Goal: Task Accomplishment & Management: Use online tool/utility

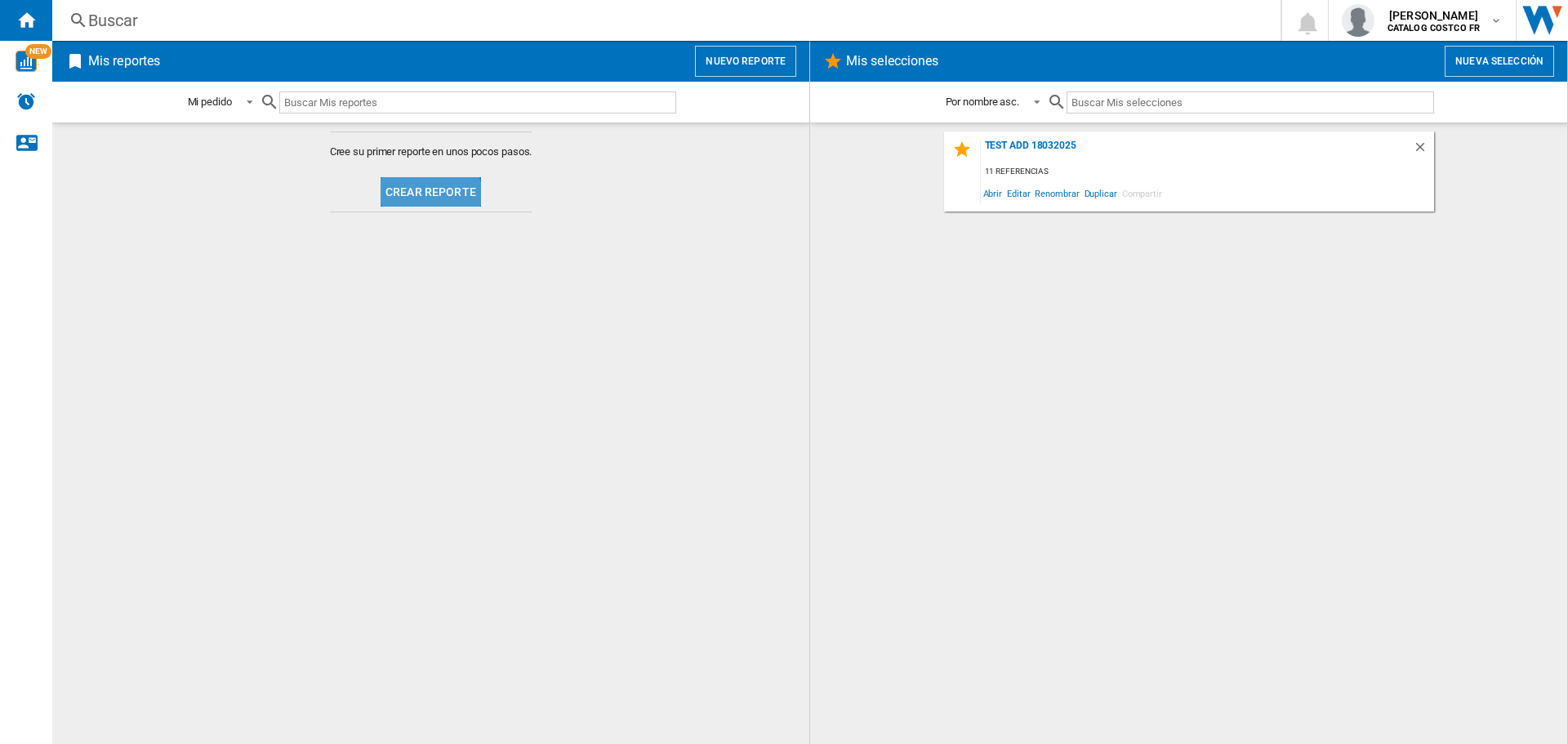
click at [425, 199] on button "Crear reporte" at bounding box center [431, 192] width 100 height 29
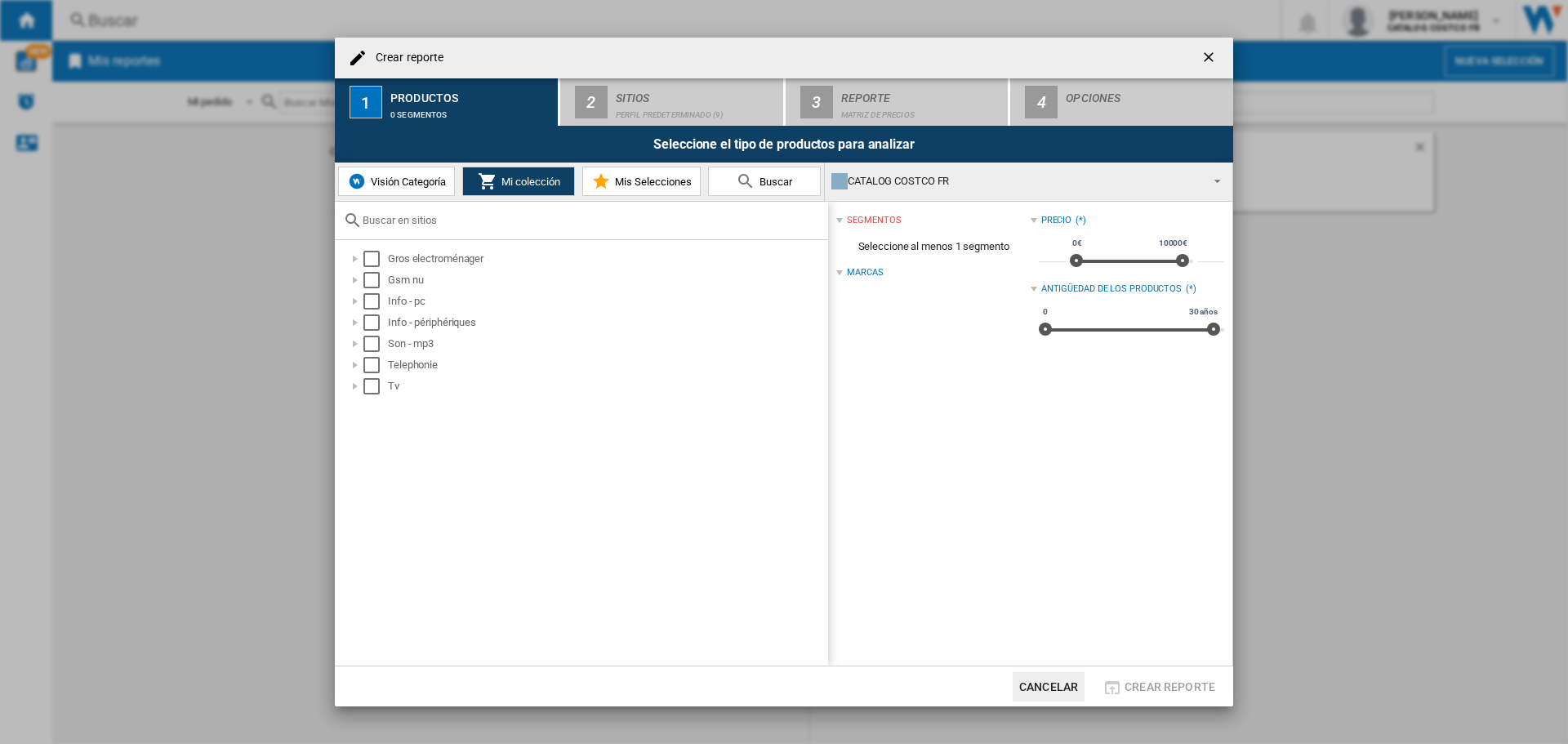
click at [375, 190] on button "Visión Categoría" at bounding box center [397, 181] width 117 height 29
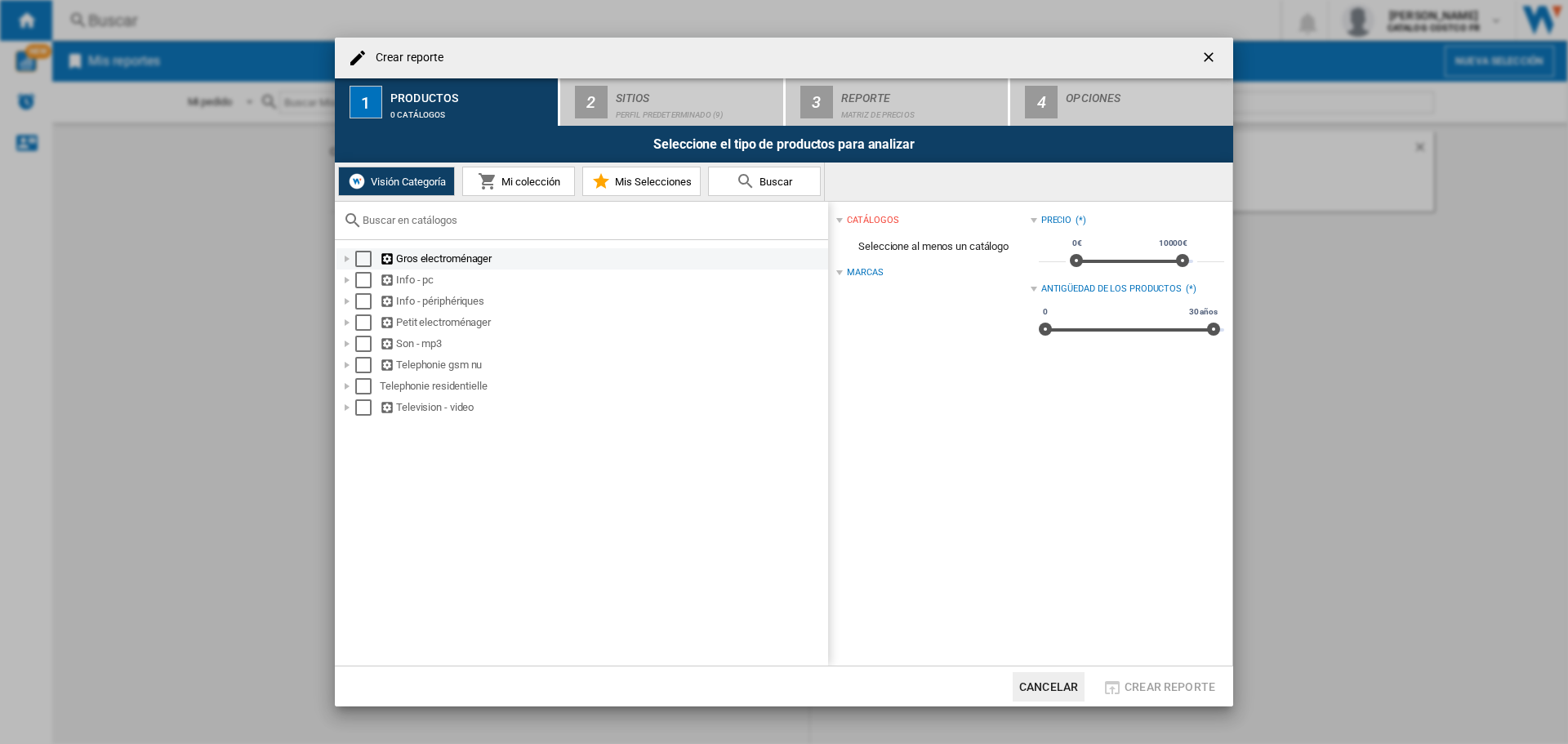
click at [390, 256] on ng-md-icon at bounding box center [388, 260] width 16 height 16
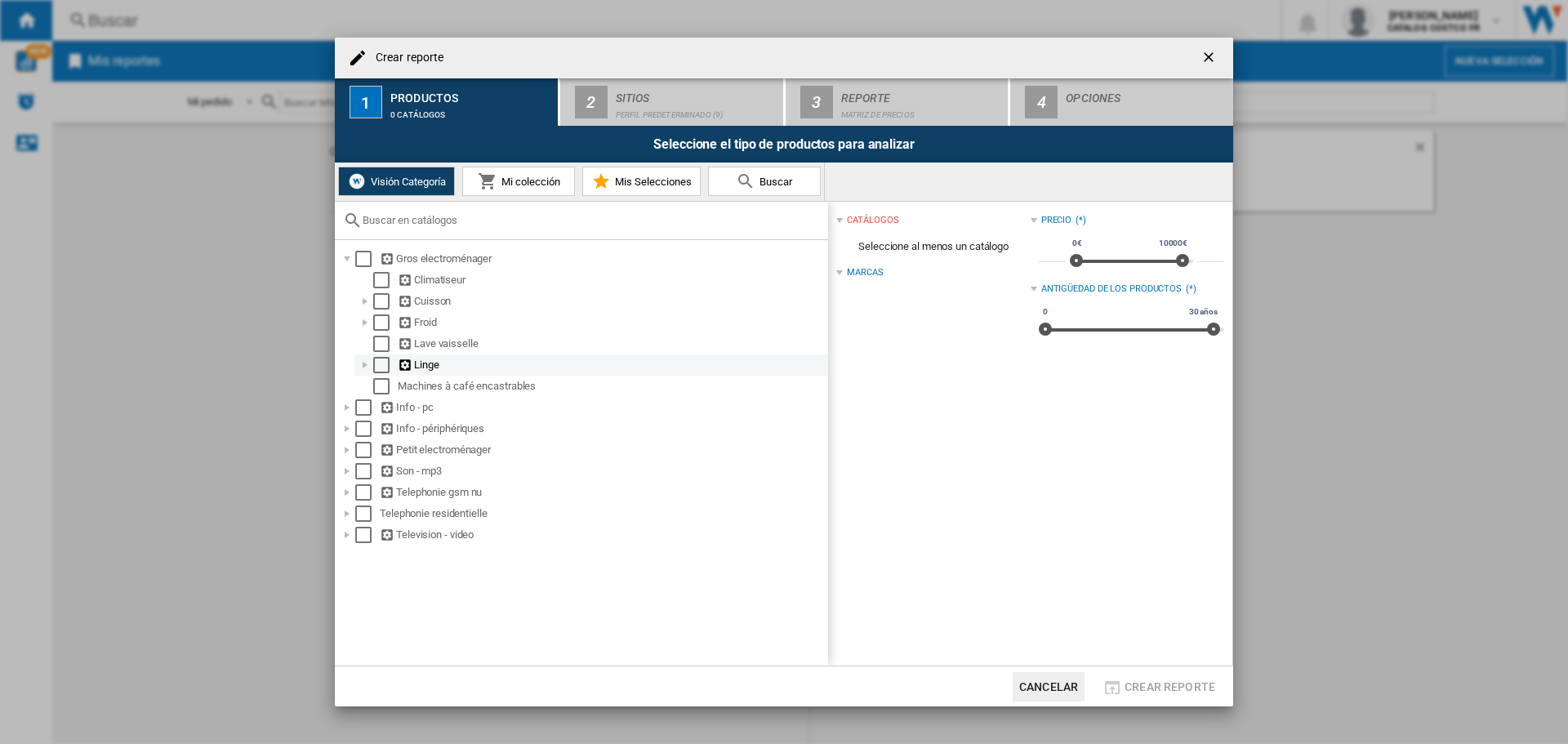
click at [441, 369] on div "Linge" at bounding box center [611, 365] width 428 height 16
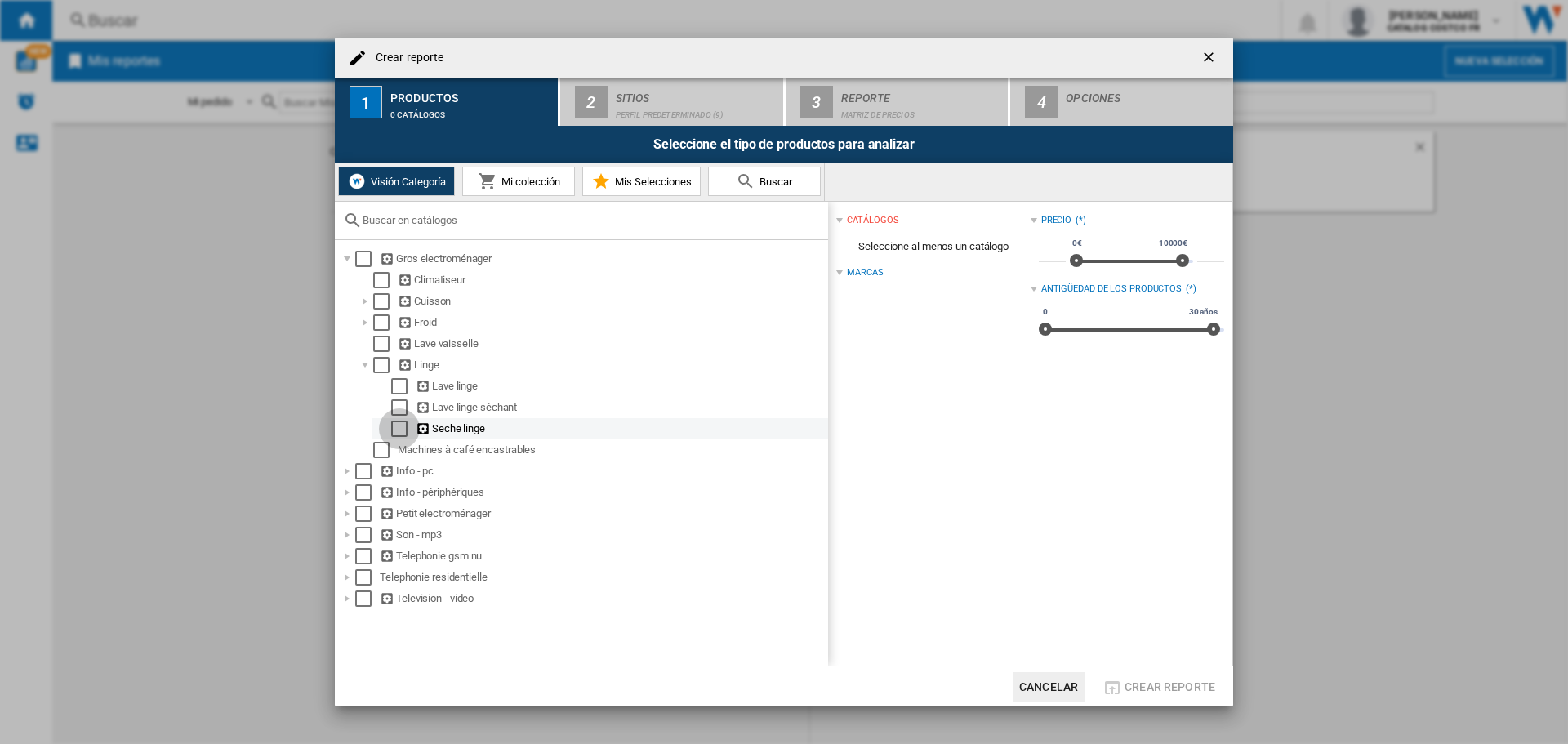
click at [397, 426] on div "Select" at bounding box center [399, 429] width 16 height 16
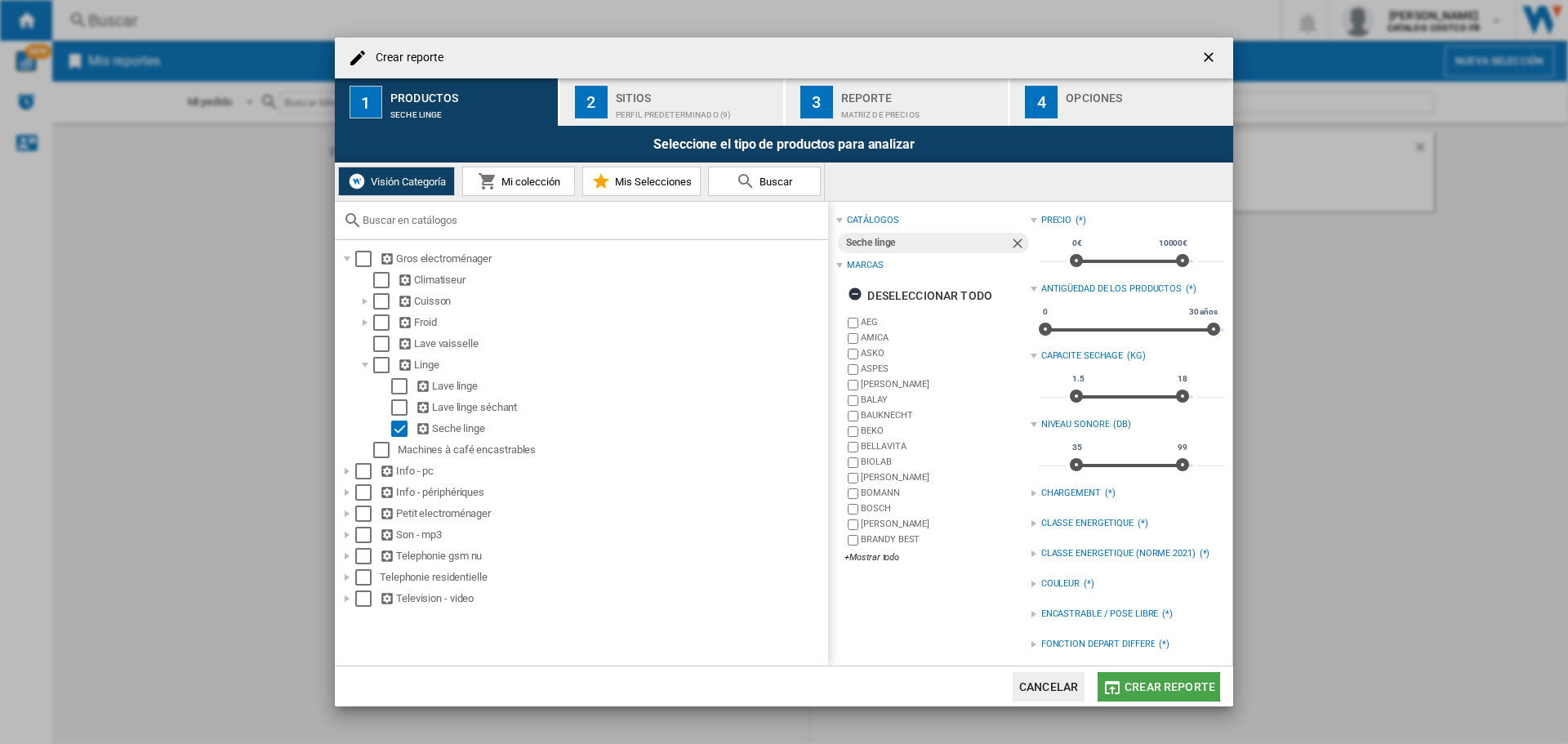
click at [1166, 688] on span "Crear reporte" at bounding box center [1170, 687] width 91 height 13
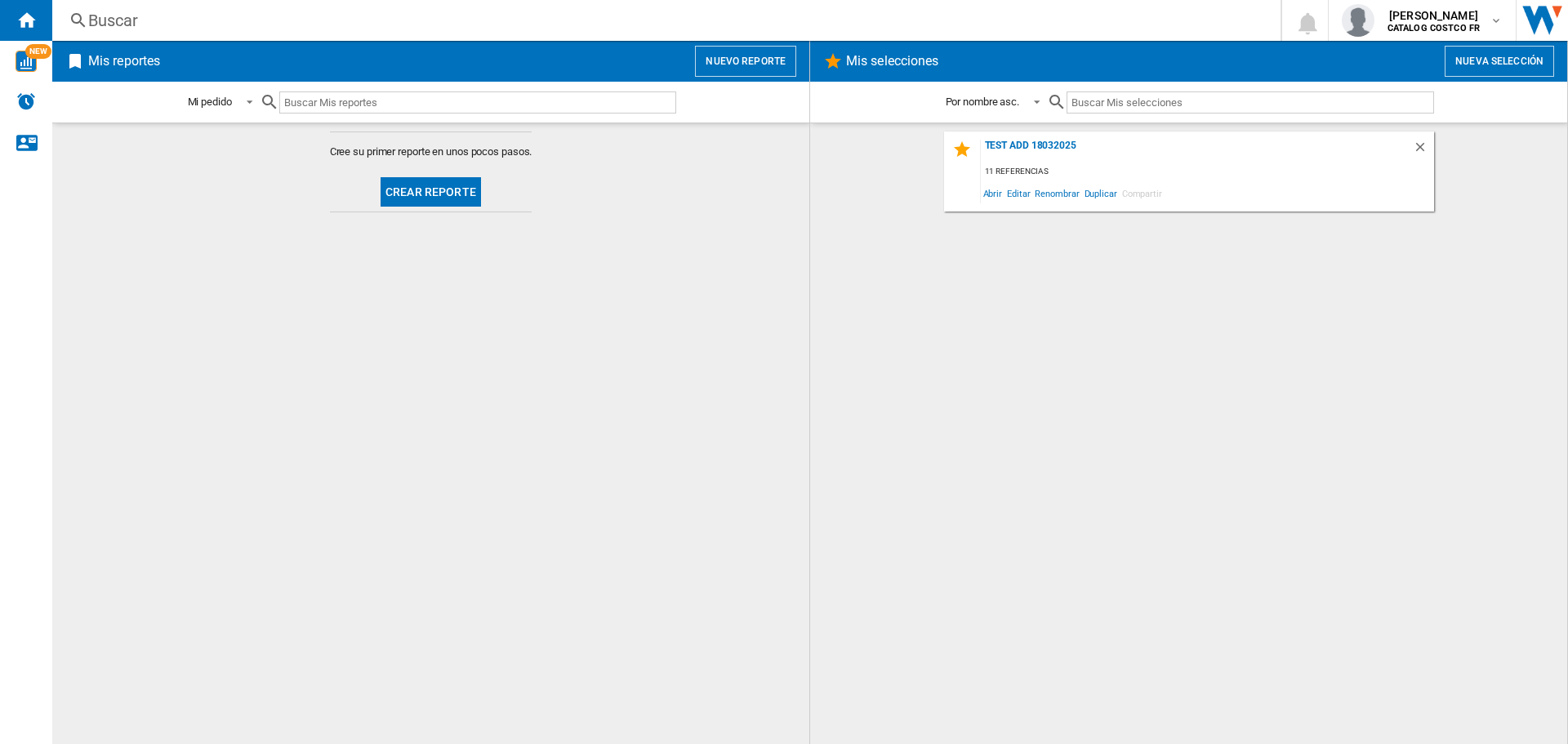
click at [389, 202] on button "Crear reporte" at bounding box center [431, 192] width 100 height 29
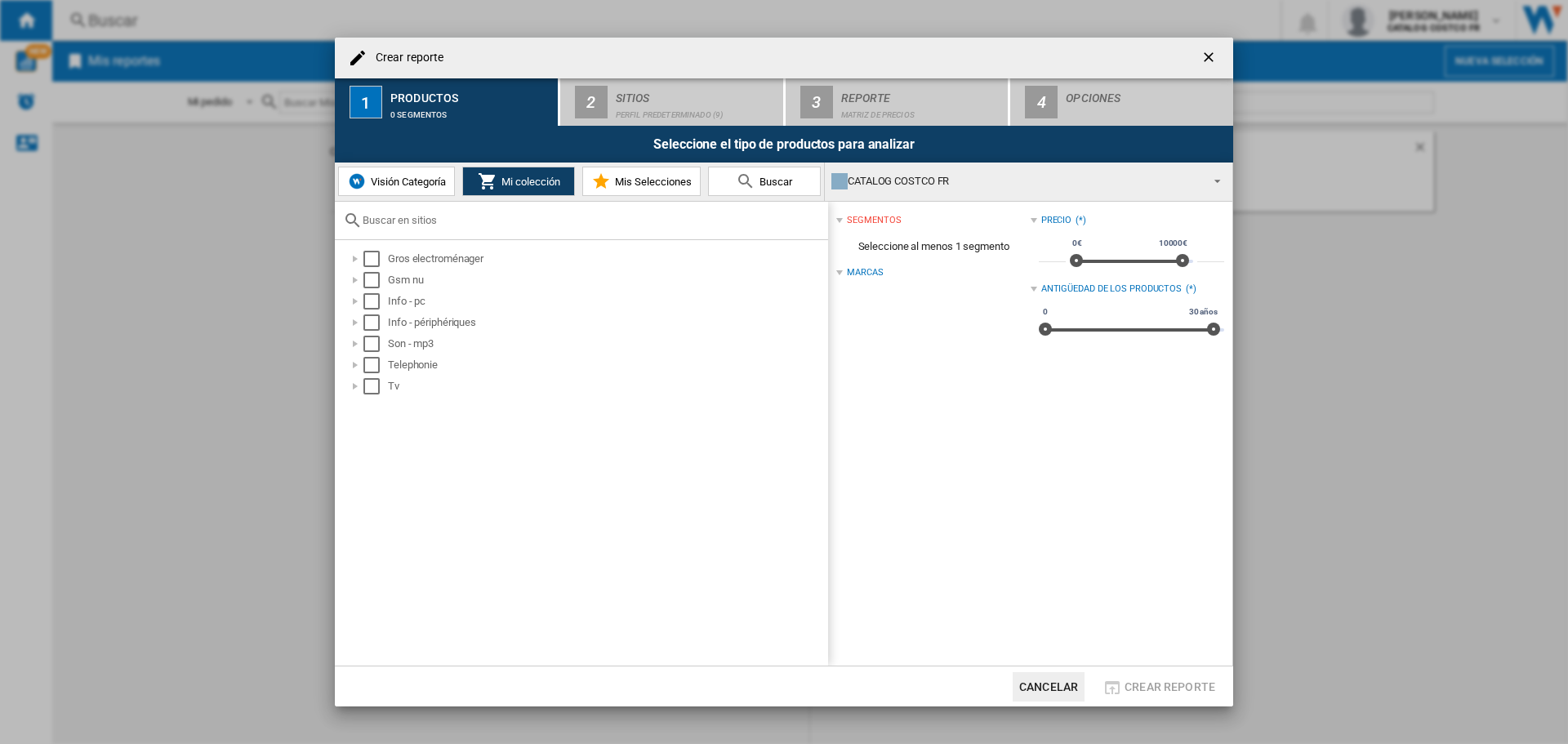
click at [386, 186] on span "Visión Categoría" at bounding box center [407, 182] width 80 height 12
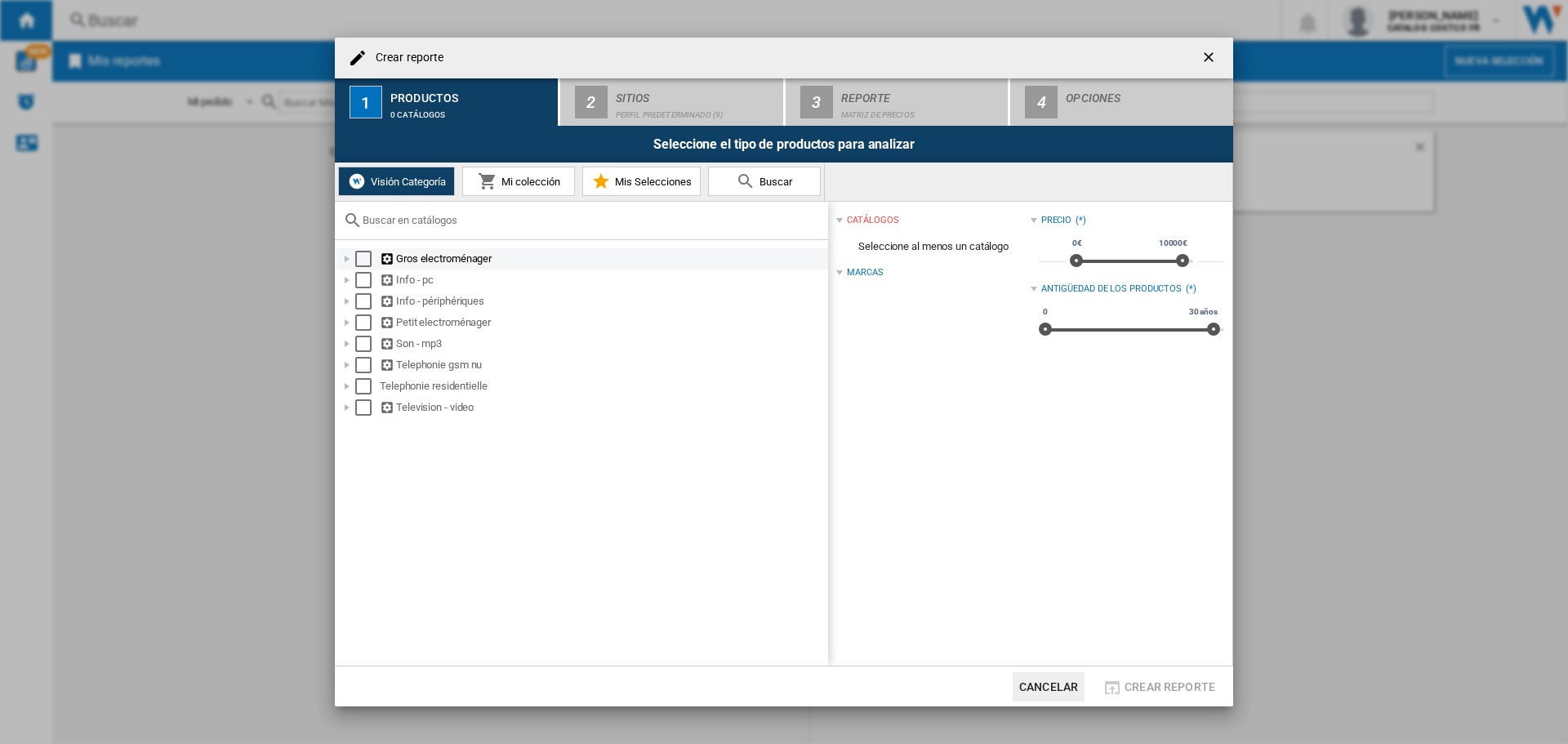
click at [442, 254] on div "Gros electroménager" at bounding box center [603, 259] width 446 height 16
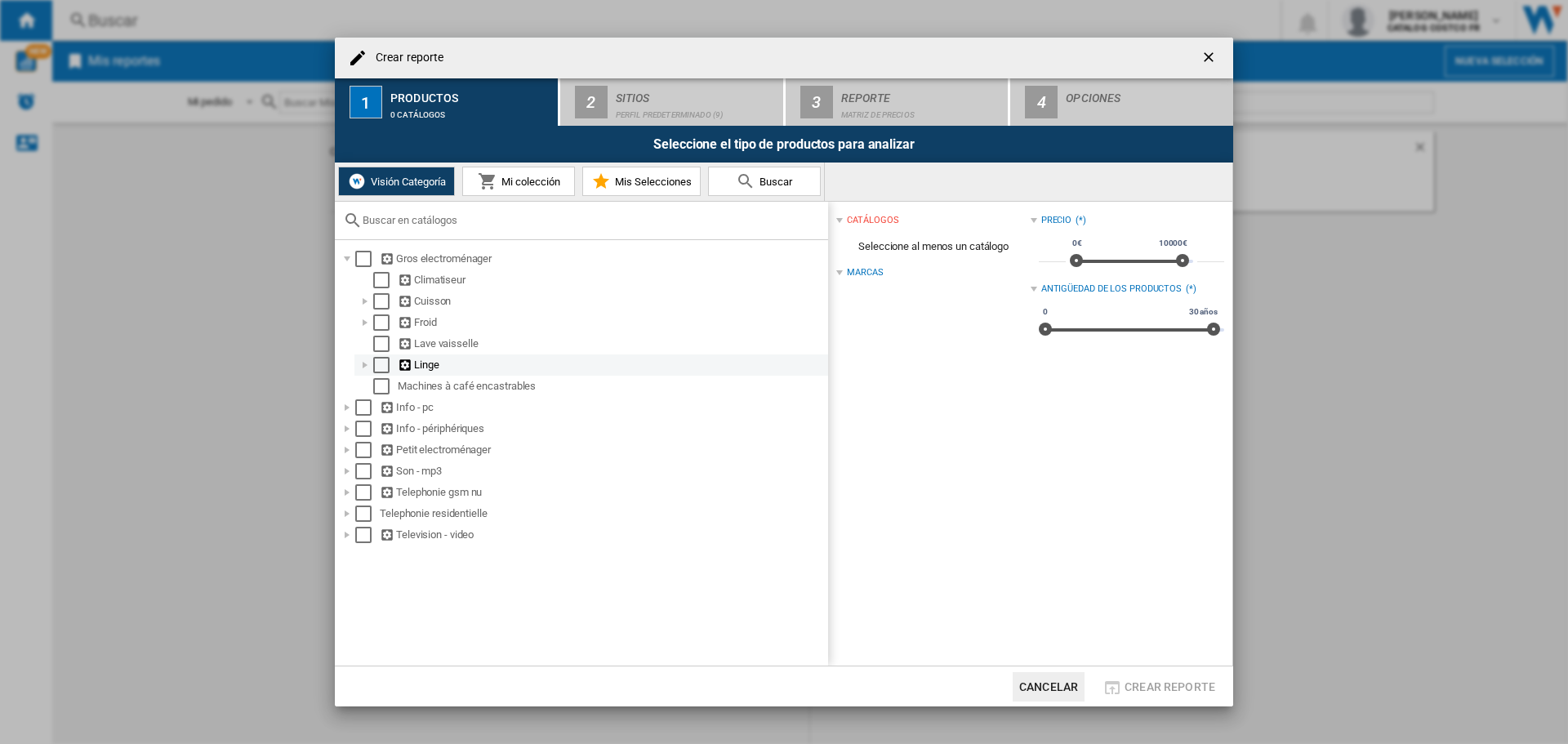
click at [437, 364] on div "Linge" at bounding box center [611, 365] width 428 height 16
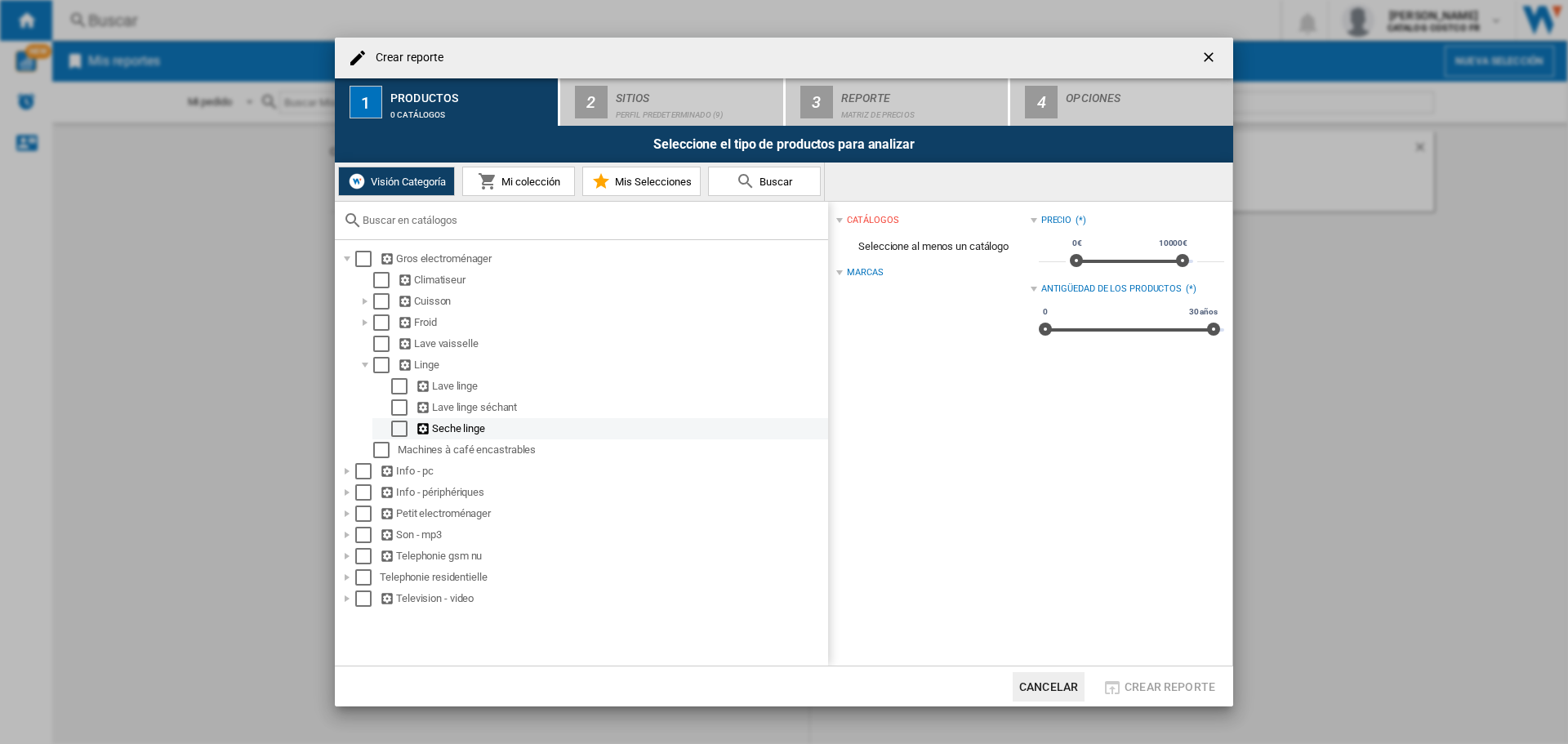
click at [401, 430] on div "Select" at bounding box center [399, 429] width 16 height 16
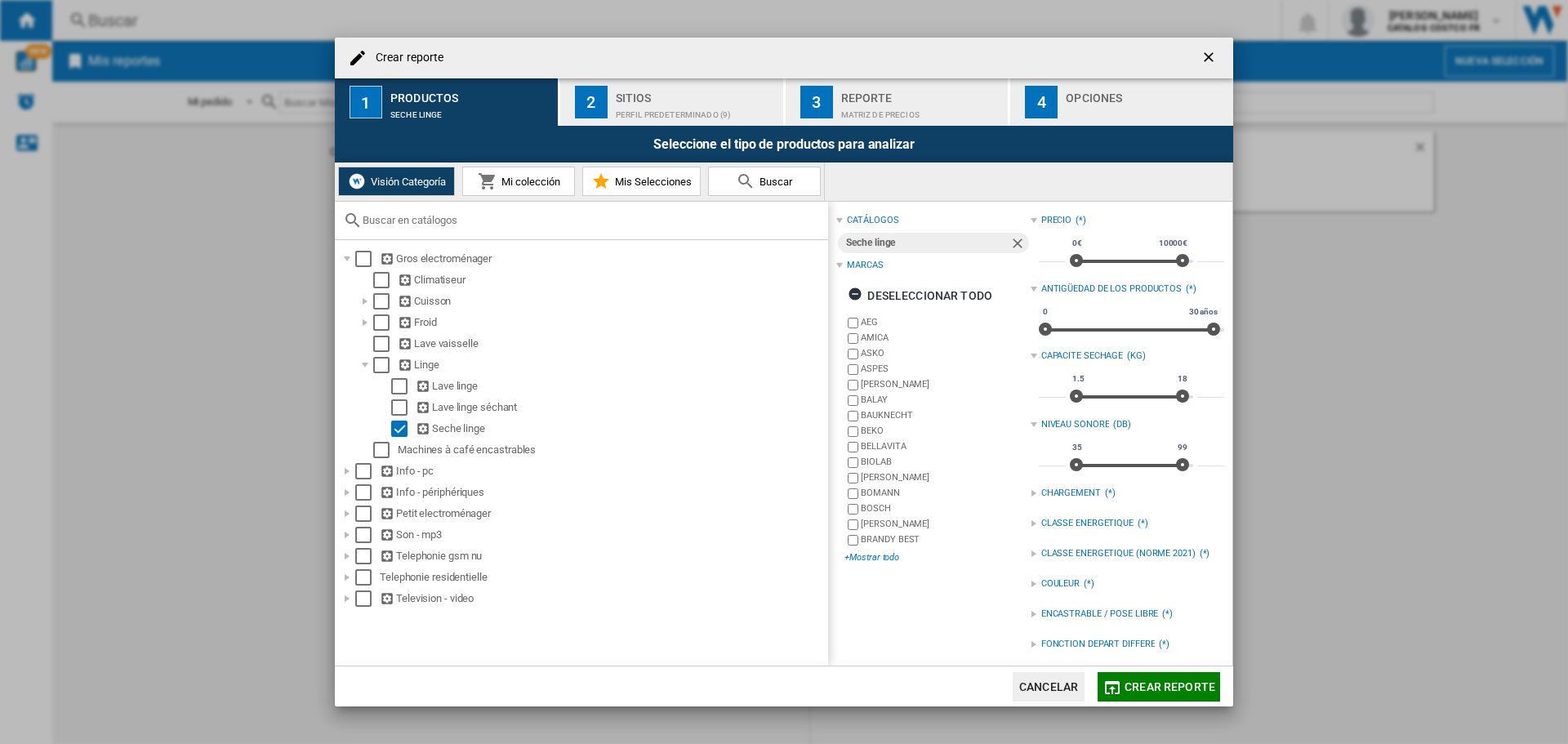
click at [879, 559] on div "+Mostrar todo" at bounding box center [938, 558] width 185 height 12
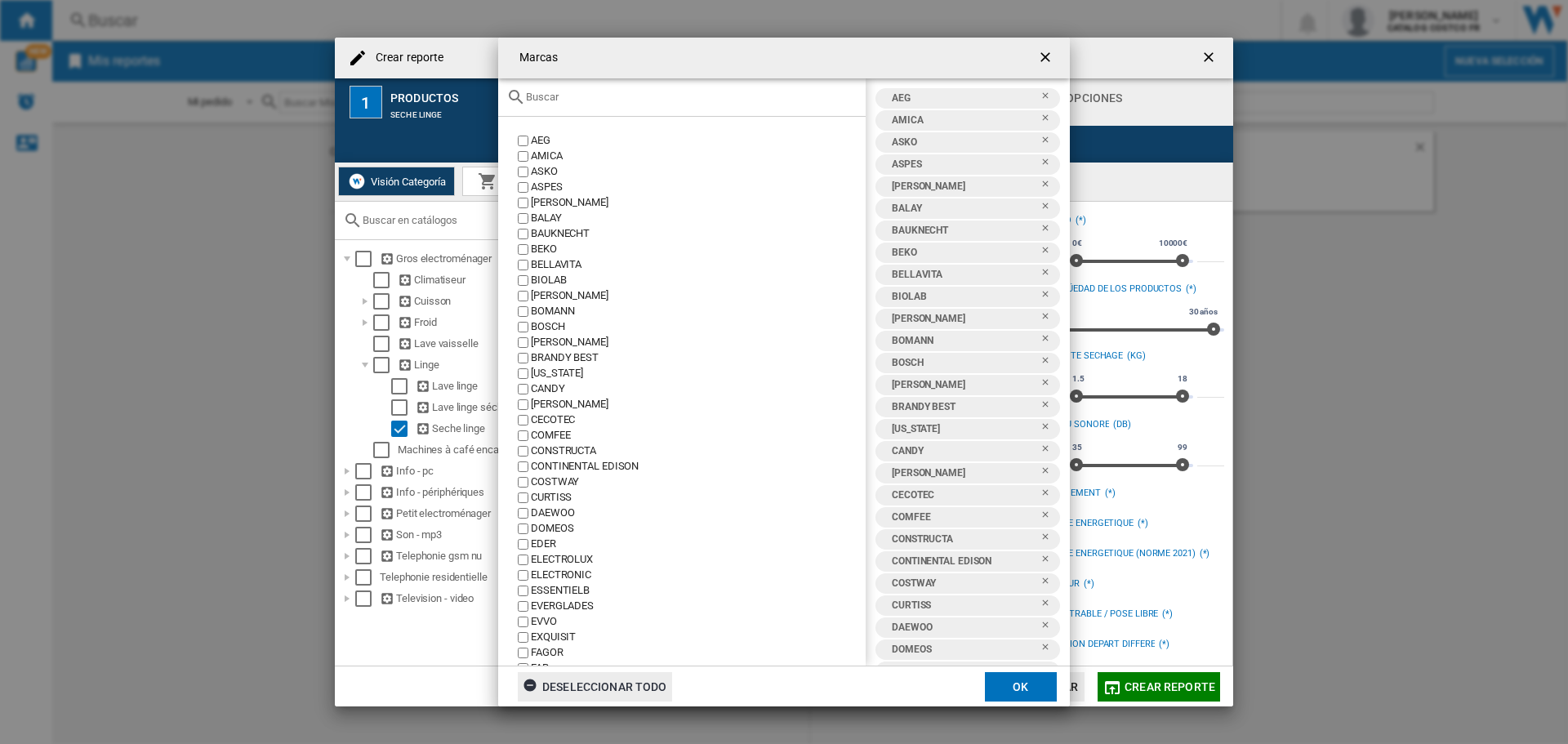
click at [538, 683] on ng-md-icon "button" at bounding box center [532, 688] width 20 height 20
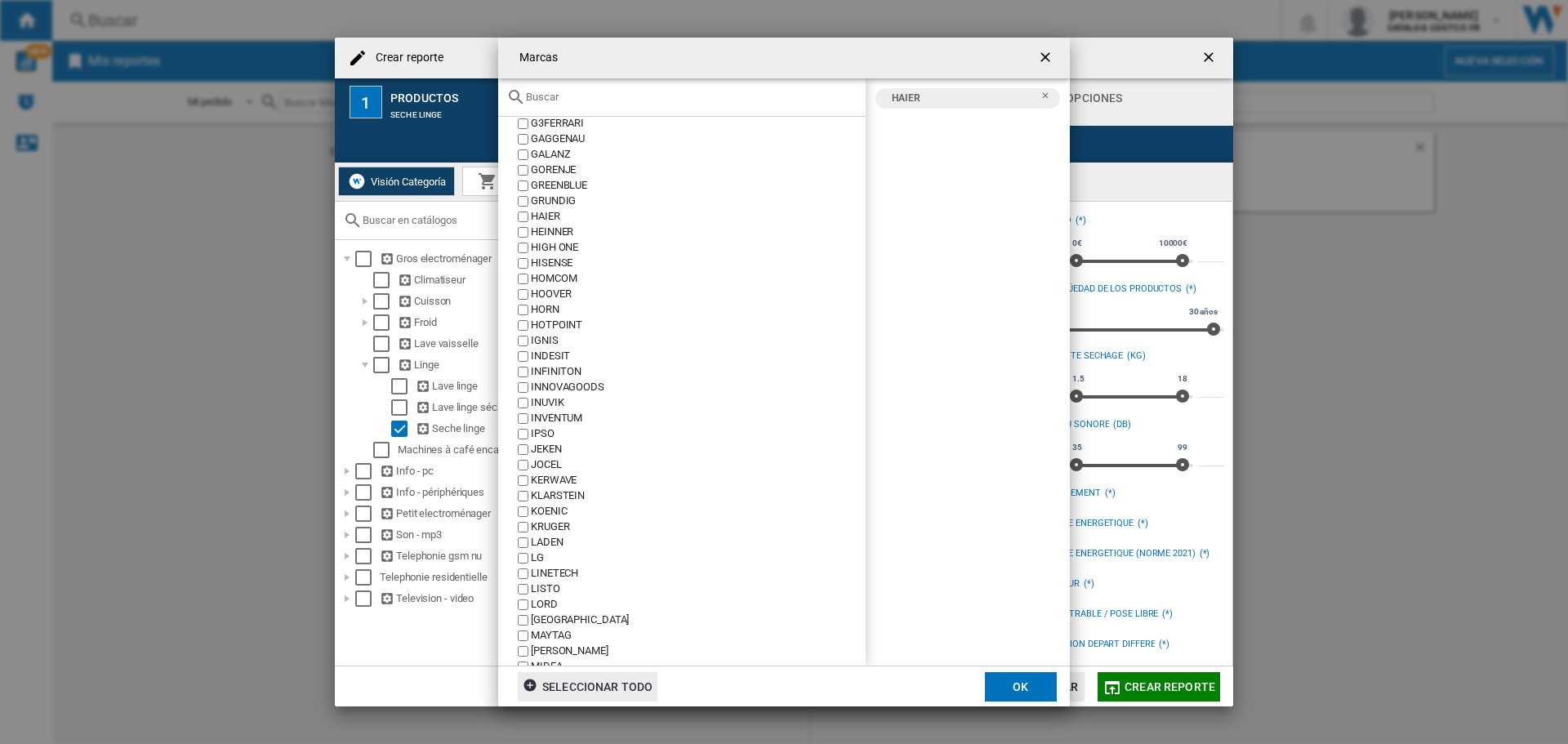
scroll to position [164, 0]
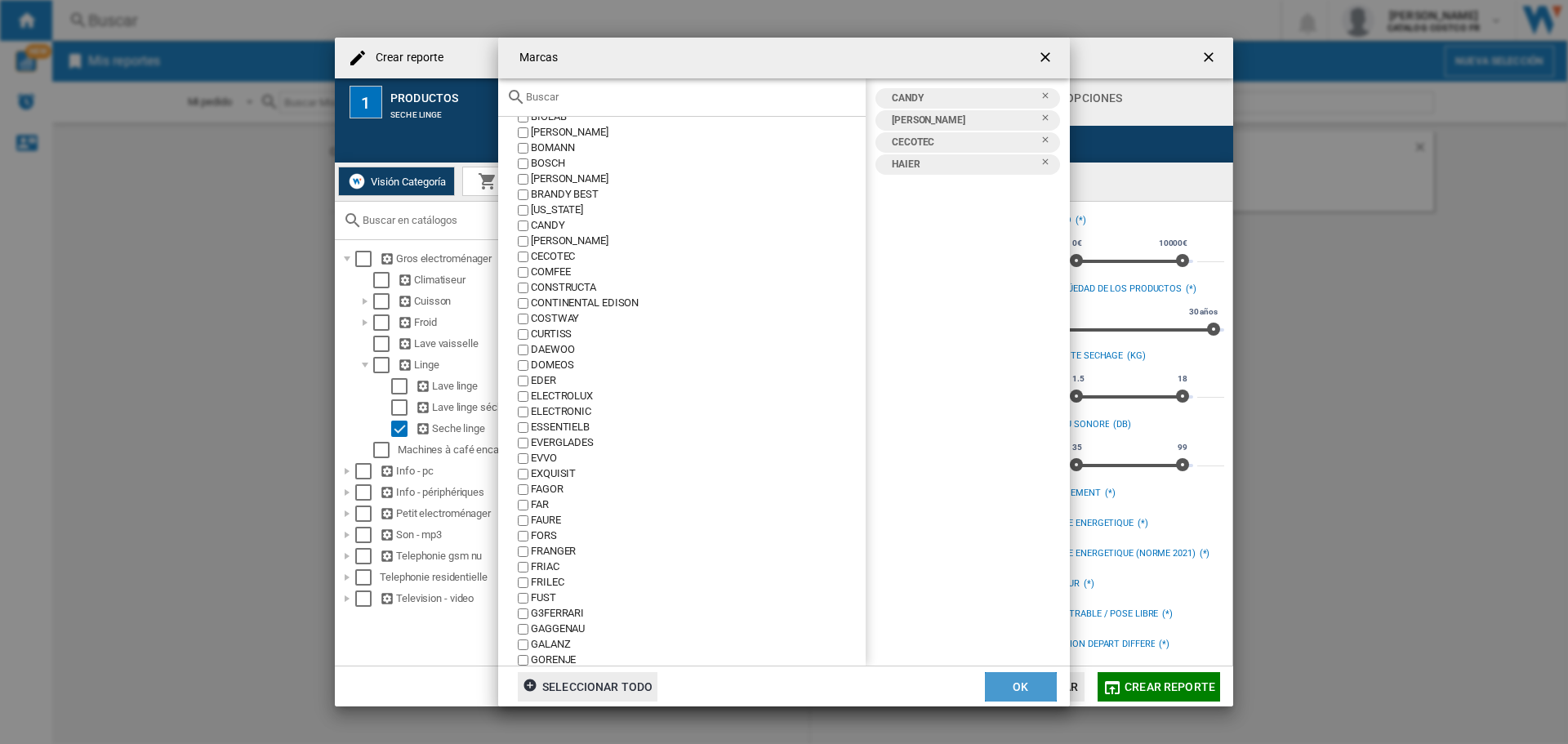
click at [1010, 687] on button "OK" at bounding box center [1021, 687] width 72 height 29
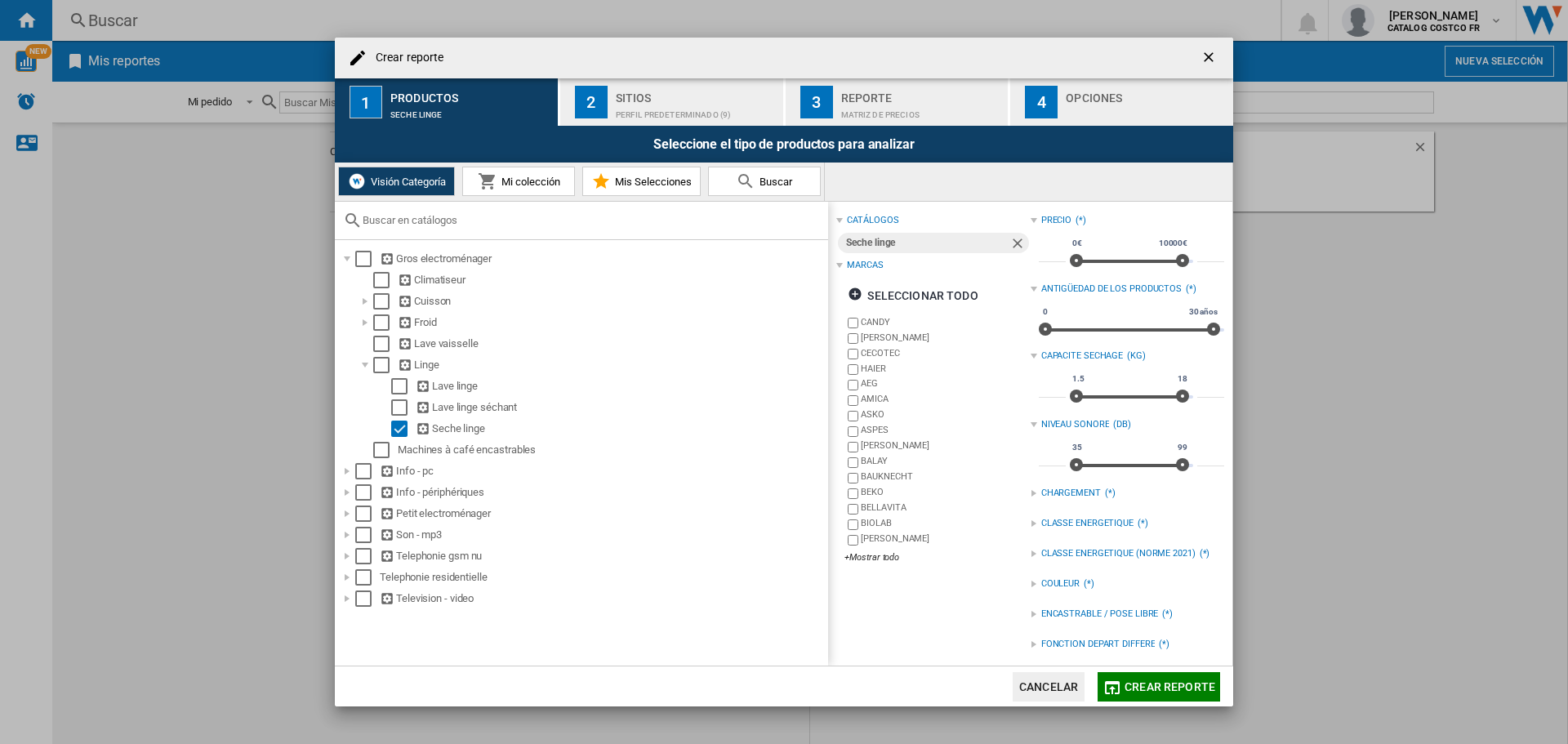
click at [1163, 688] on span "Crear reporte" at bounding box center [1170, 687] width 91 height 13
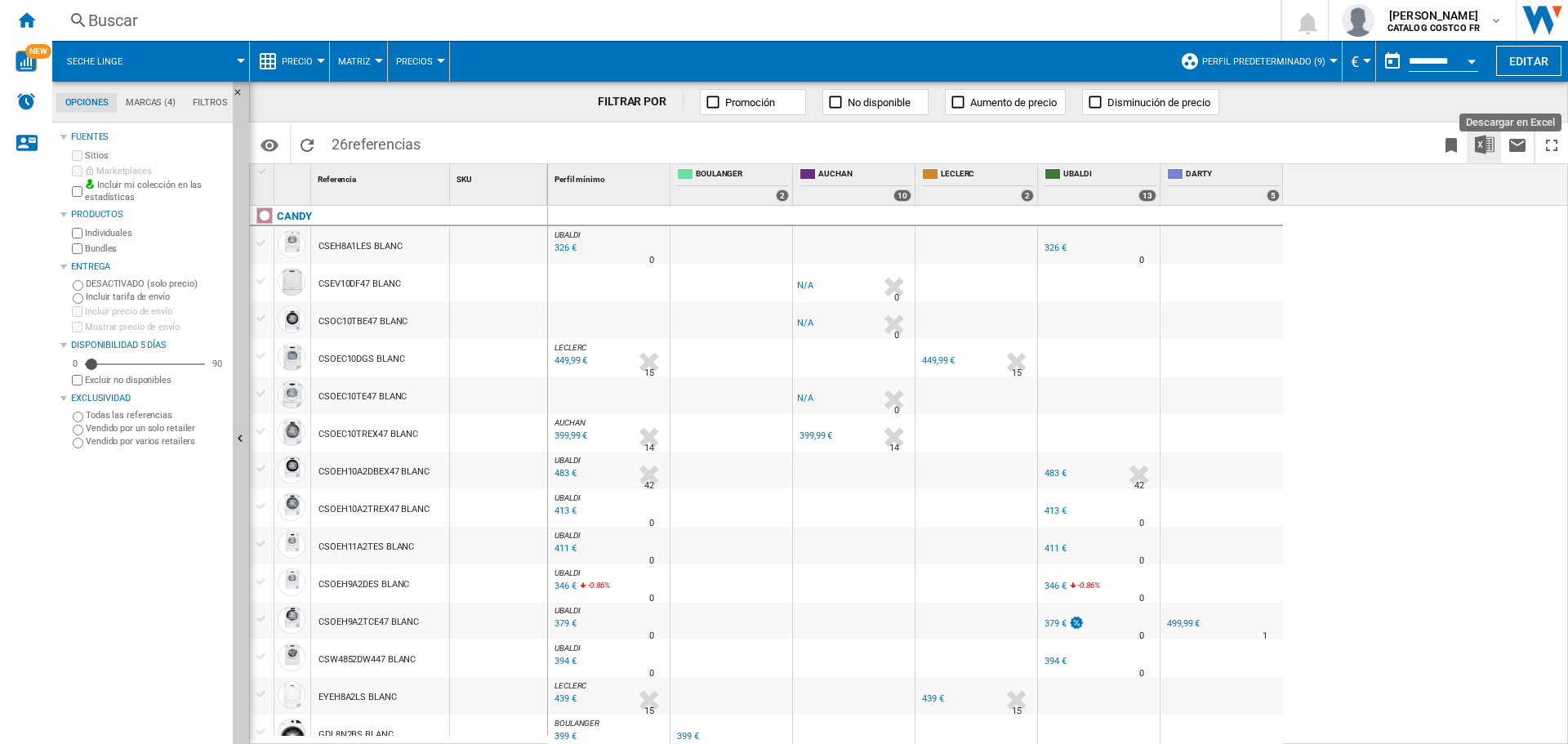
click at [1483, 143] on img "Descargar en Excel" at bounding box center [1485, 145] width 20 height 20
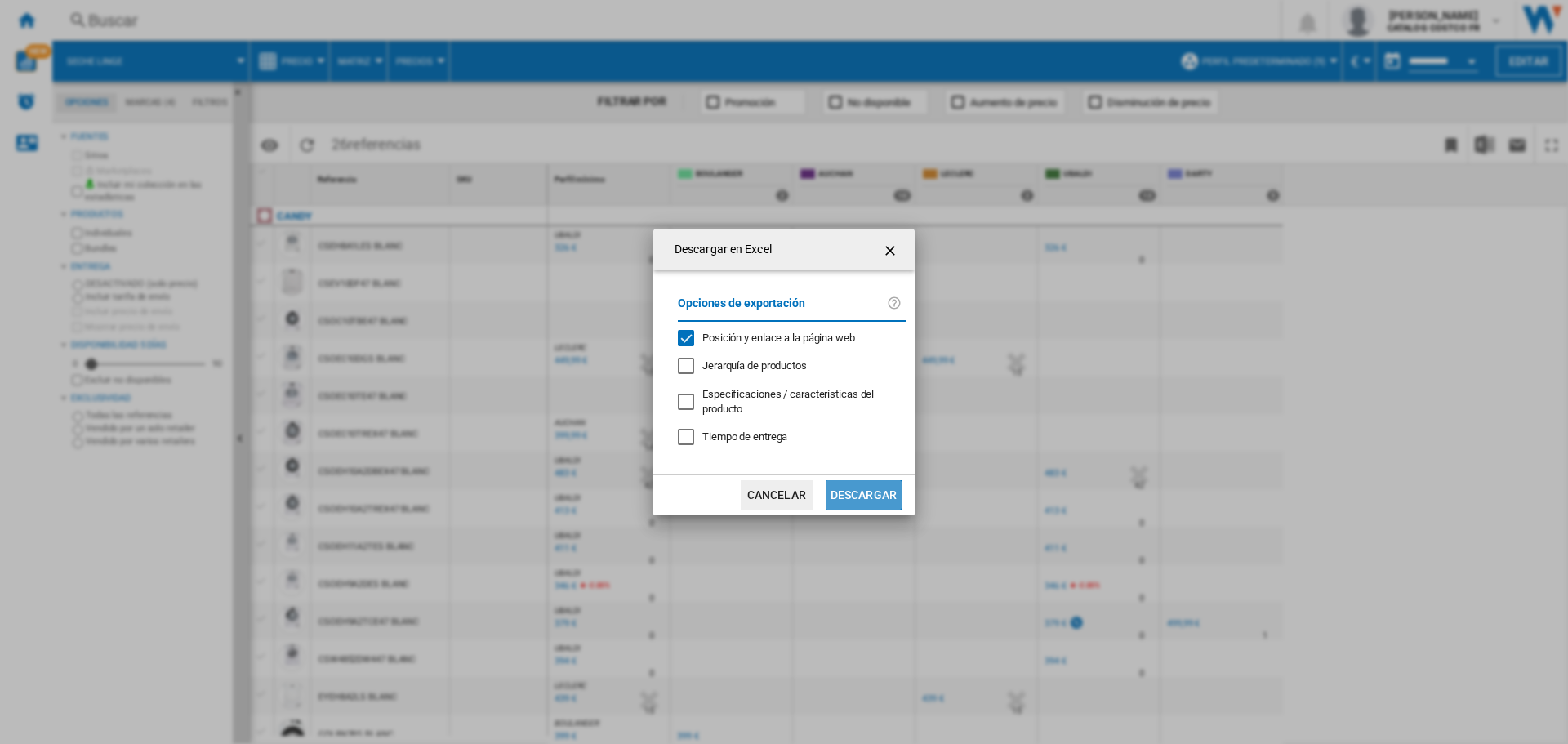
click at [879, 486] on button "Descargar" at bounding box center [864, 495] width 76 height 29
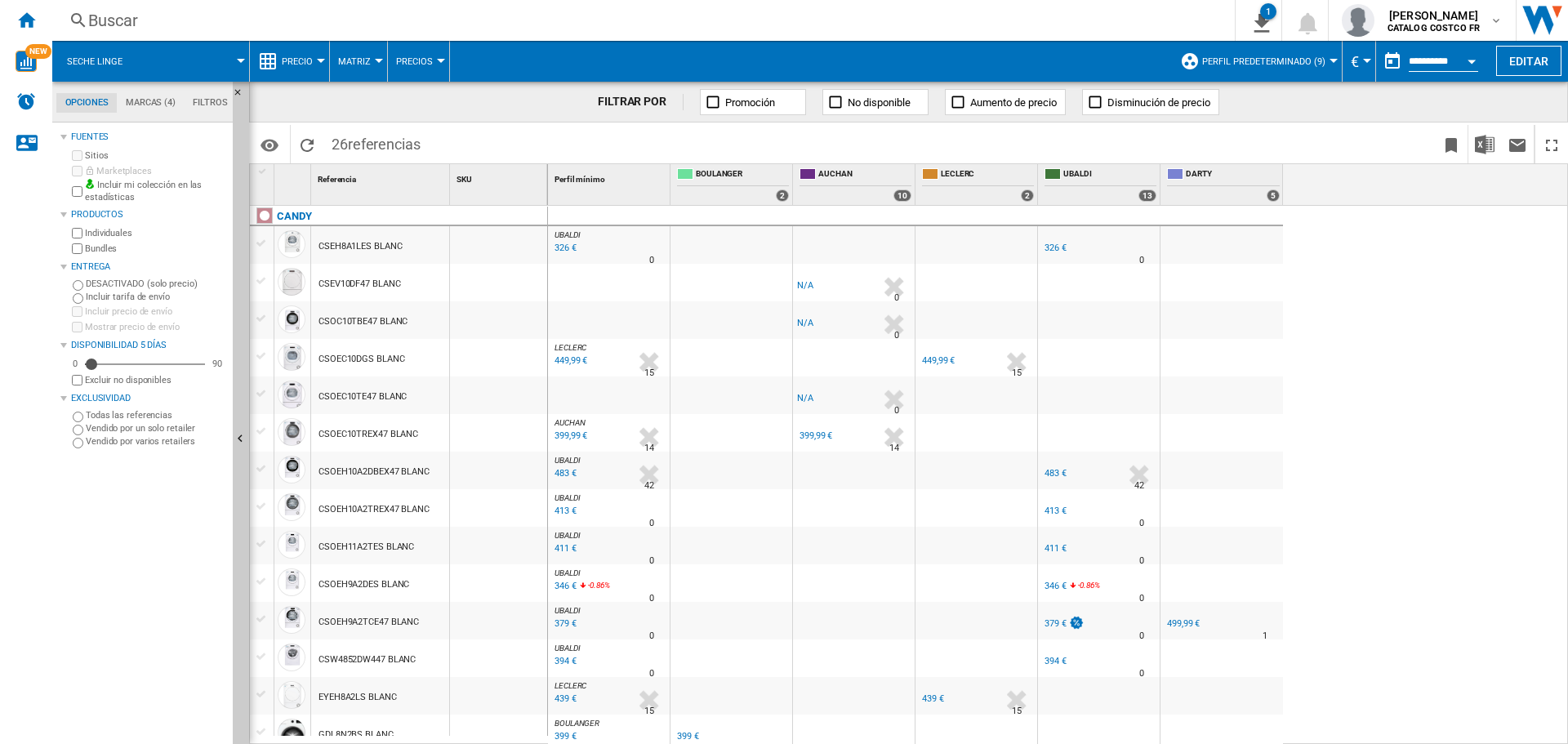
scroll to position [480, 0]
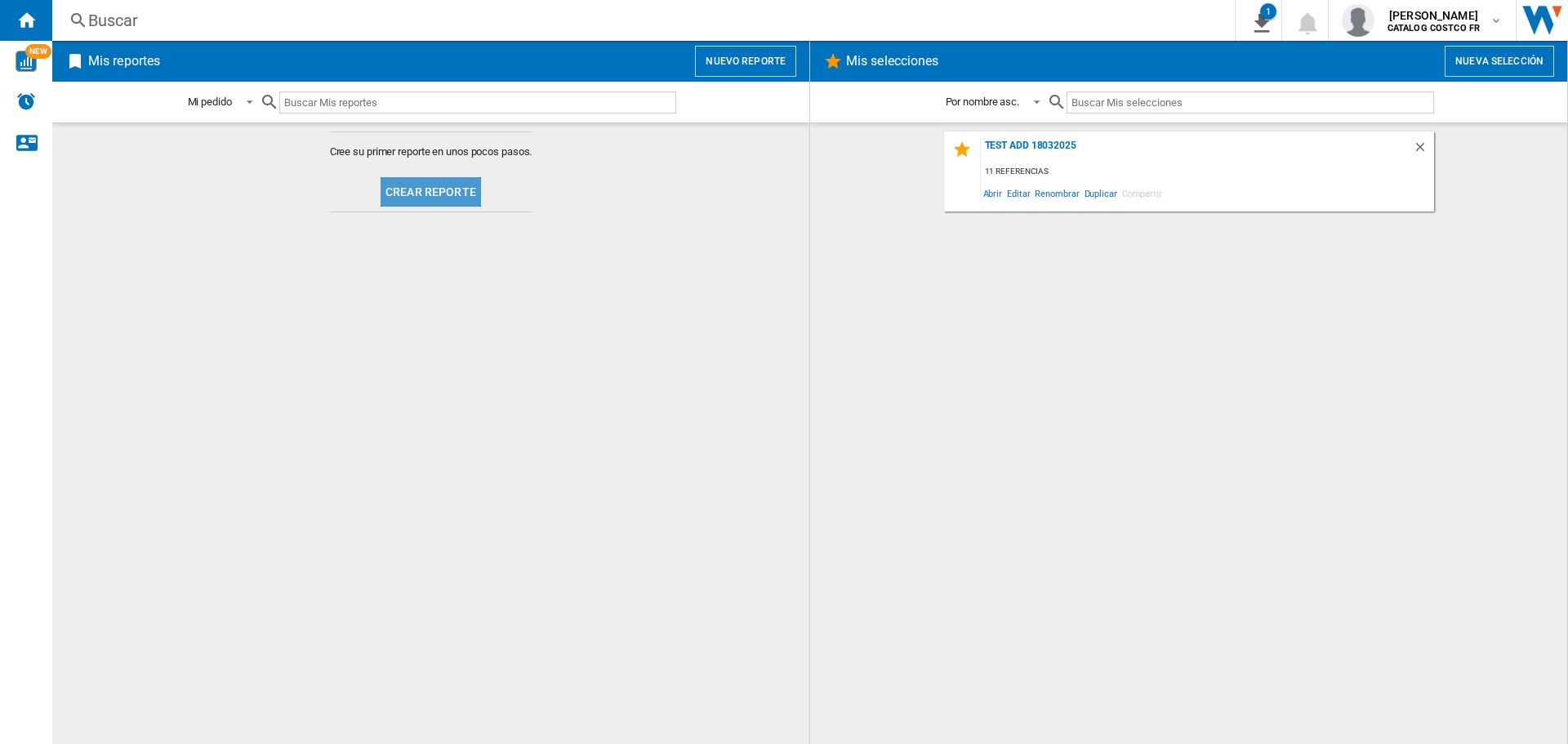
click at [438, 198] on button "Crear reporte" at bounding box center [431, 192] width 100 height 29
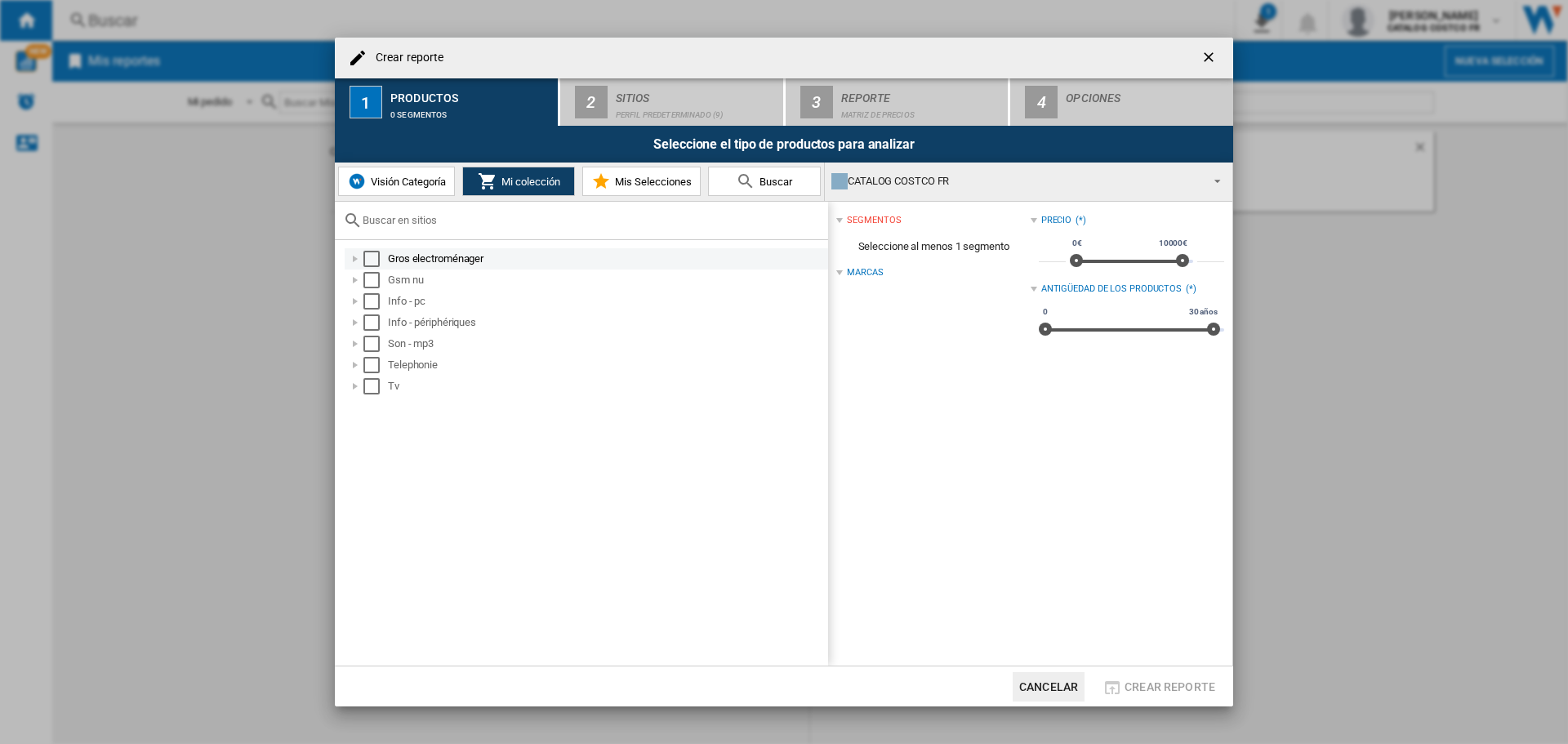
click at [418, 252] on div "Gros electroménager" at bounding box center [607, 259] width 438 height 16
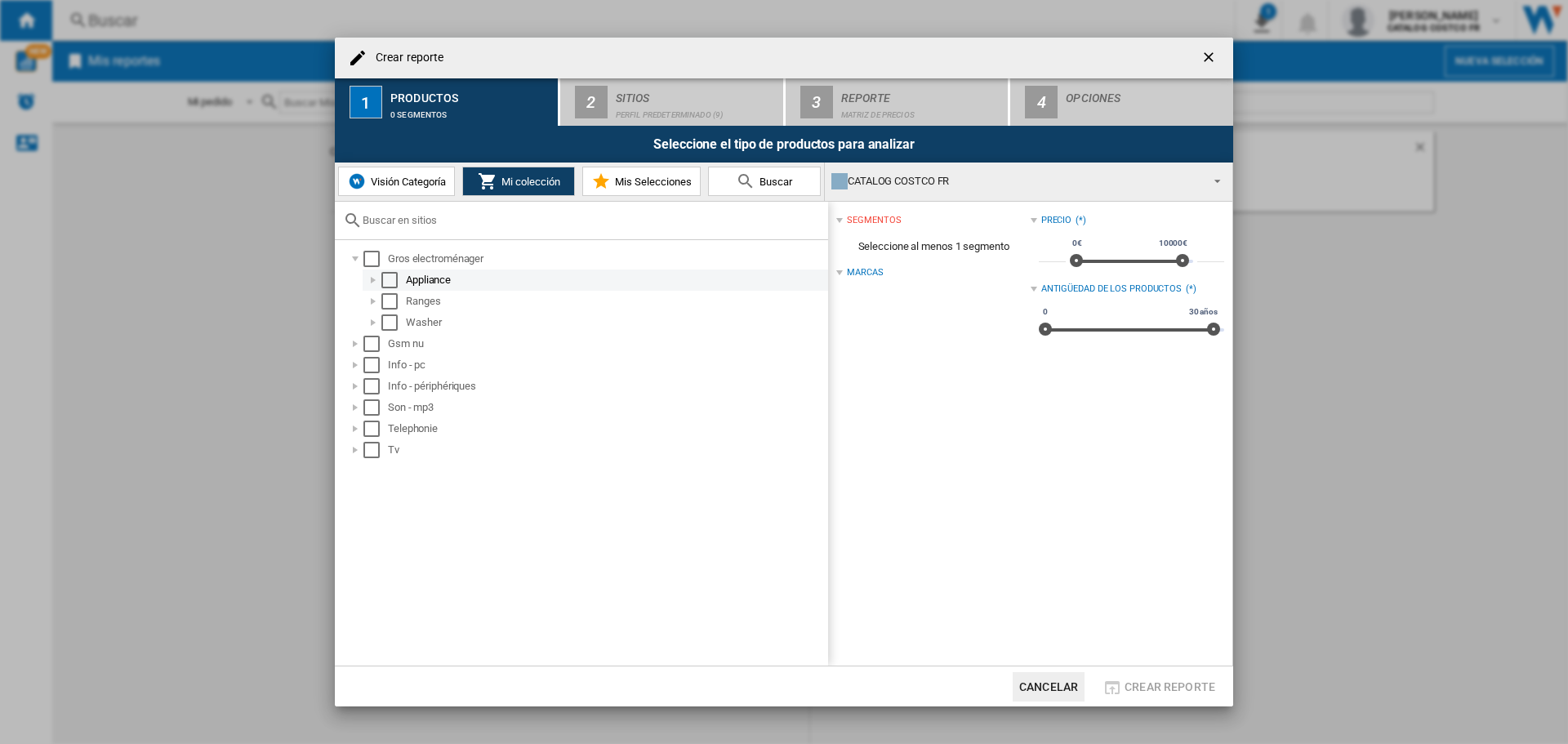
click at [388, 279] on div "Select" at bounding box center [390, 280] width 16 height 16
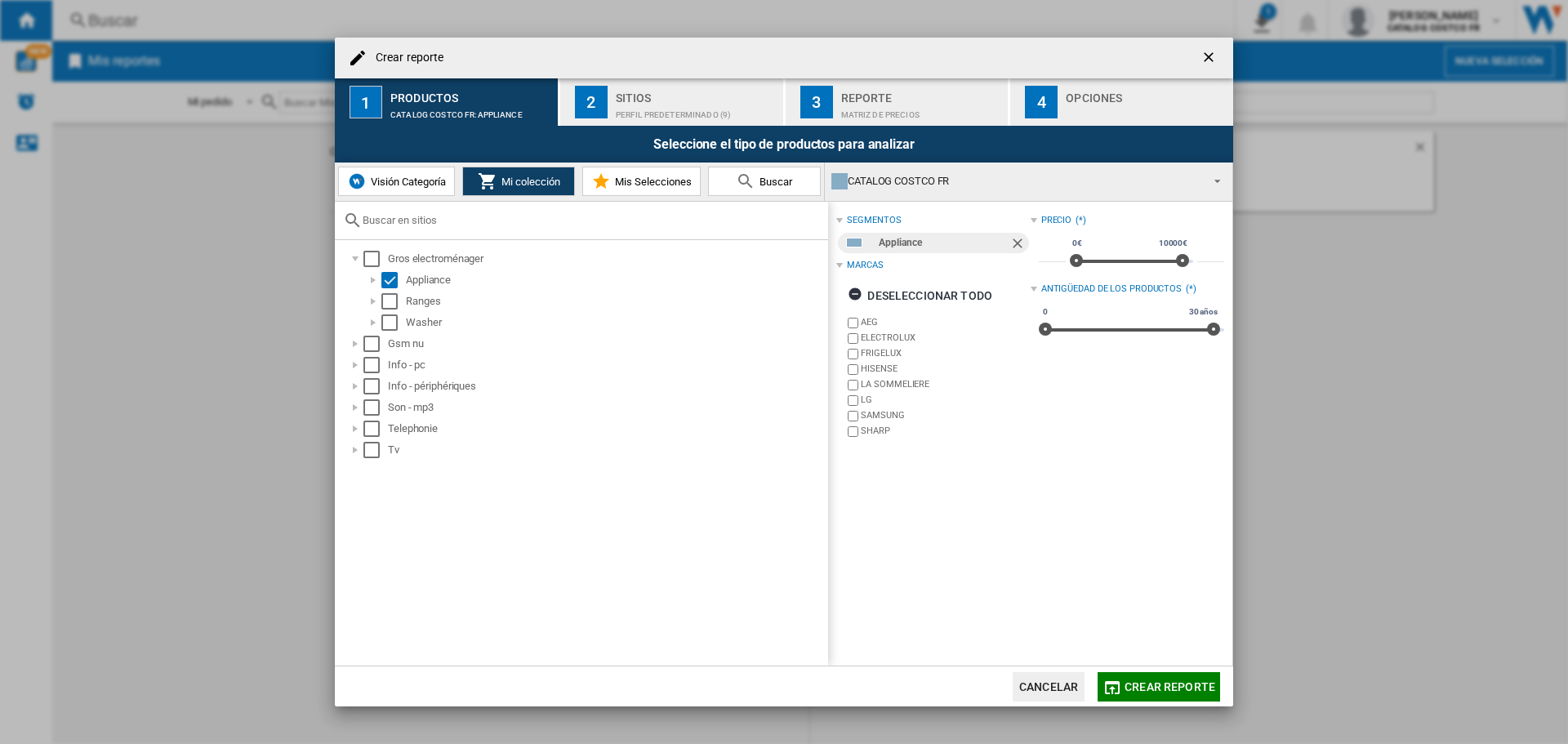
click at [411, 172] on button "Visión Categoría" at bounding box center [397, 181] width 117 height 29
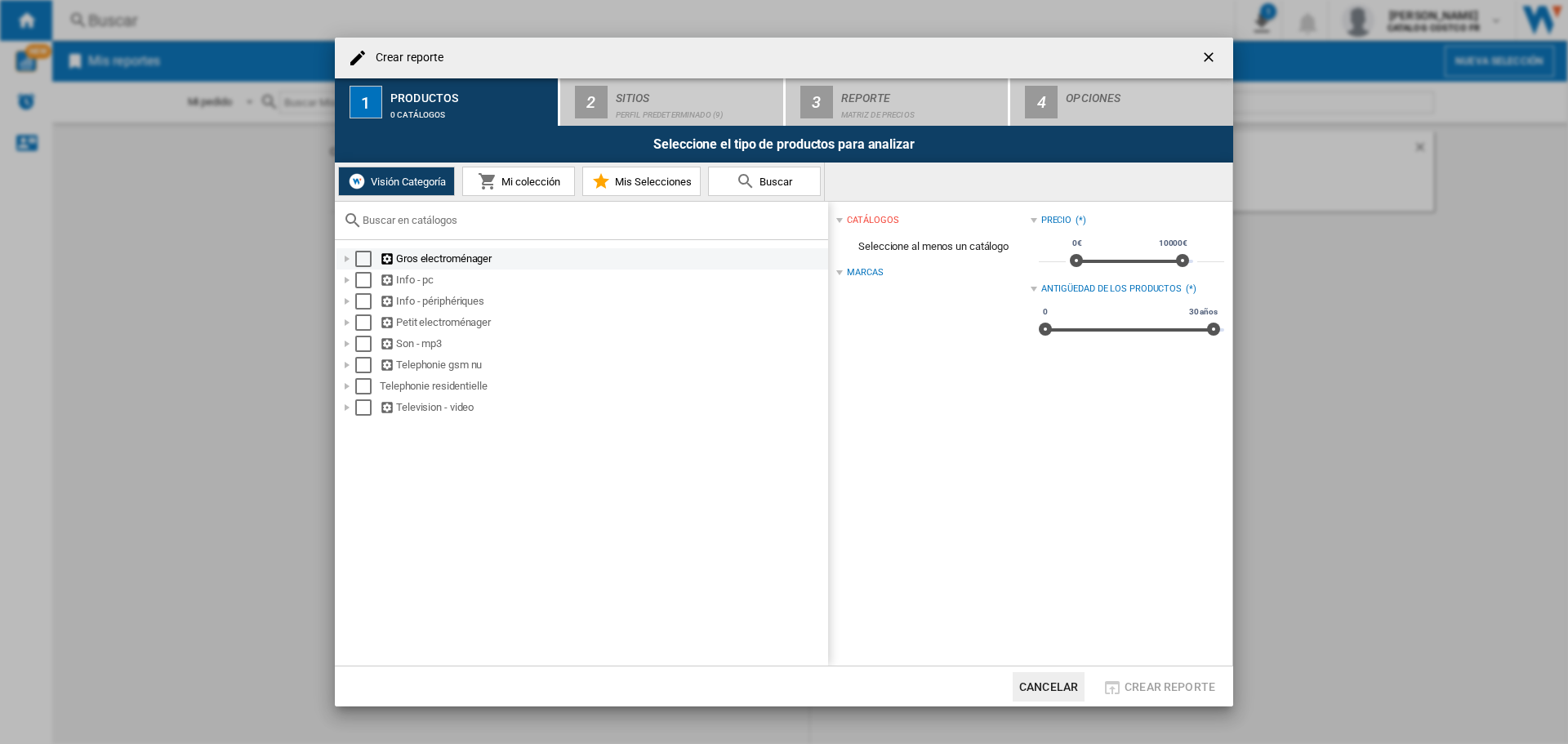
click at [411, 262] on div "Gros electroménager" at bounding box center [603, 259] width 446 height 16
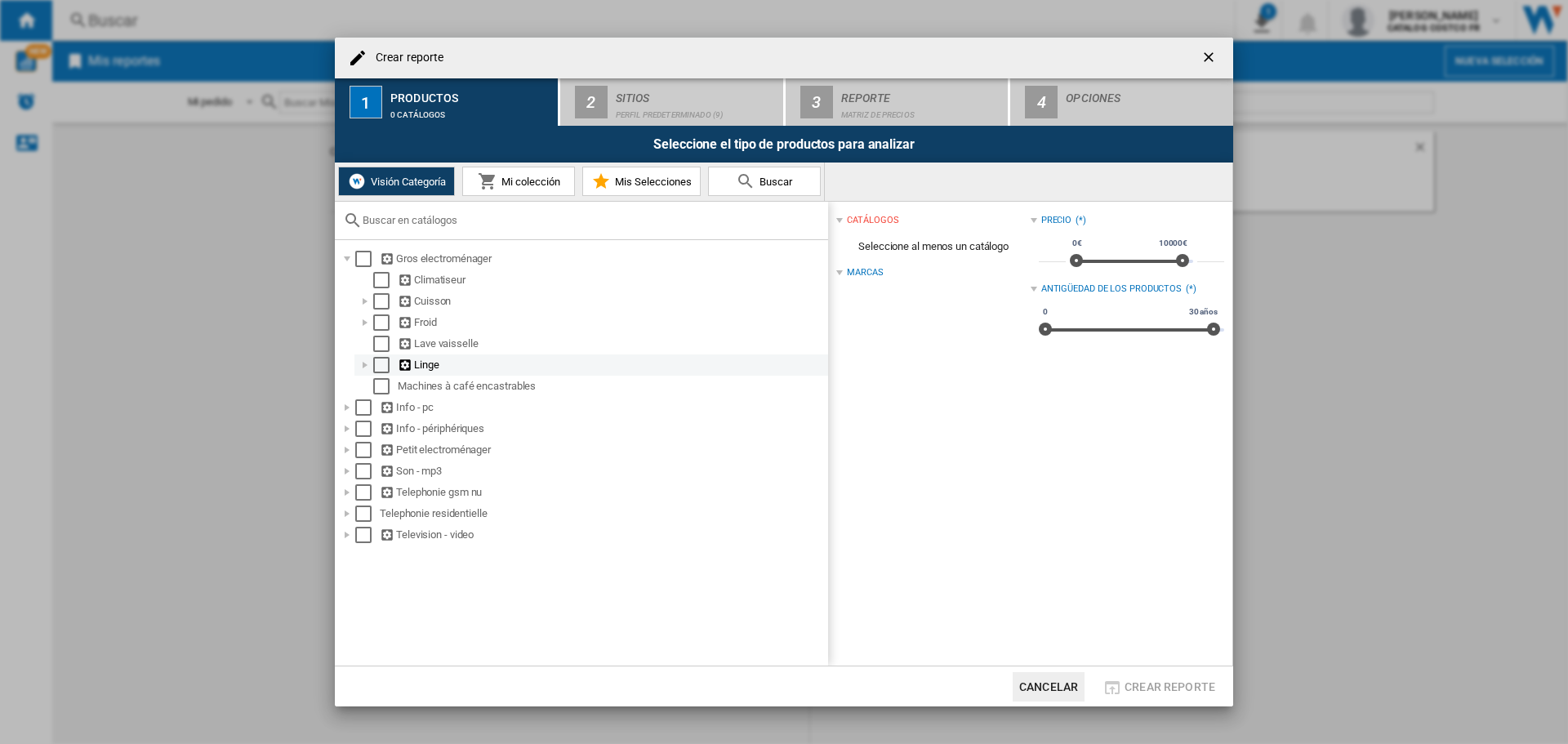
click at [425, 360] on div "Linge" at bounding box center [611, 365] width 428 height 16
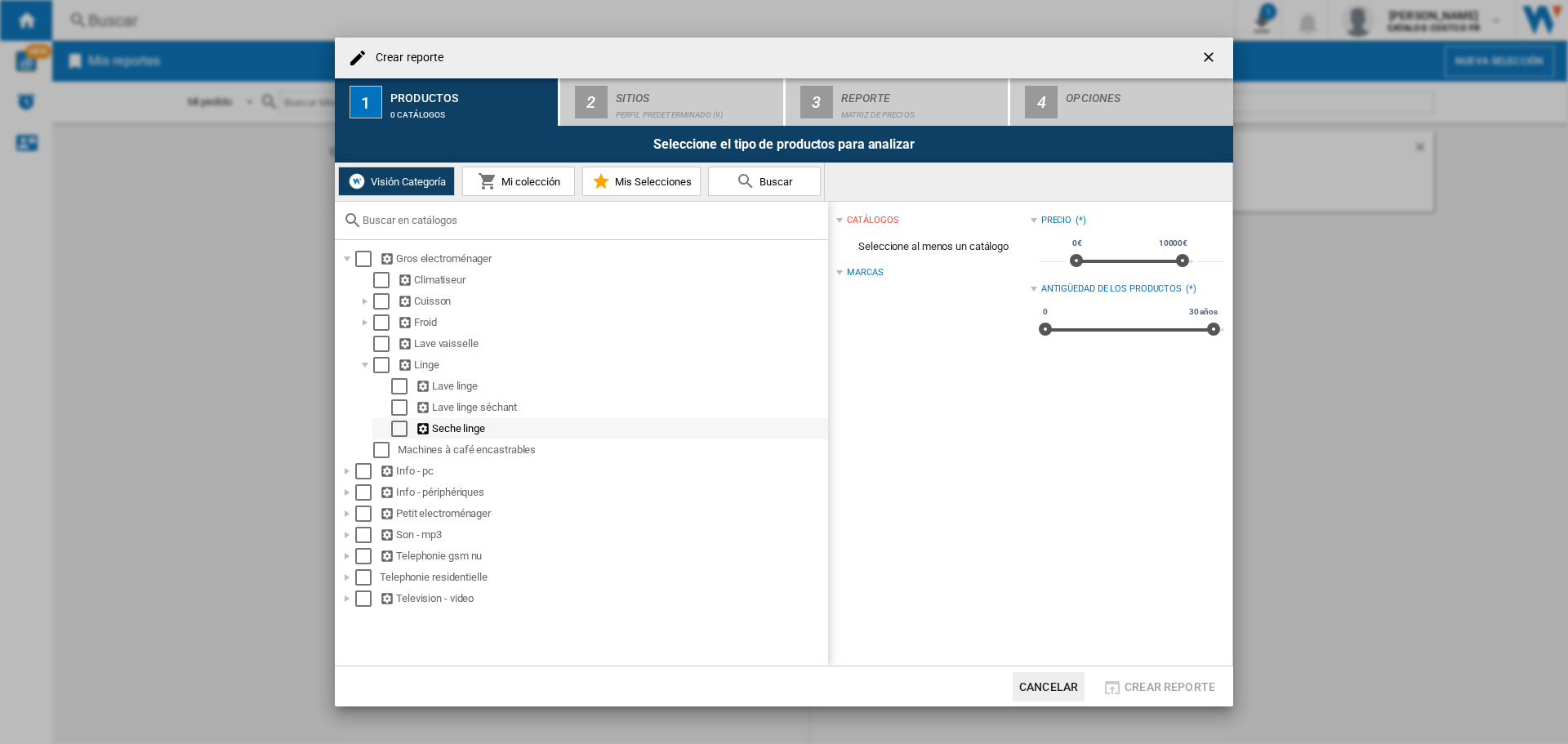
click at [415, 424] on md-checkbox "Select" at bounding box center [403, 429] width 24 height 16
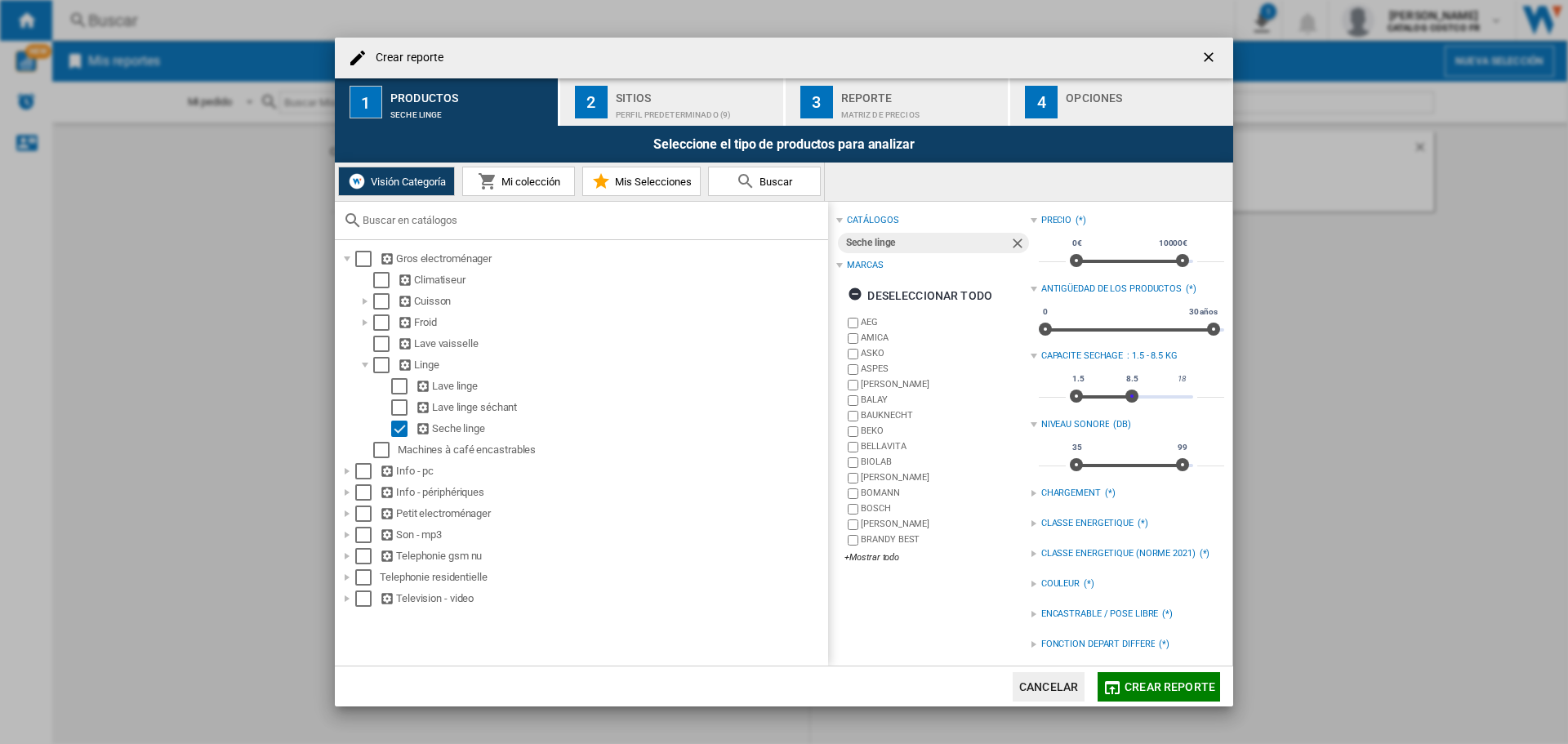
type input "*"
drag, startPoint x: 1177, startPoint y: 396, endPoint x: 1124, endPoint y: 393, distance: 53.1
click at [1124, 393] on span "Crear reporte ..." at bounding box center [1126, 396] width 13 height 13
type input "*"
drag, startPoint x: 1075, startPoint y: 396, endPoint x: 1111, endPoint y: 397, distance: 36.0
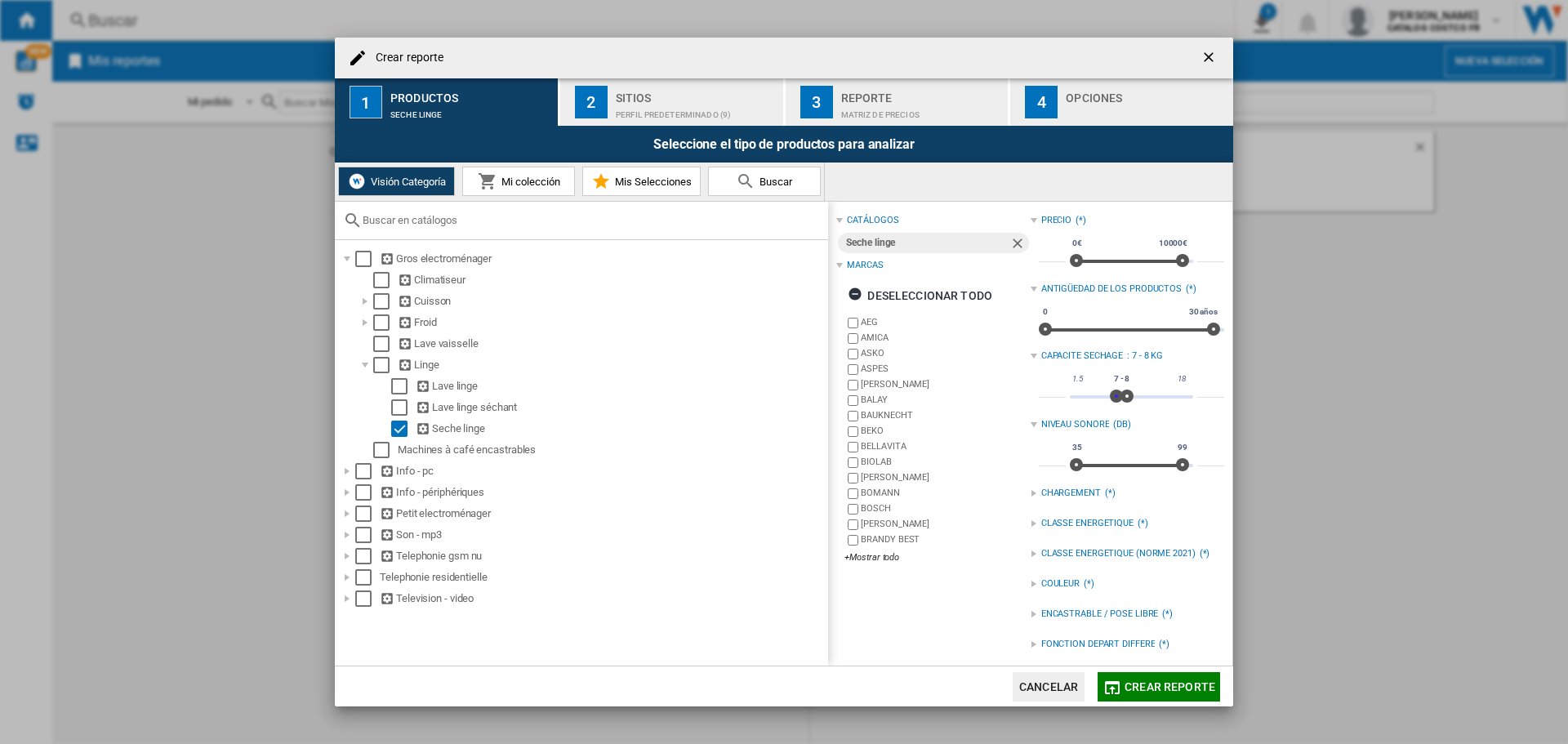
click at [1111, 397] on span "Crear reporte ..." at bounding box center [1116, 396] width 13 height 13
click at [1161, 682] on span "Crear reporte" at bounding box center [1170, 687] width 91 height 13
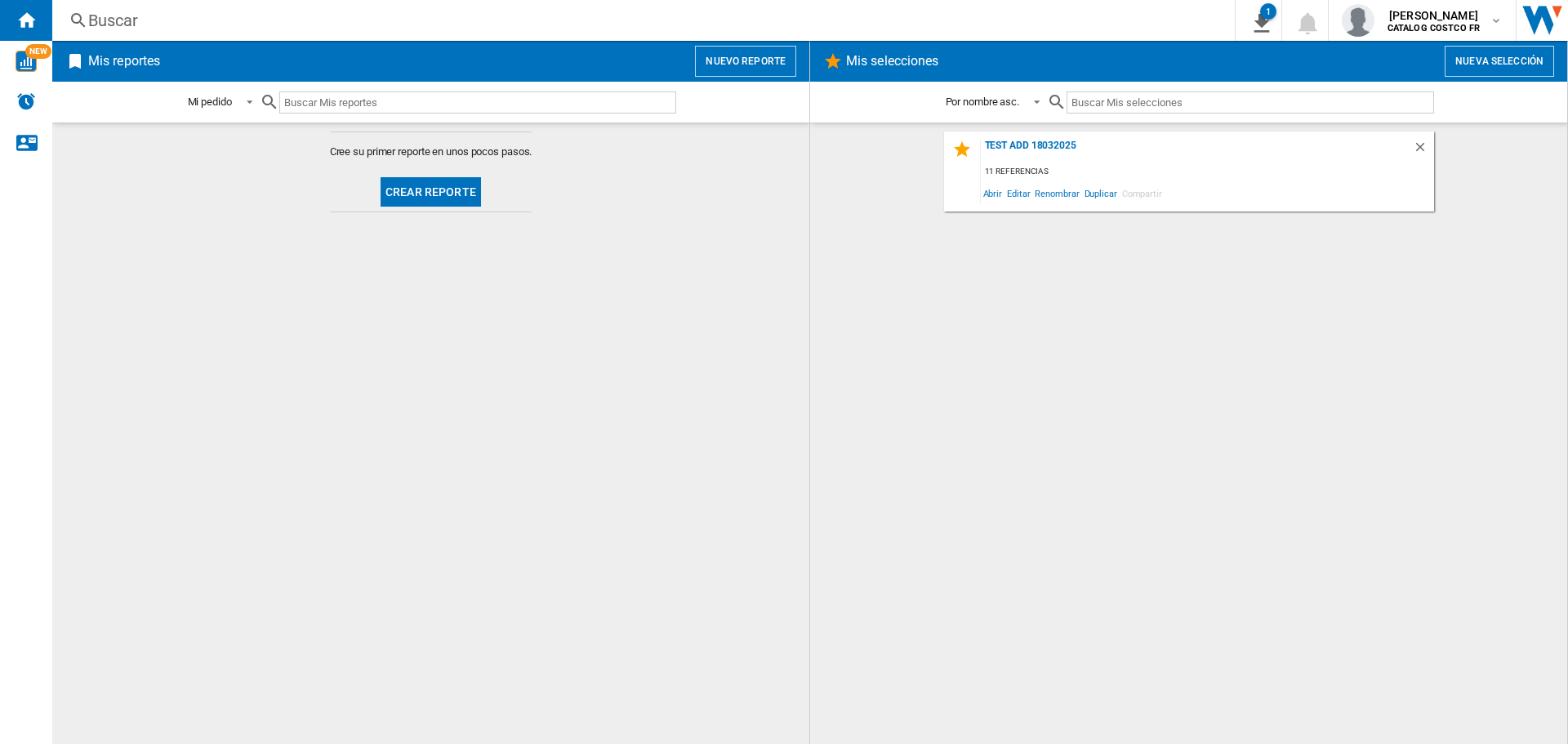
click at [426, 190] on button "Crear reporte" at bounding box center [431, 192] width 100 height 29
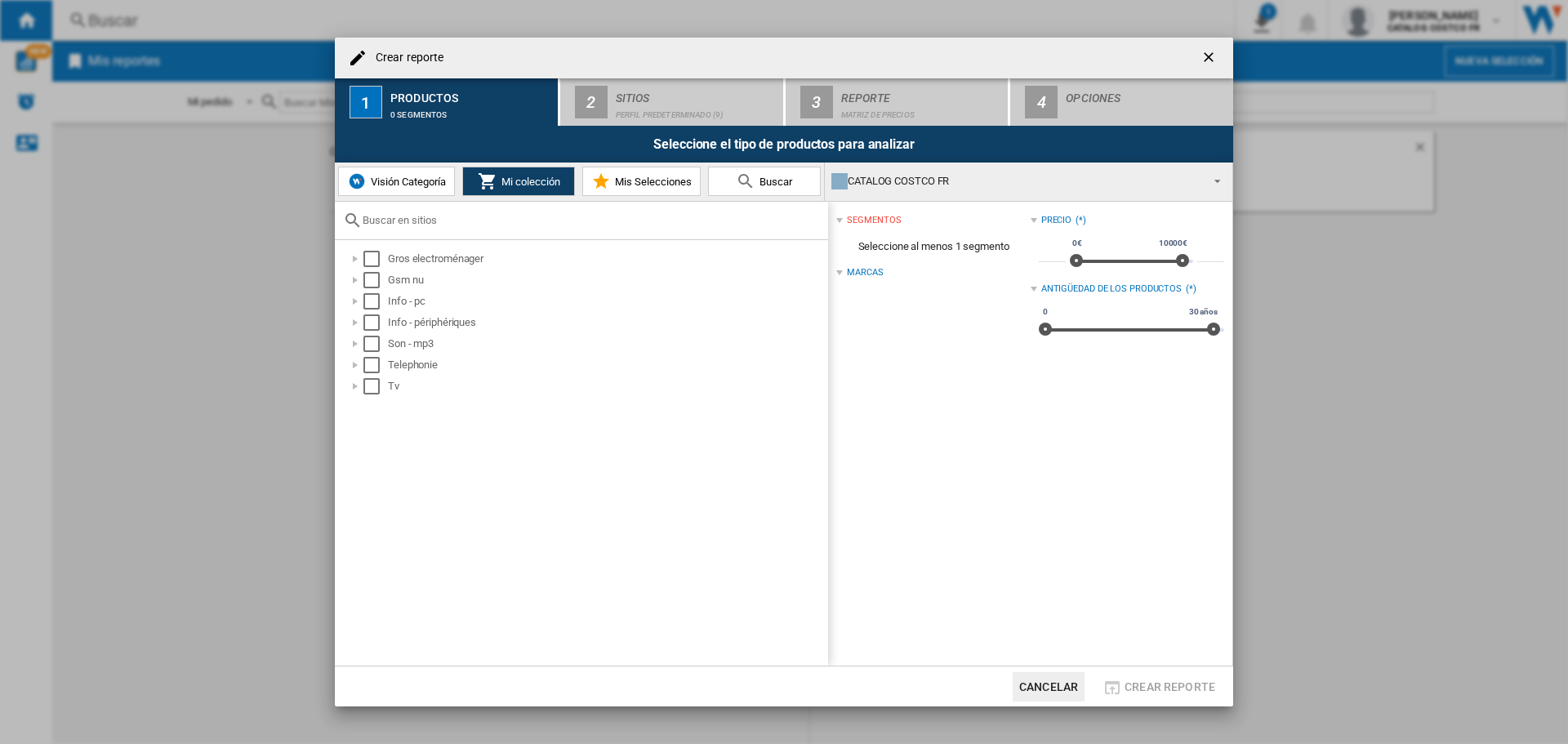
click at [397, 192] on button "Visión Categoría" at bounding box center [397, 181] width 117 height 29
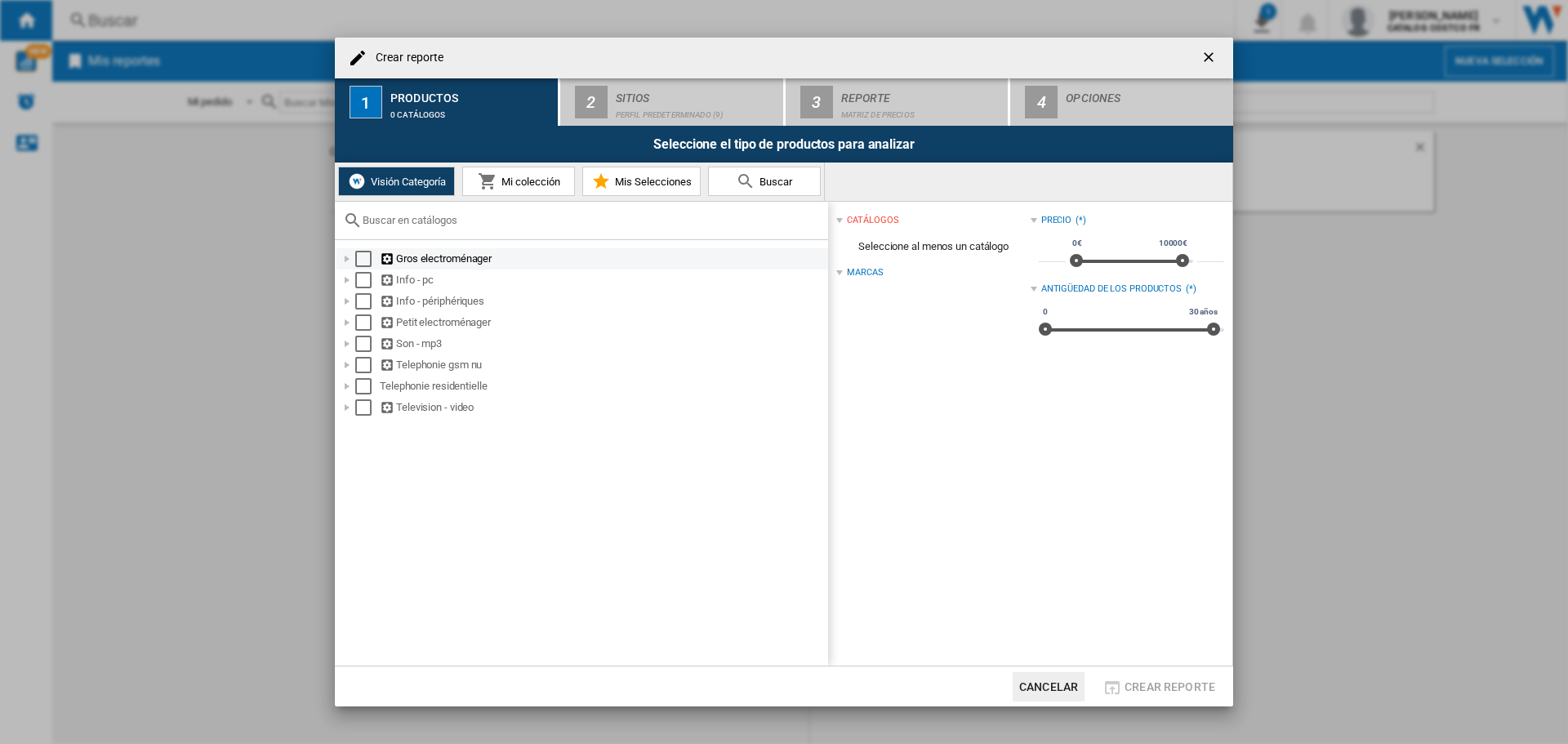
click at [425, 256] on div "Gros electroménager" at bounding box center [603, 259] width 446 height 16
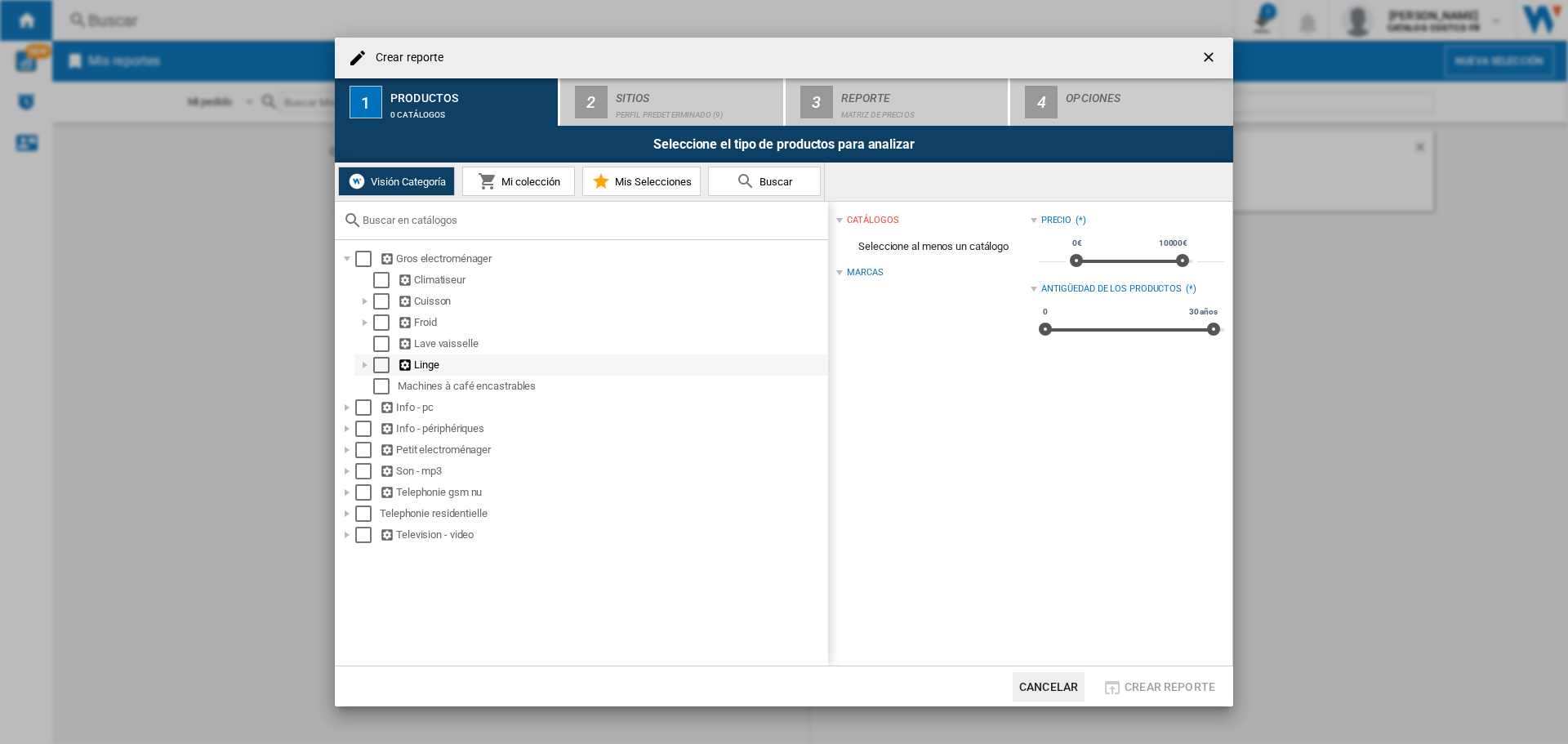
click at [426, 360] on div "Linge" at bounding box center [611, 365] width 428 height 16
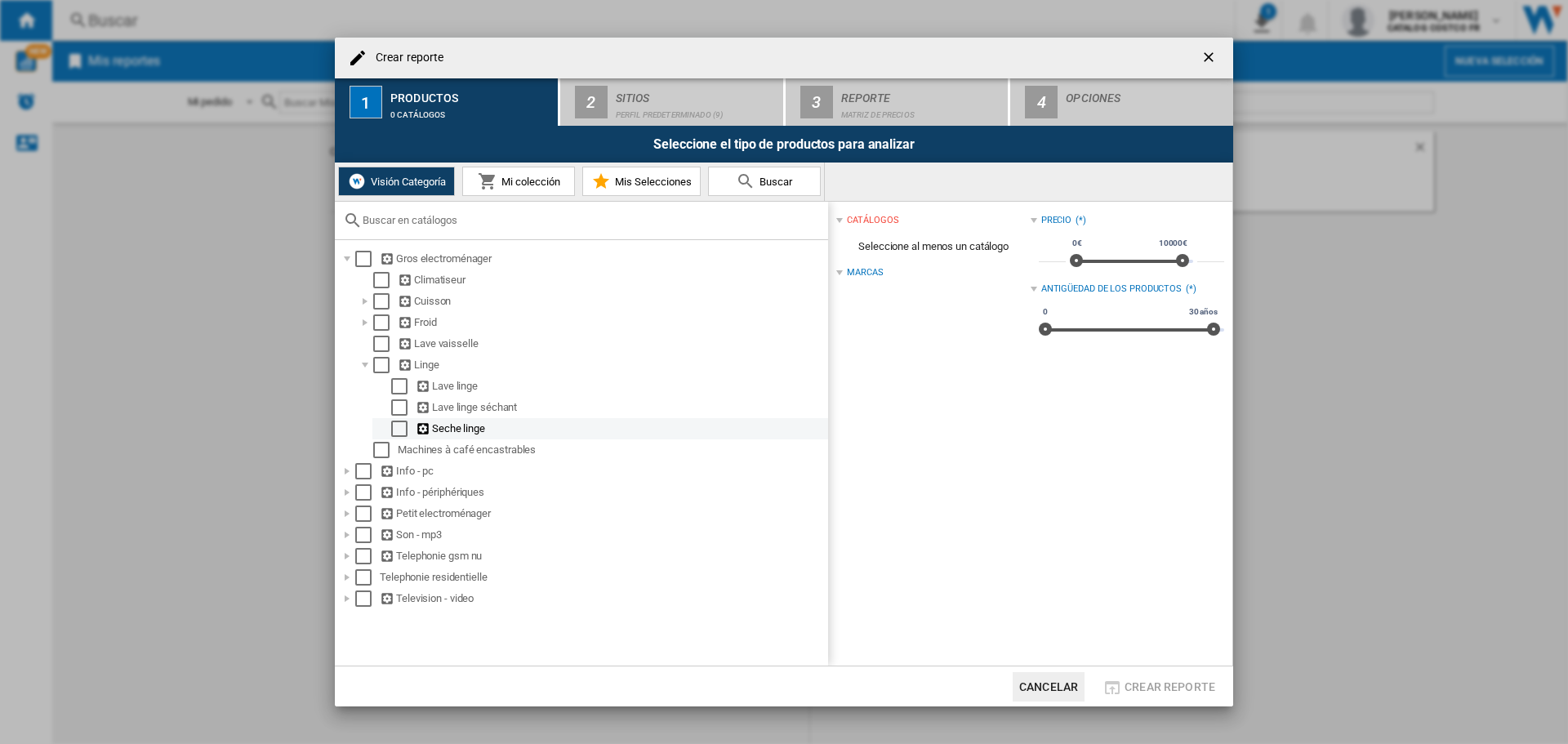
click at [455, 423] on div "Seche linge" at bounding box center [621, 429] width 410 height 16
click at [403, 428] on div "Select" at bounding box center [399, 429] width 16 height 16
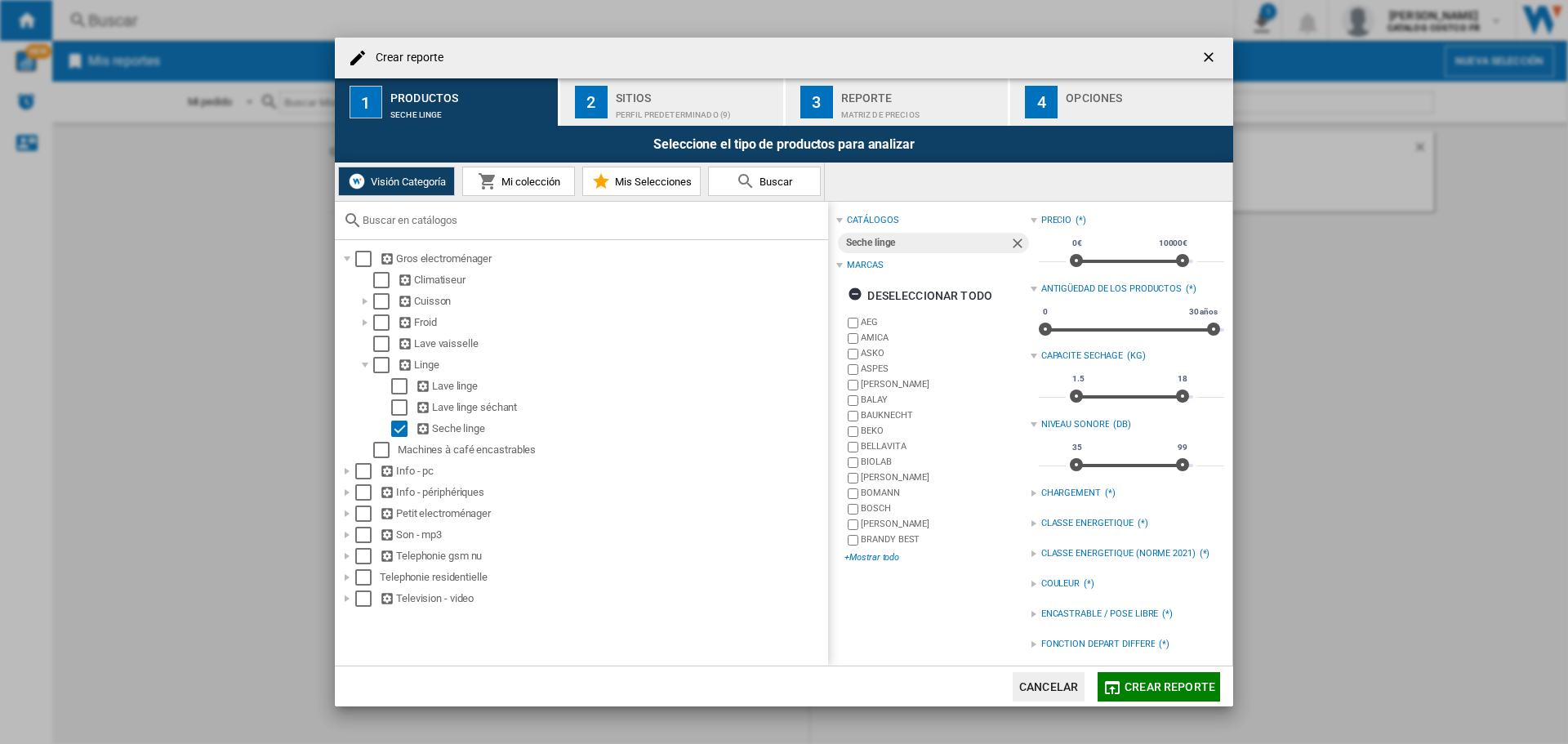
click at [886, 554] on div "+Mostrar todo" at bounding box center [938, 558] width 185 height 12
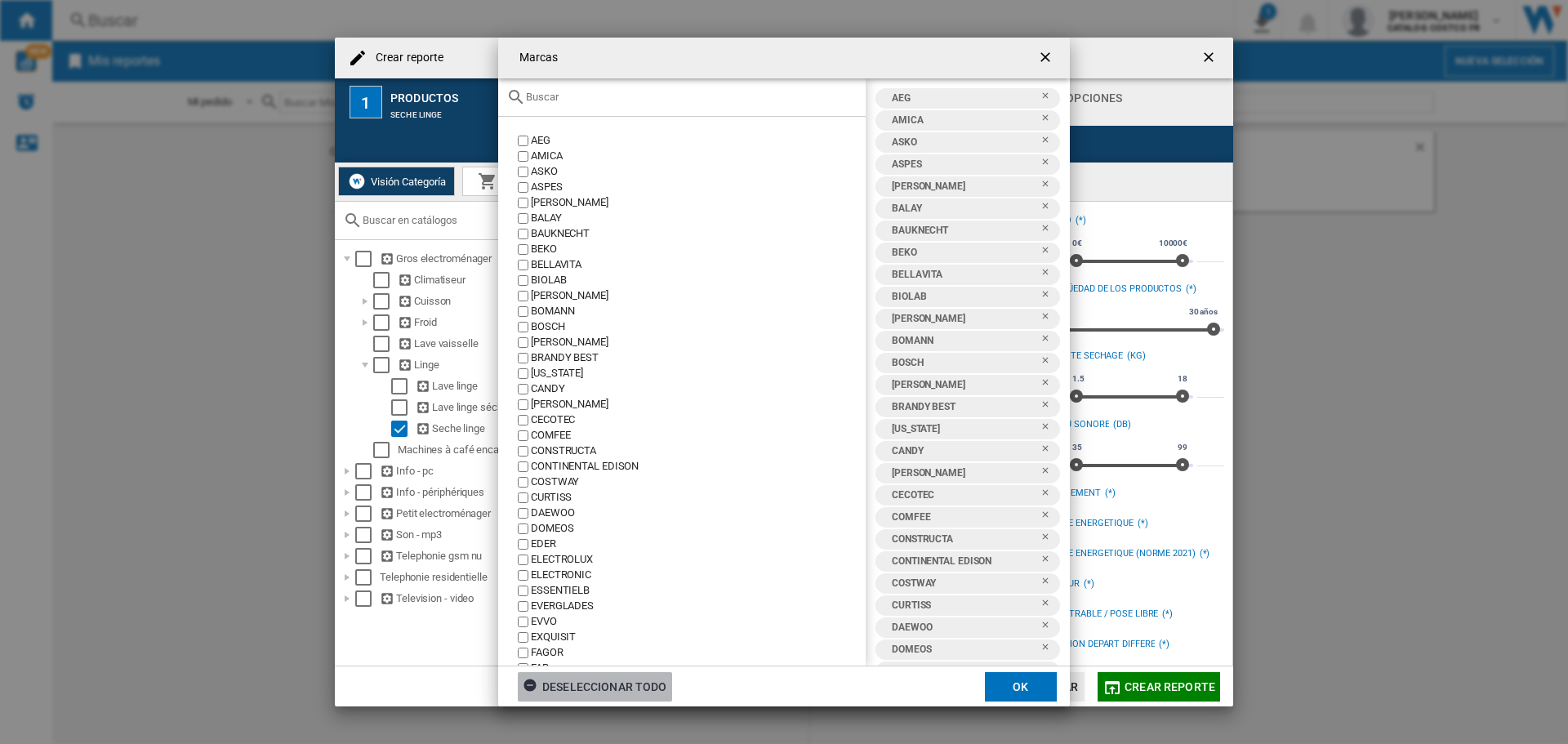
click at [616, 682] on div "Deseleccionar todo" at bounding box center [595, 687] width 145 height 29
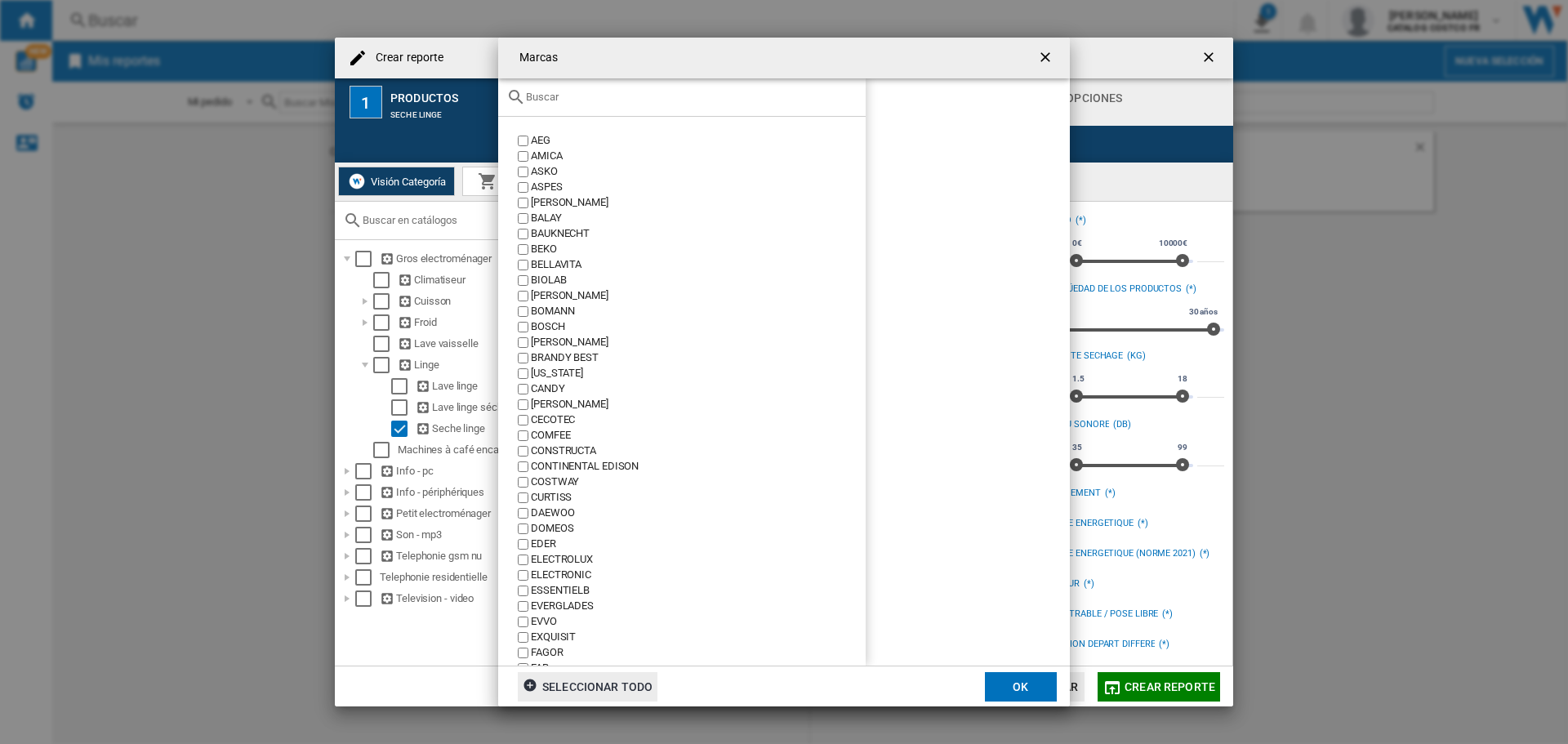
click at [528, 382] on label "CANDY" at bounding box center [690, 390] width 352 height 16
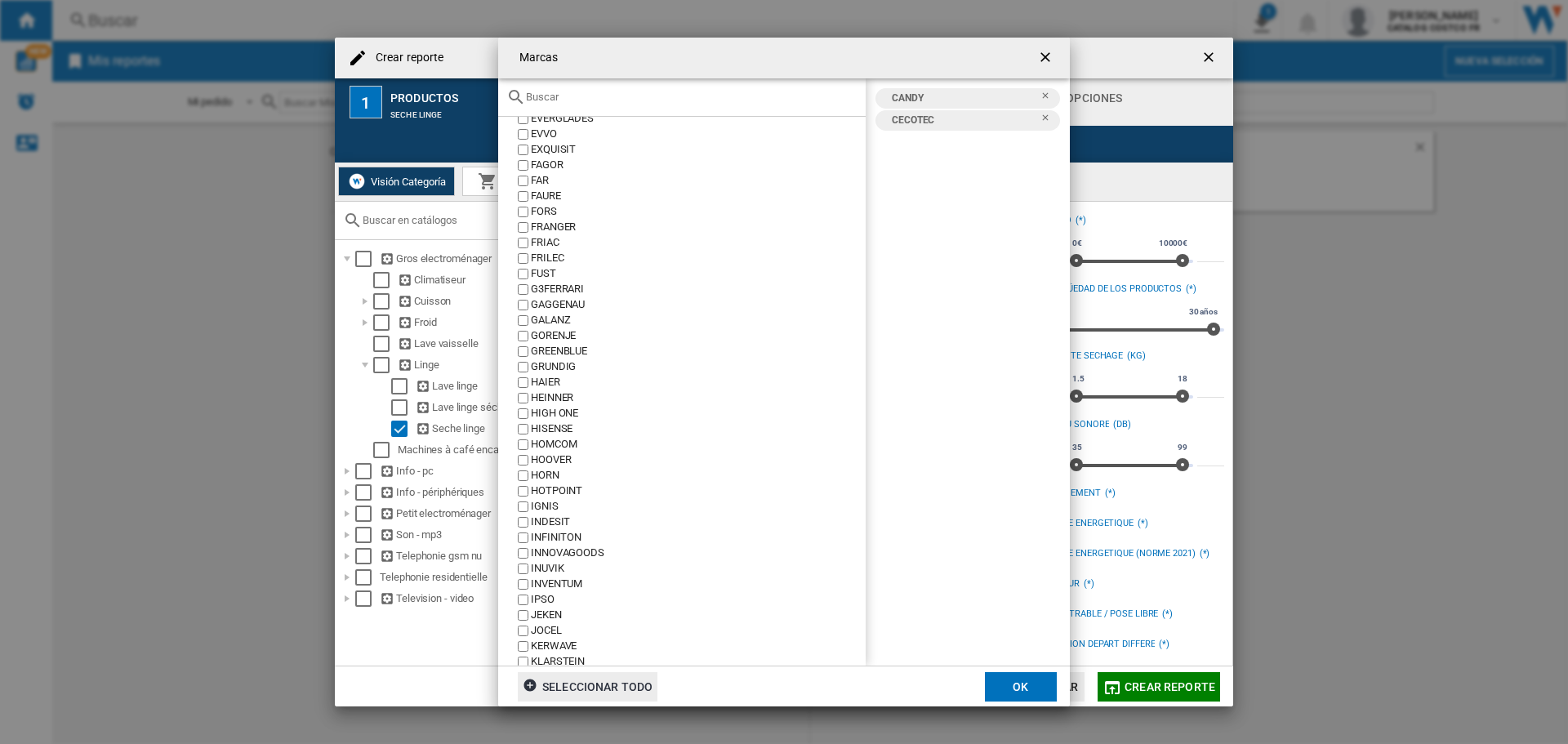
scroll to position [490, 0]
click at [1003, 684] on button "OK" at bounding box center [1021, 687] width 72 height 29
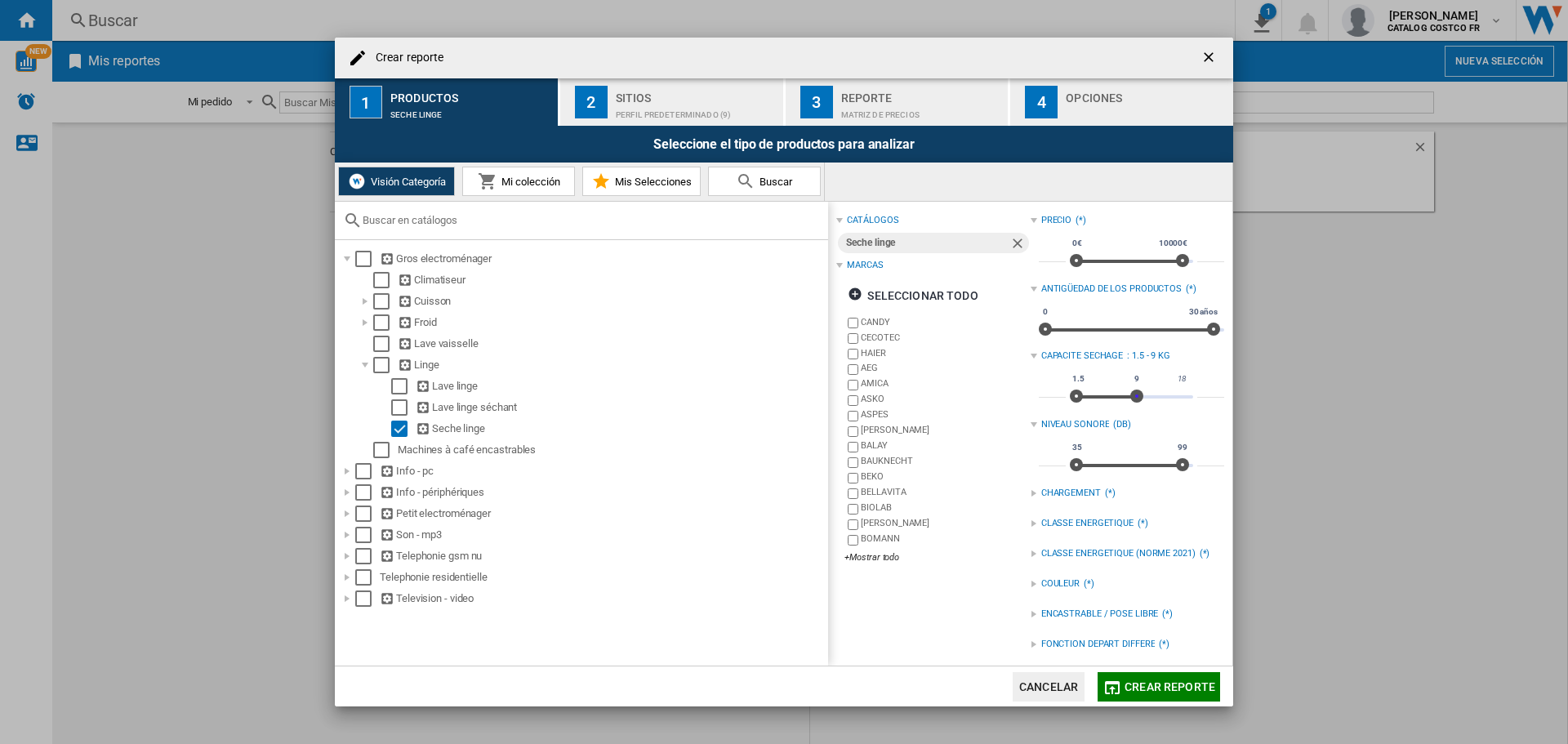
type input "*"
drag, startPoint x: 1177, startPoint y: 391, endPoint x: 1125, endPoint y: 389, distance: 52.0
click at [1125, 396] on div "1.5 18 1.5 8" at bounding box center [1132, 398] width 123 height 3
type input "***"
drag, startPoint x: 1077, startPoint y: 392, endPoint x: 1119, endPoint y: 393, distance: 42.0
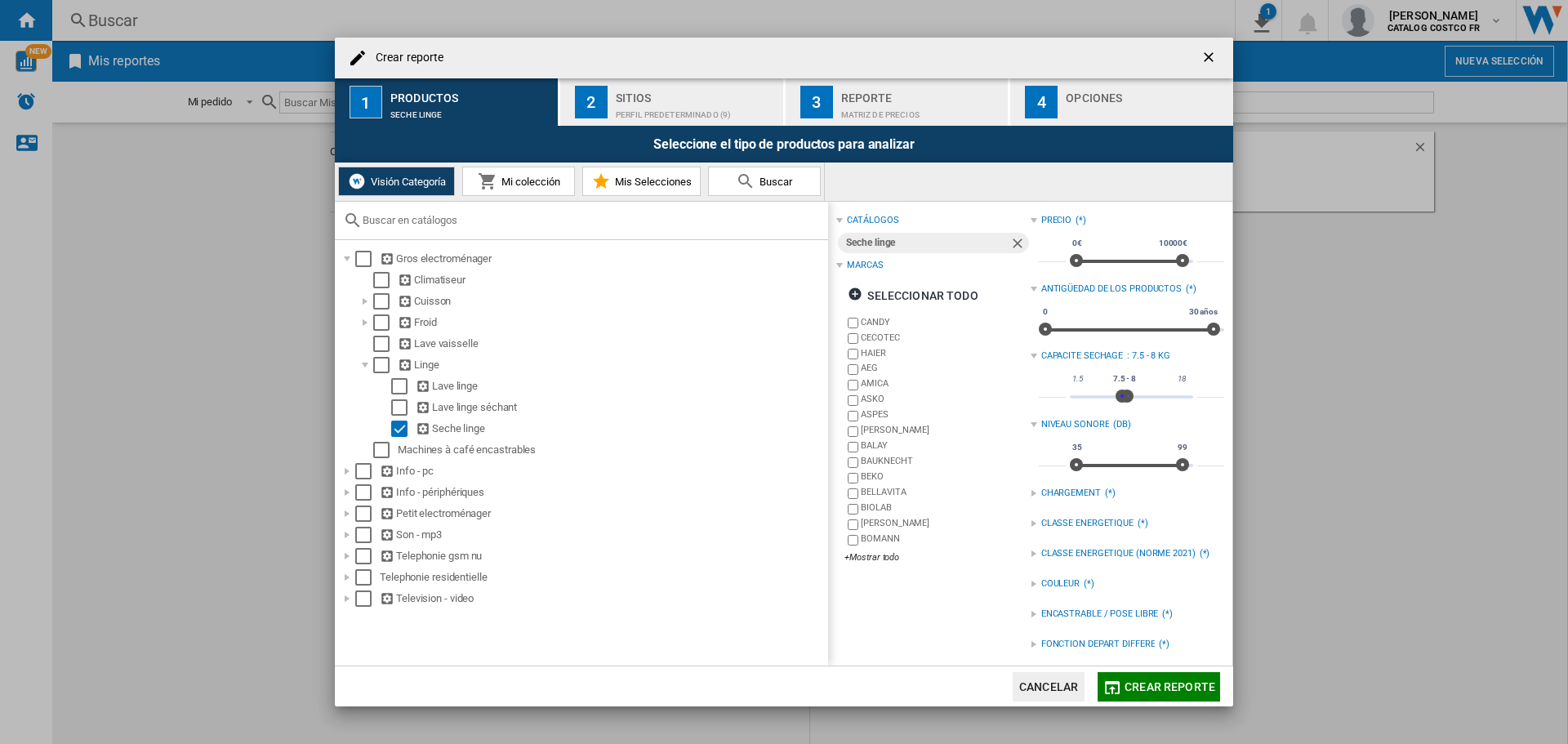
click at [1119, 396] on div "1.5 18 7.5 8 7.5 - 8" at bounding box center [1132, 398] width 123 height 3
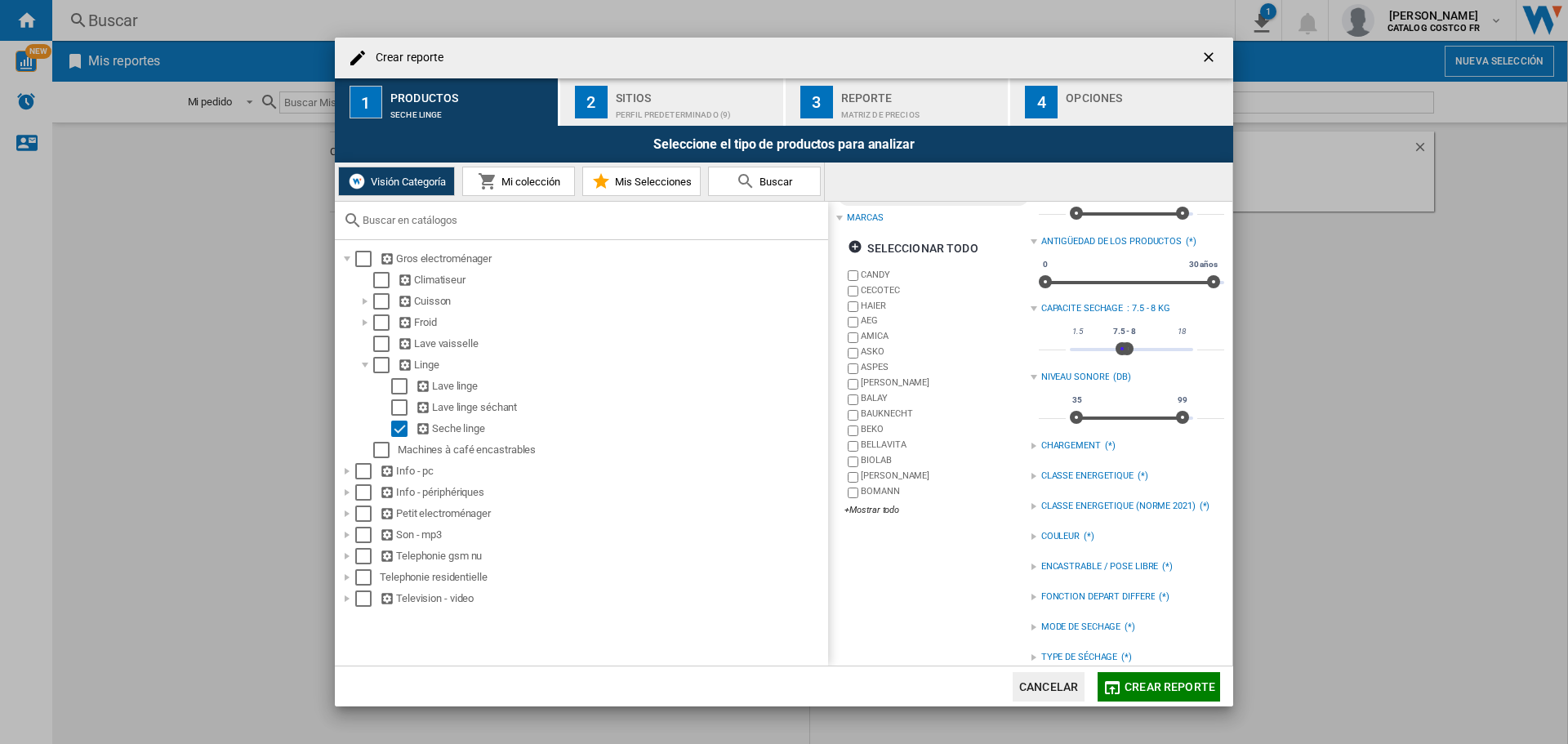
scroll to position [66, 0]
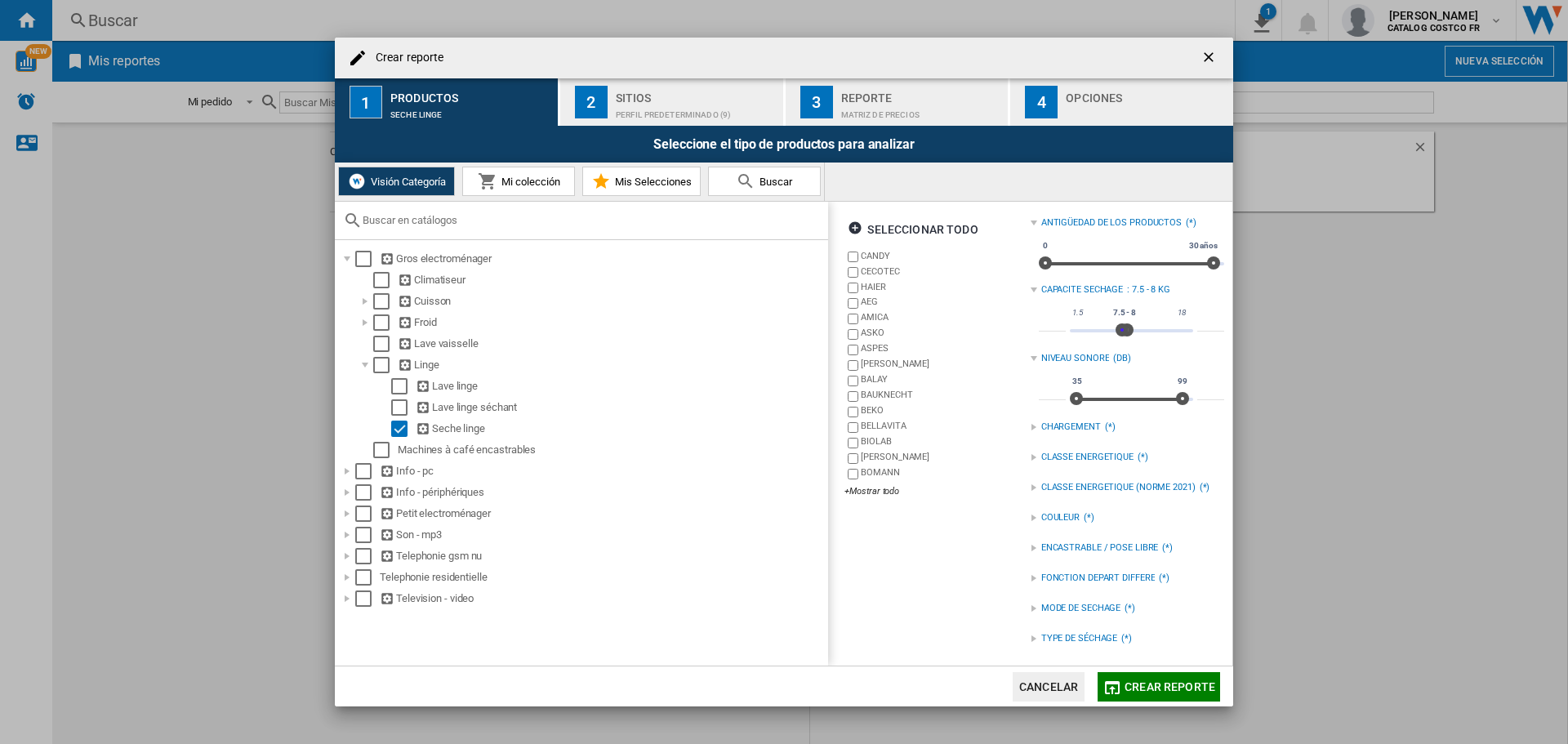
click at [1033, 455] on div "CLASSE ENERGETIQUE (*)" at bounding box center [1128, 457] width 194 height 22
click at [1143, 678] on button "Crear reporte" at bounding box center [1159, 687] width 123 height 29
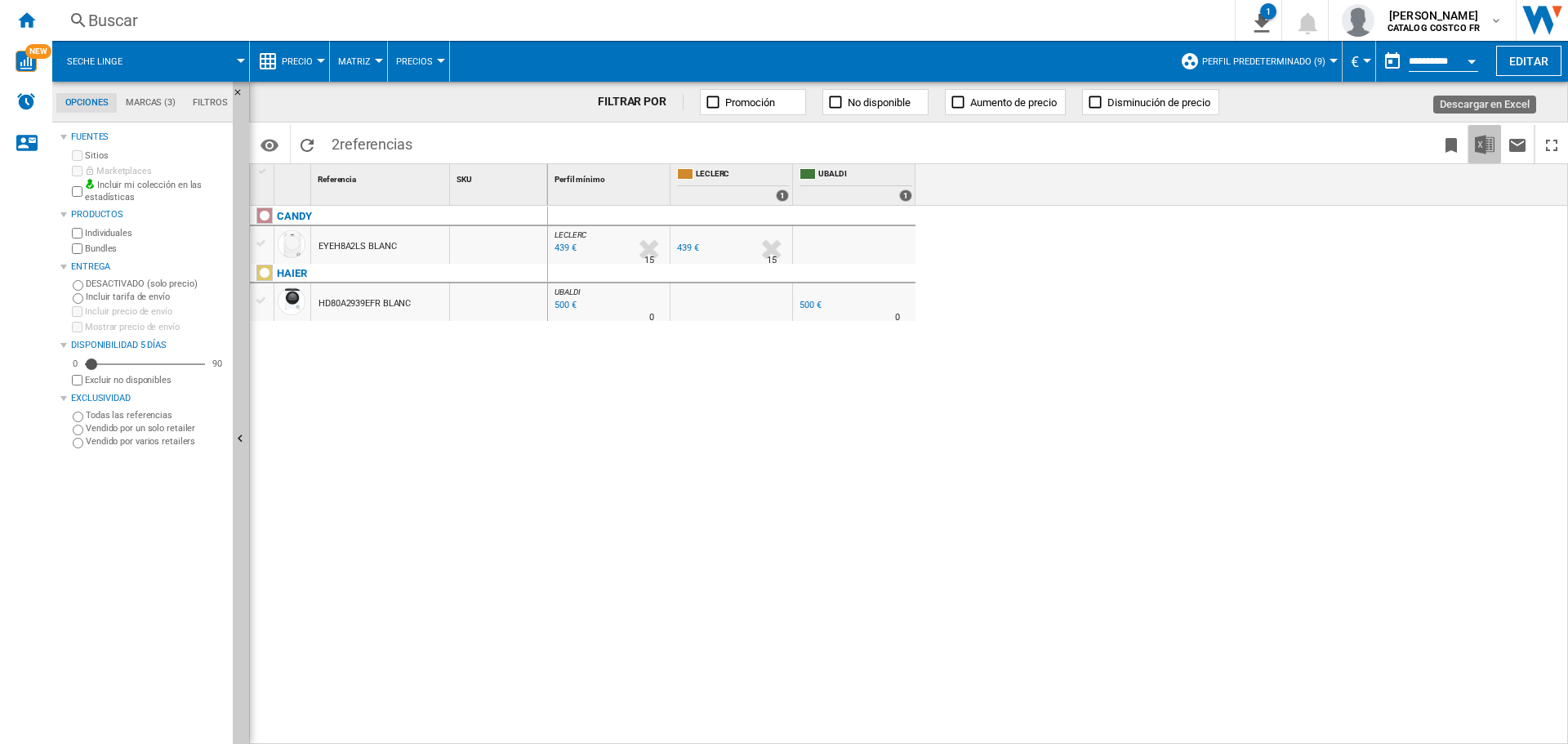
click at [1481, 144] on img "Descargar en Excel" at bounding box center [1485, 145] width 20 height 20
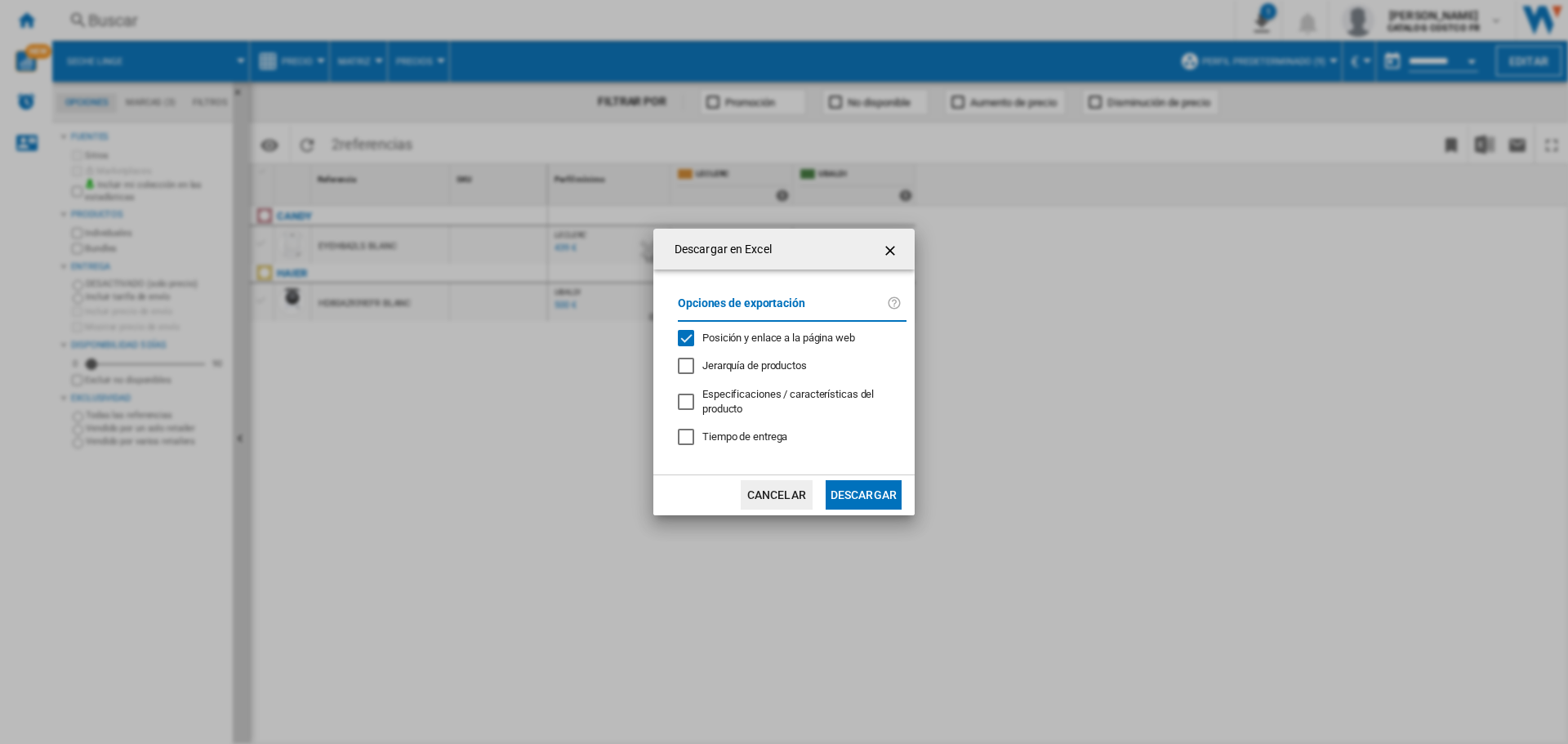
click at [868, 492] on button "Descargar" at bounding box center [864, 495] width 76 height 29
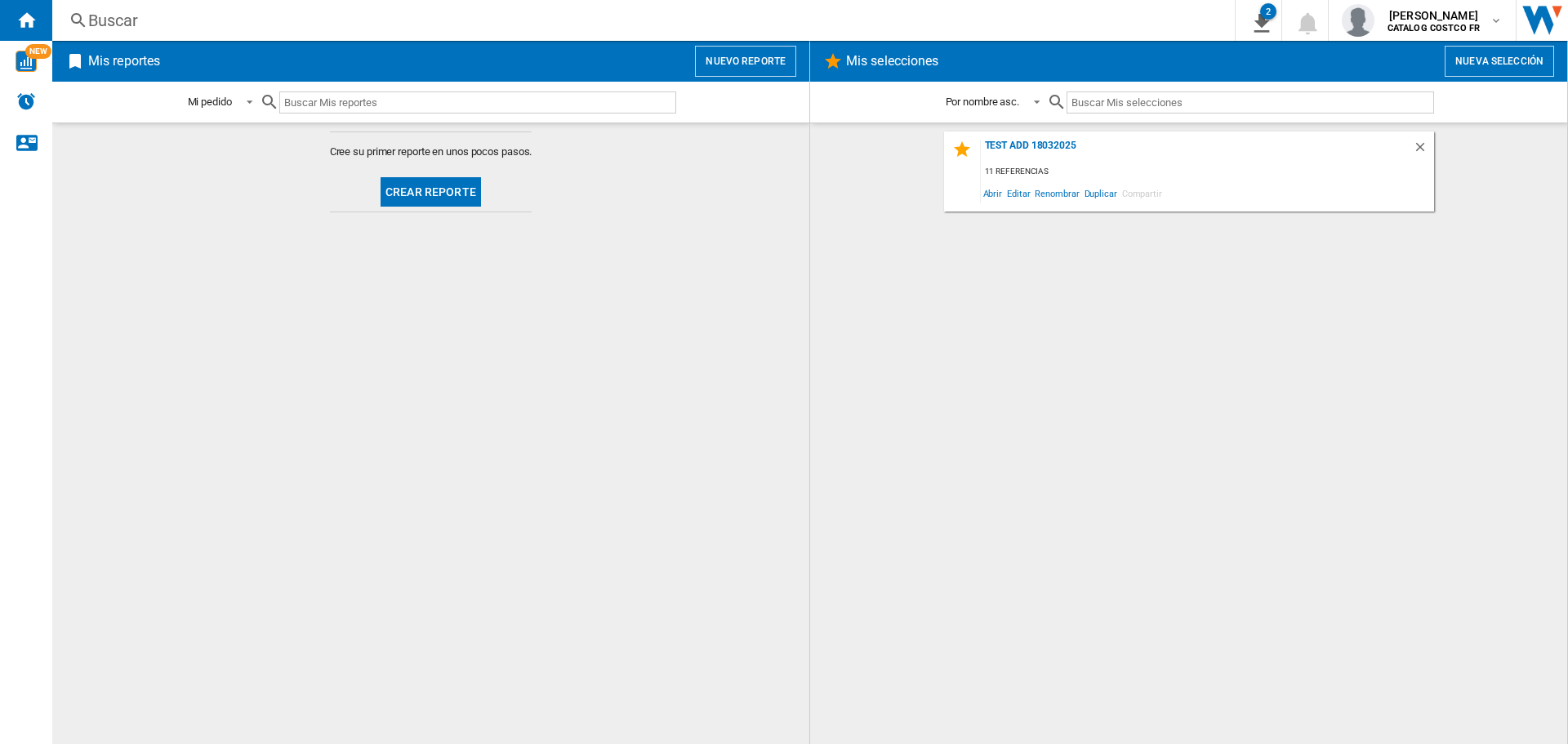
click at [442, 187] on button "Crear reporte" at bounding box center [431, 192] width 100 height 29
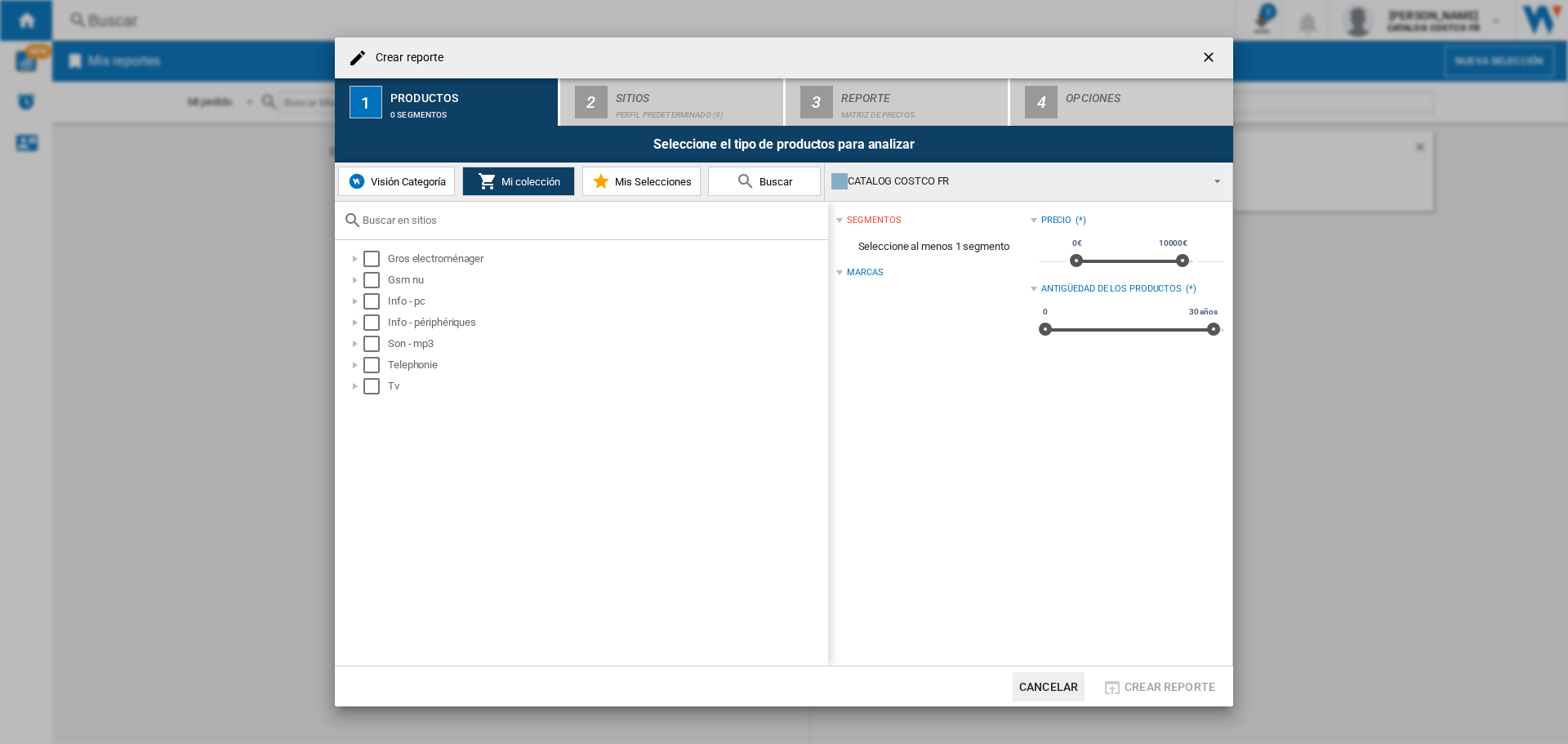
click at [404, 184] on span "Visión Categoría" at bounding box center [407, 182] width 80 height 12
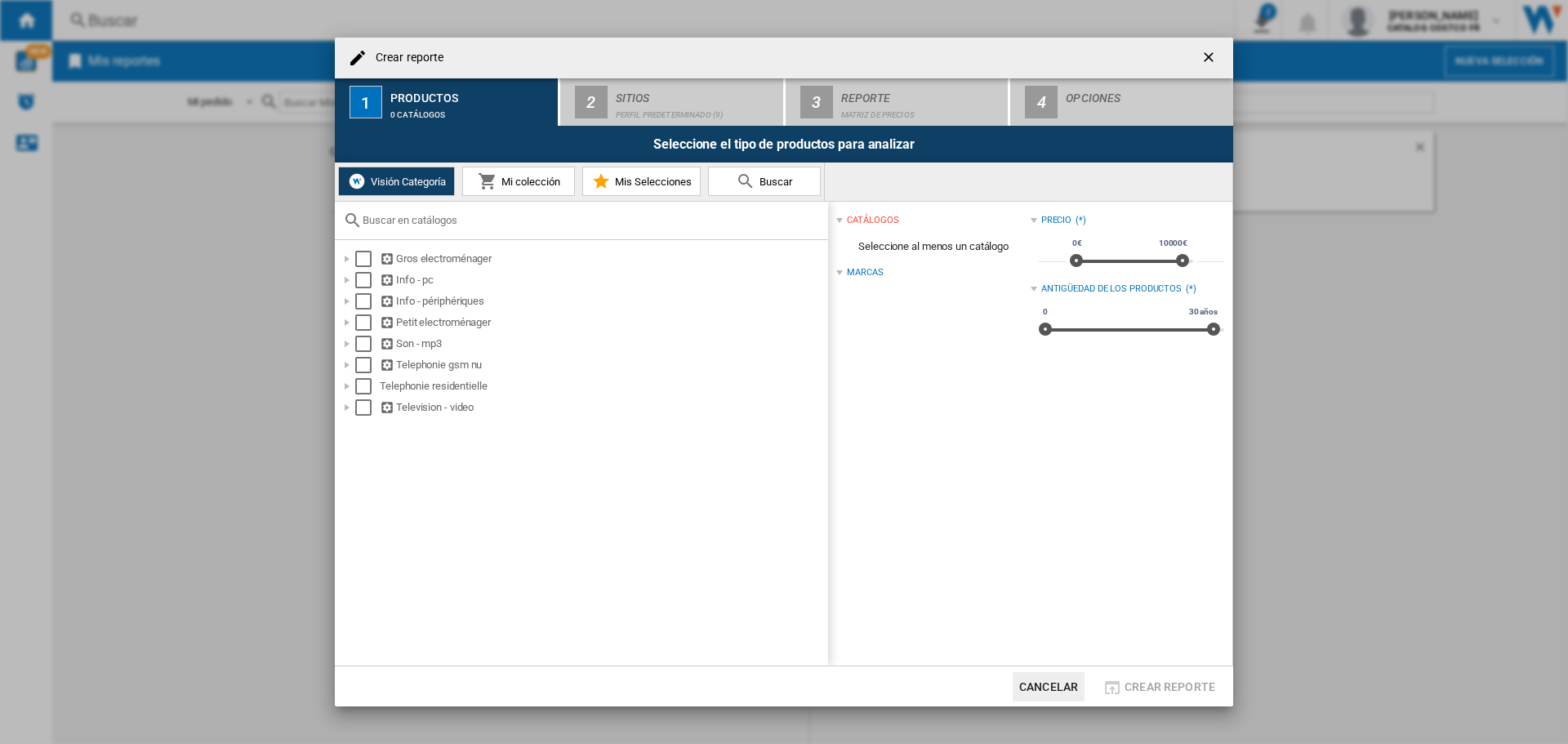
click at [769, 167] on button "Buscar" at bounding box center [765, 181] width 113 height 29
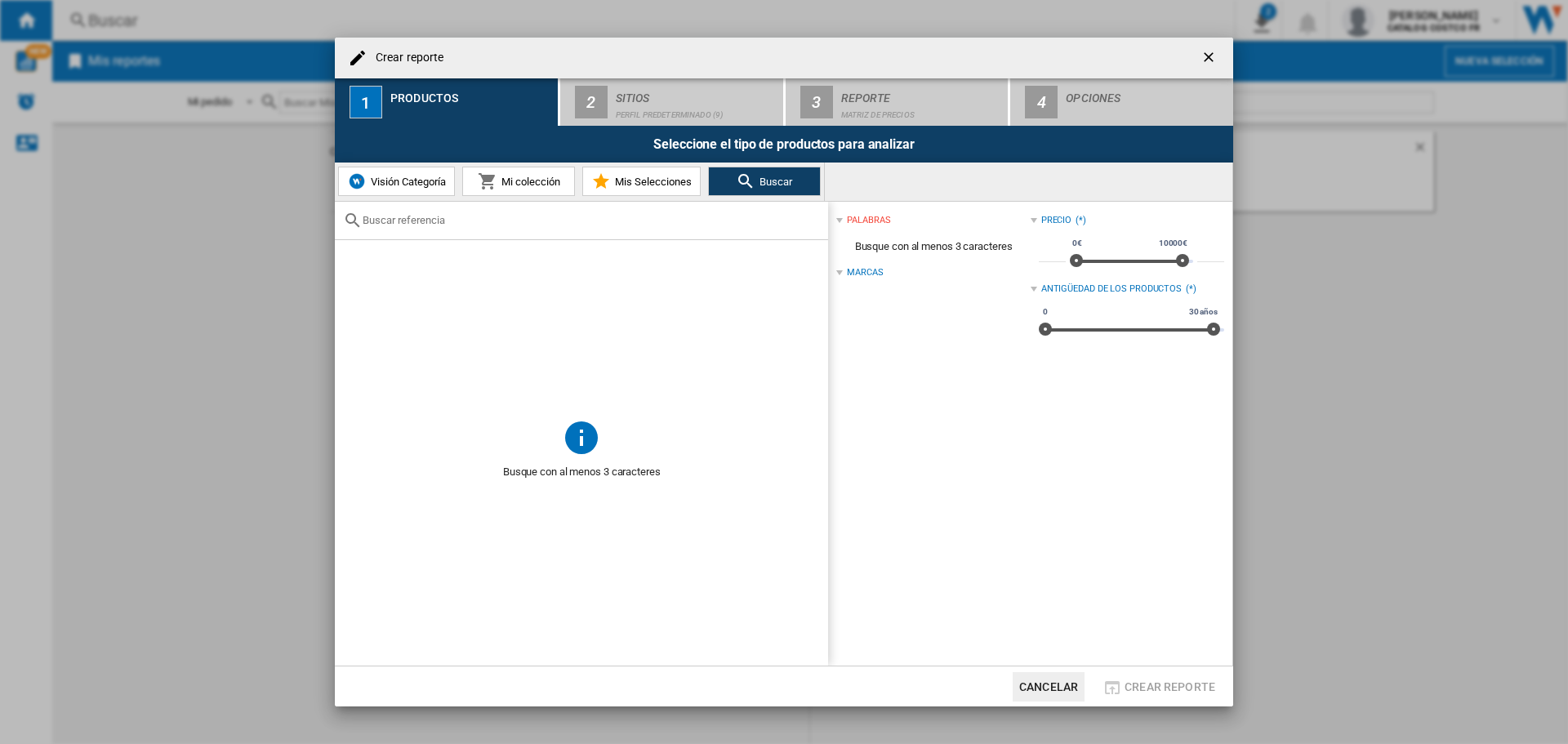
click at [532, 229] on div "Crear reporte ..." at bounding box center [582, 221] width 494 height 38
click at [420, 219] on input "Crear reporte ..." at bounding box center [591, 220] width 457 height 12
paste input "Candy Combi CNCQ2T518EX"
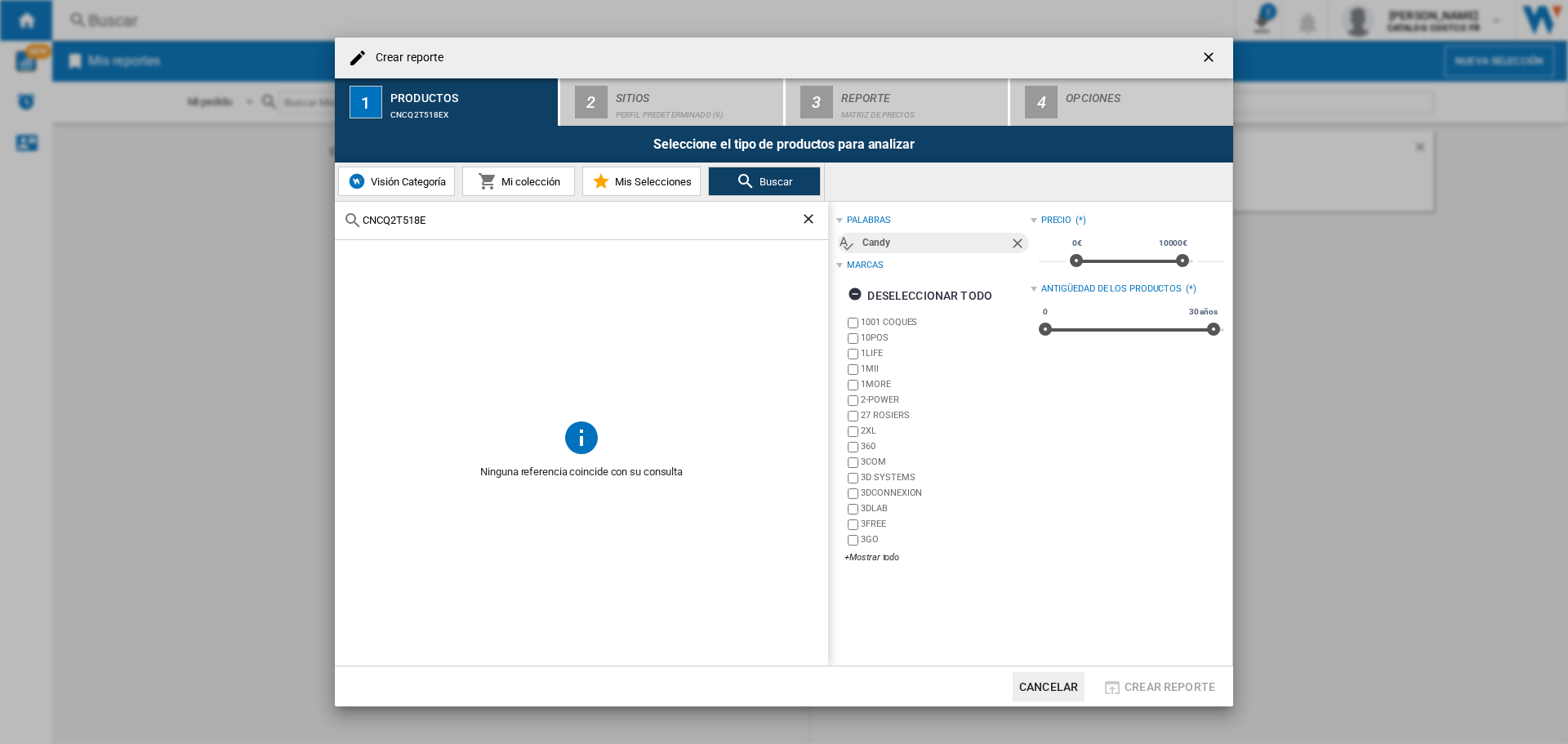
type input "CNCQ2T518E"
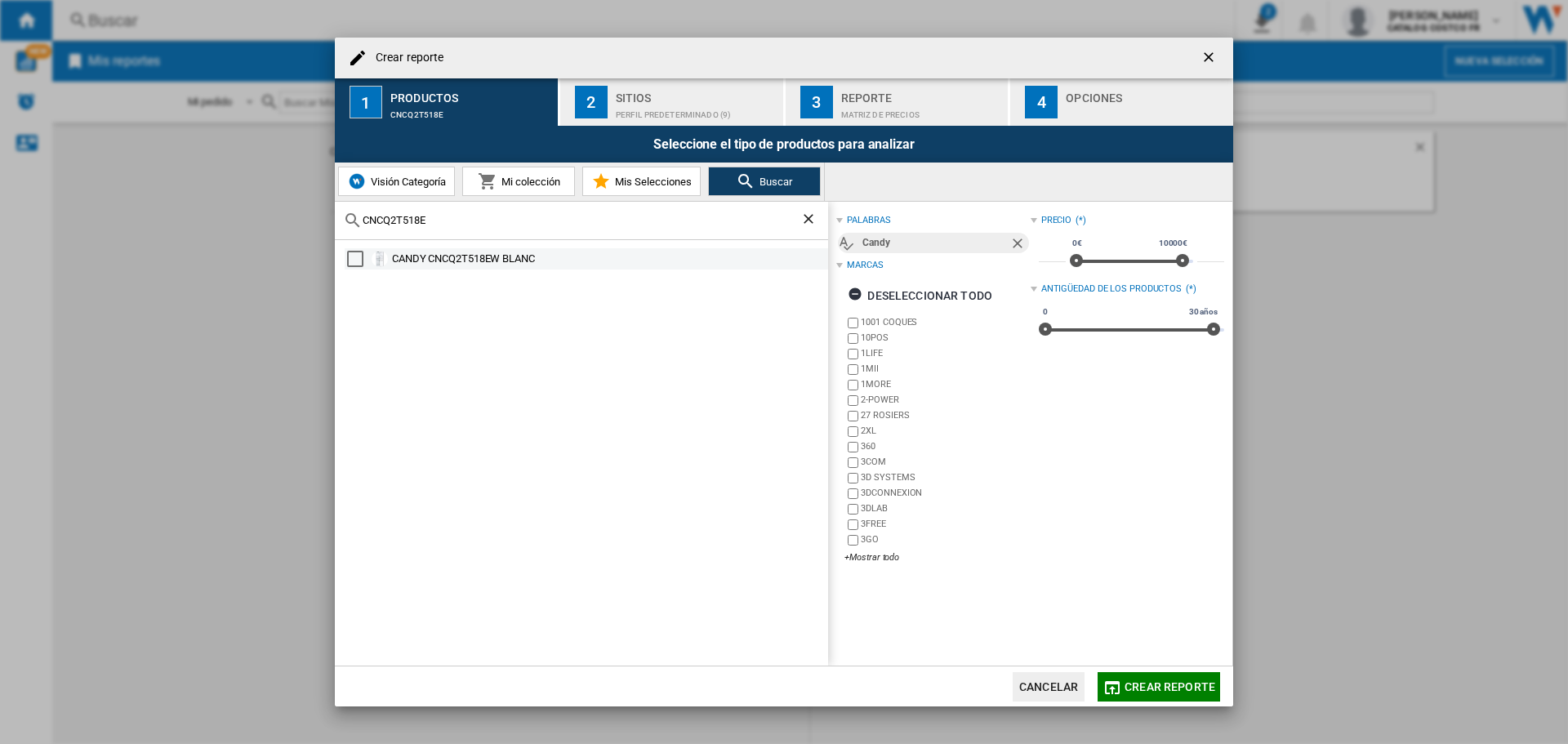
click at [358, 259] on div "Select" at bounding box center [355, 259] width 16 height 16
click at [1141, 683] on span "Crear reporte" at bounding box center [1170, 687] width 91 height 13
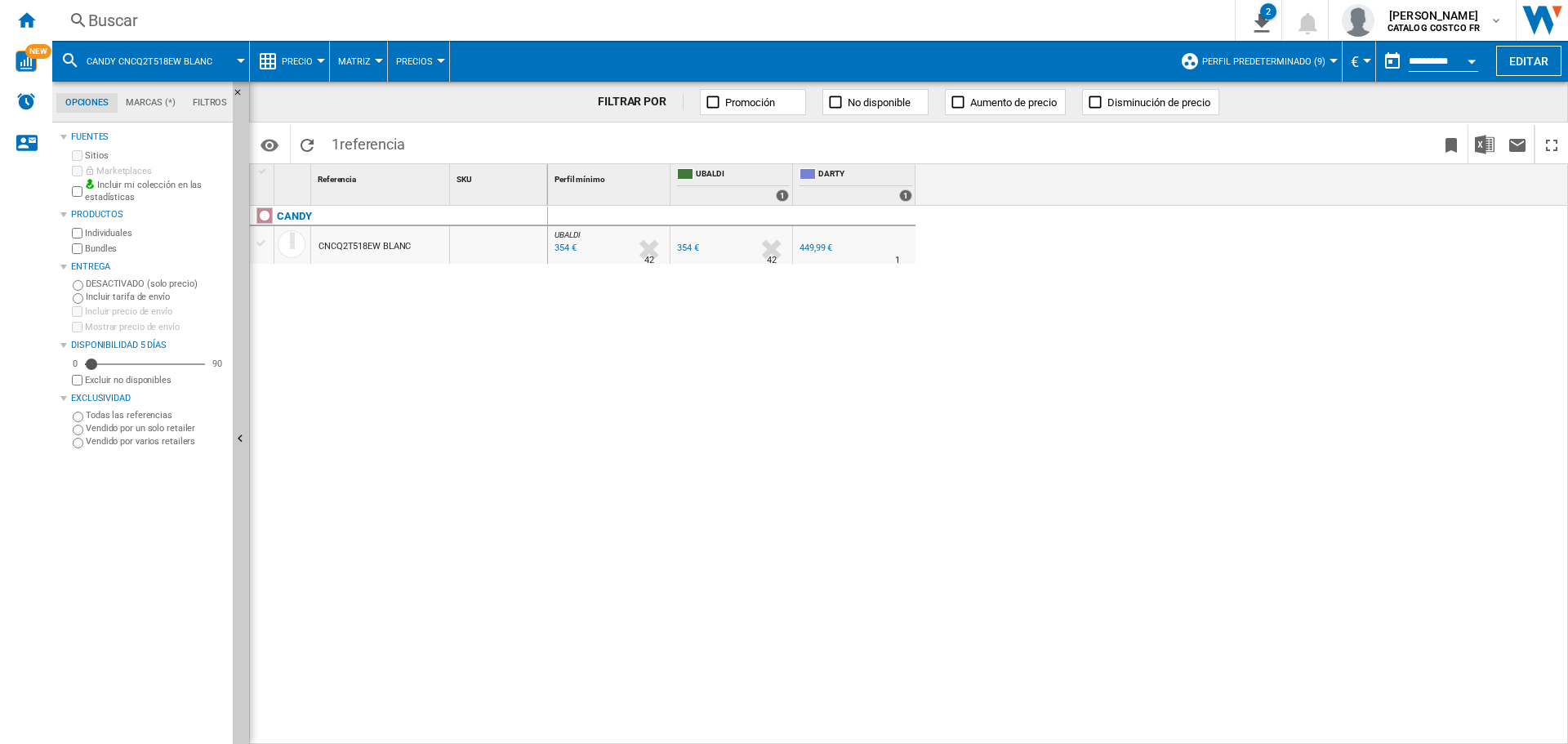
click at [561, 244] on div "354 €" at bounding box center [565, 248] width 24 height 16
click at [205, 94] on md-tab-item "Filtros" at bounding box center [210, 103] width 52 height 20
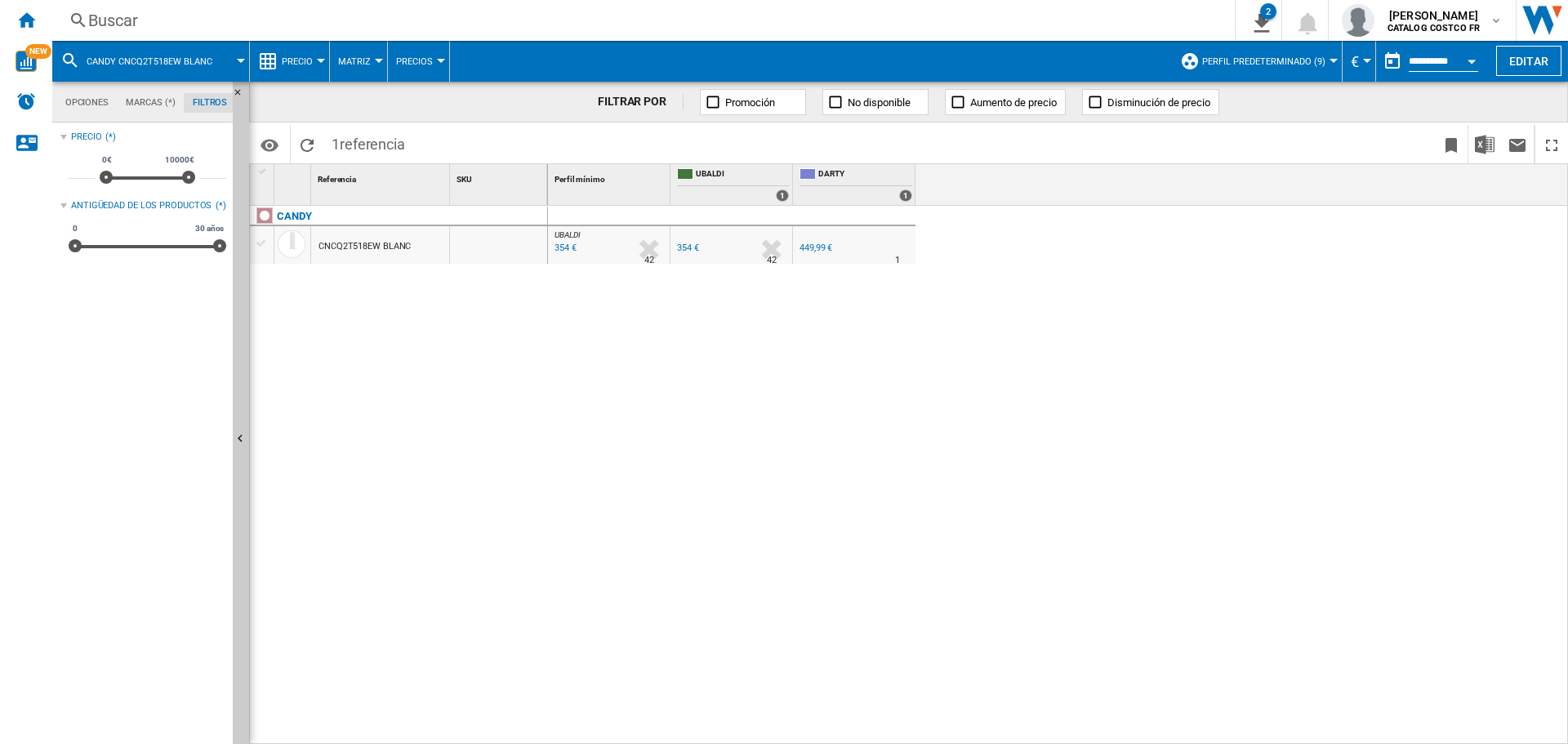
scroll to position [107, 0]
click at [687, 243] on div "354 €" at bounding box center [687, 248] width 22 height 10
click at [808, 247] on div "449,99 €" at bounding box center [816, 248] width 33 height 10
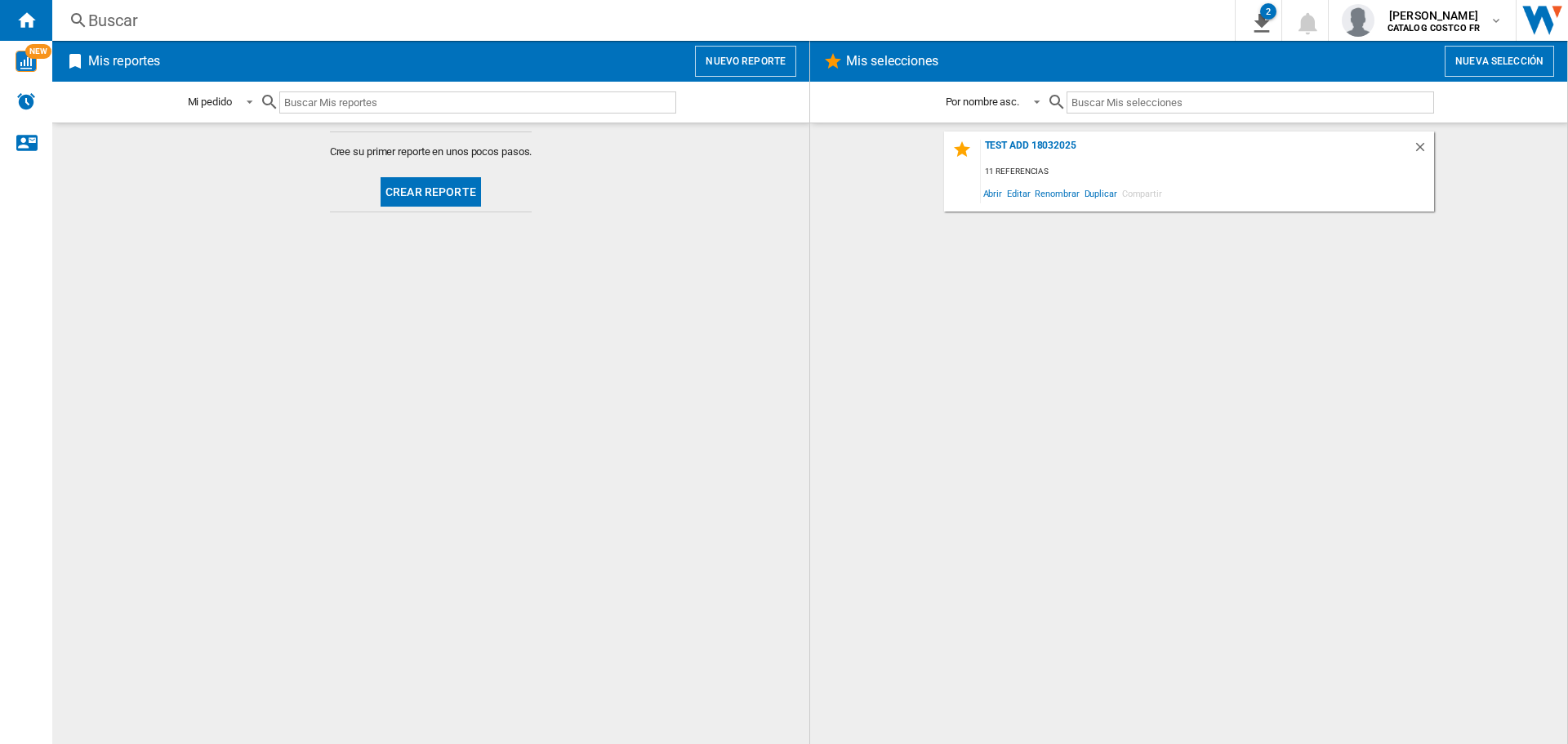
click at [332, 98] on input "text" at bounding box center [478, 102] width 397 height 22
click at [455, 191] on button "Crear reporte" at bounding box center [431, 192] width 100 height 29
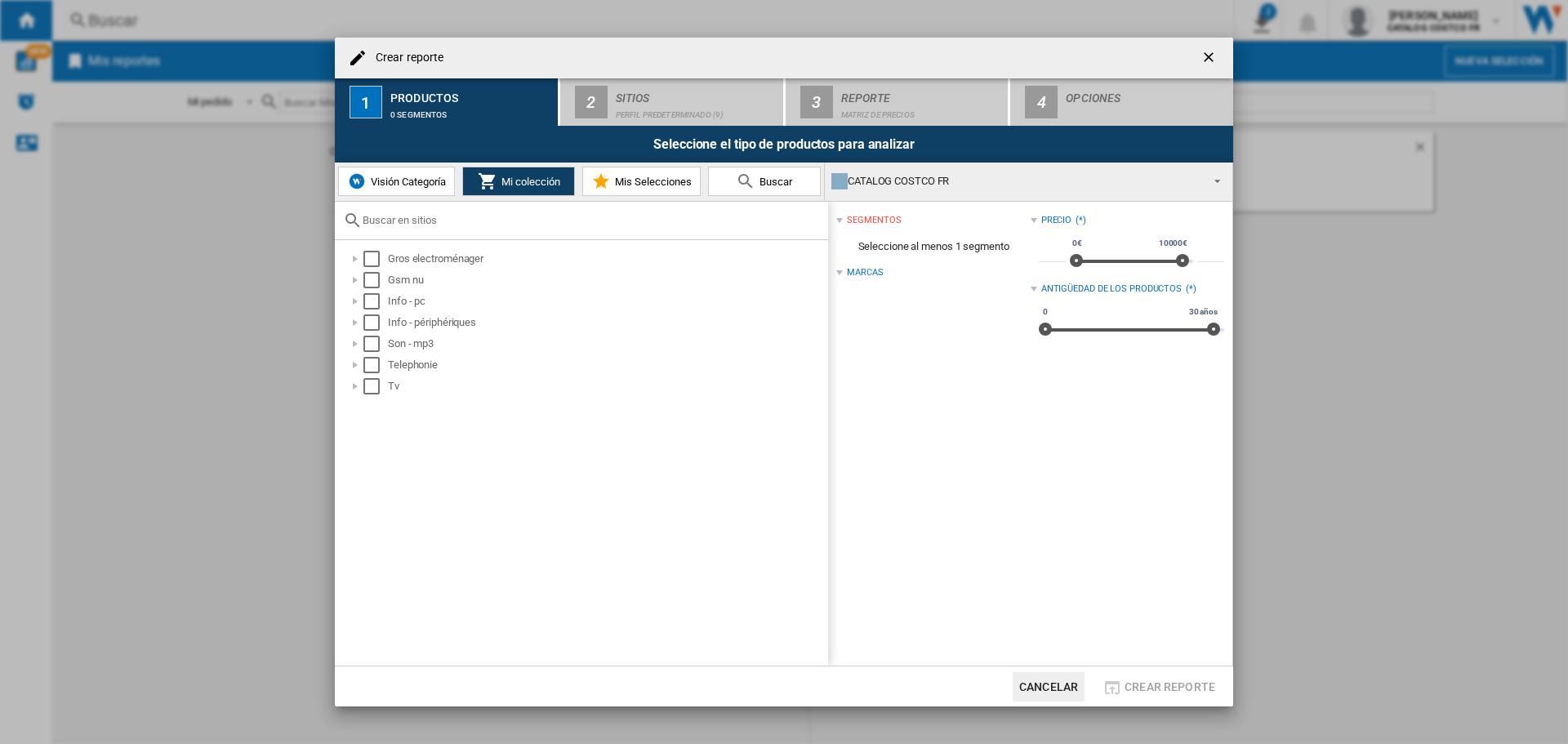
click at [423, 185] on span "Visión Categoría" at bounding box center [407, 182] width 80 height 12
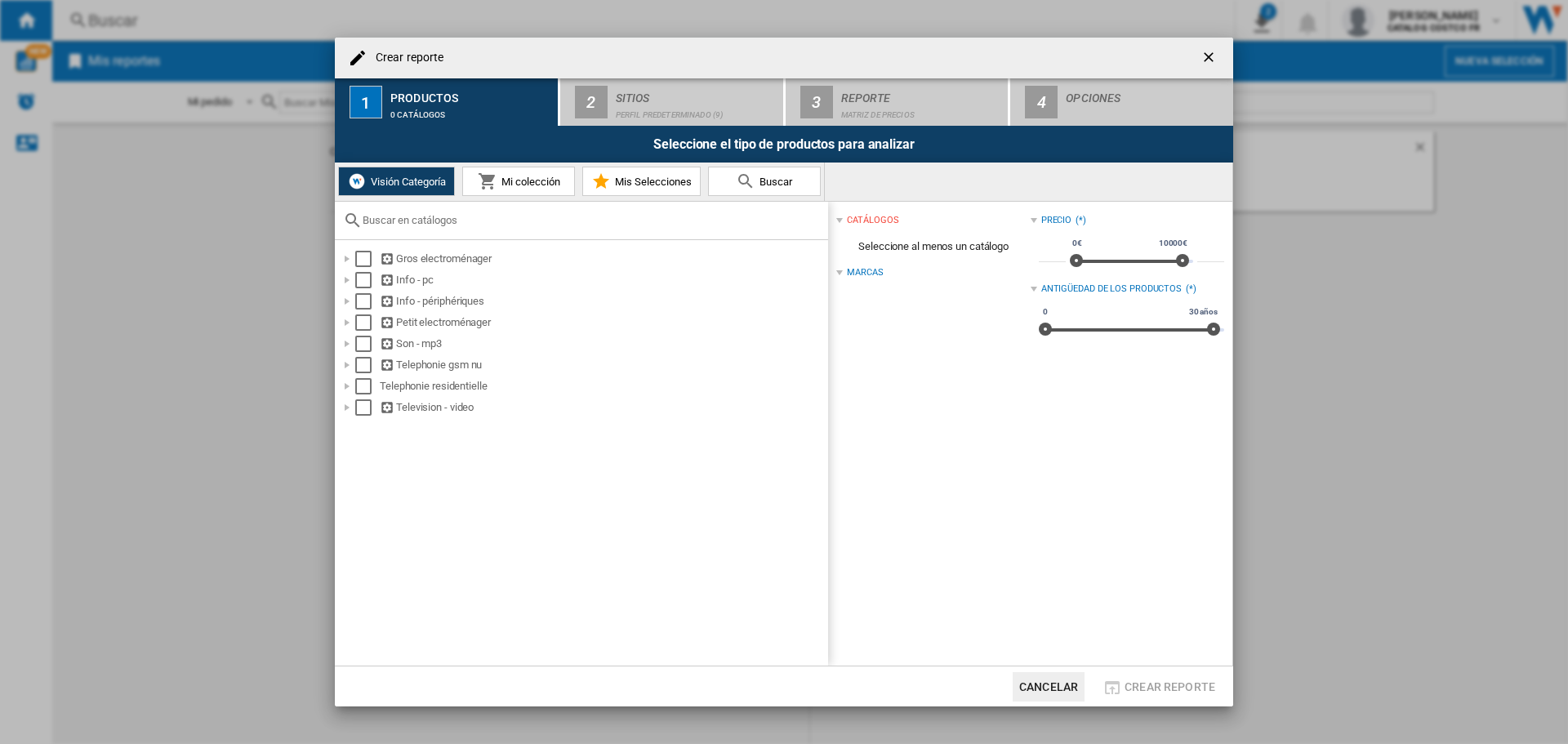
click at [768, 188] on button "Buscar" at bounding box center [765, 181] width 113 height 29
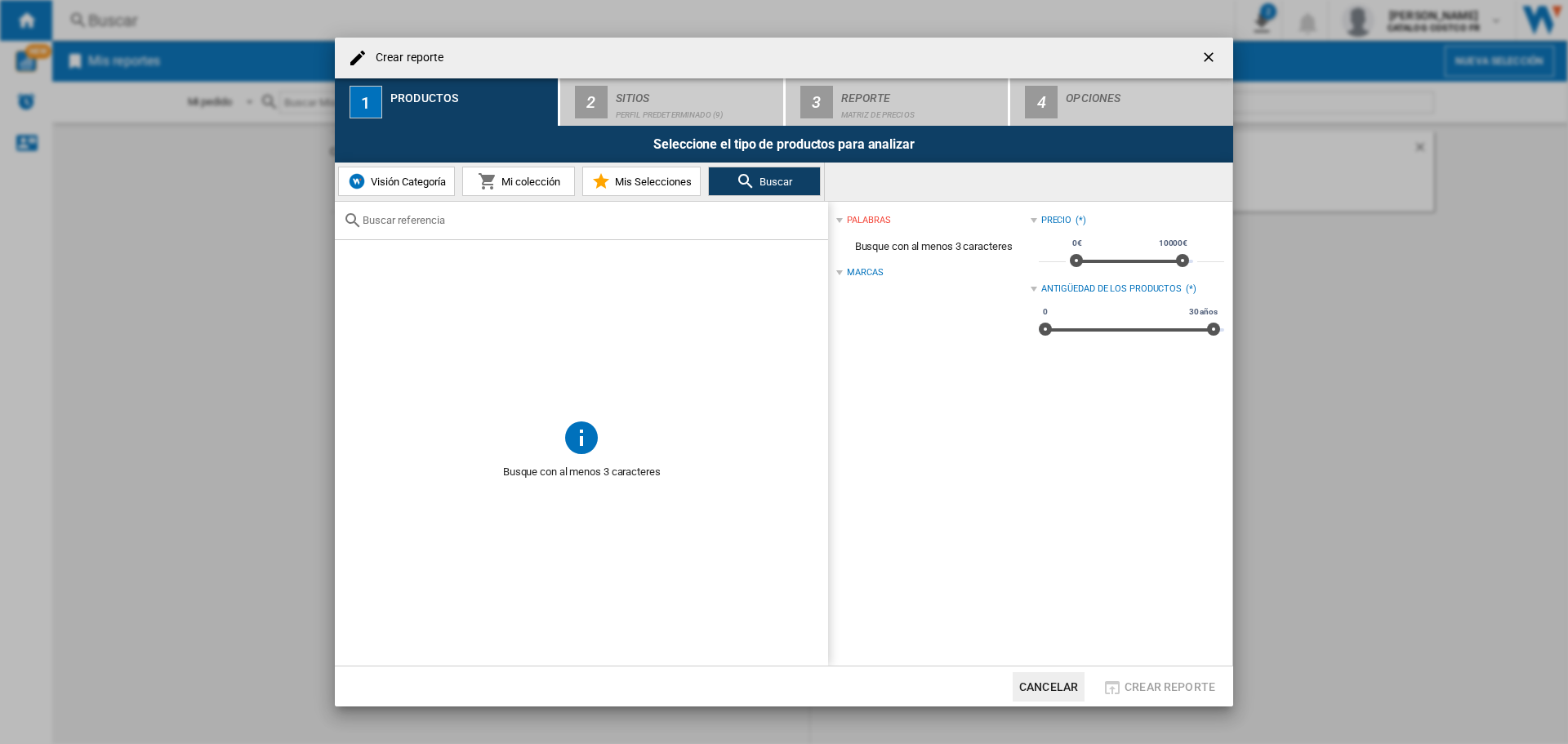
click at [427, 222] on input "Crear reporte ..." at bounding box center [591, 220] width 457 height 12
paste input "CHASD4351EWC"
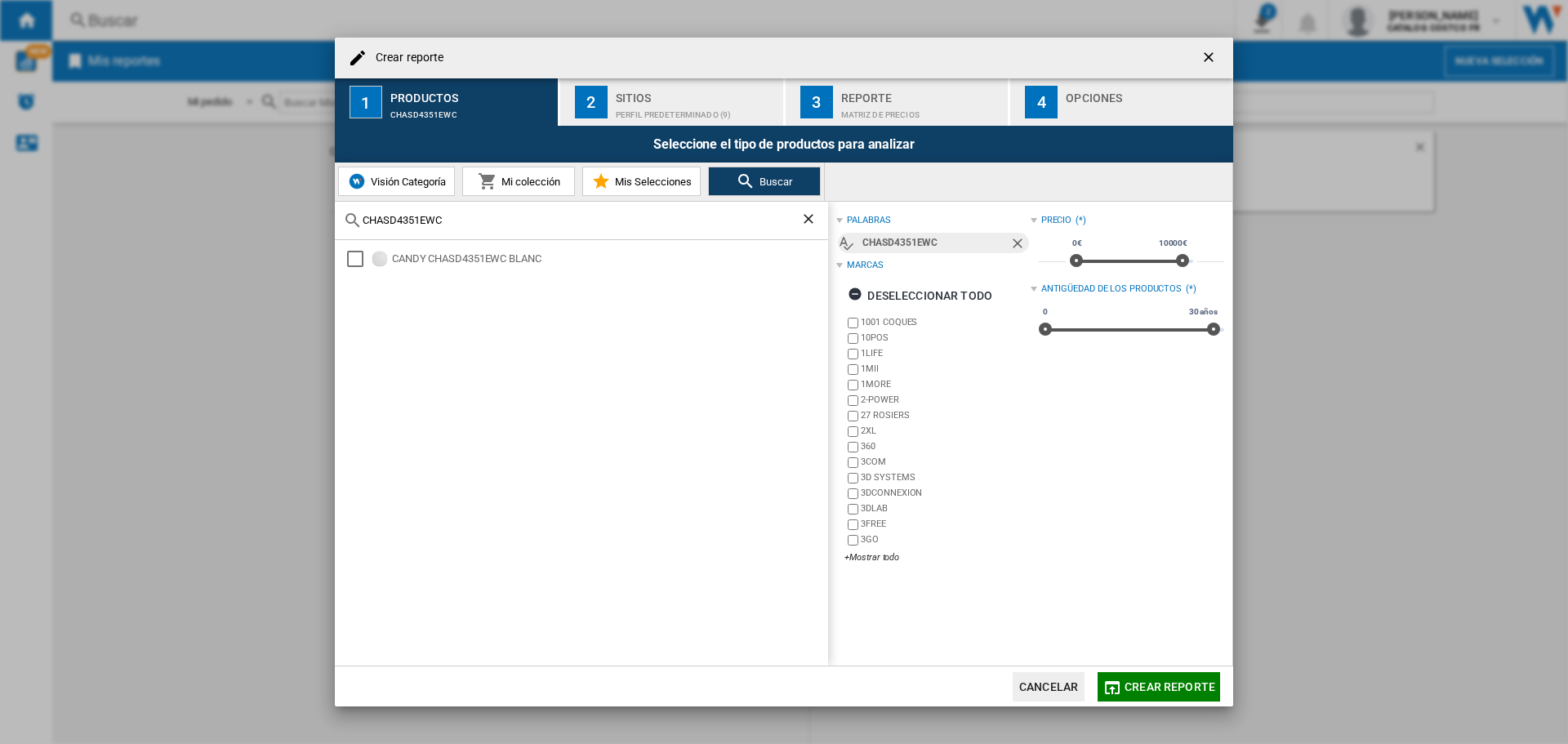
type input "CHASD4351EWC"
click at [353, 265] on div "Select" at bounding box center [355, 259] width 16 height 16
click at [1195, 686] on span "Crear reporte" at bounding box center [1170, 687] width 91 height 13
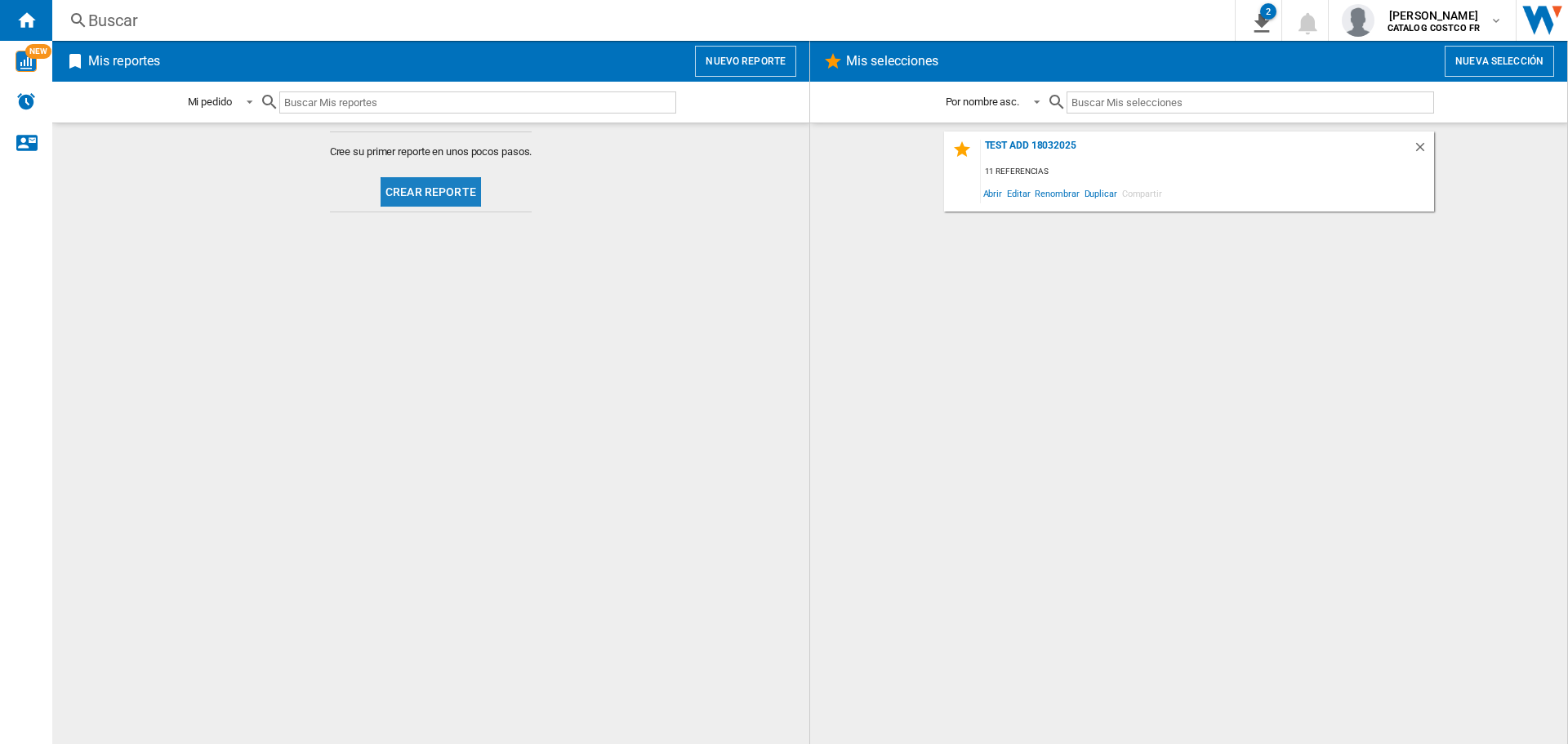
click at [416, 191] on button "Crear reporte" at bounding box center [431, 192] width 100 height 29
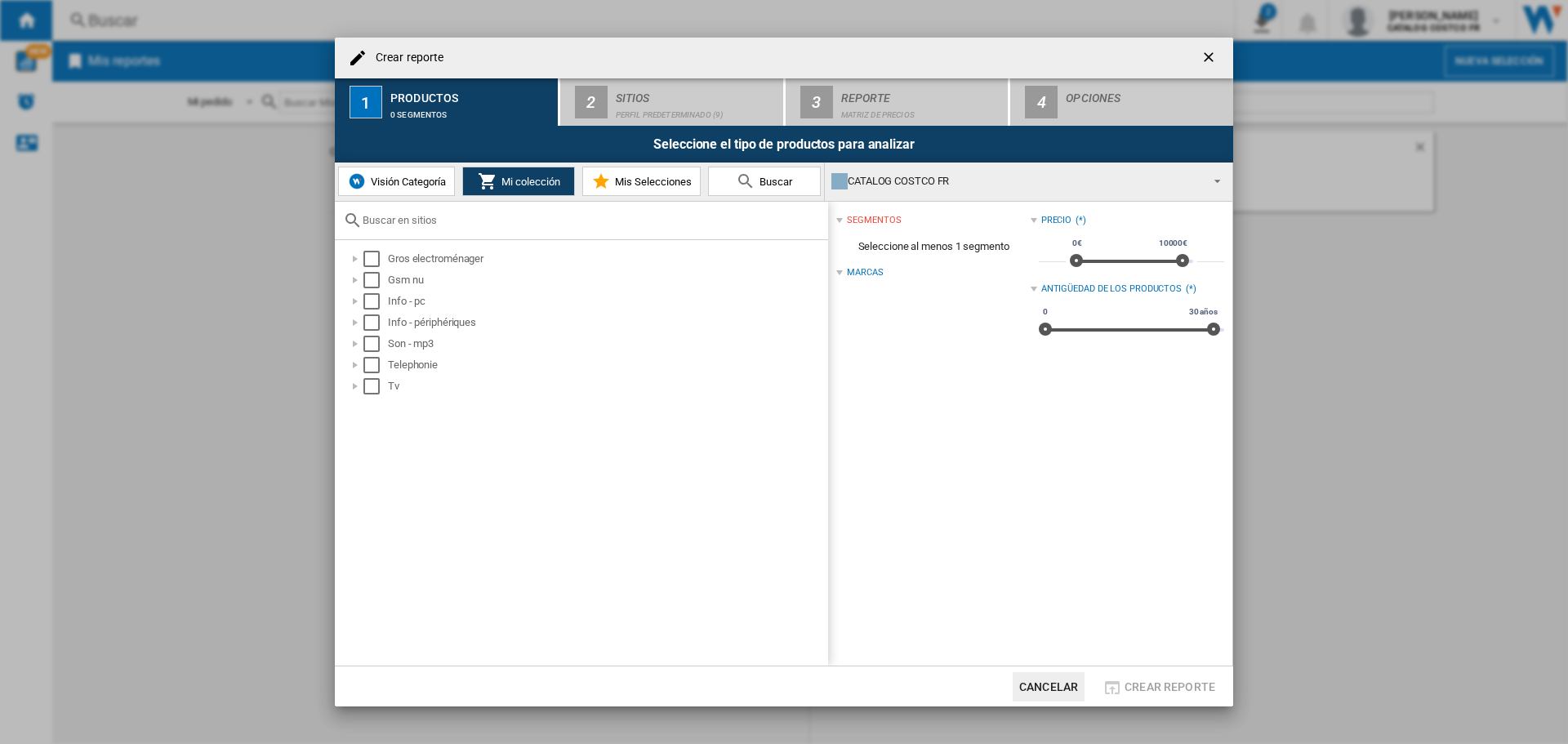
click at [373, 181] on span "Visión Categoría" at bounding box center [407, 182] width 80 height 12
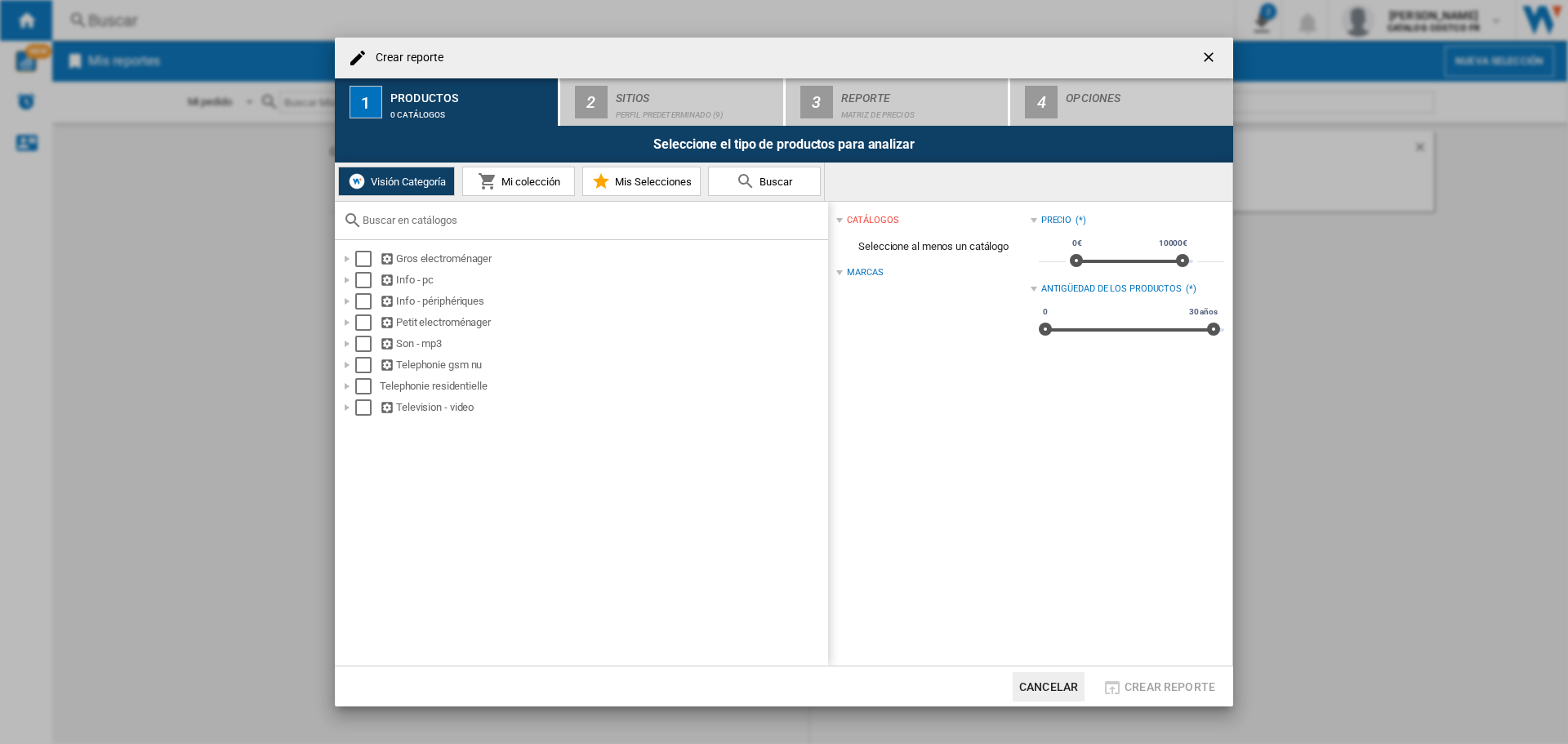
click at [748, 175] on md-icon "Crear reporte ..." at bounding box center [745, 181] width 20 height 20
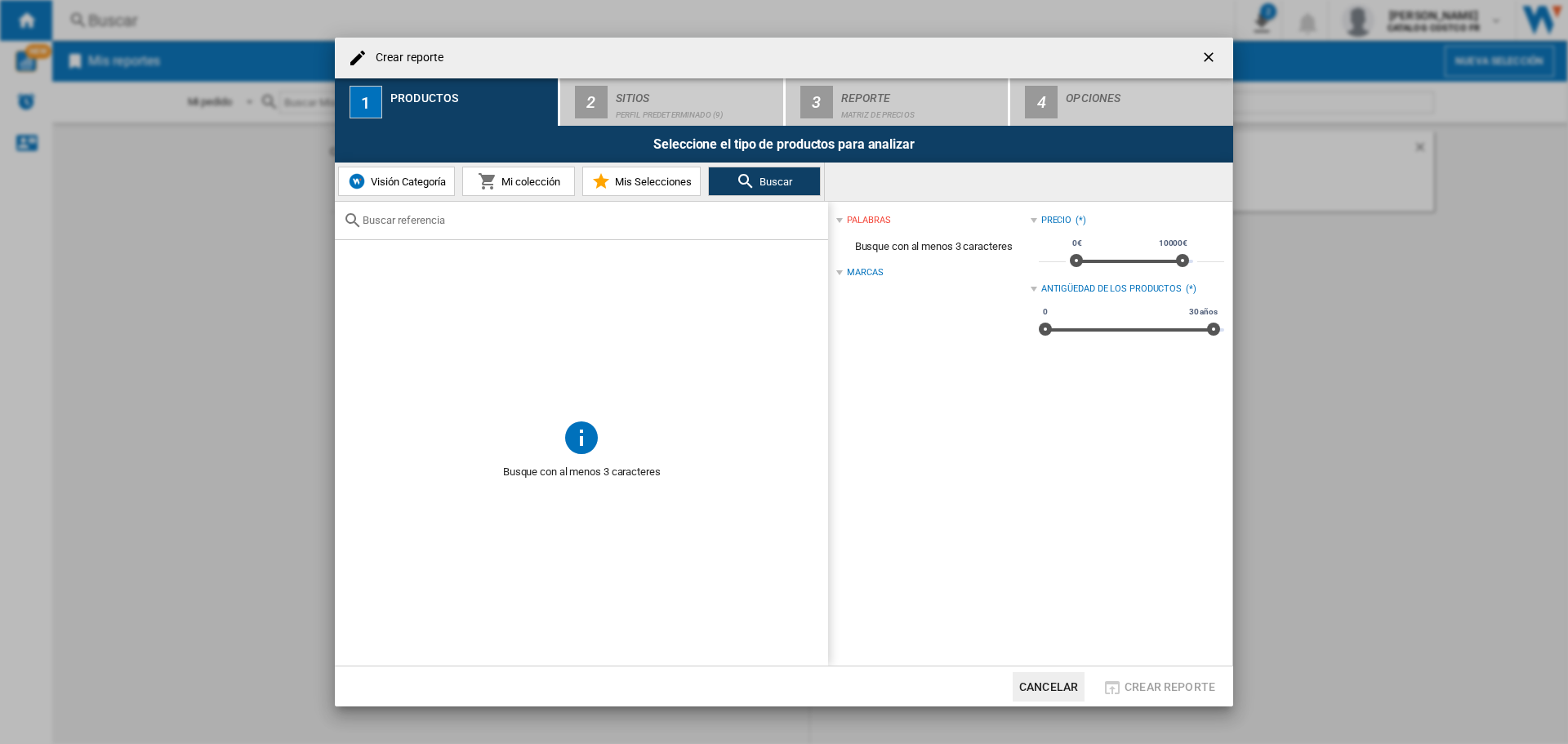
click at [464, 225] on input "Crear reporte ..." at bounding box center [591, 220] width 457 height 12
paste input "CHASD4351EWC"
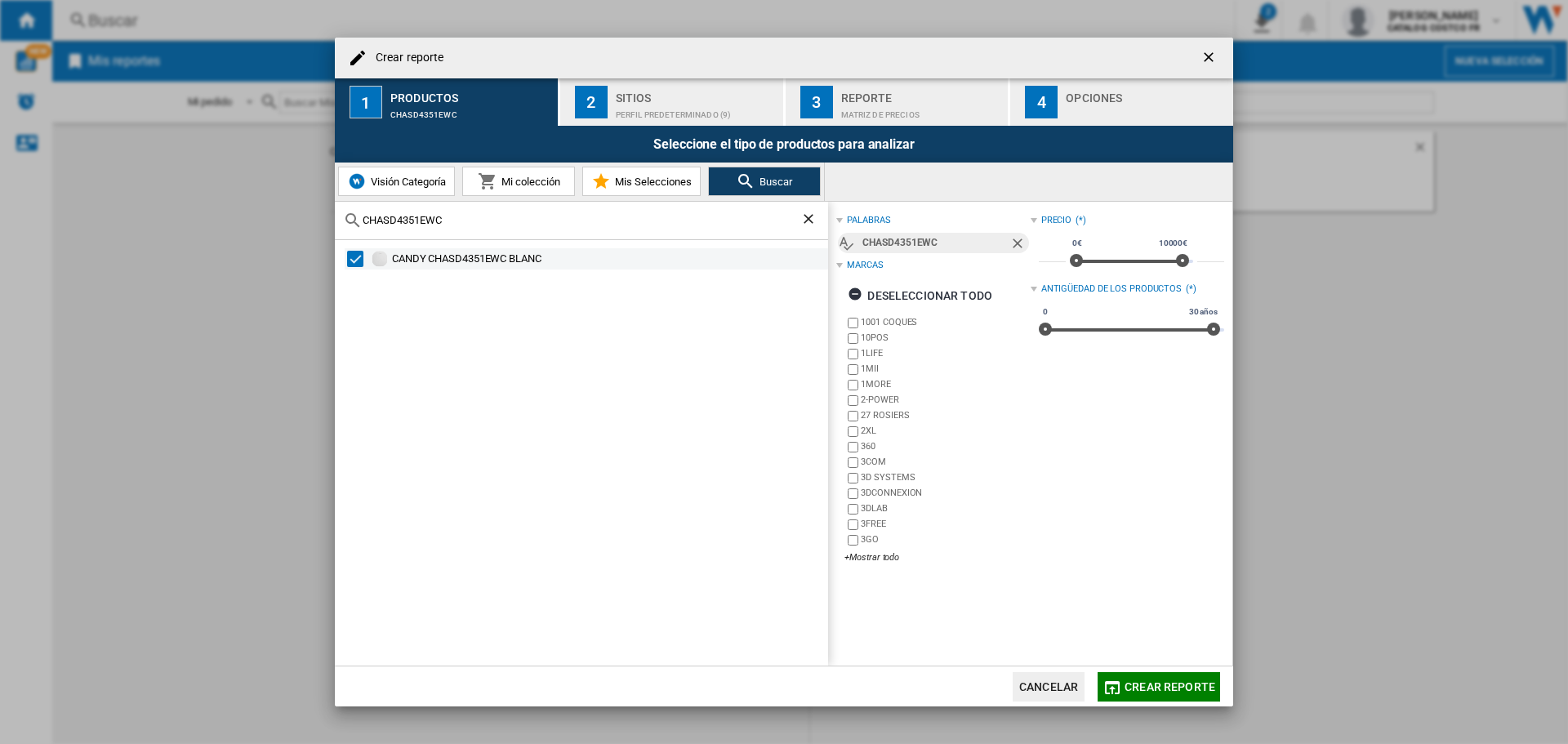
type input "CHASD4351EWC"
click at [454, 256] on div "CANDY CHASD4351EWC BLANC" at bounding box center [609, 259] width 434 height 16
click at [1147, 676] on button "Crear reporte" at bounding box center [1159, 687] width 123 height 29
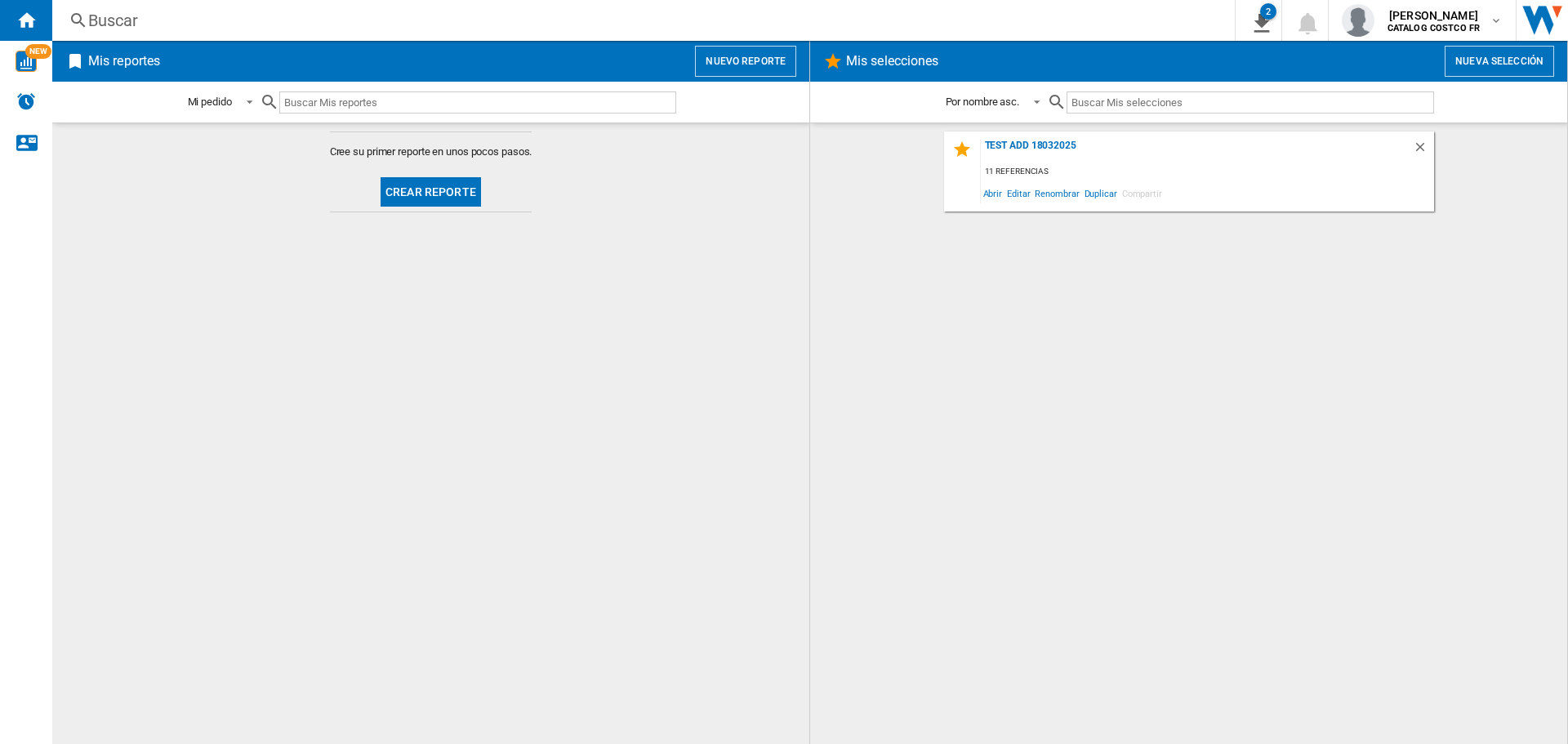
click at [450, 191] on button "Crear reporte" at bounding box center [431, 192] width 100 height 29
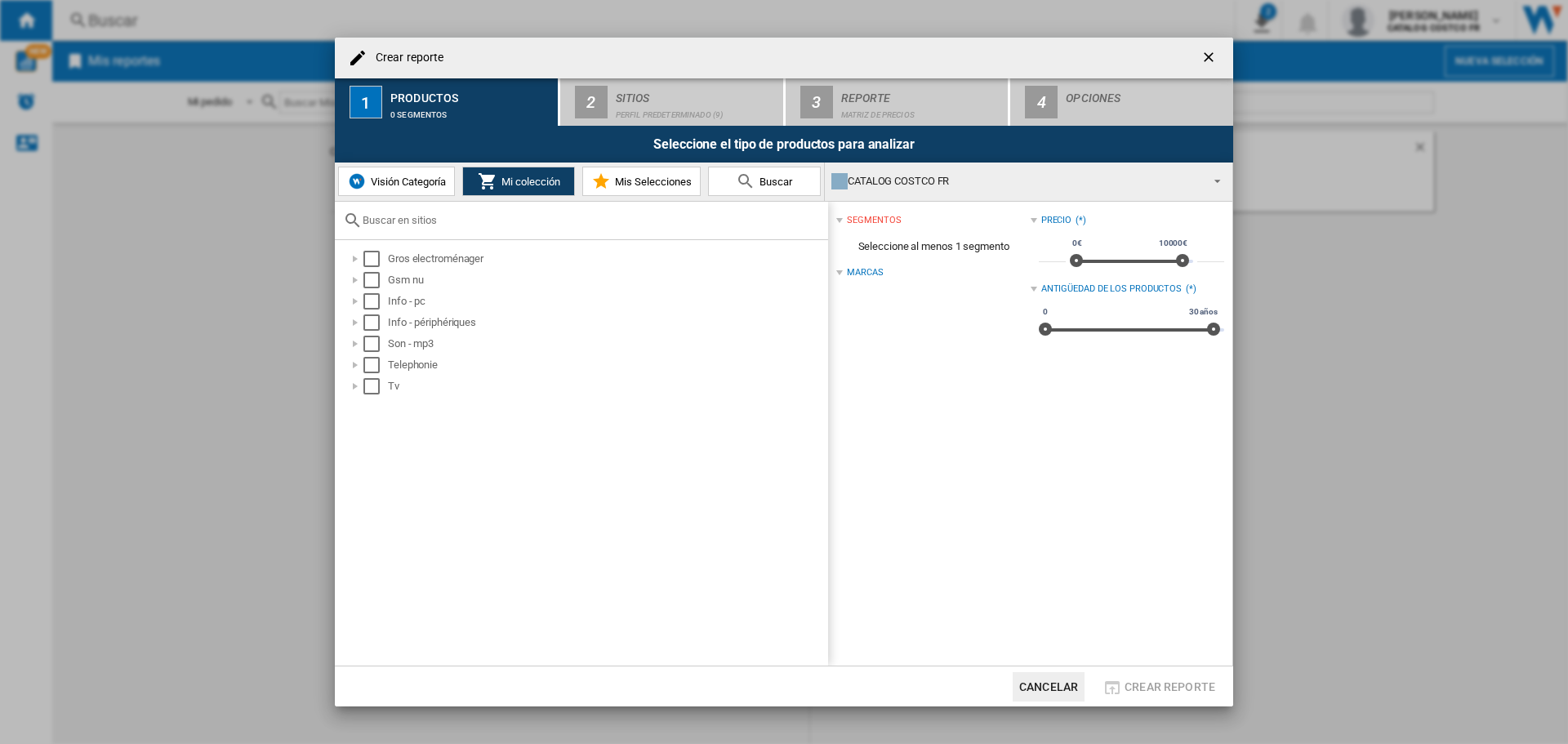
click at [376, 228] on div "Crear reporte ..." at bounding box center [582, 221] width 494 height 38
click at [412, 176] on span "Visión Categoría" at bounding box center [407, 182] width 80 height 12
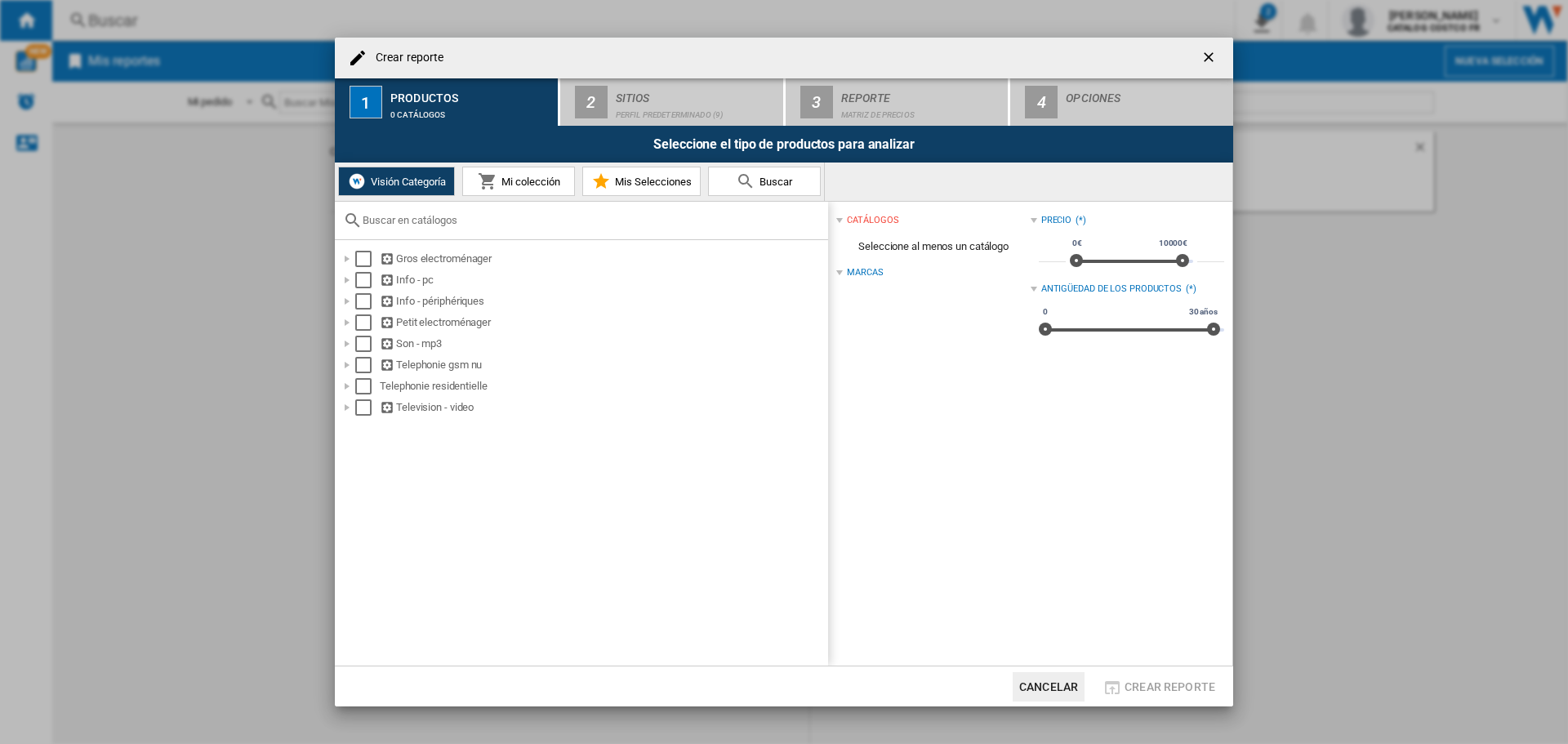
click at [764, 178] on span "Buscar" at bounding box center [774, 182] width 36 height 12
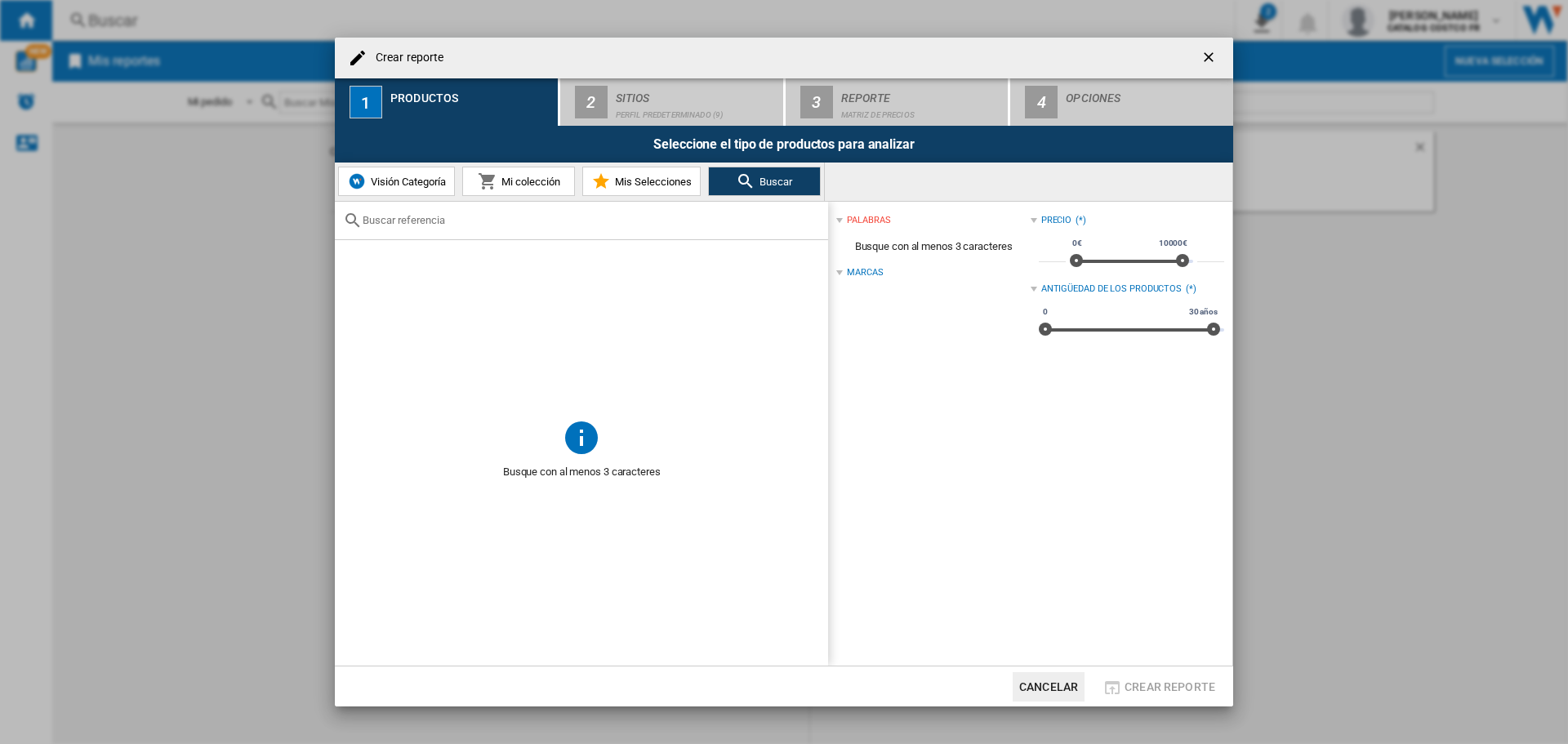
click at [397, 219] on input "Crear reporte ..." at bounding box center [591, 220] width 457 height 12
click at [401, 221] on input "Crear reporte ..." at bounding box center [591, 220] width 457 height 12
paste input "CHASD4351EWC"
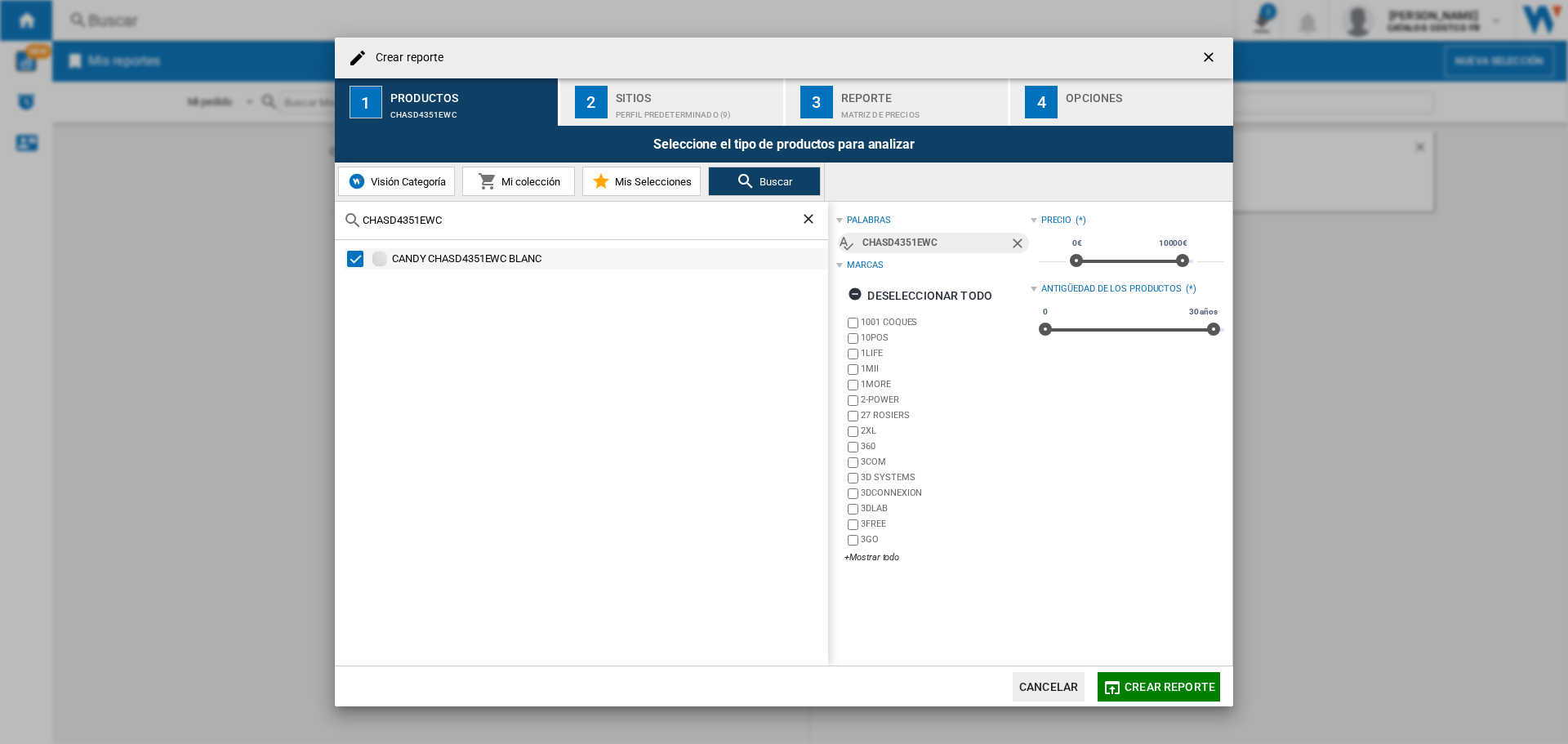
type input "CHASD4351EWC"
click at [532, 264] on div "CANDY CHASD4351EWC BLANC" at bounding box center [609, 259] width 434 height 16
click at [496, 258] on div "CANDY CHASD4351EWC BLANC" at bounding box center [609, 259] width 434 height 16
click at [1155, 683] on span "Crear reporte" at bounding box center [1170, 687] width 91 height 13
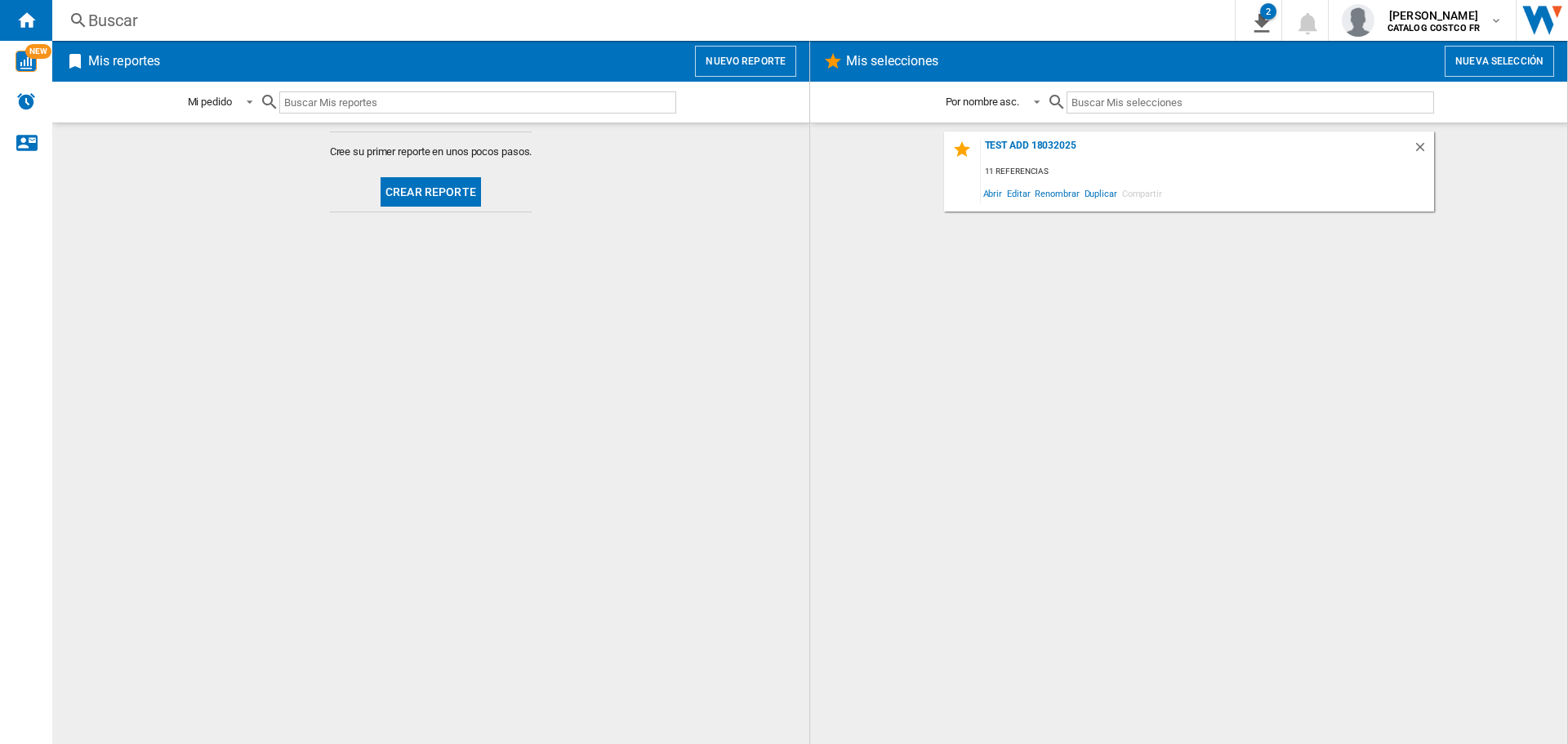
click at [433, 196] on button "Crear reporte" at bounding box center [431, 192] width 100 height 29
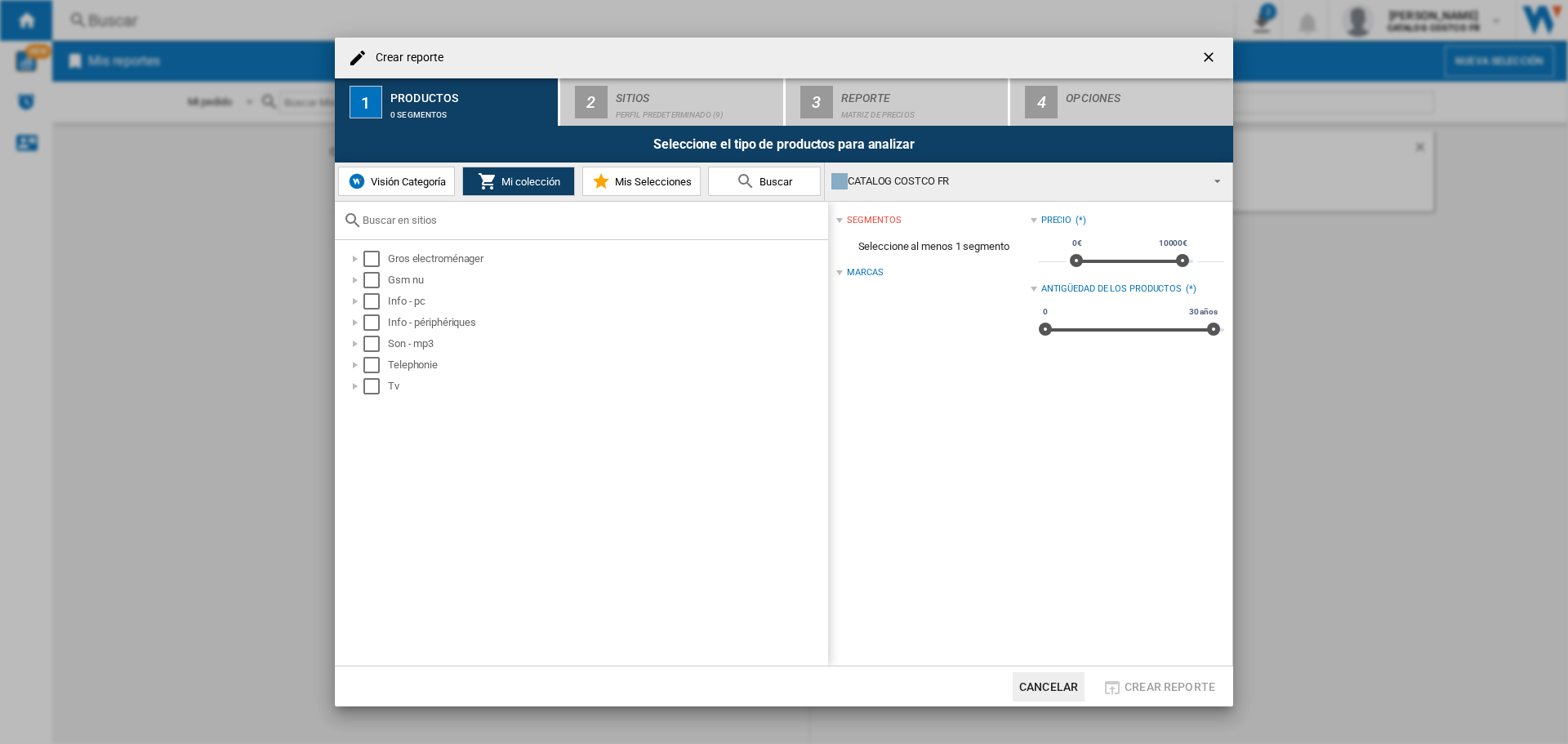
click at [738, 185] on md-icon "Crear reporte ..." at bounding box center [745, 181] width 20 height 20
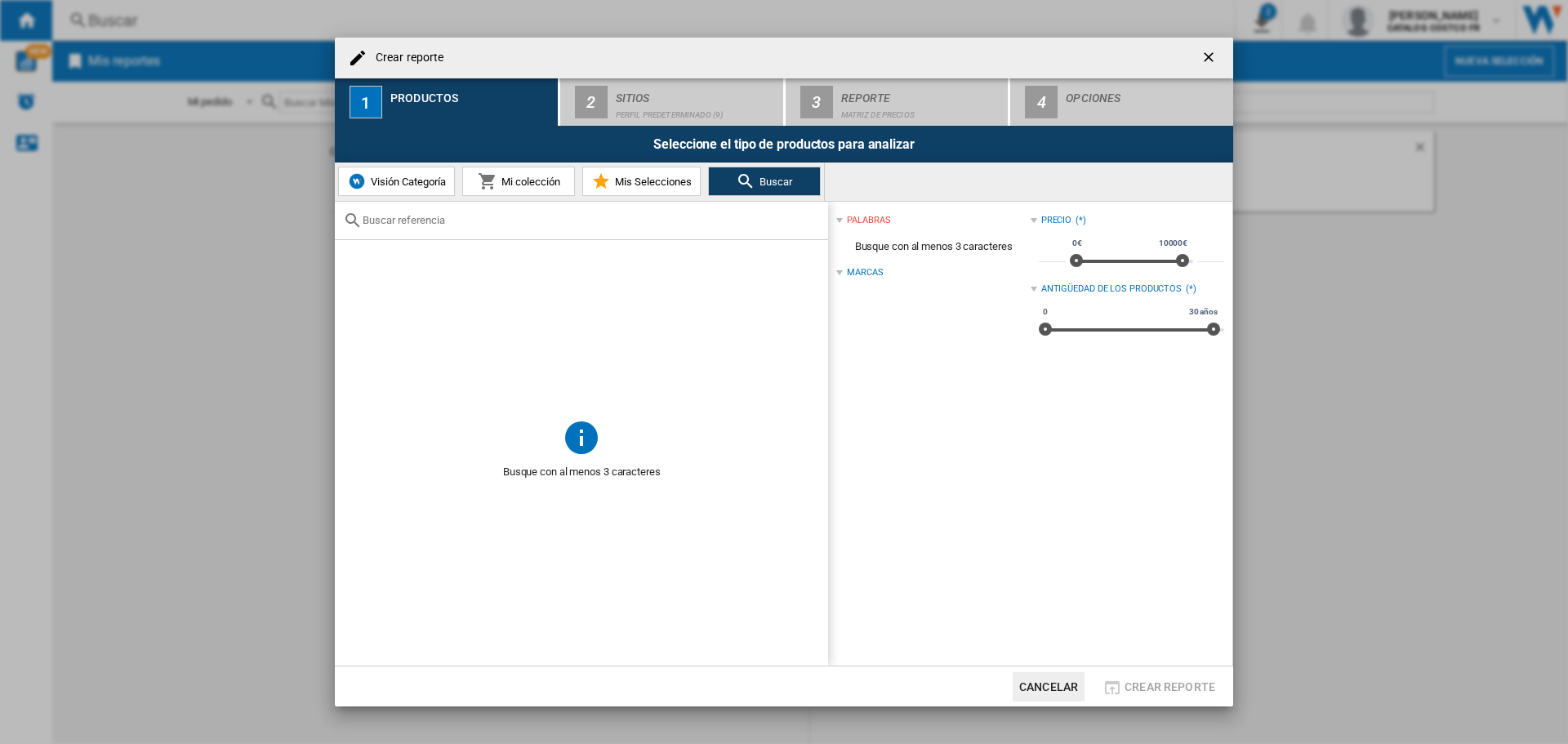
click at [517, 228] on div "Crear reporte ..." at bounding box center [582, 221] width 494 height 38
click at [477, 216] on input "Crear reporte ..." at bounding box center [591, 220] width 457 height 12
paste input "CHASD4351EWC"
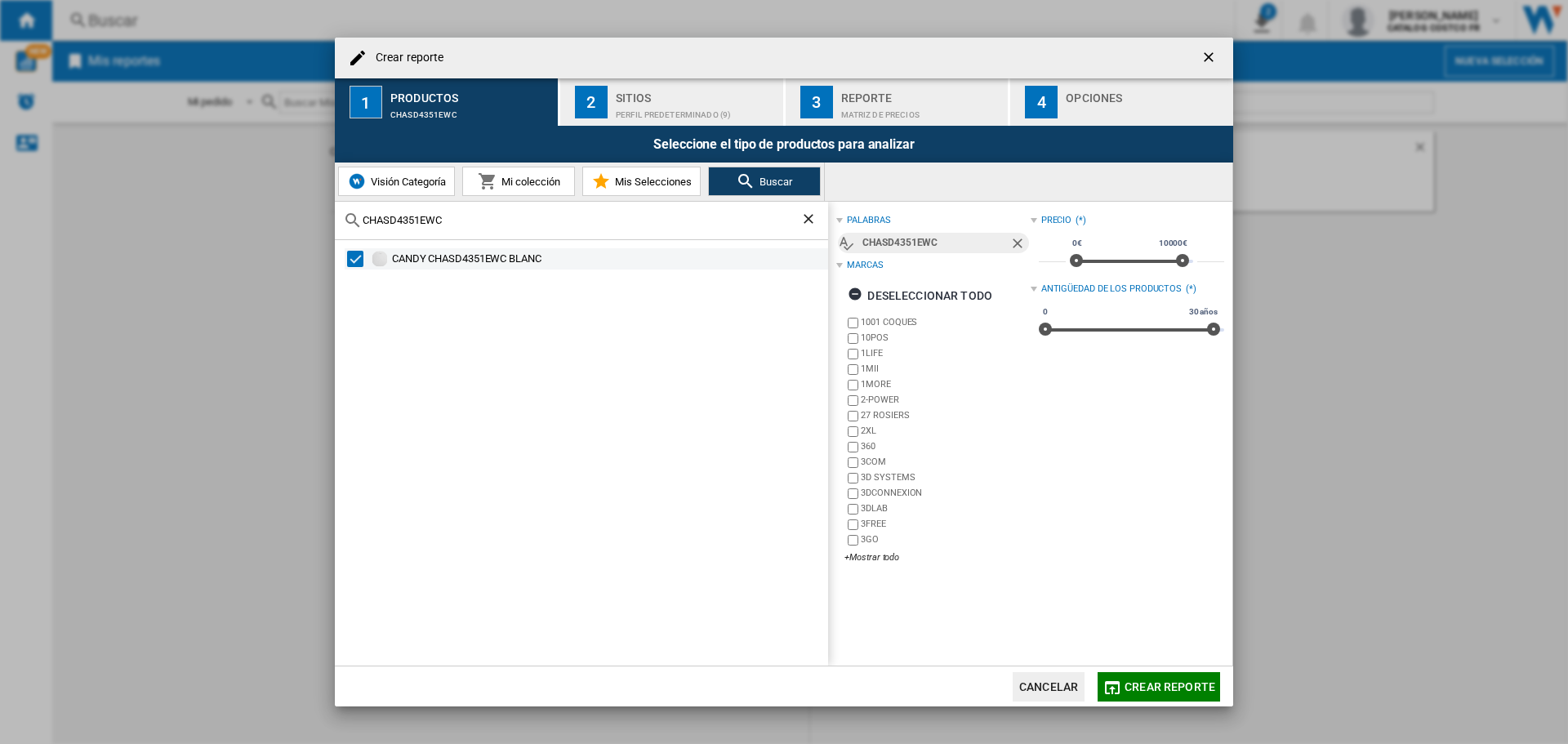
type input "CHASD4351EWC"
click at [392, 256] on div "CANDY CHASD4351EWC BLANC" at bounding box center [609, 259] width 434 height 16
click at [868, 554] on div "+Mostrar todo" at bounding box center [938, 558] width 185 height 12
click at [447, 219] on input "CHASD4351EWC" at bounding box center [582, 220] width 438 height 12
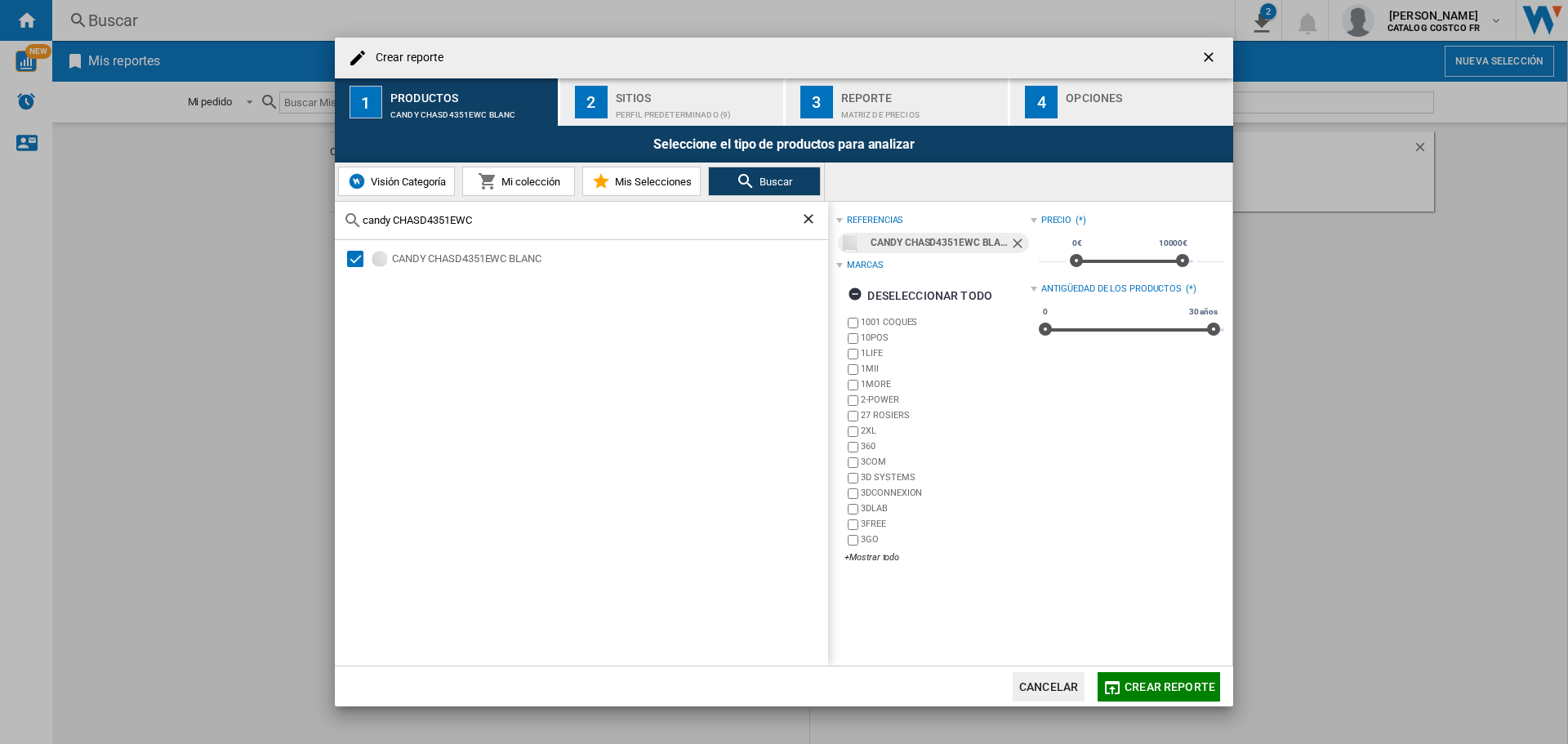
click at [810, 216] on ng-md-icon "Borrar búsqueda" at bounding box center [810, 220] width 20 height 20
click at [428, 218] on input "Crear reporte ..." at bounding box center [591, 220] width 457 height 12
click at [803, 186] on button "Buscar" at bounding box center [765, 181] width 113 height 29
click at [565, 227] on div "candy CHASD4351EWC" at bounding box center [582, 221] width 494 height 38
click at [507, 217] on input "candy CHASD4351EWC" at bounding box center [591, 220] width 457 height 12
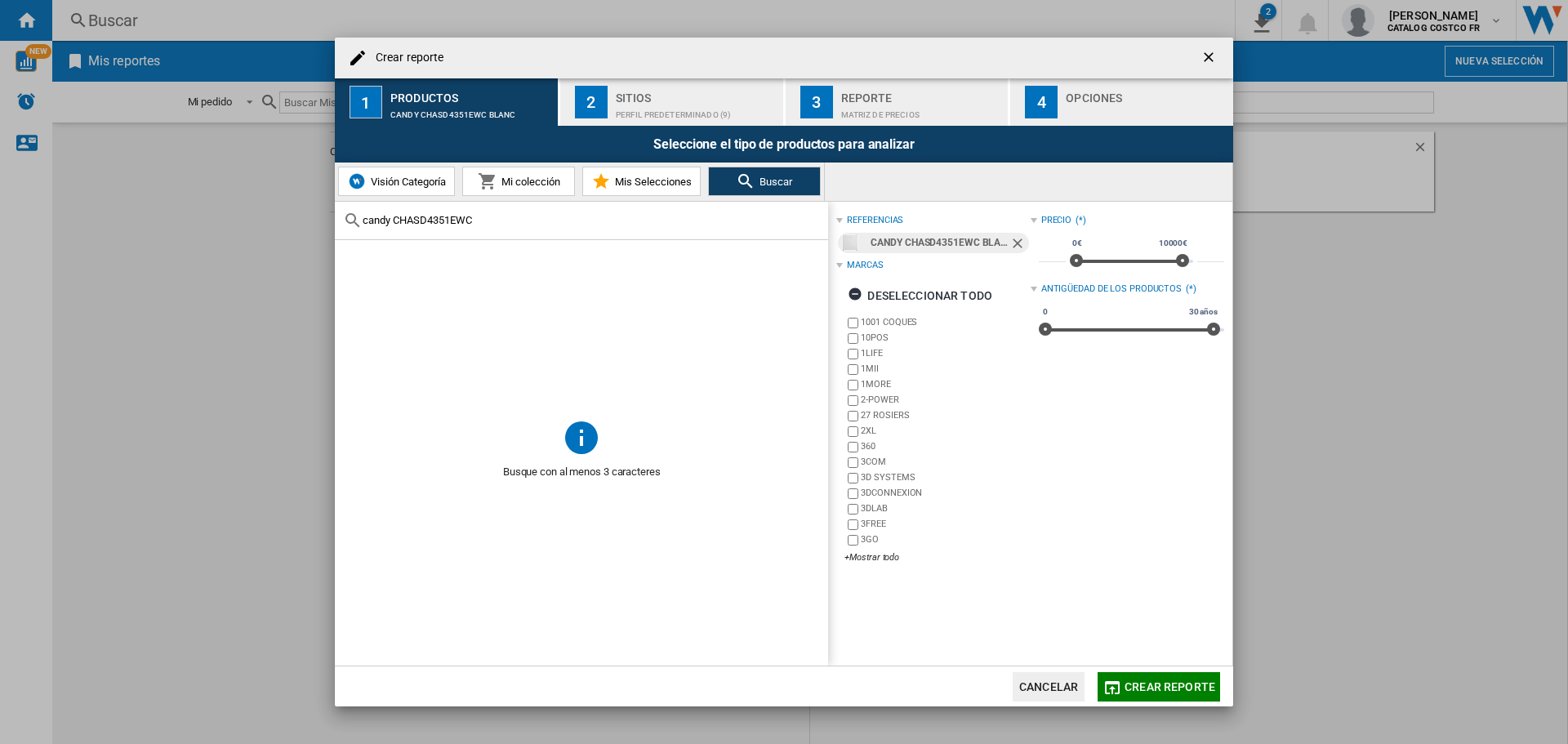
click at [579, 445] on md-icon "Crear reporte ..." at bounding box center [581, 437] width 39 height 39
click at [765, 168] on button "Buscar" at bounding box center [765, 181] width 113 height 29
click at [762, 180] on span "Buscar" at bounding box center [774, 182] width 36 height 12
click at [566, 223] on input "candy CHASD4351EWC" at bounding box center [591, 220] width 457 height 12
drag, startPoint x: 1210, startPoint y: 55, endPoint x: 1167, endPoint y: 104, distance: 65.2
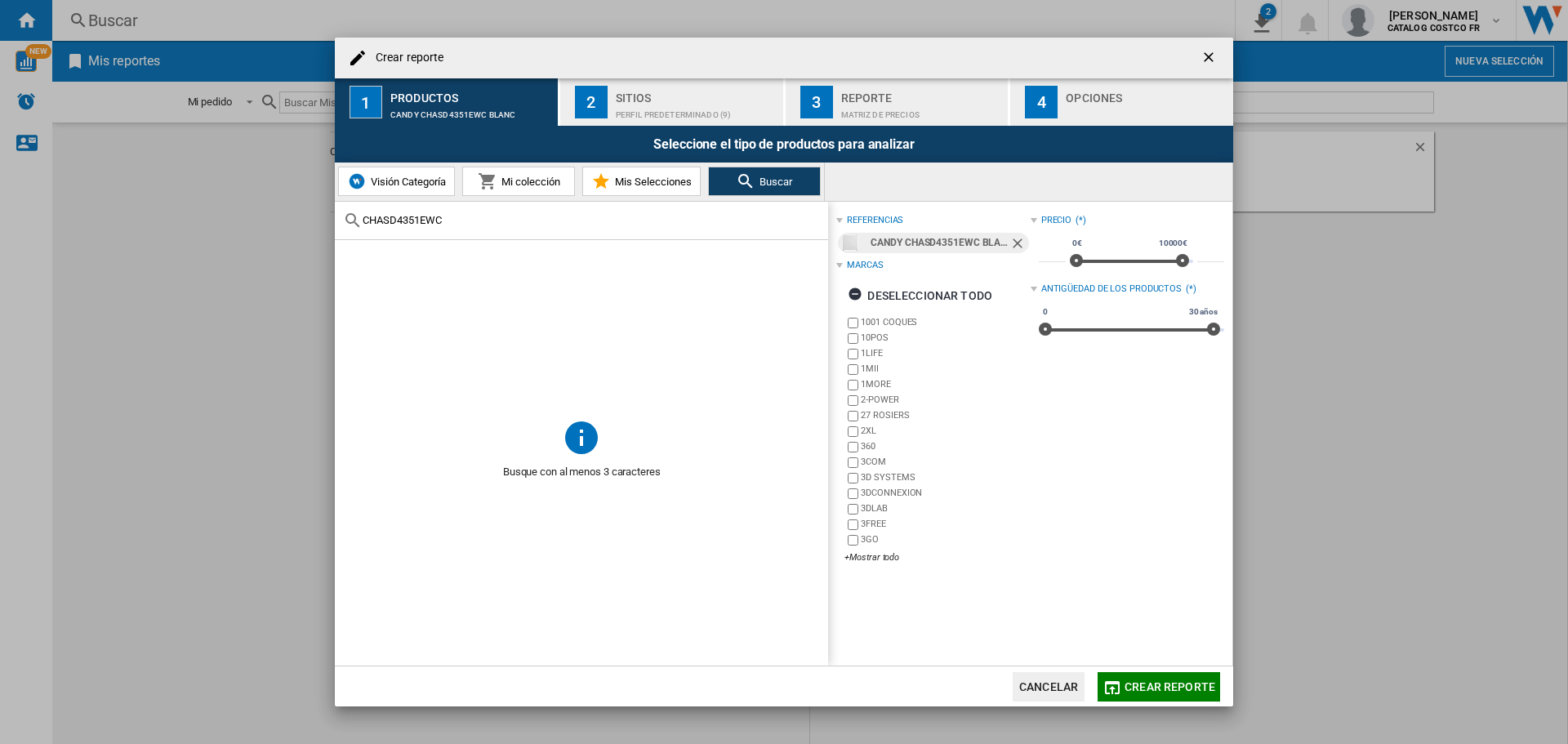
click at [1210, 54] on ng-md-icon "getI18NText('BUTTONS.CLOSE_DIALOG')" at bounding box center [1210, 59] width 20 height 20
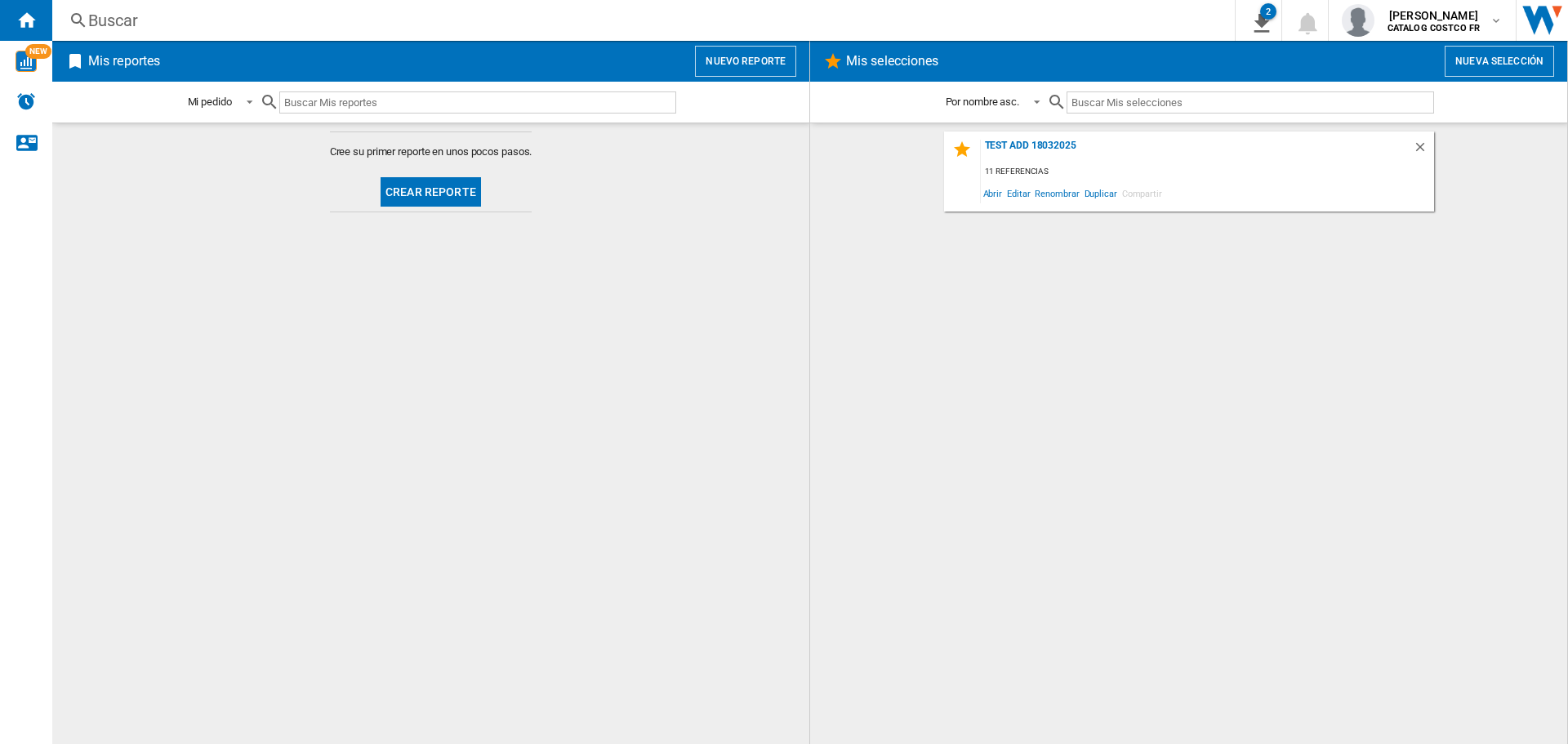
click at [449, 187] on button "Crear reporte" at bounding box center [431, 192] width 100 height 29
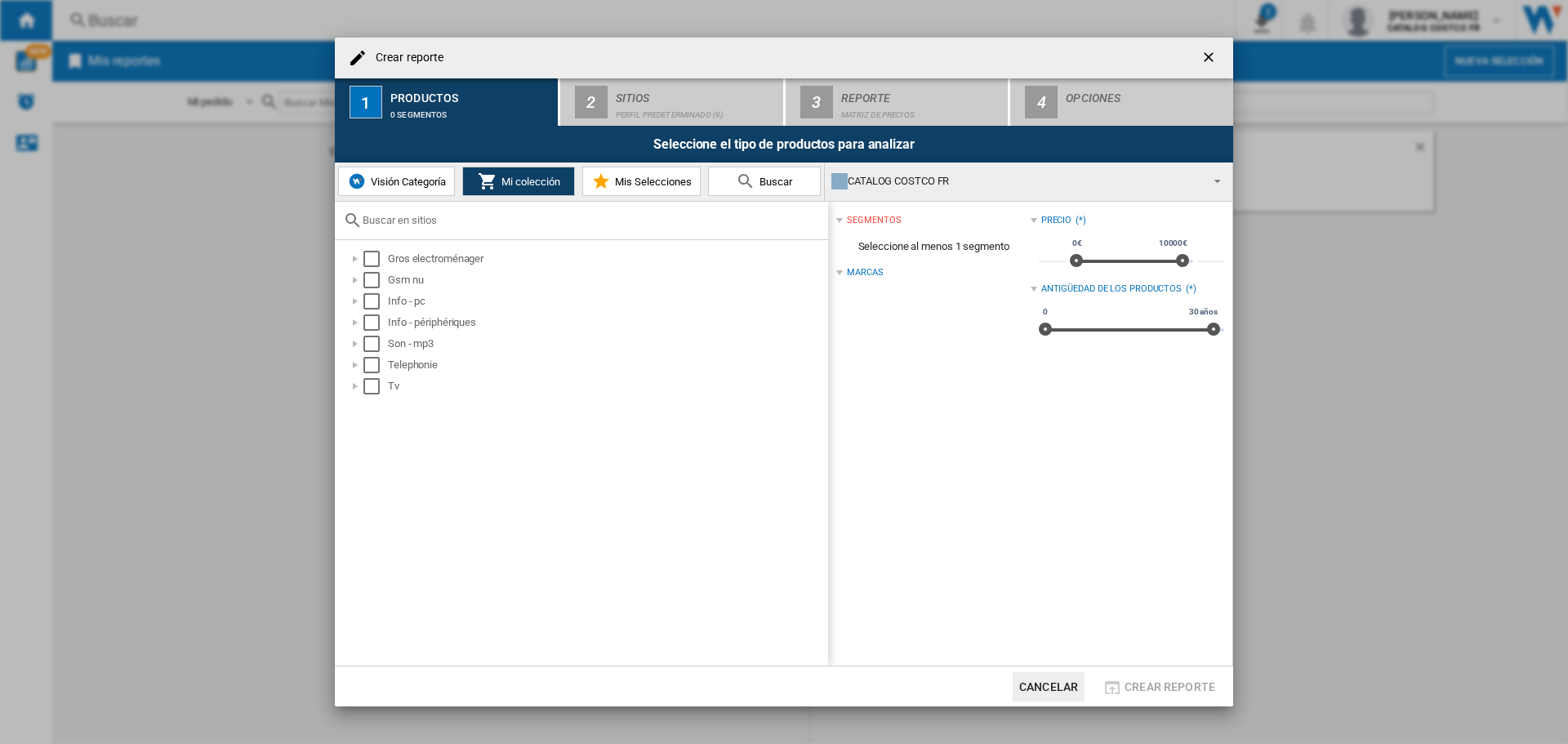
click at [427, 183] on span "Visión Categoría" at bounding box center [407, 182] width 80 height 12
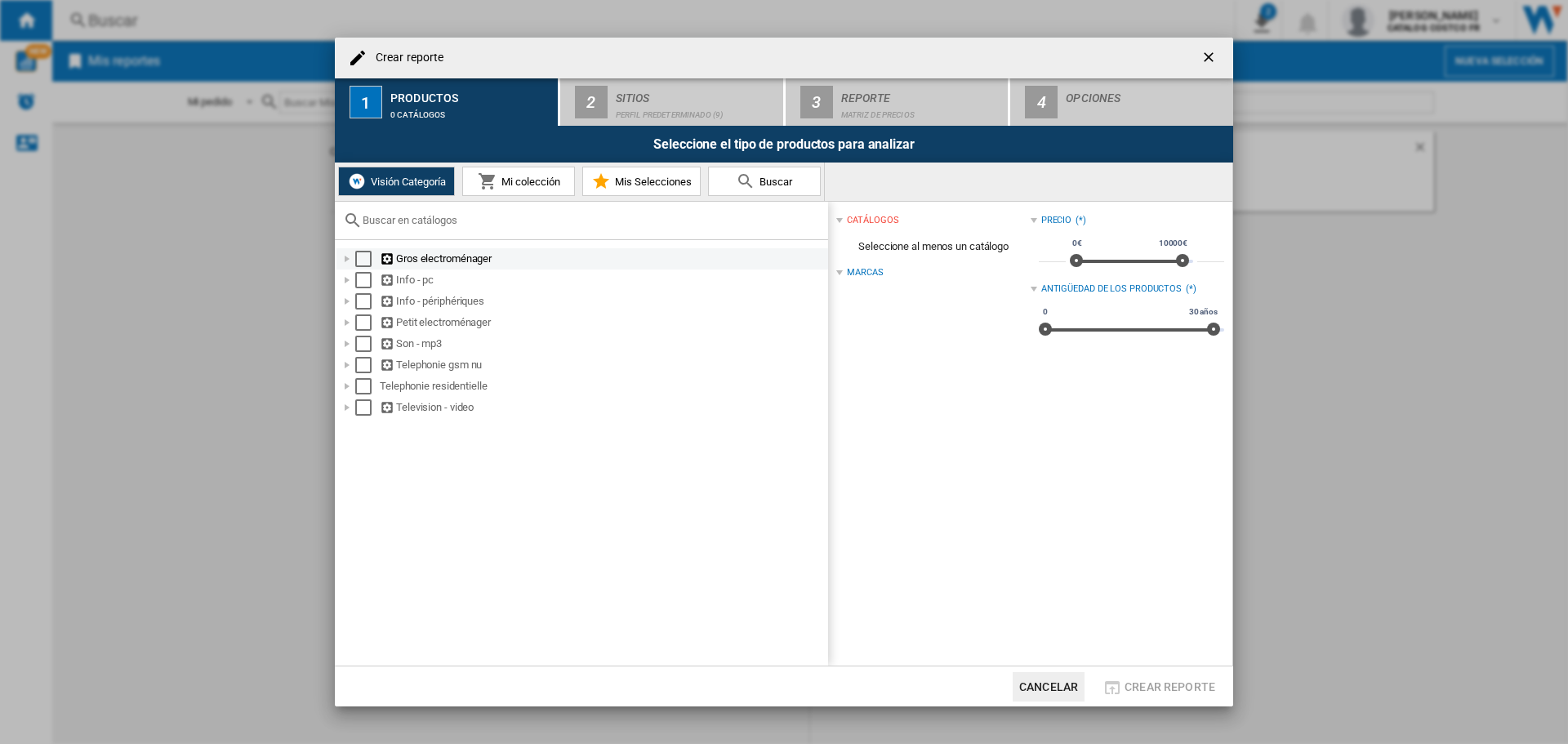
click at [426, 256] on div "Gros electroménager" at bounding box center [603, 259] width 446 height 16
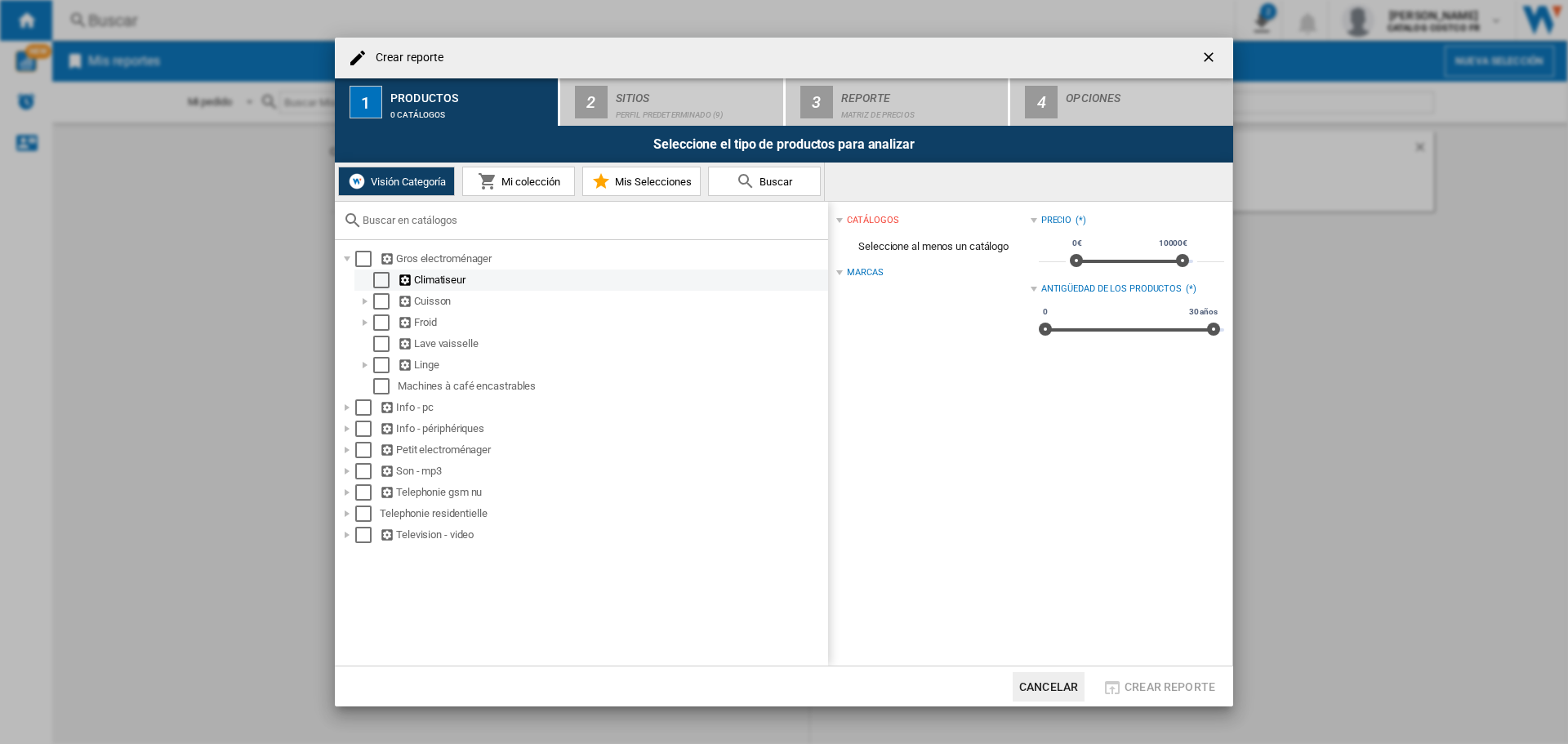
click at [420, 277] on div "Climatiseur" at bounding box center [611, 280] width 428 height 16
click at [467, 281] on div "Climatiseur" at bounding box center [611, 280] width 428 height 16
click at [387, 280] on div "Select" at bounding box center [381, 280] width 16 height 16
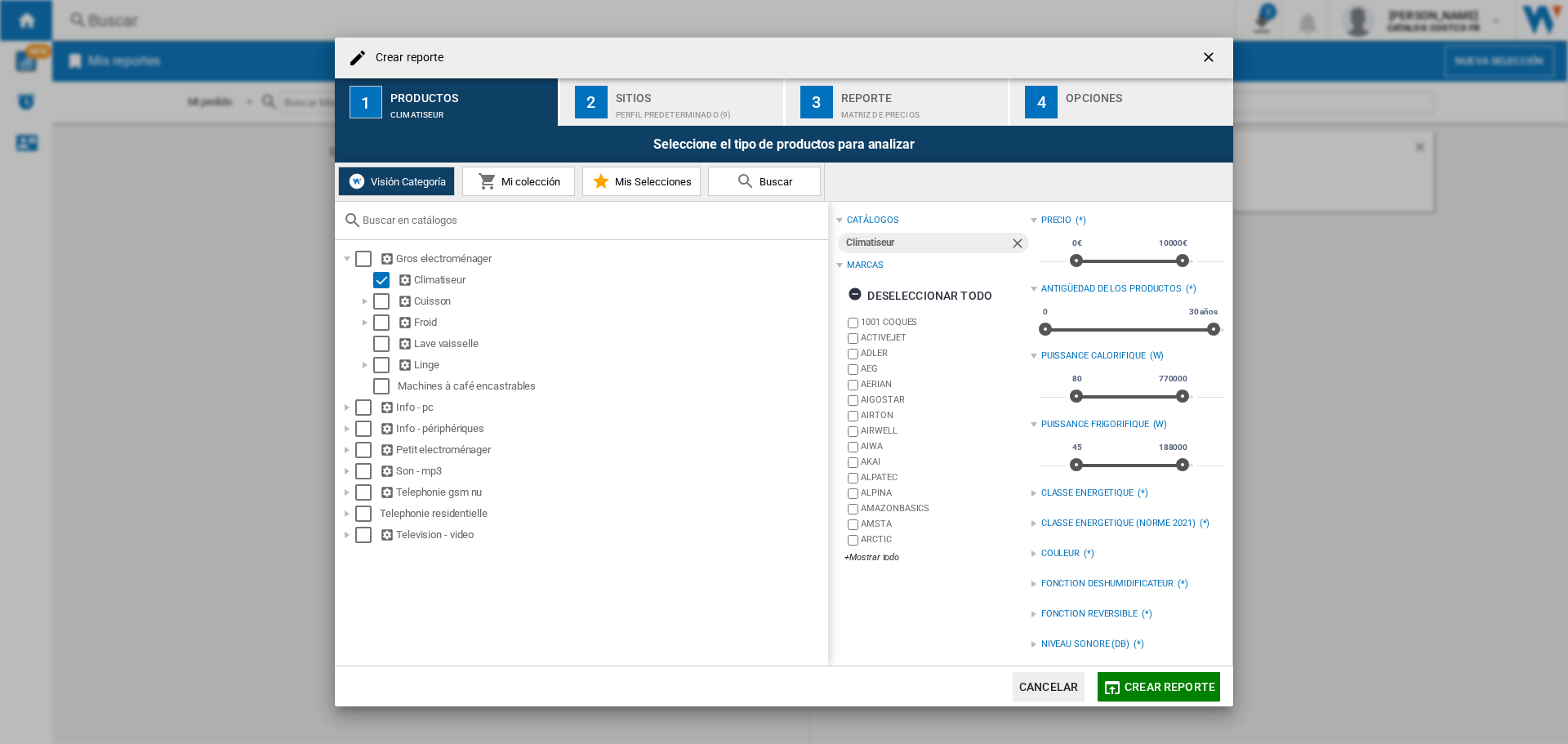
click at [772, 181] on span "Buscar" at bounding box center [774, 182] width 36 height 12
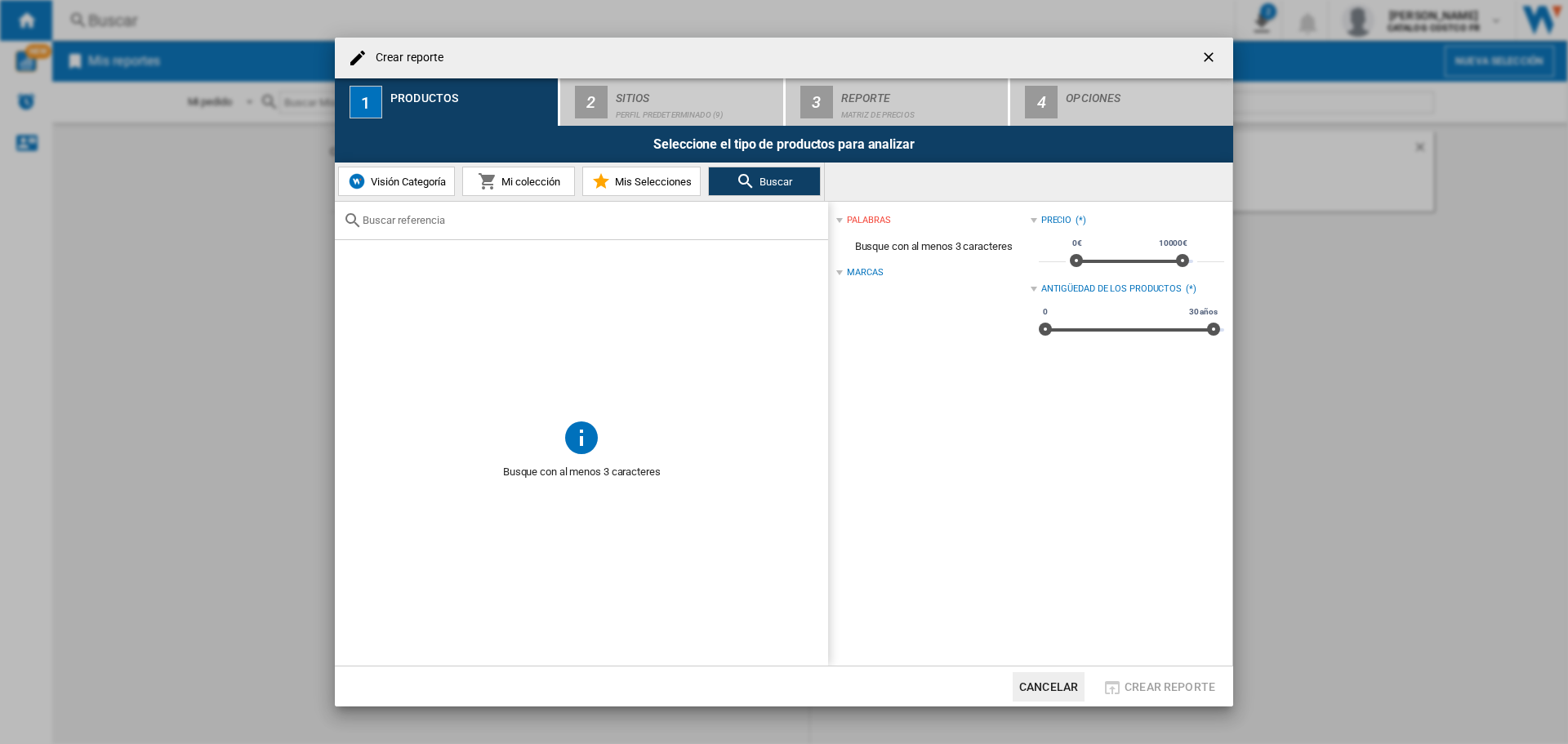
click at [515, 224] on input "Crear reporte ..." at bounding box center [591, 220] width 457 height 12
paste input "CHASD4351EWC"
type input "CHASD4351EWC"
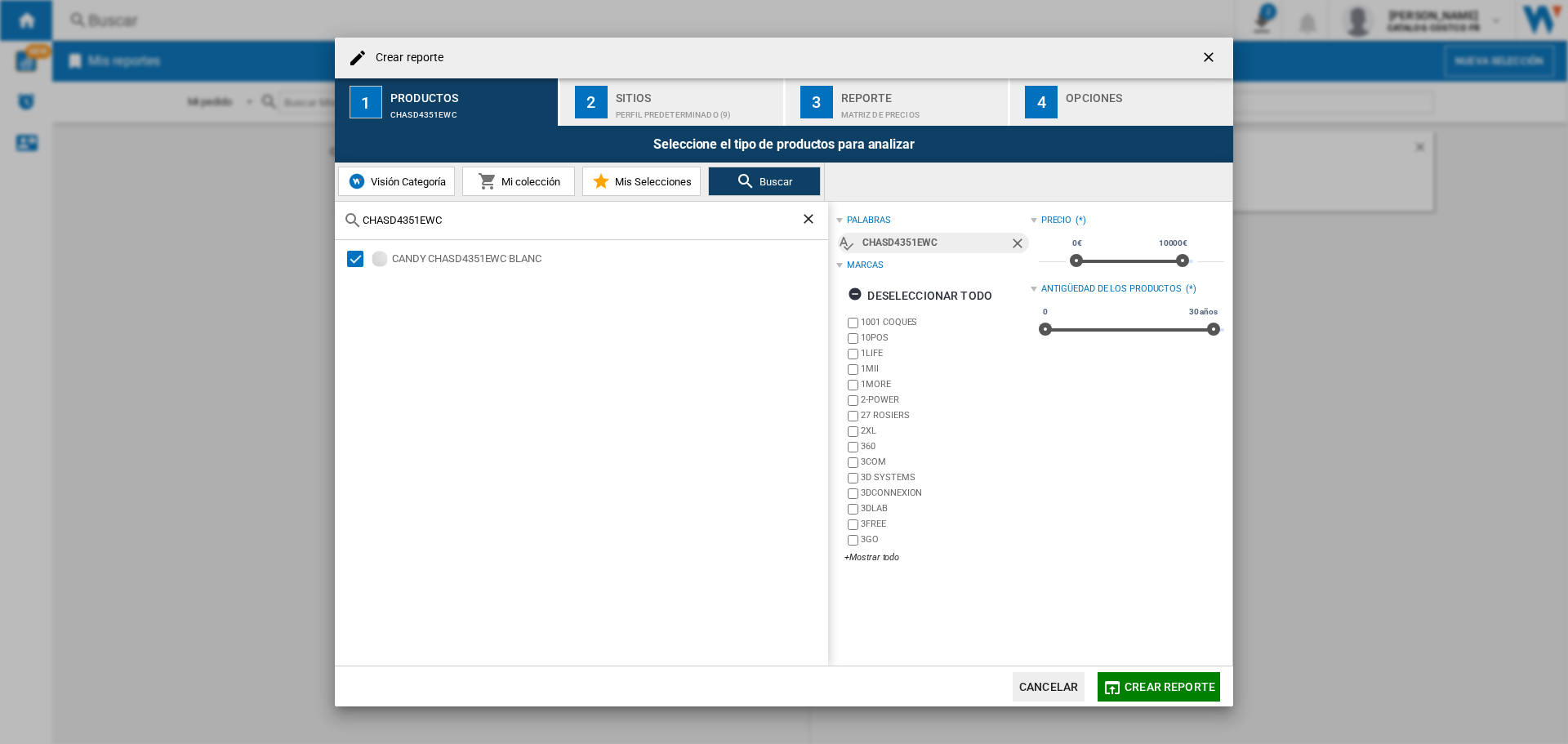
click at [1152, 683] on span "Crear reporte" at bounding box center [1170, 687] width 91 height 13
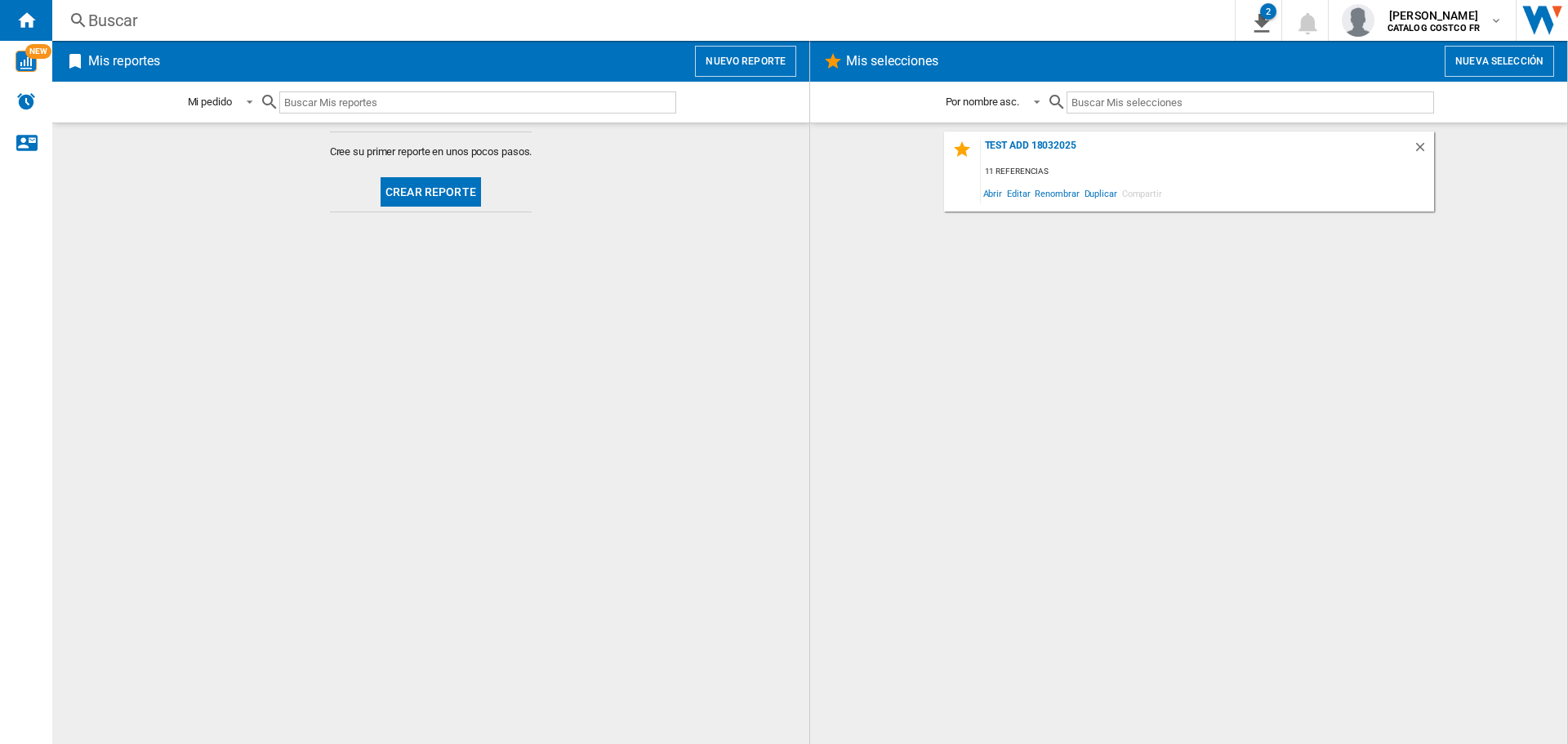
click at [346, 103] on input "text" at bounding box center [478, 102] width 397 height 22
paste input "CHASD4351EWC"
type input "CHASD4351EWC"
drag, startPoint x: 393, startPoint y: 104, endPoint x: 280, endPoint y: 103, distance: 113.0
click at [280, 103] on div "CHASD4351EWC" at bounding box center [468, 102] width 416 height 38
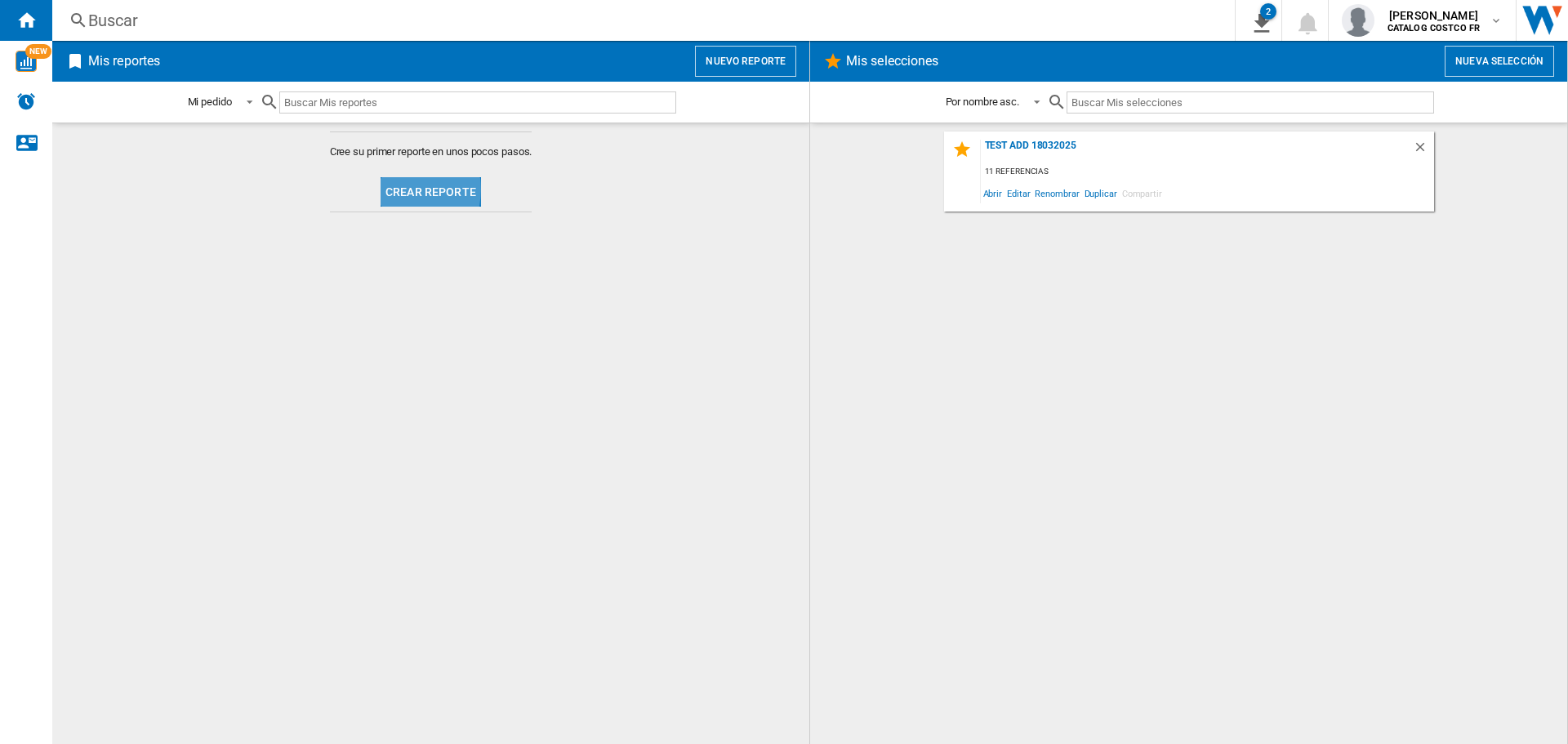
click at [397, 190] on button "Crear reporte" at bounding box center [431, 192] width 100 height 29
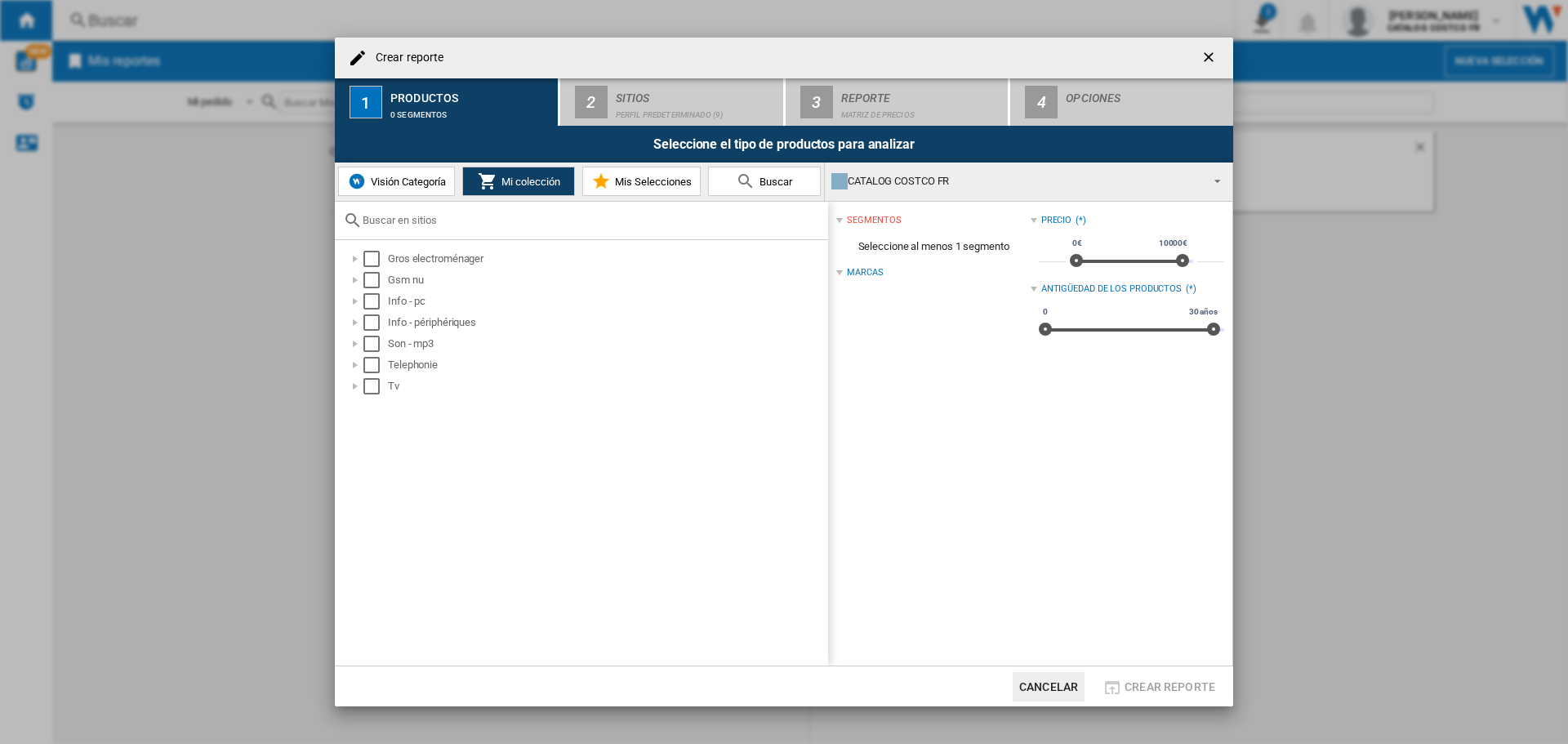
click at [432, 192] on button "Visión Categoría" at bounding box center [397, 181] width 117 height 29
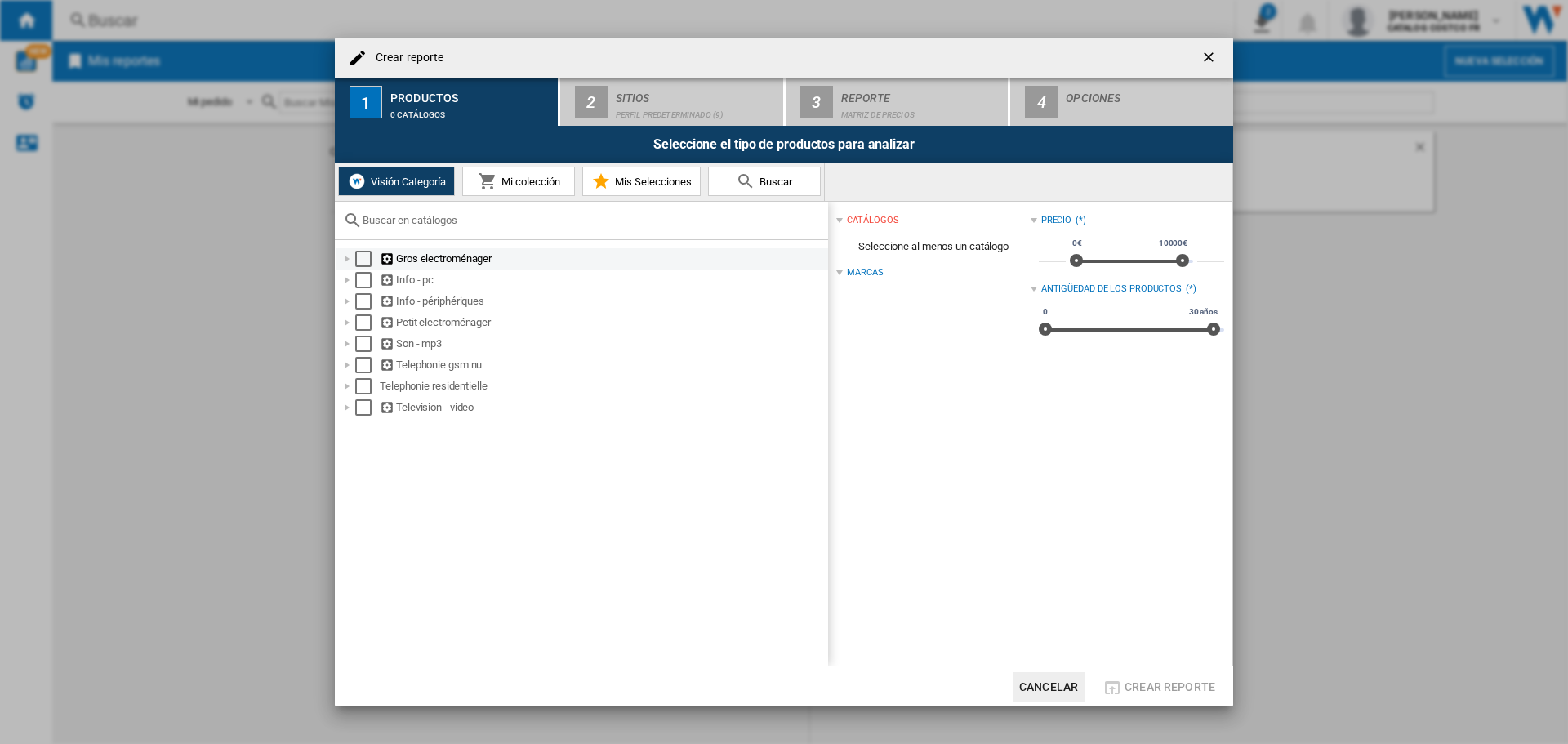
click at [402, 260] on div "Gros electroménager" at bounding box center [603, 259] width 446 height 16
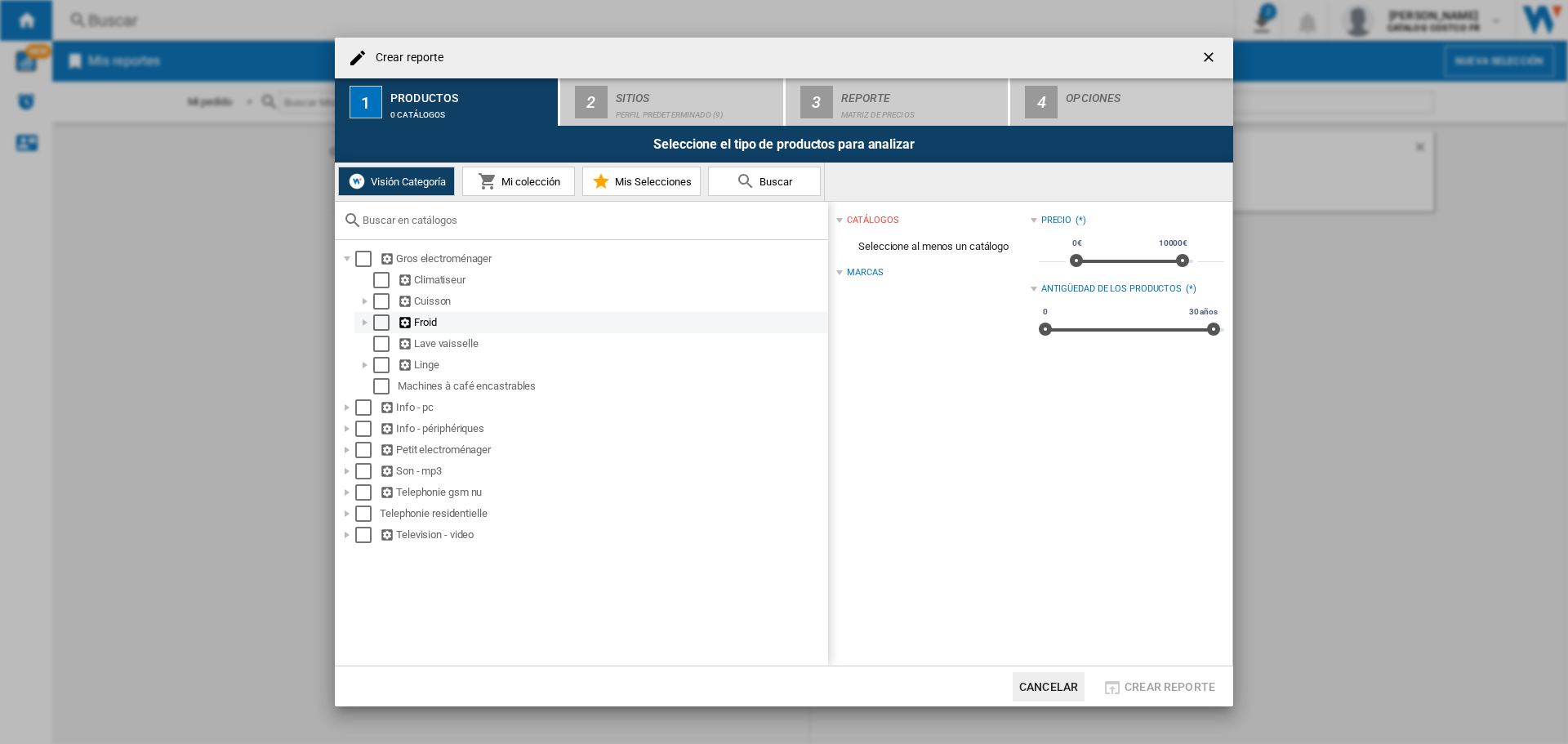
click at [408, 326] on ng-md-icon "Crear reporte ..." at bounding box center [405, 323] width 16 height 16
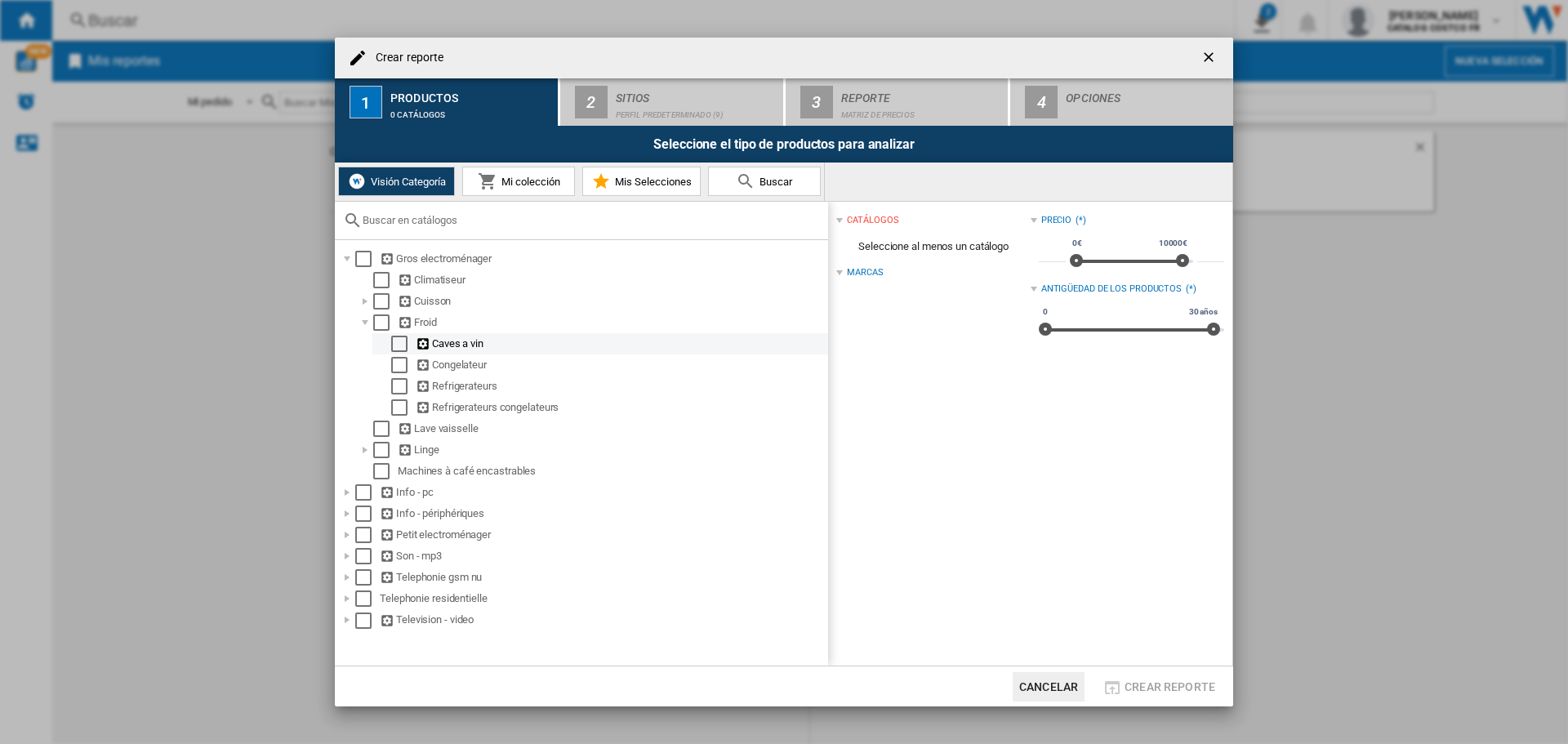
click at [398, 338] on div "Select" at bounding box center [399, 344] width 16 height 16
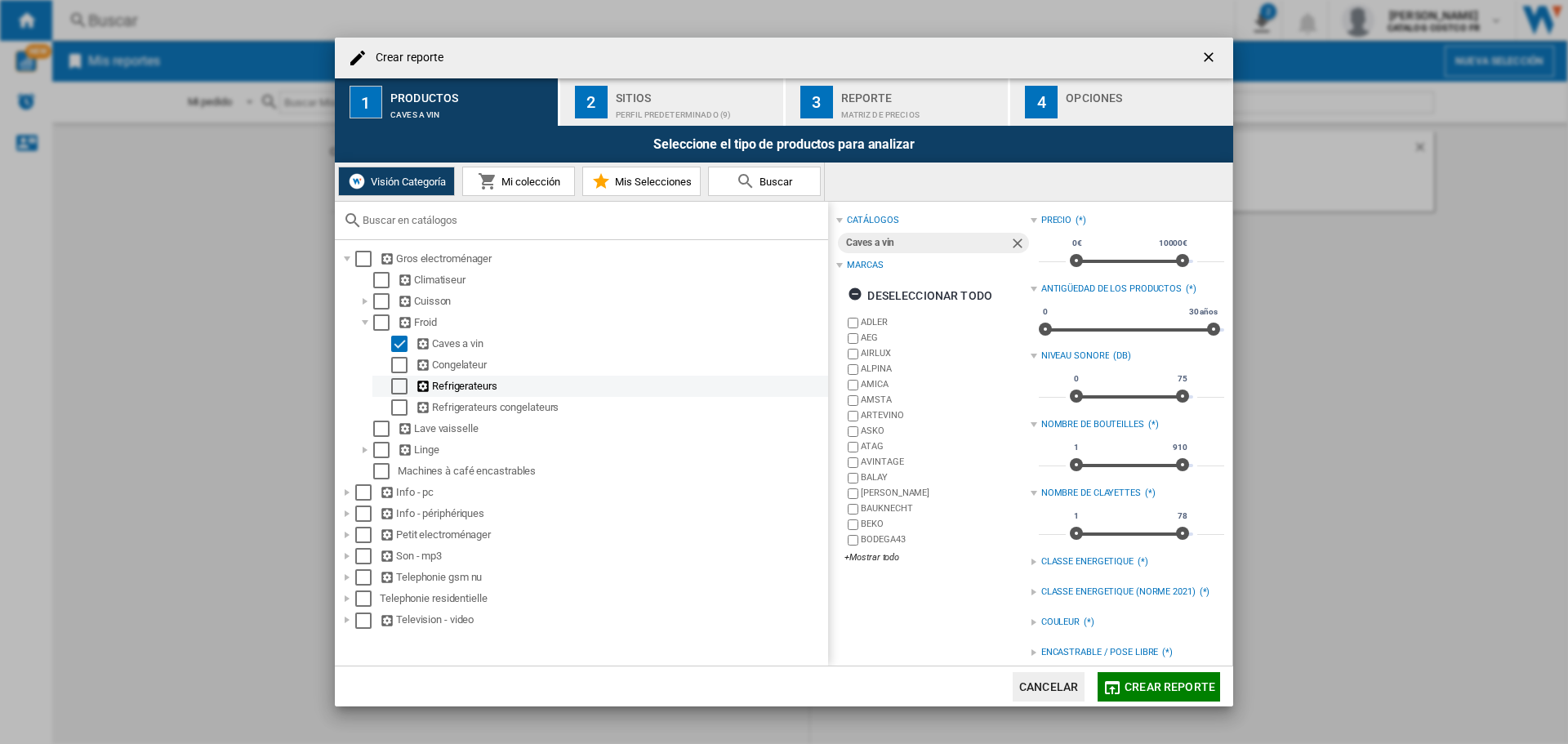
drag, startPoint x: 400, startPoint y: 367, endPoint x: 403, endPoint y: 395, distance: 28.2
click at [400, 368] on div "Select" at bounding box center [399, 365] width 16 height 16
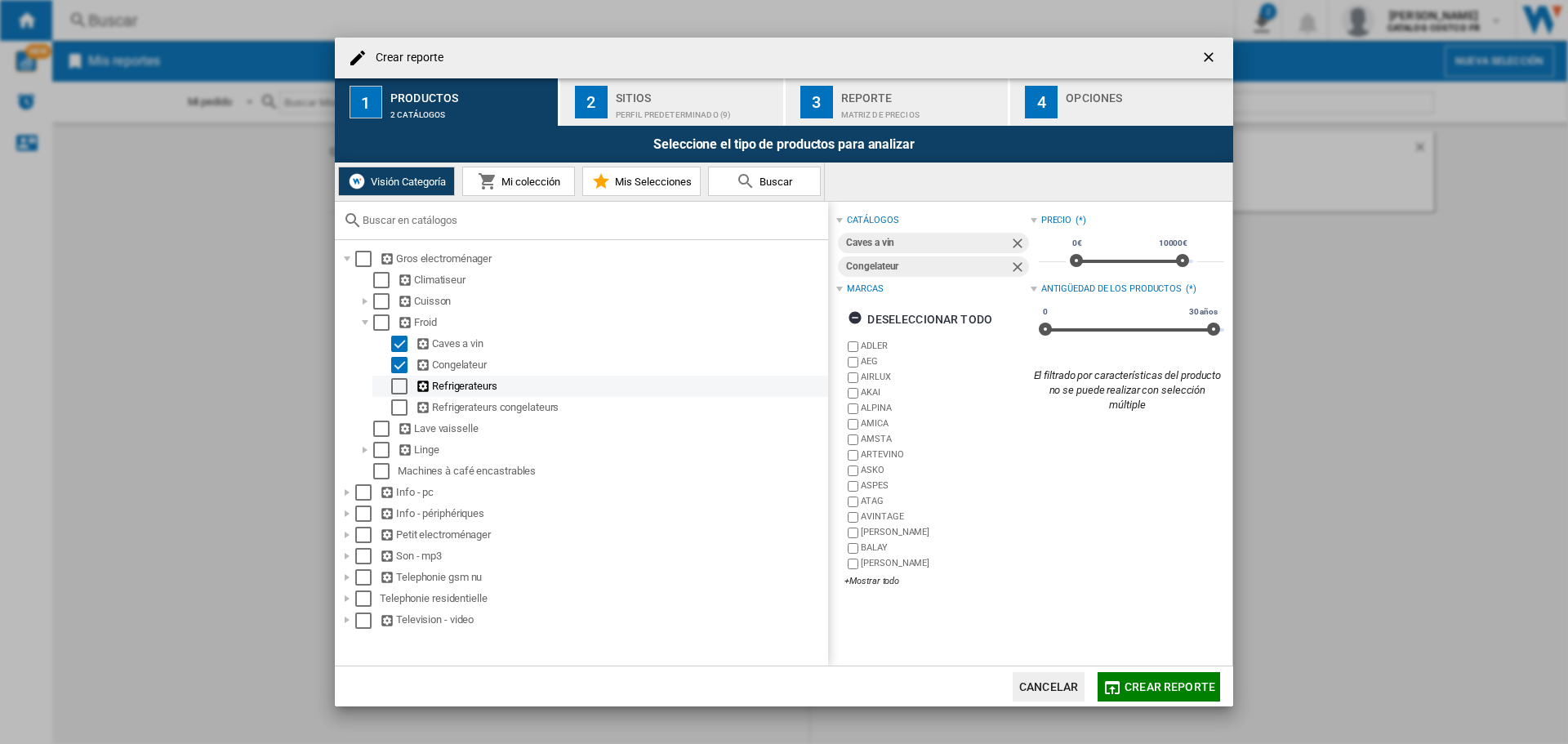
click at [402, 392] on div "Select" at bounding box center [399, 386] width 16 height 16
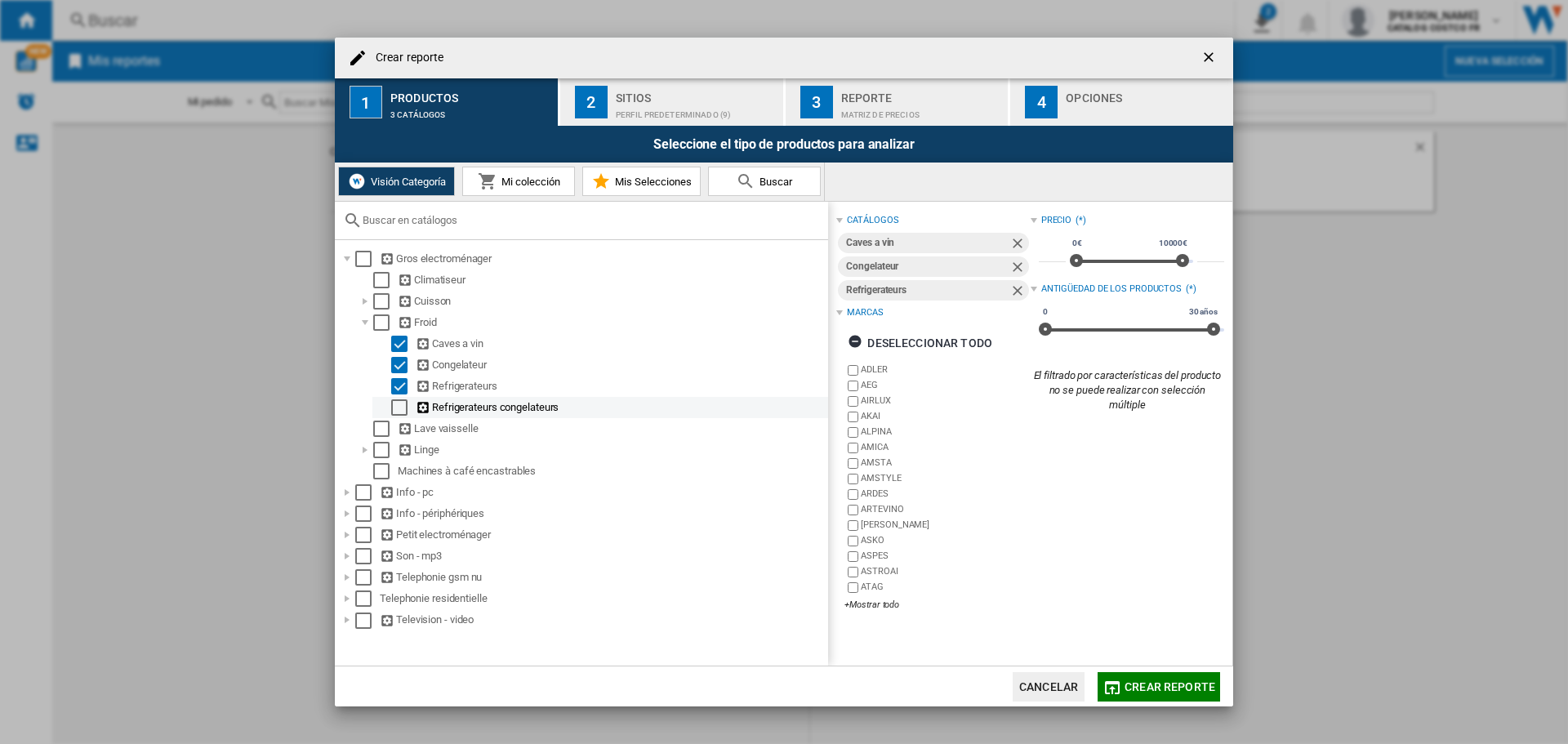
click at [401, 411] on div "Select" at bounding box center [399, 407] width 16 height 16
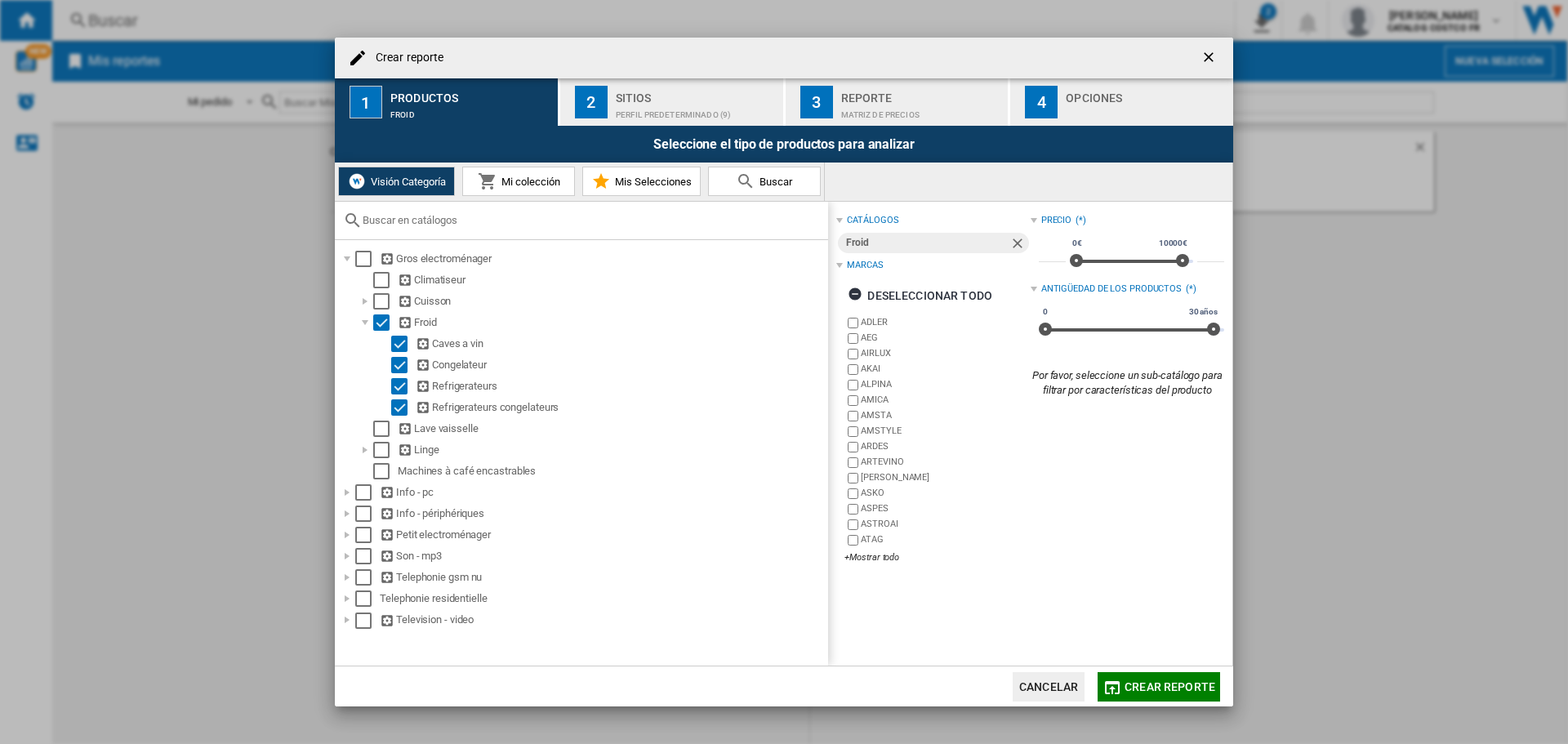
click at [813, 173] on button "Buscar" at bounding box center [765, 181] width 113 height 29
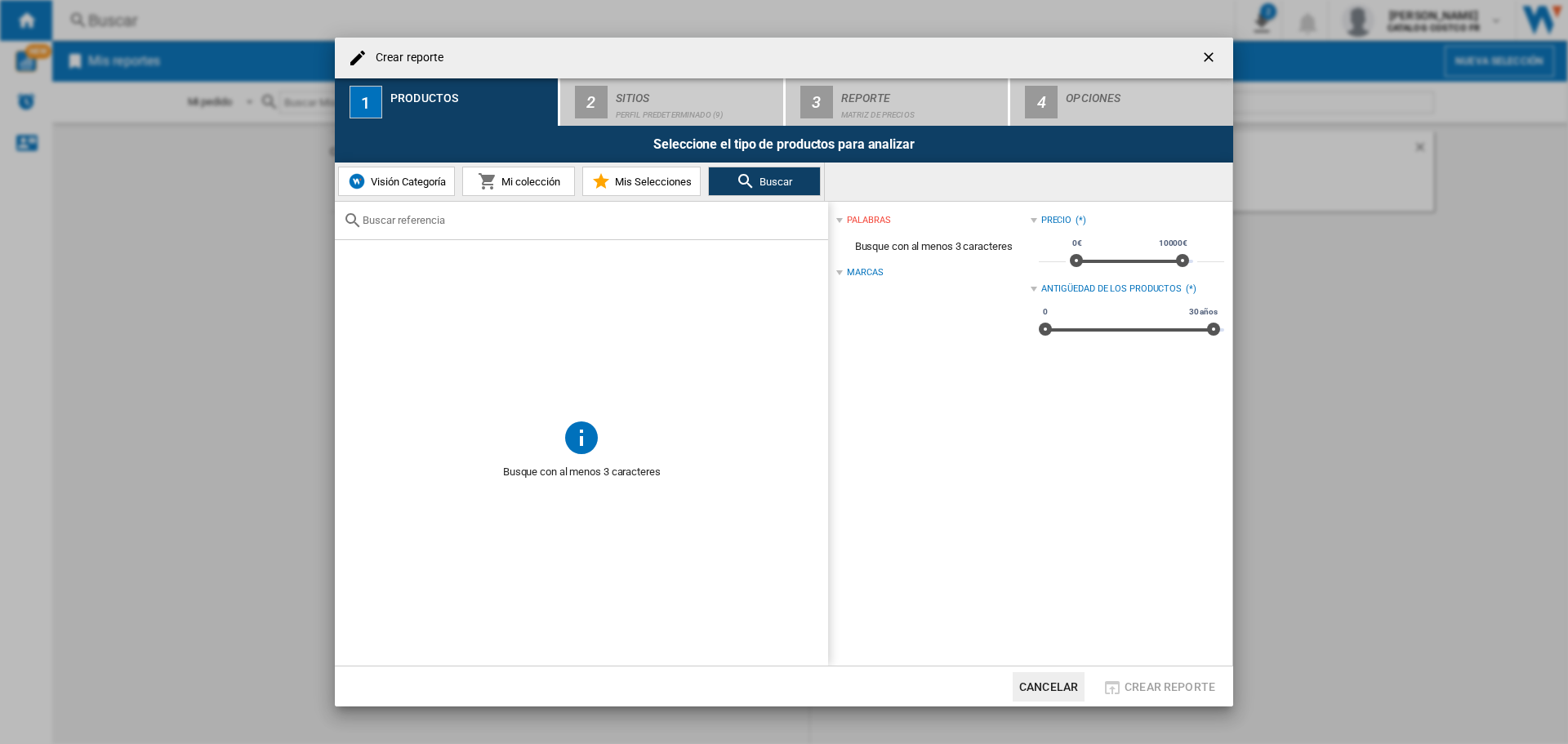
click at [718, 205] on div "Crear reporte ..." at bounding box center [582, 221] width 494 height 38
click at [390, 210] on div "Crear reporte ..." at bounding box center [582, 221] width 494 height 38
drag, startPoint x: 357, startPoint y: 214, endPoint x: 370, endPoint y: 216, distance: 13.2
click at [357, 214] on md-icon "Crear reporte ..." at bounding box center [352, 220] width 20 height 20
click at [407, 222] on input "Crear reporte ..." at bounding box center [591, 220] width 457 height 12
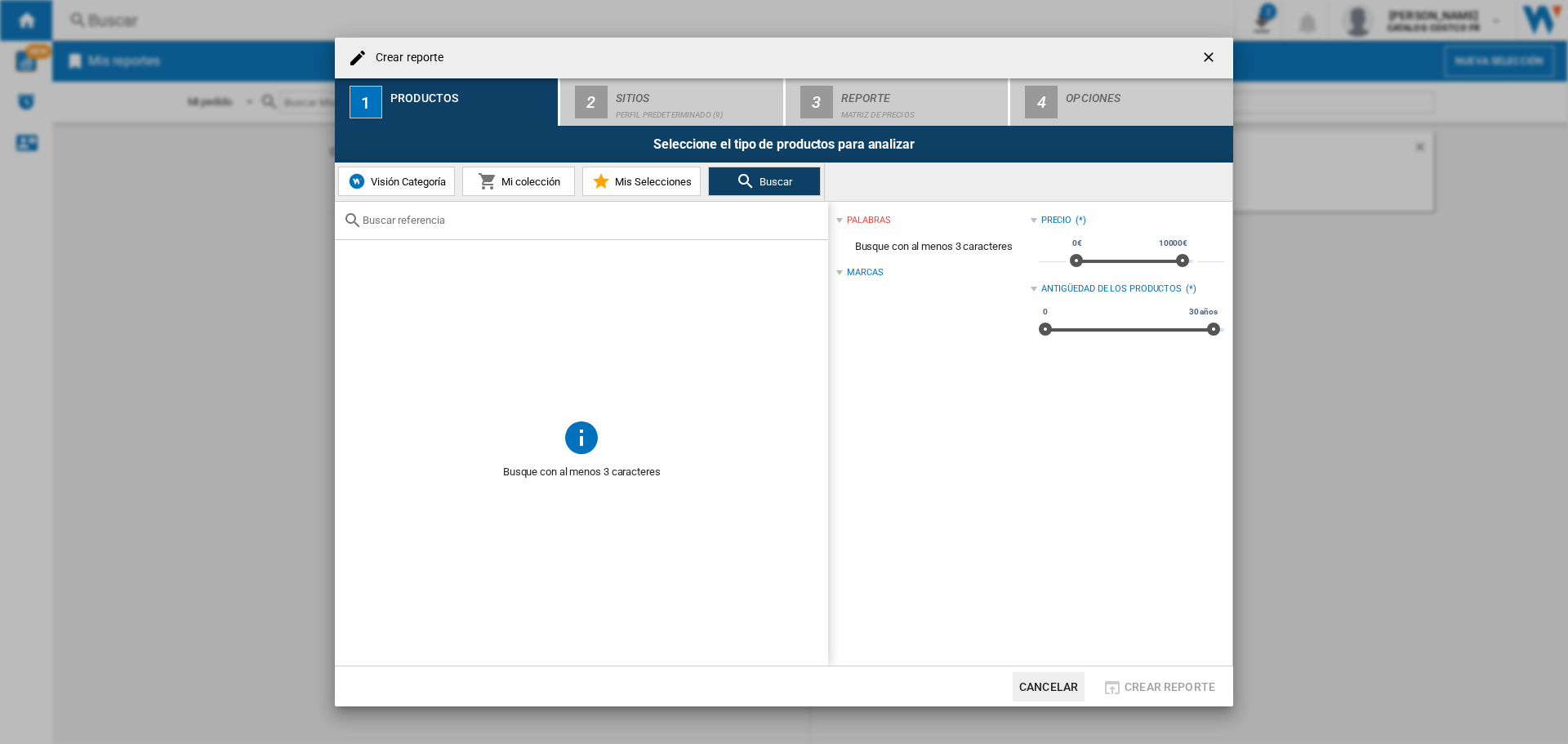
paste input "CHASD4351EWC"
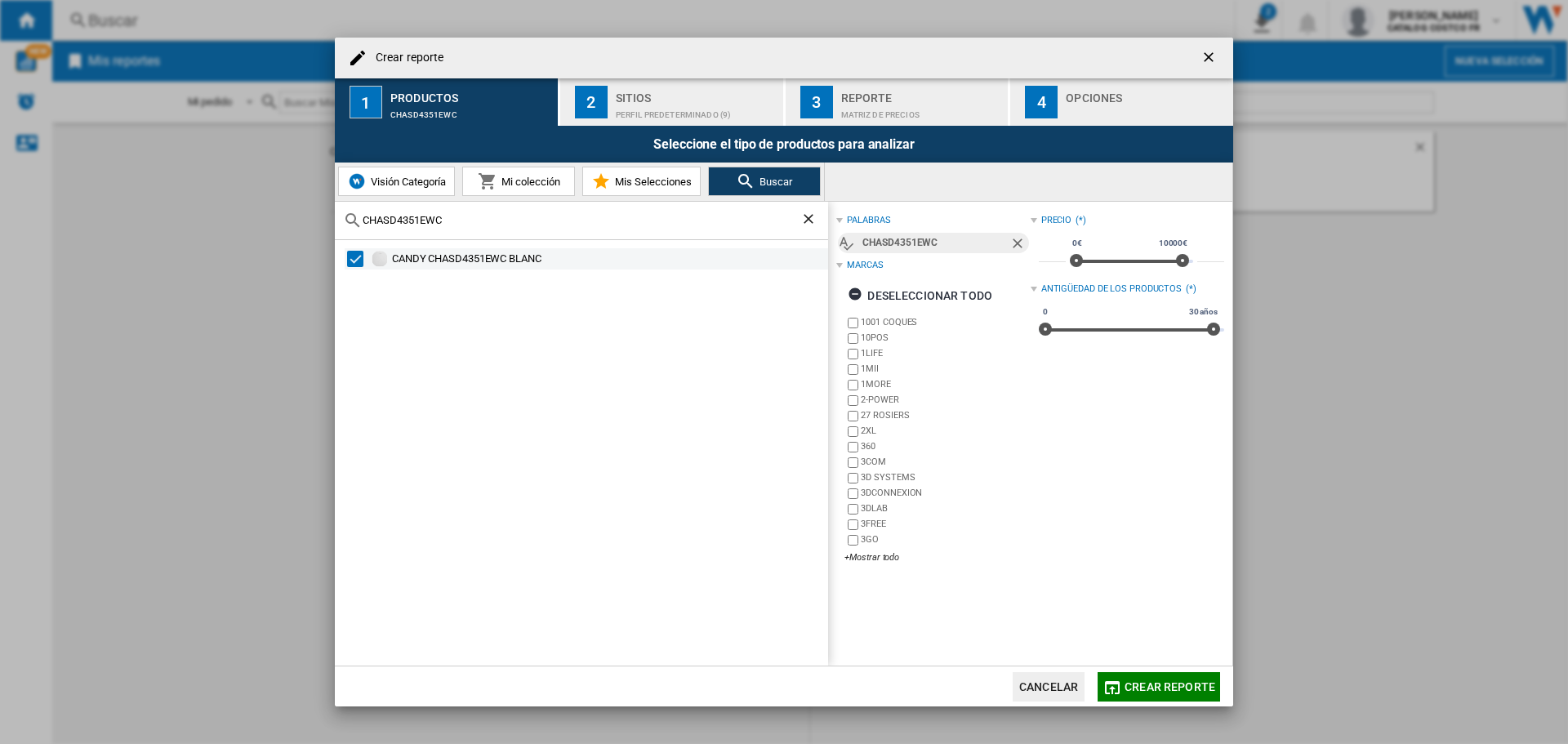
type input "CHASD4351EWC"
click at [496, 259] on div "CANDY CHASD4351EWC BLANC" at bounding box center [609, 259] width 434 height 16
click at [861, 556] on div "+Mostrar todo" at bounding box center [938, 558] width 185 height 12
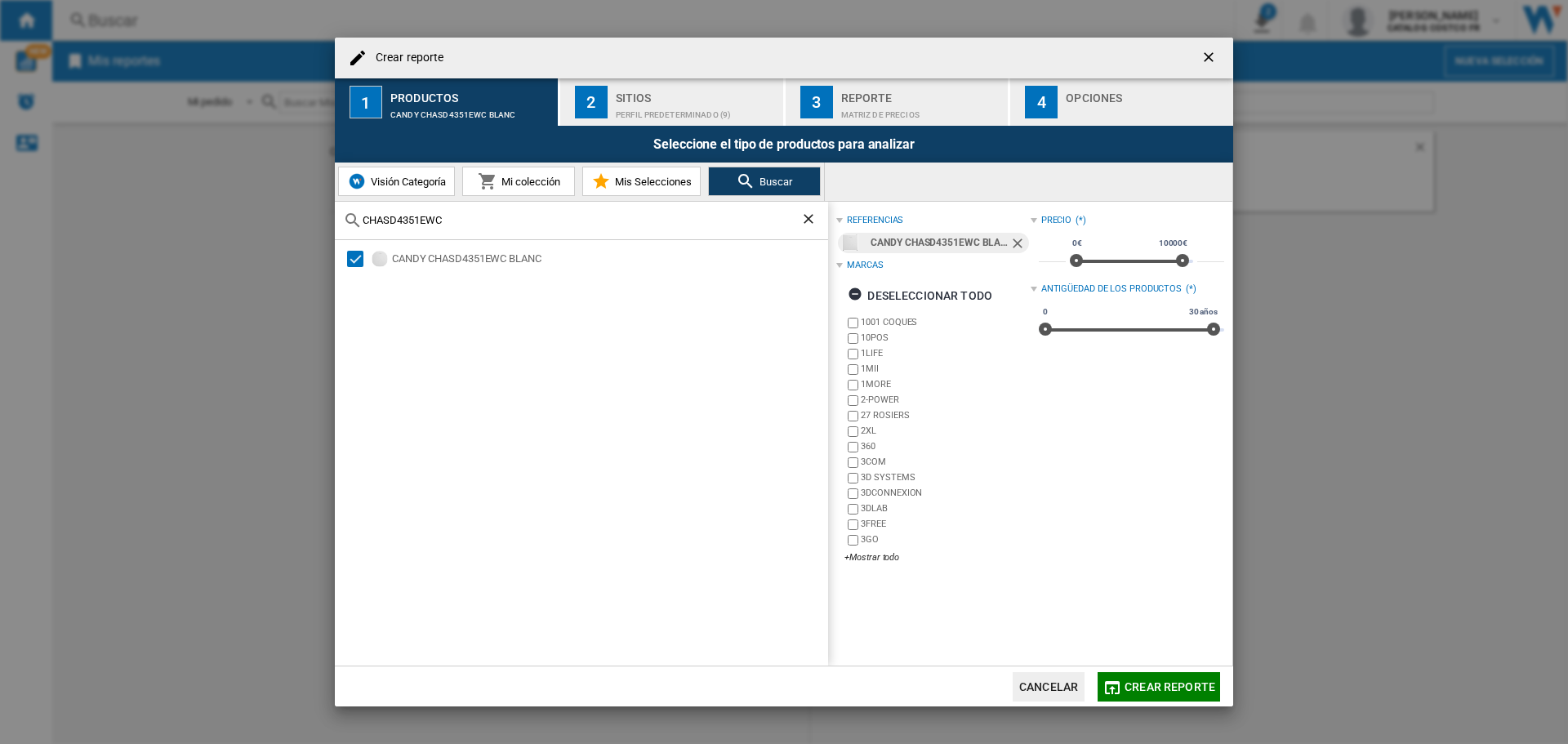
click at [853, 556] on div "3D SYSTEMS" at bounding box center [905, 556] width 113 height 0
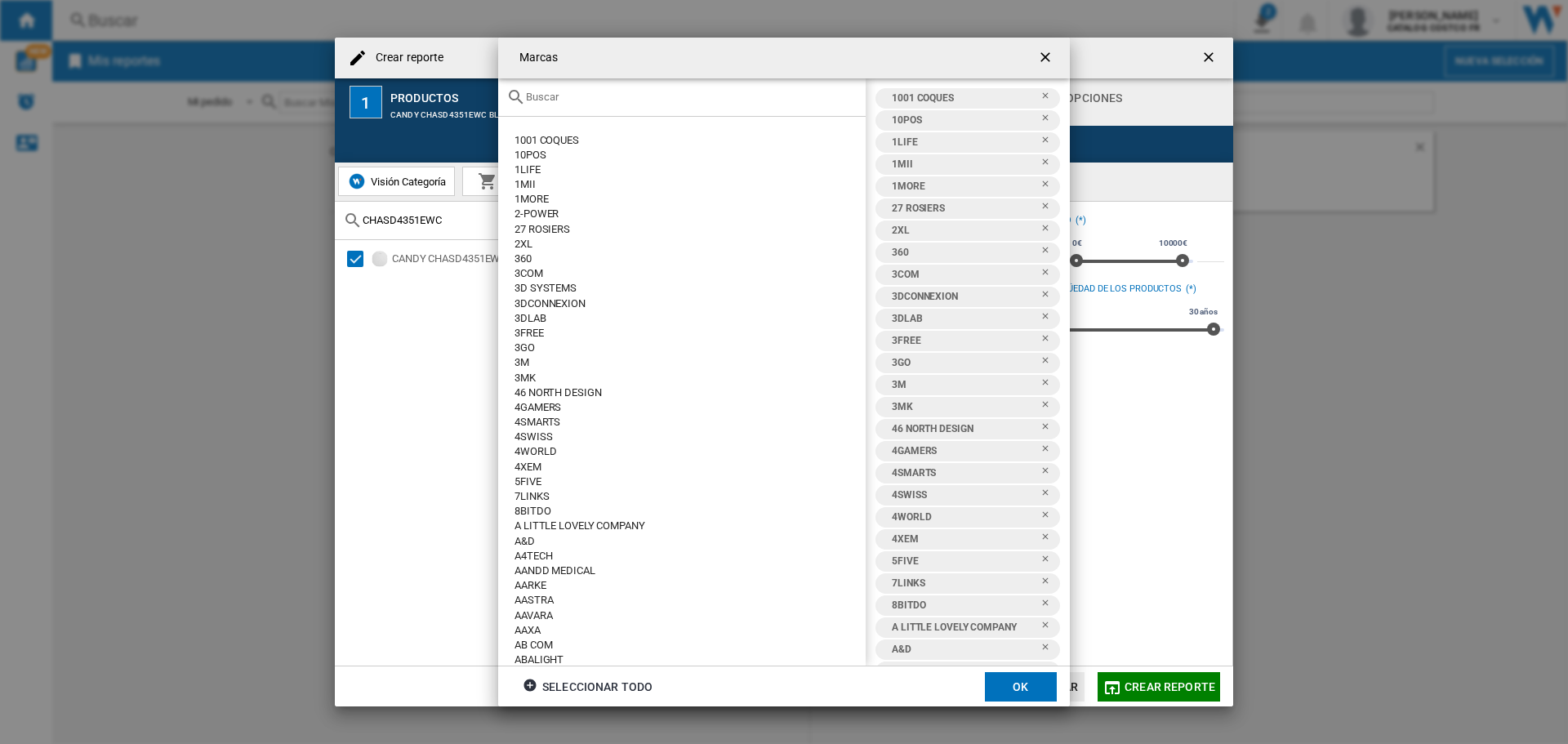
click at [1042, 45] on button "Marcas 1001 ..." at bounding box center [1048, 58] width 33 height 33
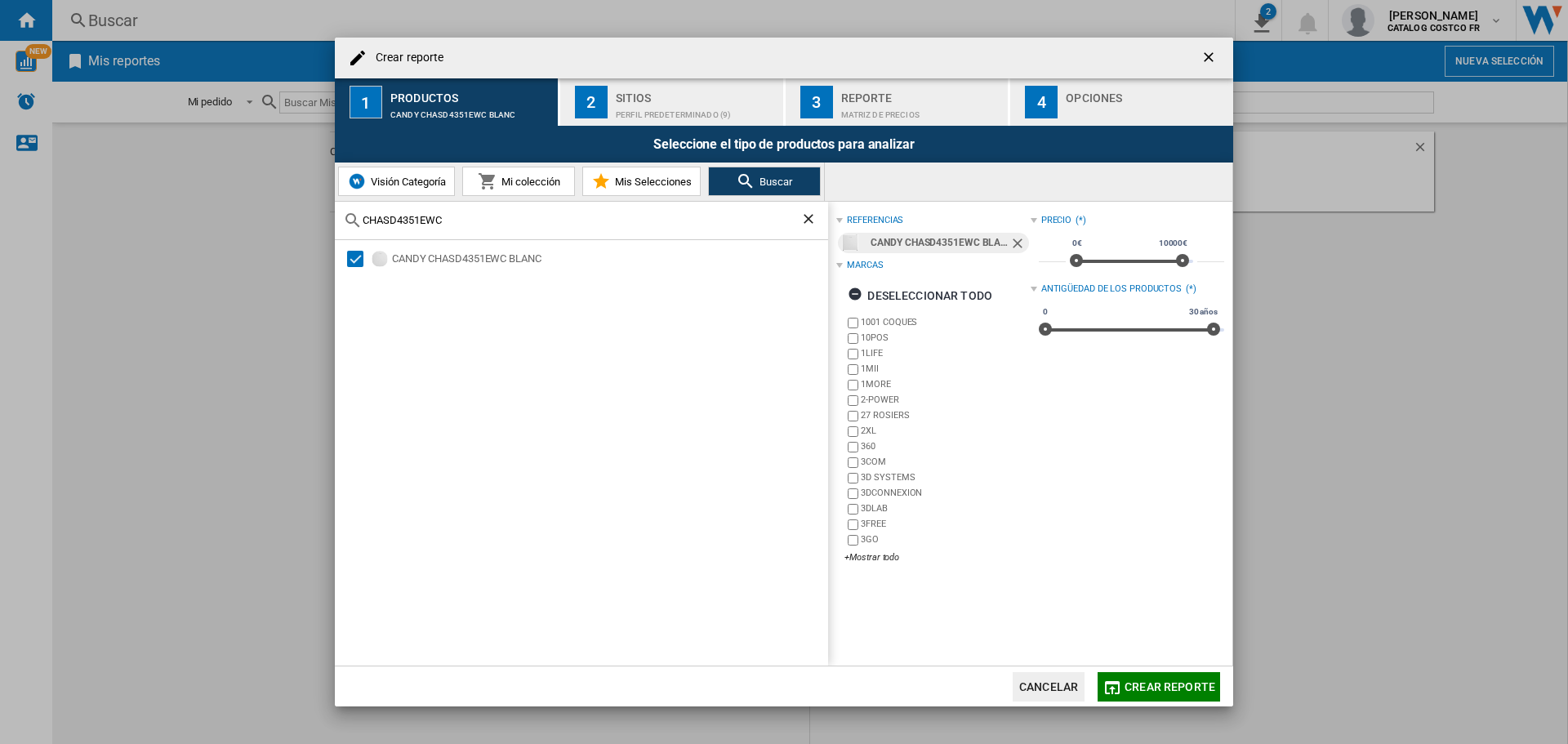
click at [441, 173] on button "Visión Categoría" at bounding box center [397, 181] width 117 height 29
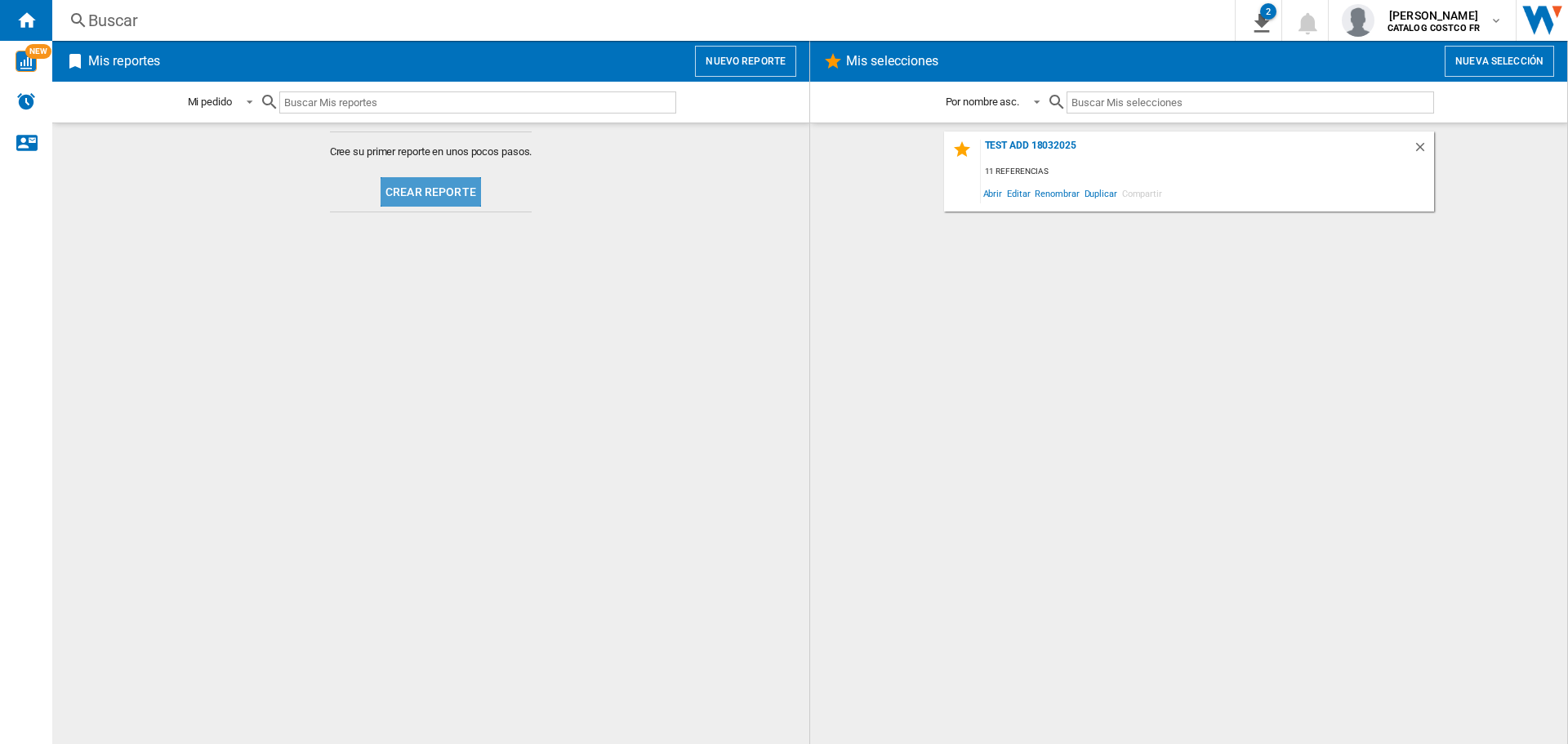
click at [455, 196] on button "Crear reporte" at bounding box center [431, 192] width 100 height 29
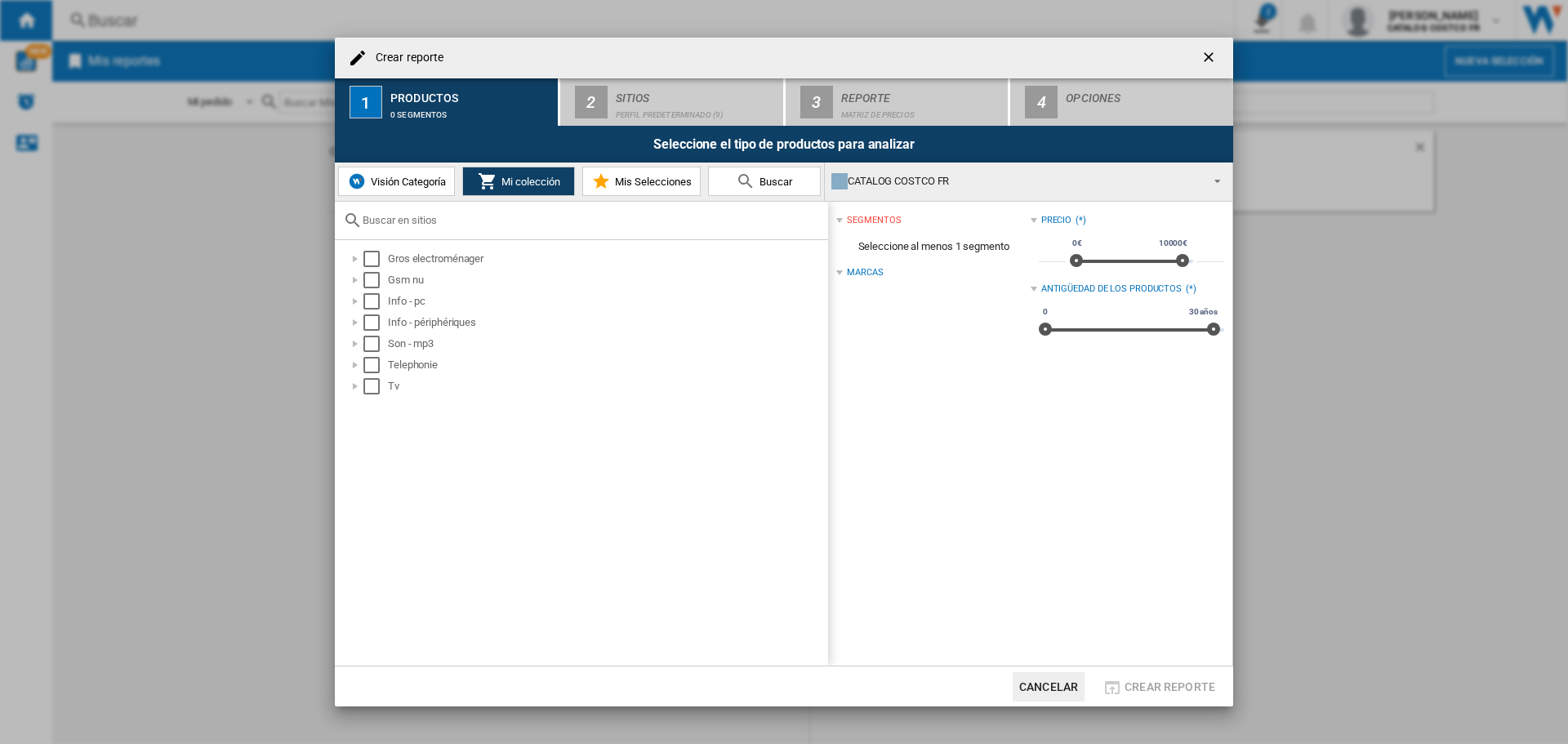
click at [377, 169] on button "Visión Categoría" at bounding box center [397, 181] width 117 height 29
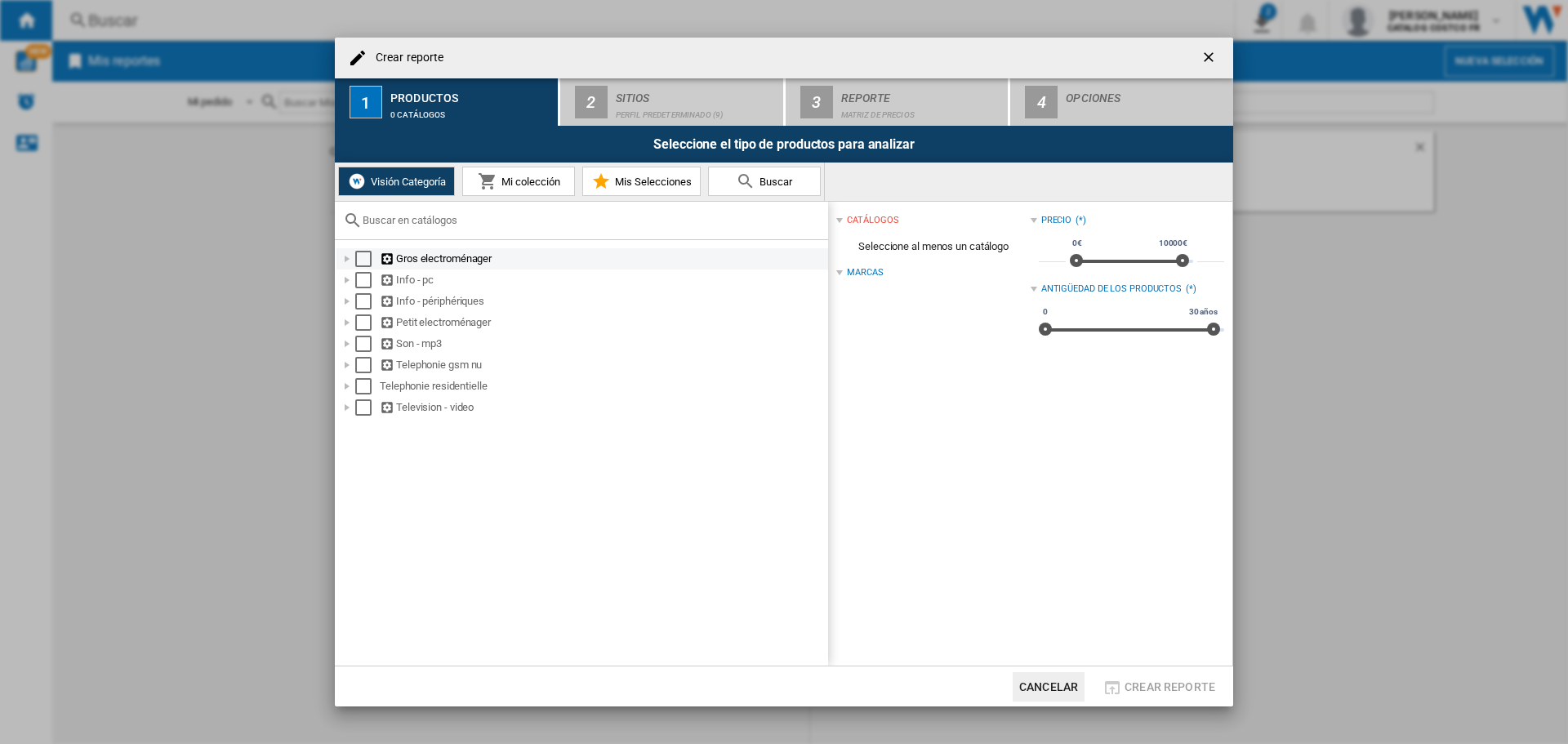
click at [362, 253] on div "Select" at bounding box center [363, 259] width 16 height 16
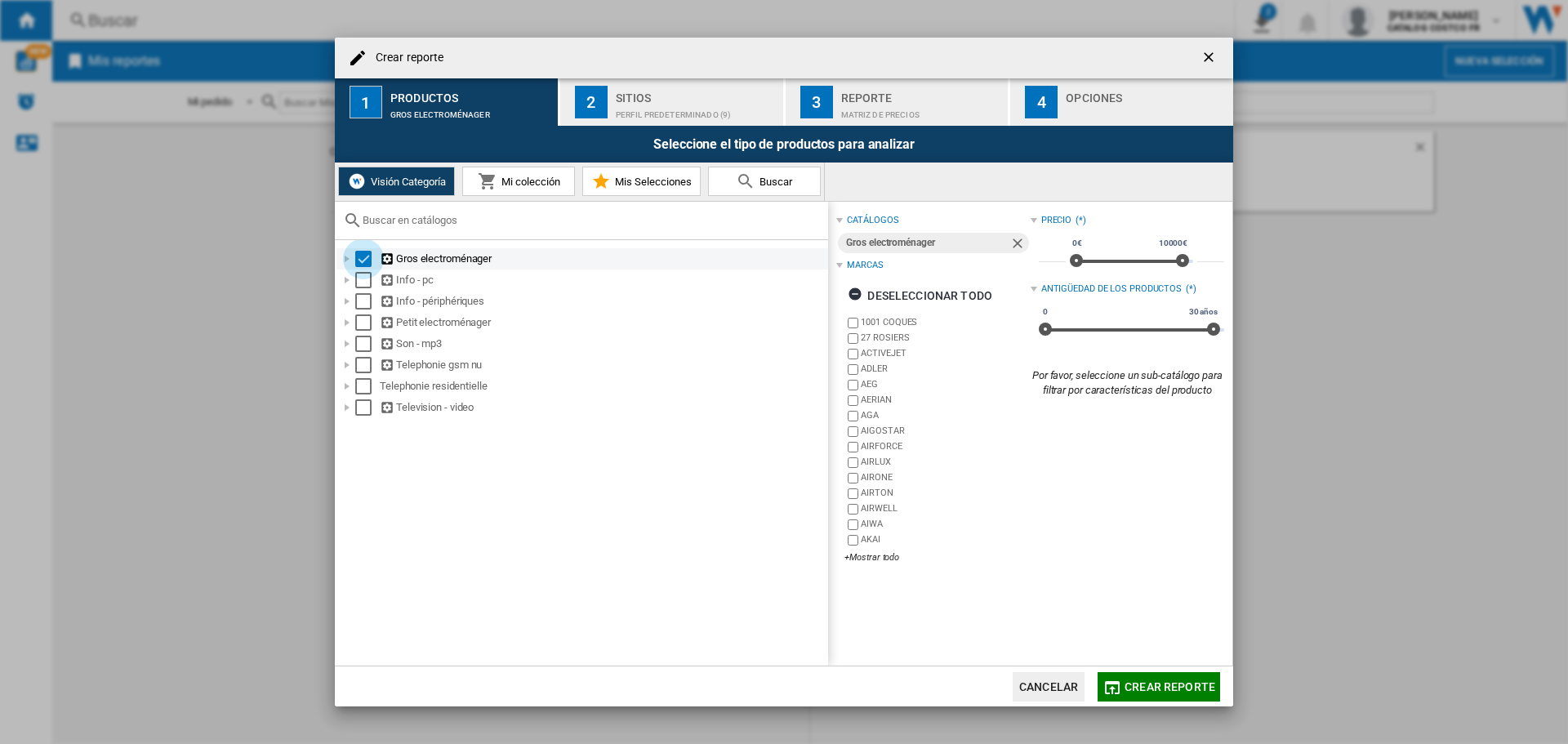
click at [364, 253] on div "Select" at bounding box center [363, 259] width 16 height 16
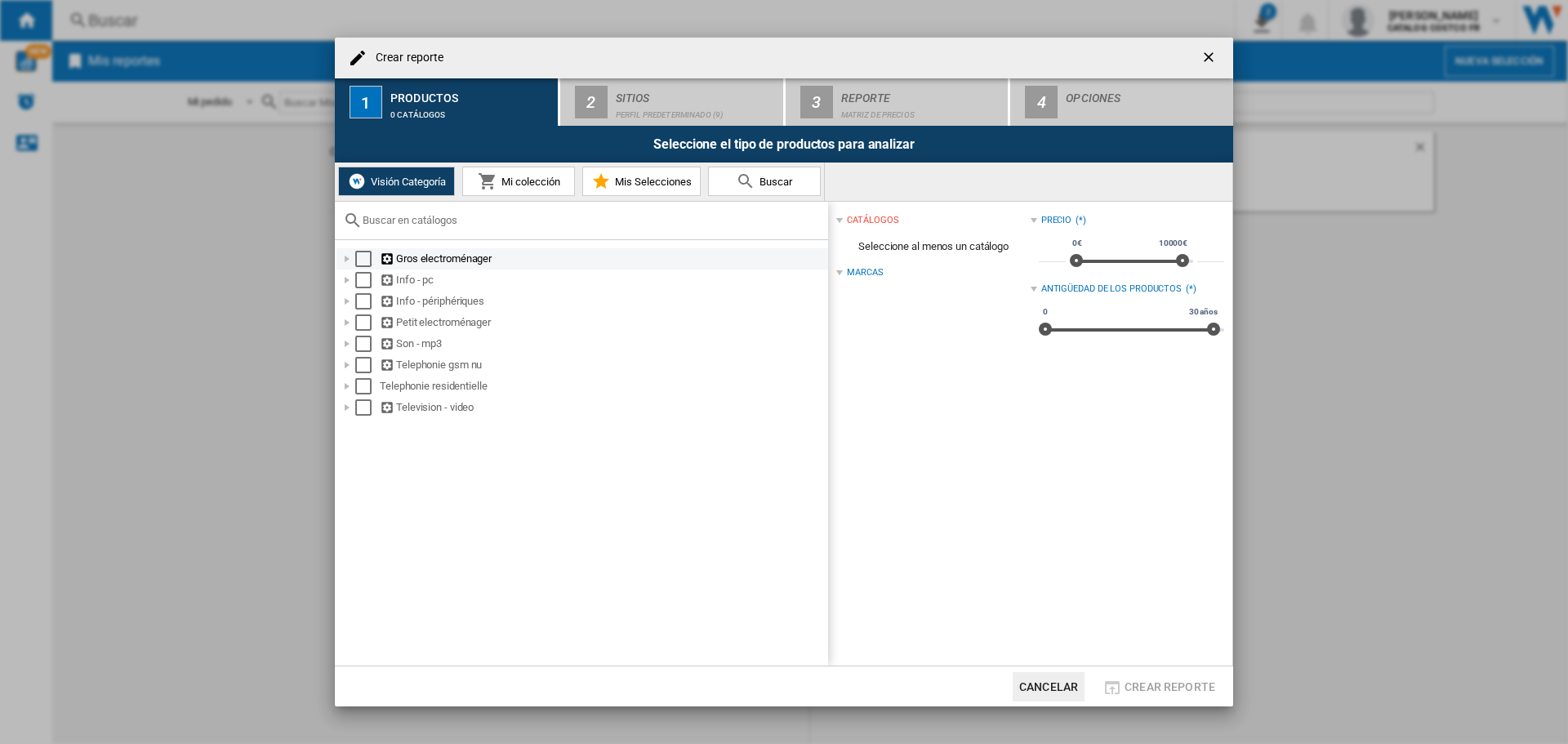
click at [417, 259] on div "Gros electroménager" at bounding box center [603, 259] width 446 height 16
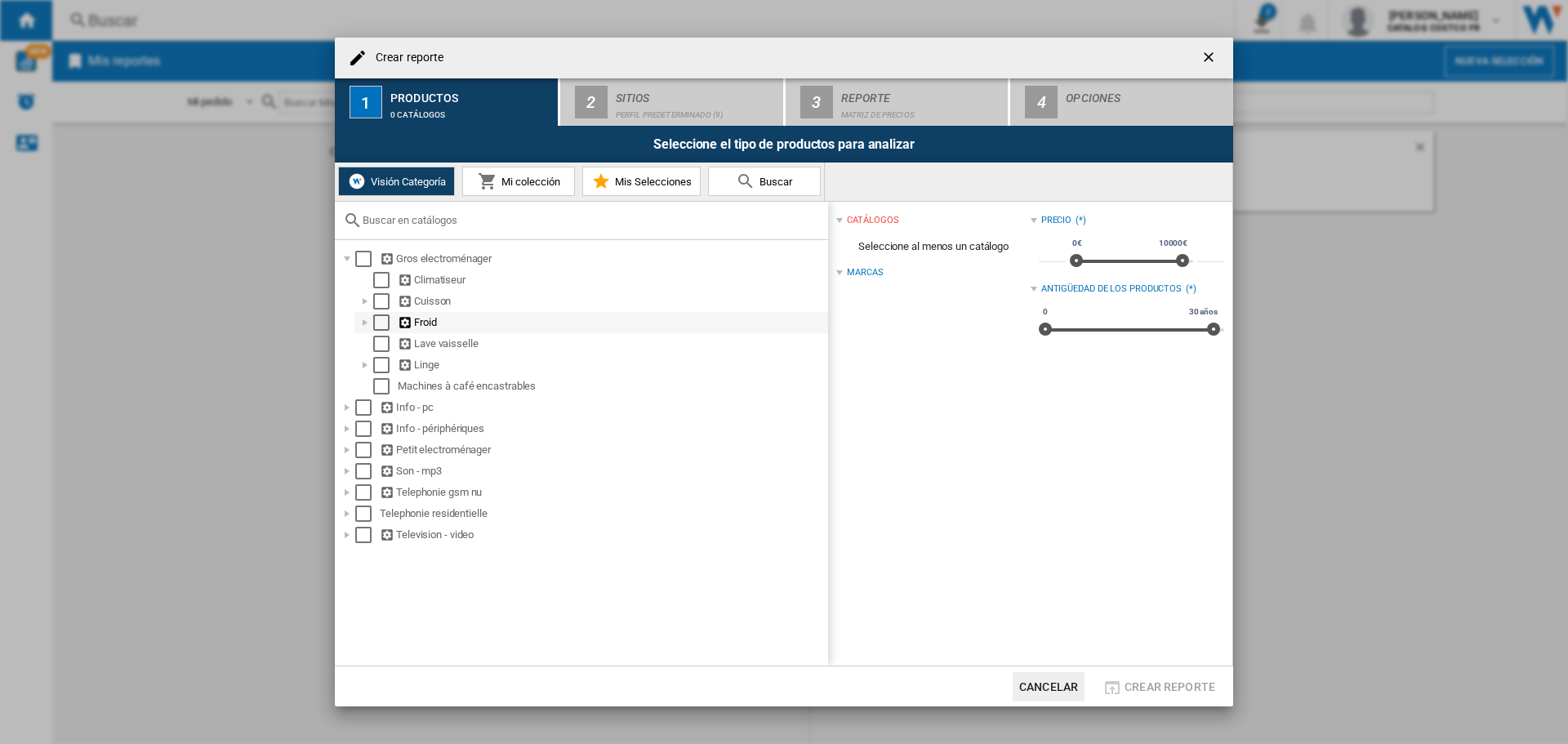
click at [416, 321] on div "Froid" at bounding box center [611, 322] width 428 height 16
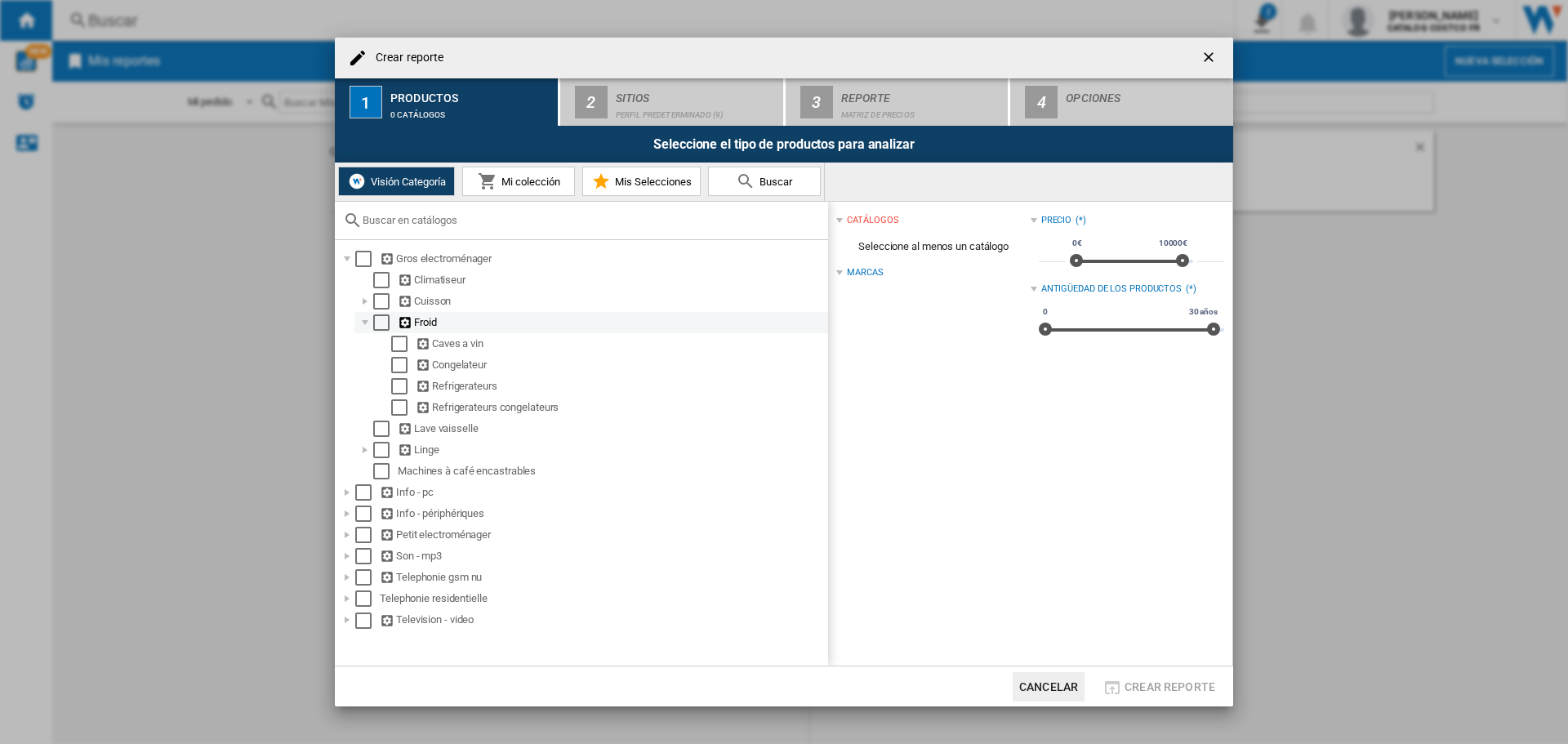
click at [385, 323] on div "Select" at bounding box center [381, 322] width 16 height 16
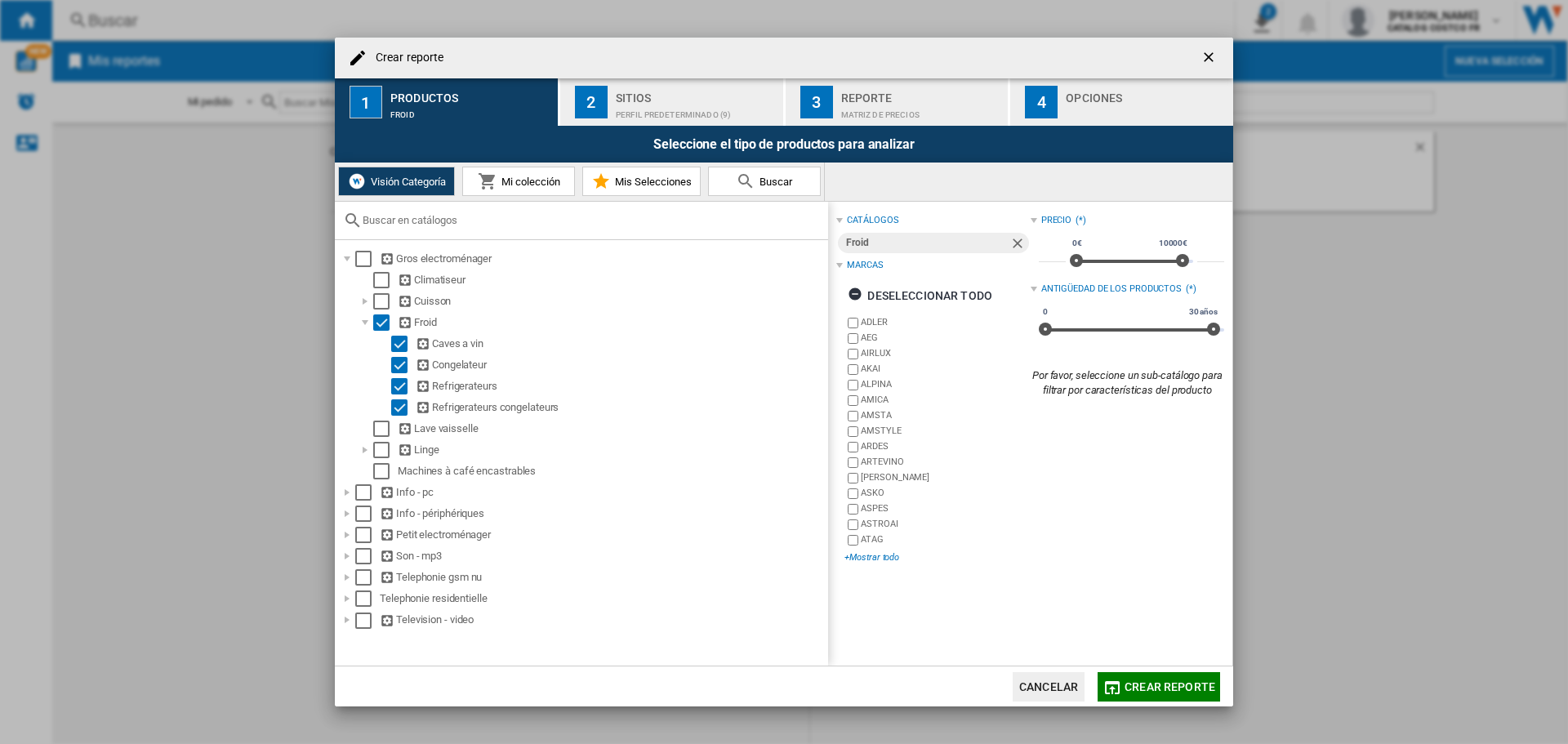
click at [882, 553] on div "+Mostrar todo" at bounding box center [938, 558] width 185 height 12
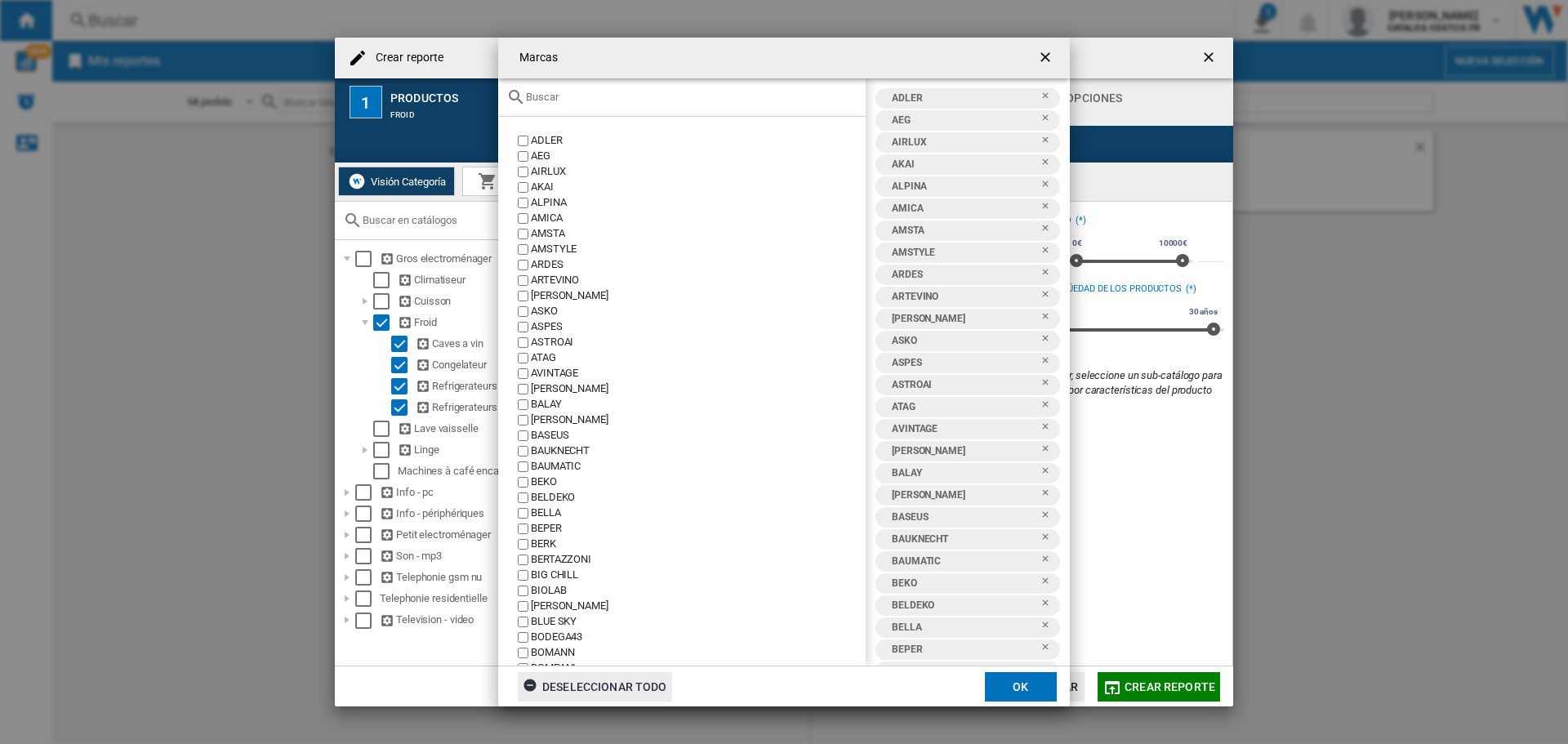
click at [614, 680] on div "Deseleccionar todo" at bounding box center [595, 687] width 145 height 29
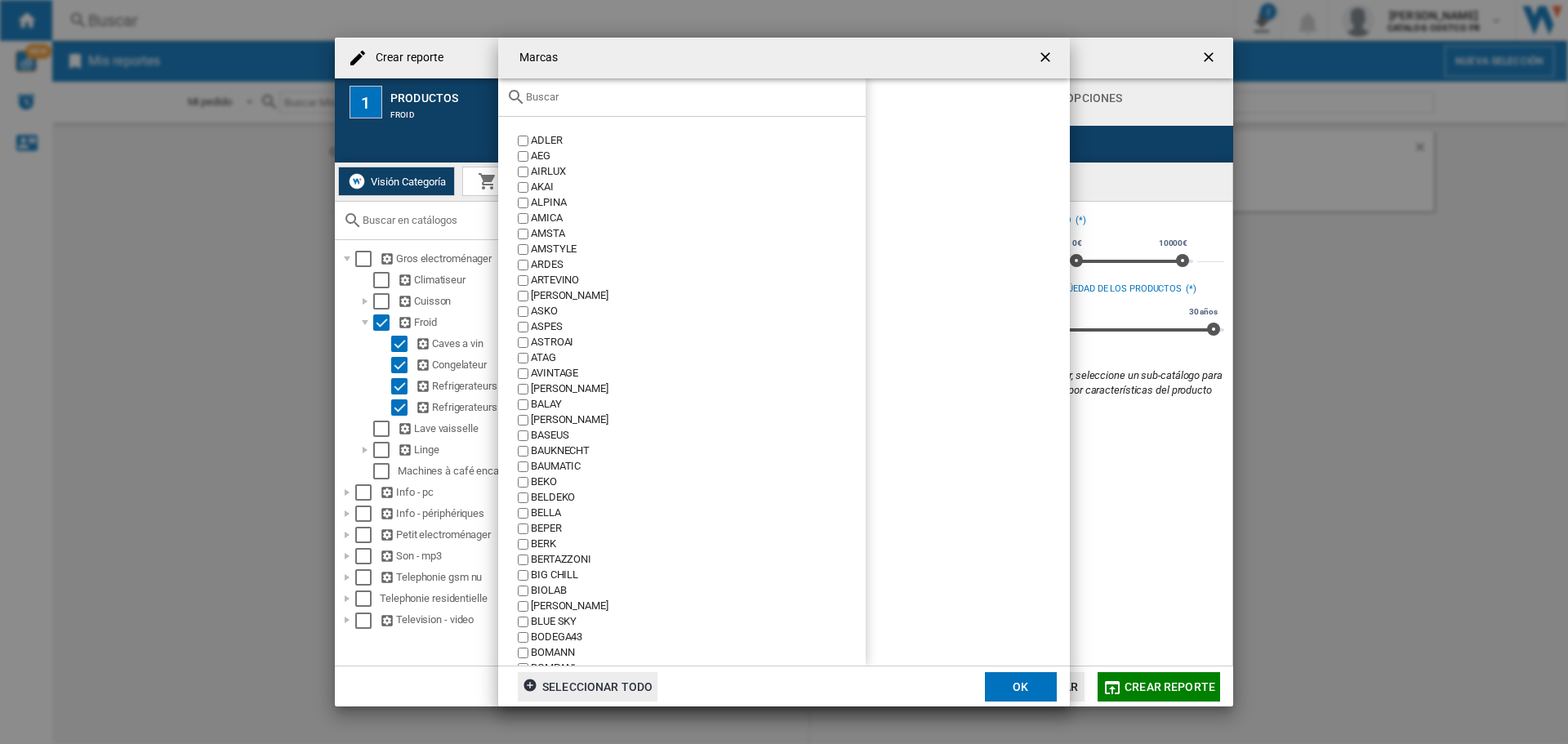
scroll to position [490, 0]
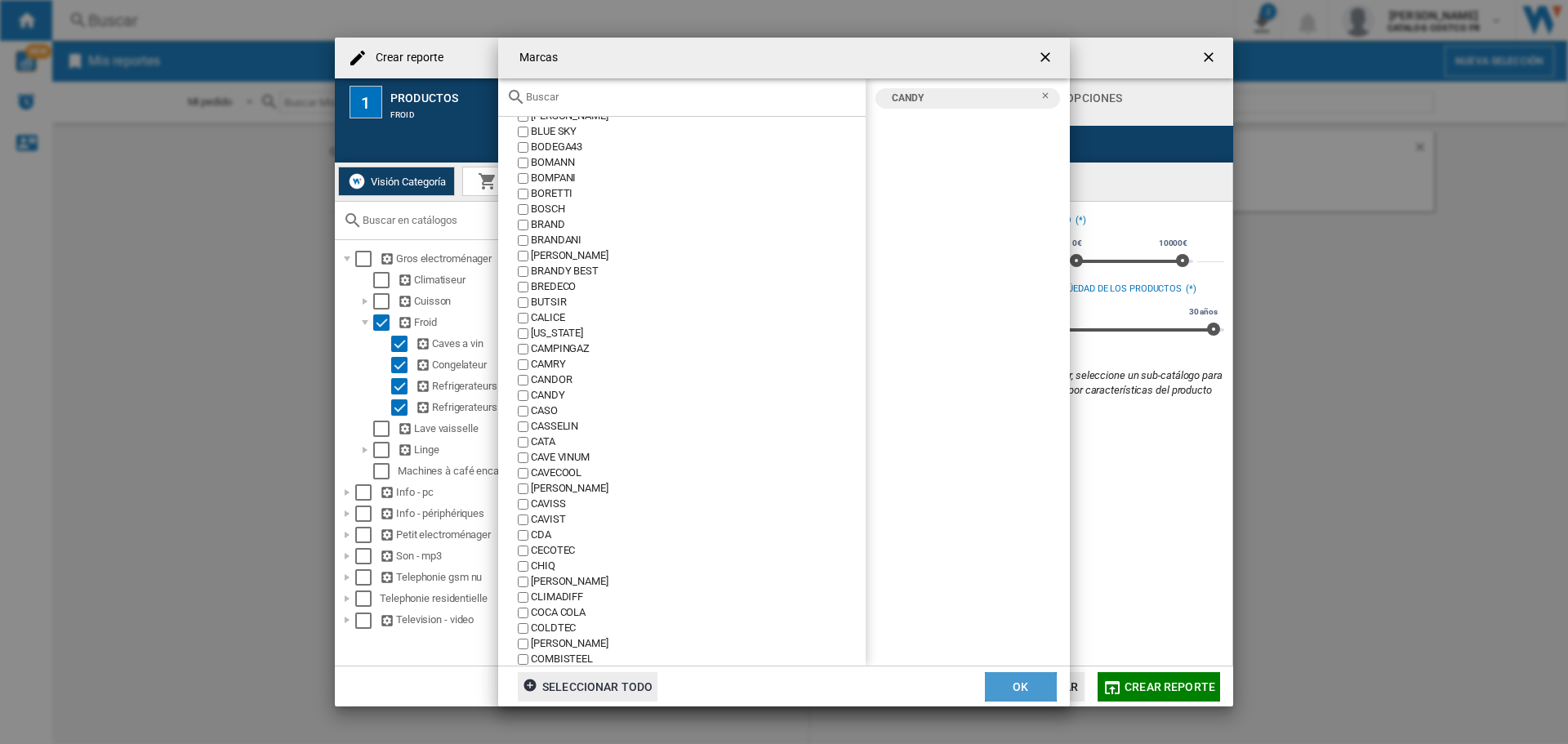
click at [1028, 687] on button "OK" at bounding box center [1021, 687] width 72 height 29
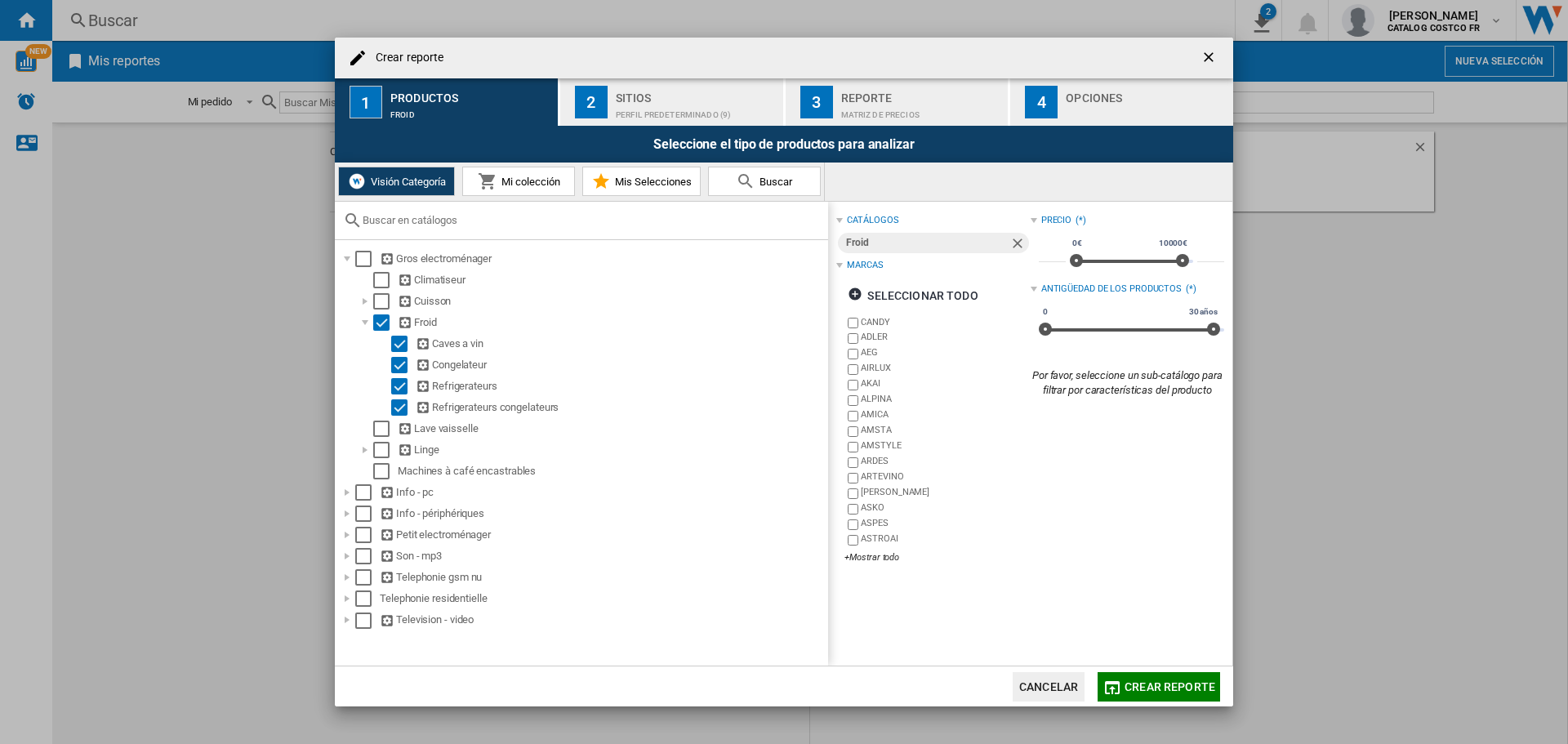
click at [1168, 678] on button "Crear reporte" at bounding box center [1159, 687] width 123 height 29
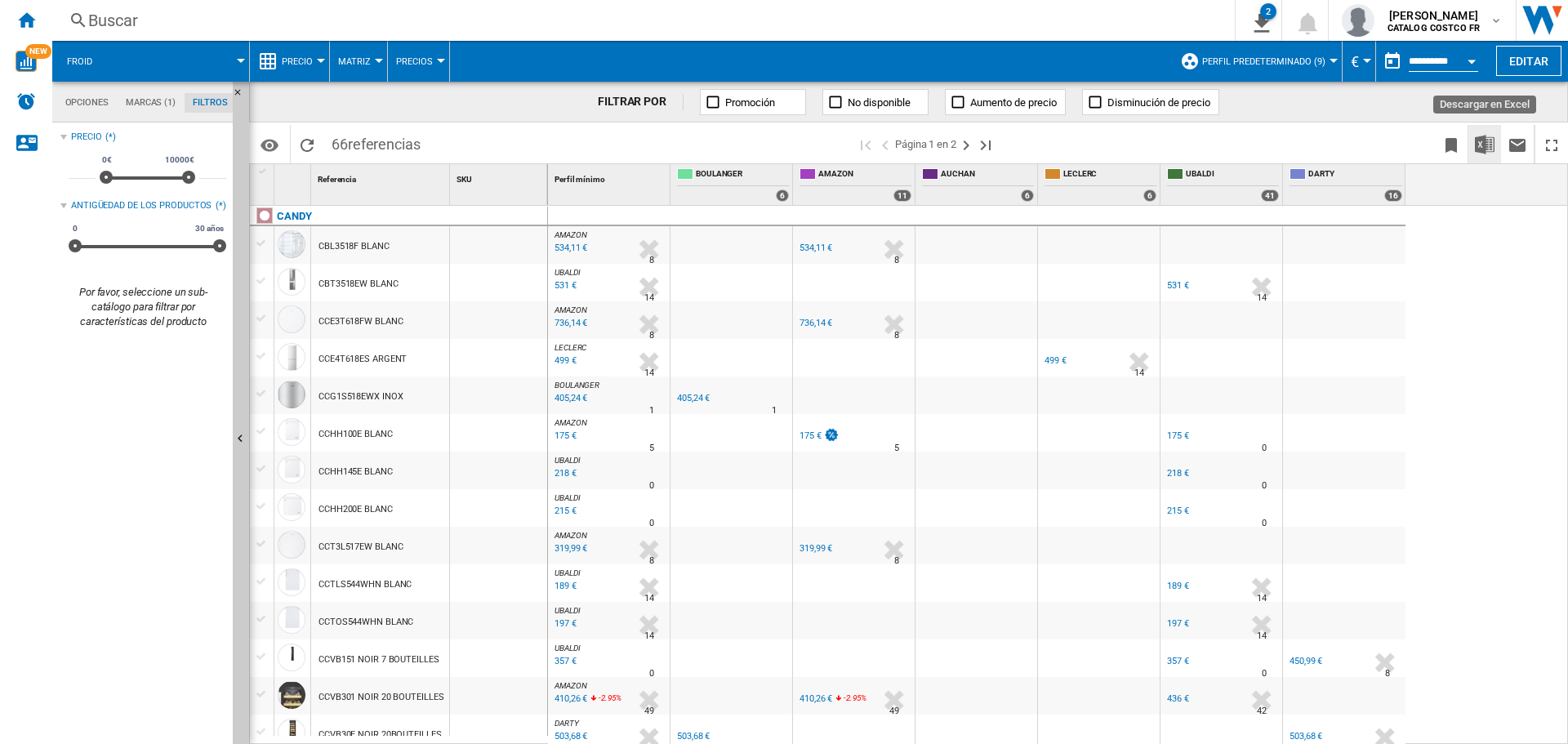
click at [1478, 144] on img "Descargar en Excel" at bounding box center [1485, 145] width 20 height 20
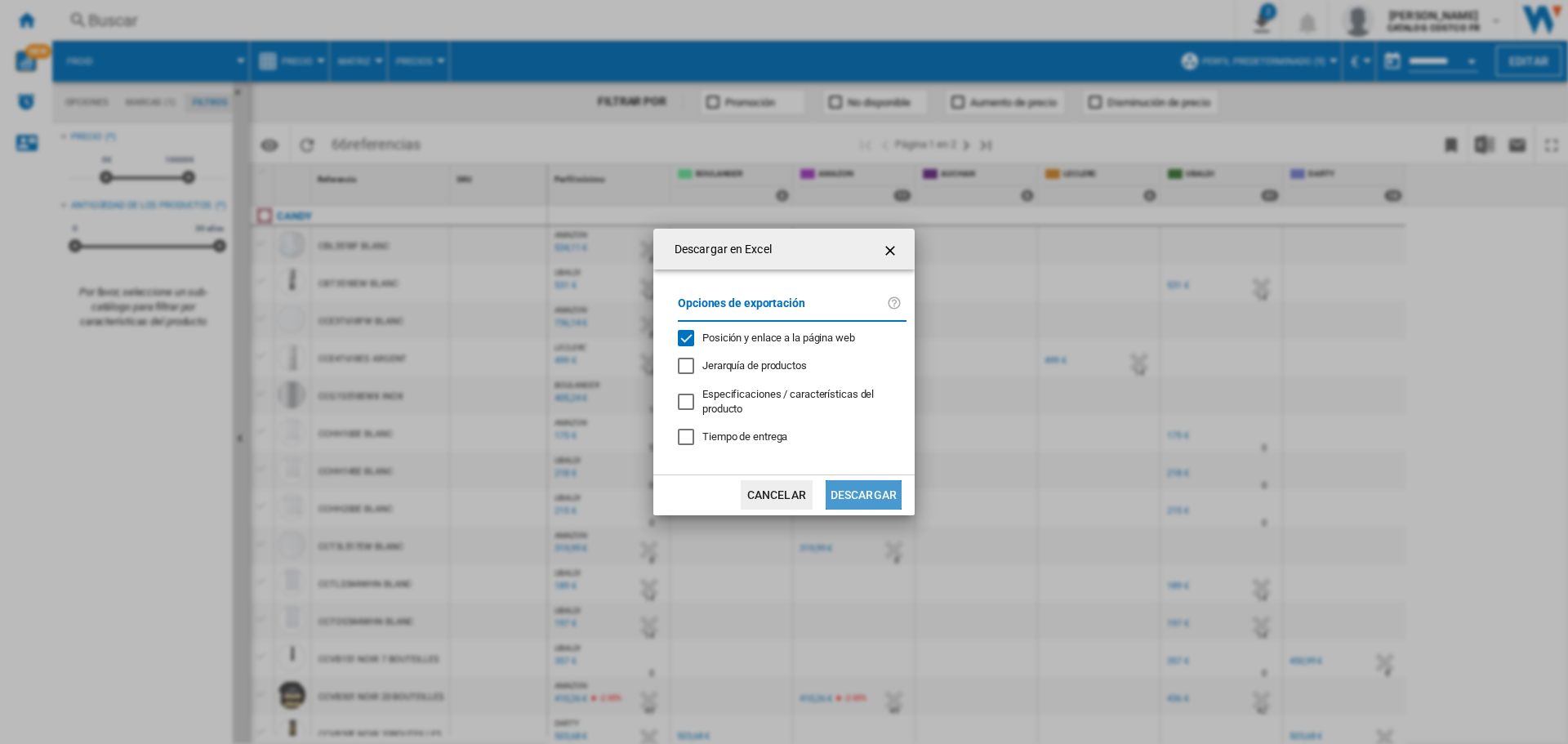
click at [881, 488] on button "Descargar" at bounding box center [864, 495] width 76 height 29
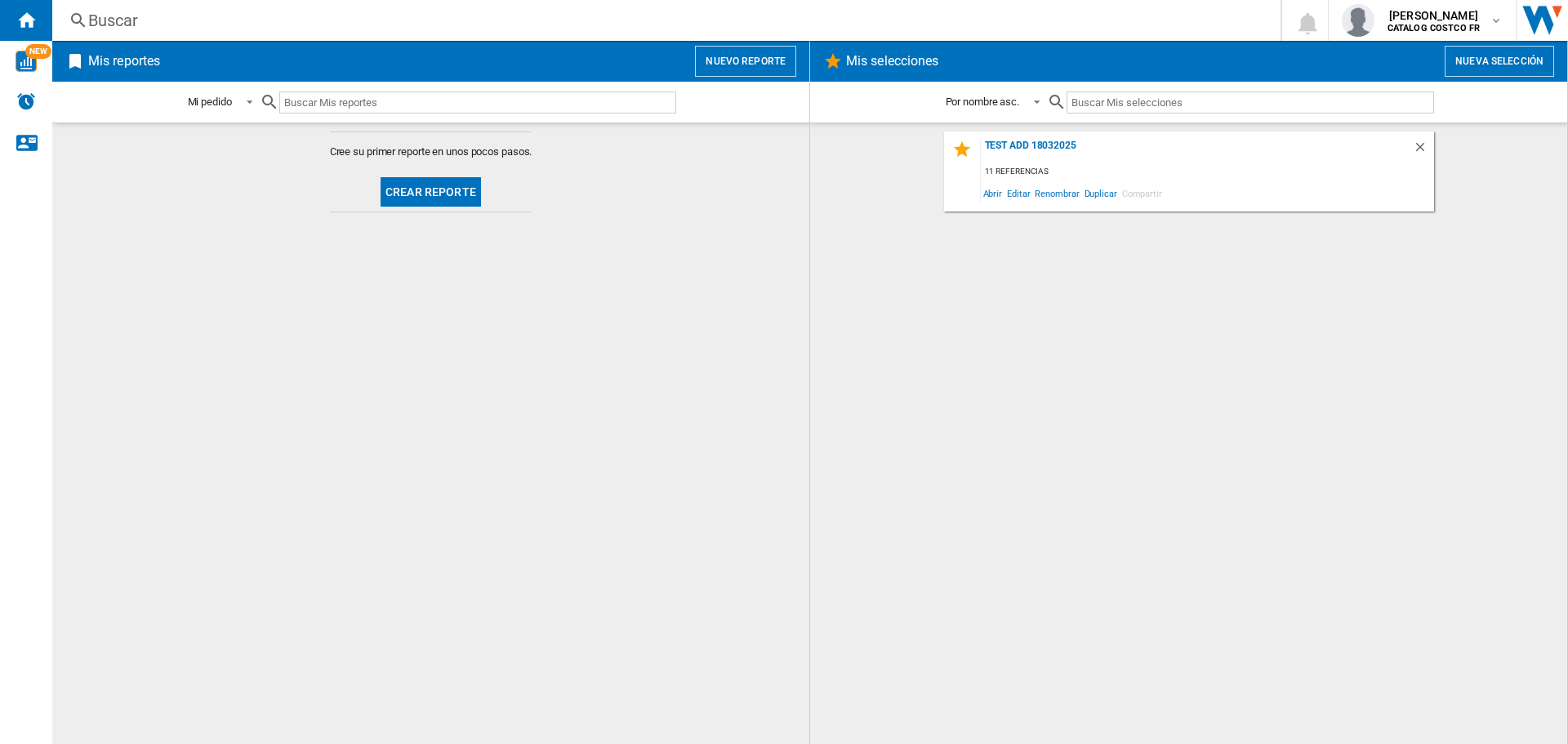
click at [357, 101] on input "text" at bounding box center [478, 102] width 397 height 22
type input "mini bar"
click at [670, 97] on ng-md-icon "Borrar búsqueda" at bounding box center [667, 102] width 20 height 20
click at [455, 184] on button "Crear reporte" at bounding box center [431, 192] width 100 height 29
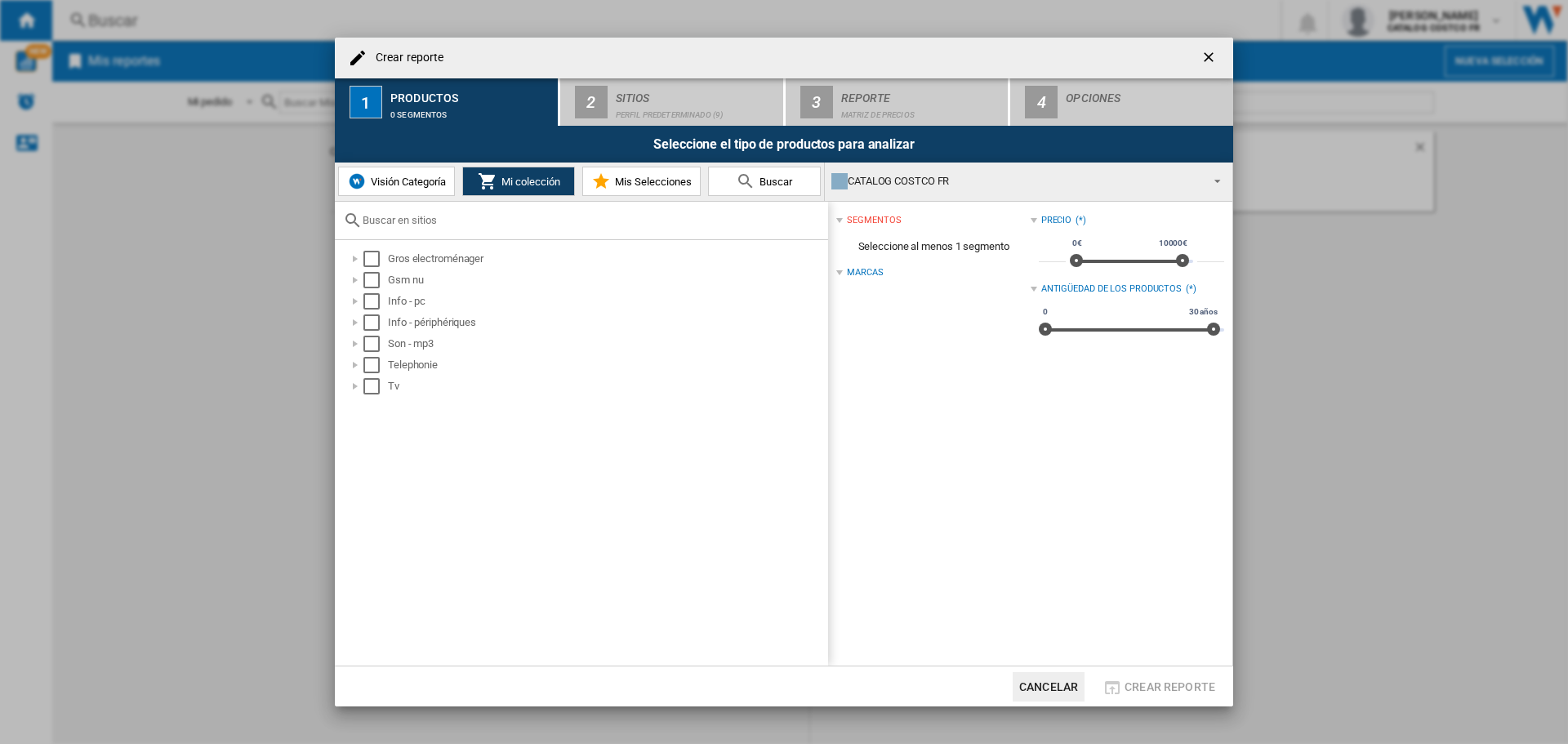
click at [774, 179] on span "Buscar" at bounding box center [774, 182] width 36 height 12
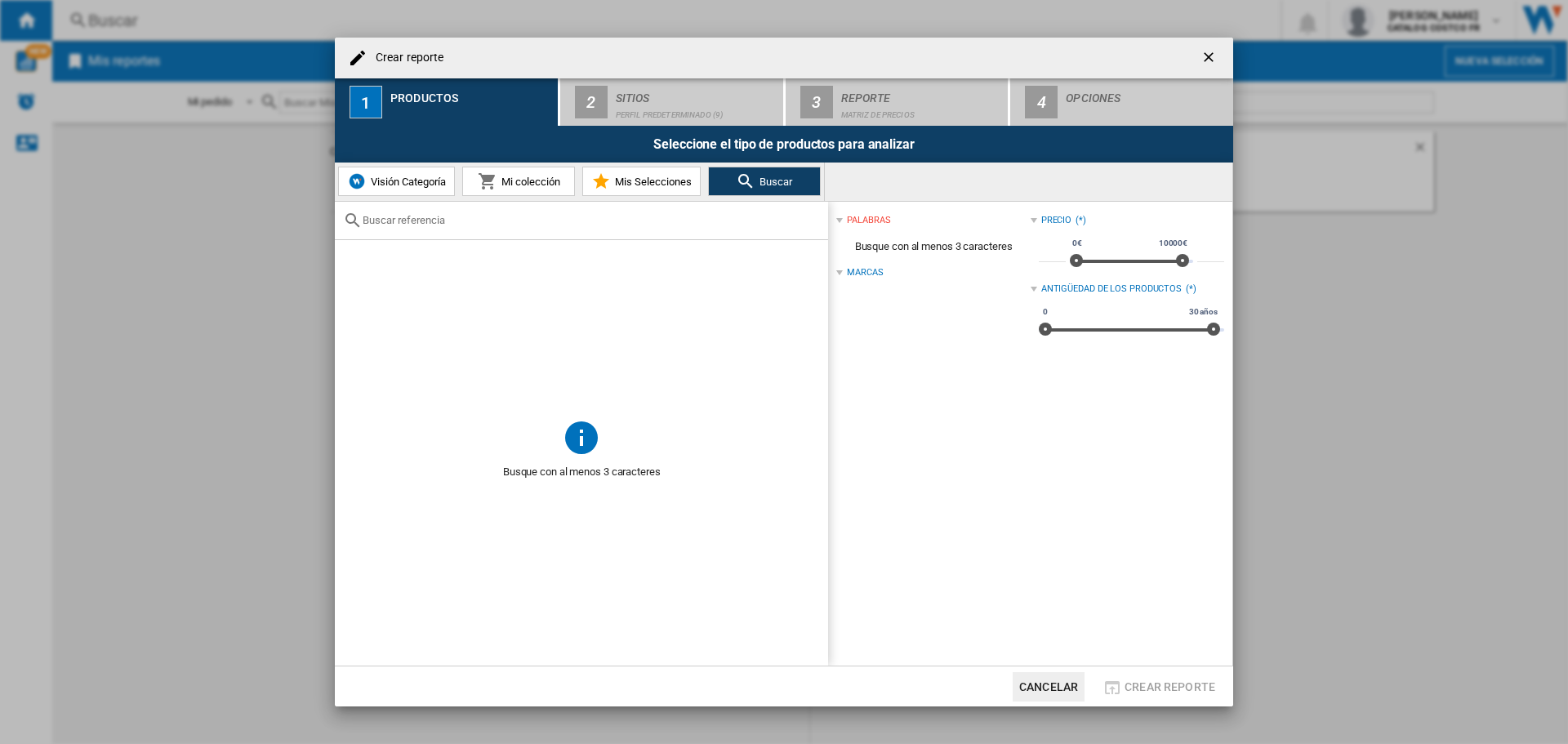
click at [568, 232] on div at bounding box center [582, 221] width 494 height 38
click at [456, 222] on input "text" at bounding box center [591, 220] width 457 height 12
type input "mini bar"
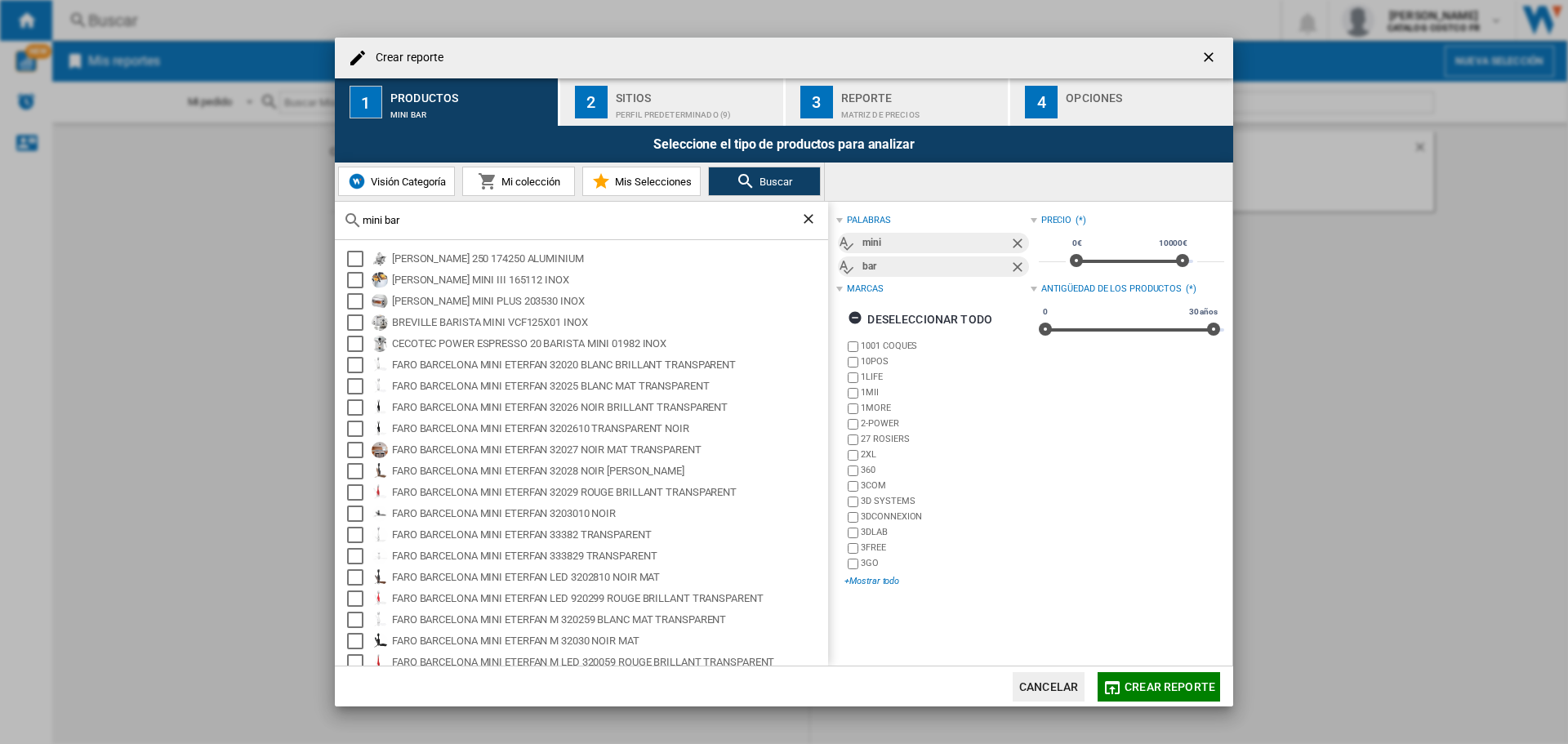
click at [859, 584] on div "+Mostrar todo" at bounding box center [938, 581] width 185 height 12
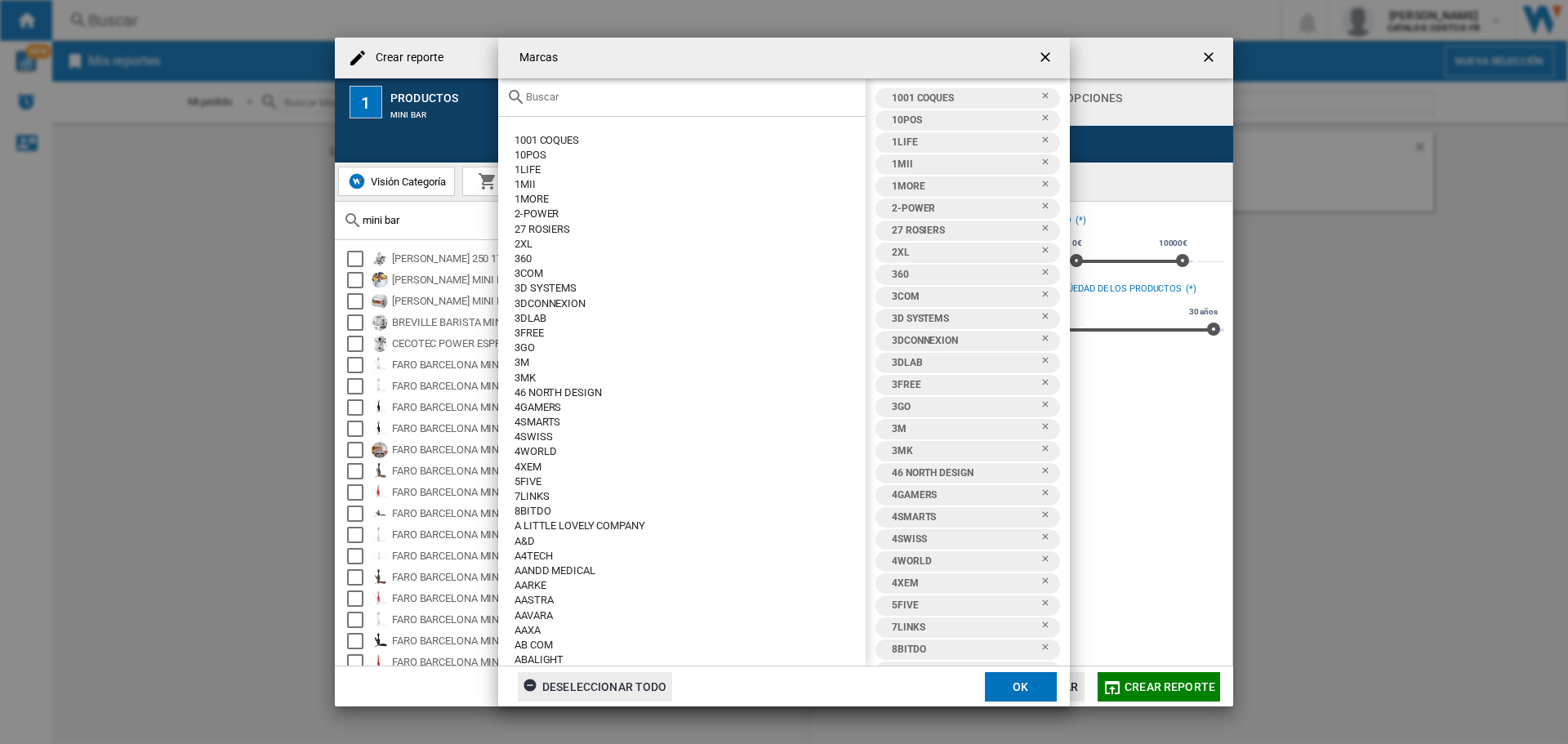
click at [581, 676] on div "Deseleccionar todo" at bounding box center [595, 687] width 145 height 29
click at [744, 94] on input "text" at bounding box center [692, 97] width 332 height 12
click at [550, 94] on input "text" at bounding box center [692, 97] width 332 height 12
click at [526, 95] on md-icon at bounding box center [516, 97] width 20 height 20
click at [539, 100] on input "text" at bounding box center [692, 97] width 332 height 12
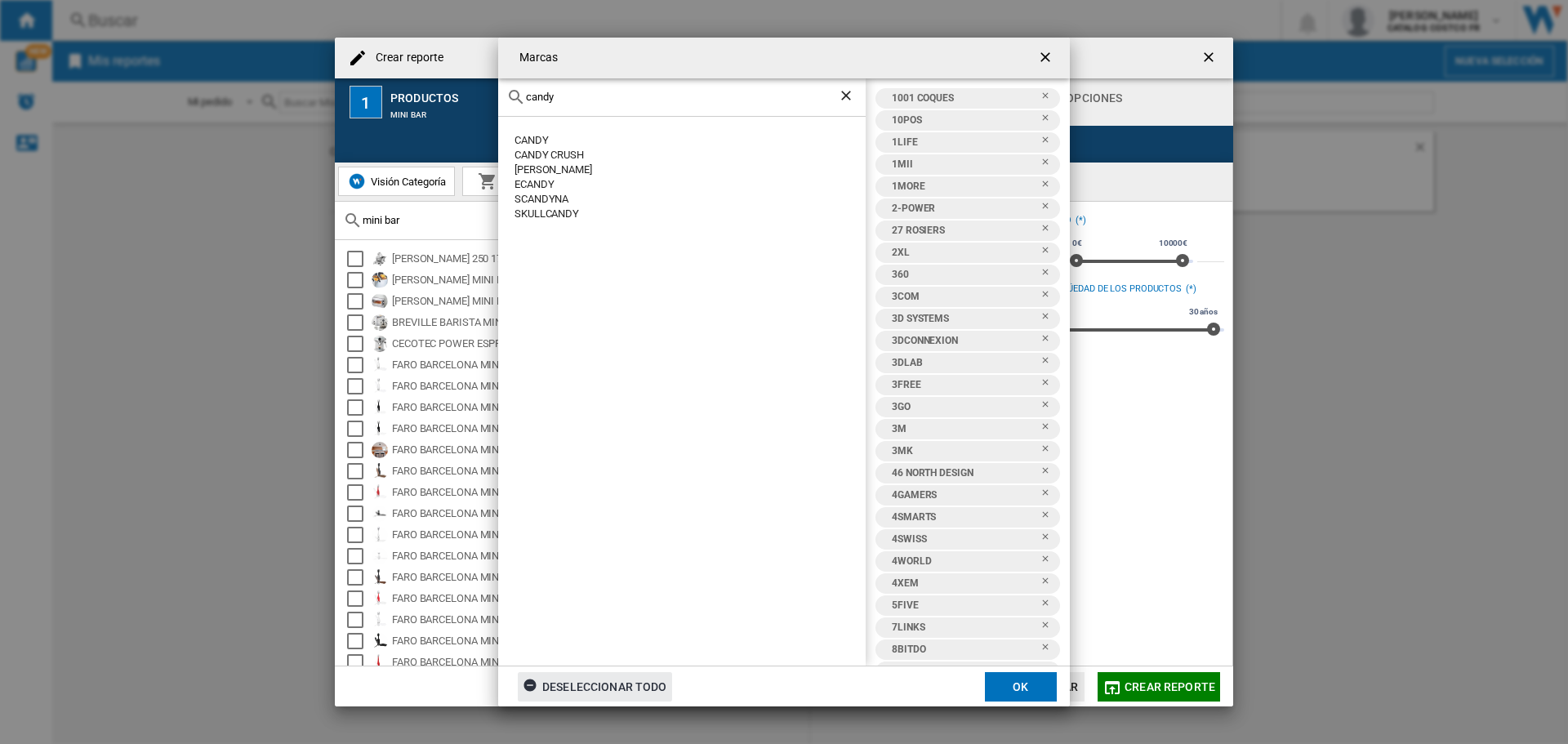
click at [527, 139] on div "CANDY" at bounding box center [690, 140] width 352 height 15
click at [572, 140] on div "CANDY" at bounding box center [690, 140] width 352 height 15
click at [532, 139] on div "CANDY" at bounding box center [690, 140] width 352 height 15
click at [525, 143] on div "CANDY" at bounding box center [690, 140] width 352 height 15
click at [1012, 684] on button "OK" at bounding box center [1021, 687] width 72 height 29
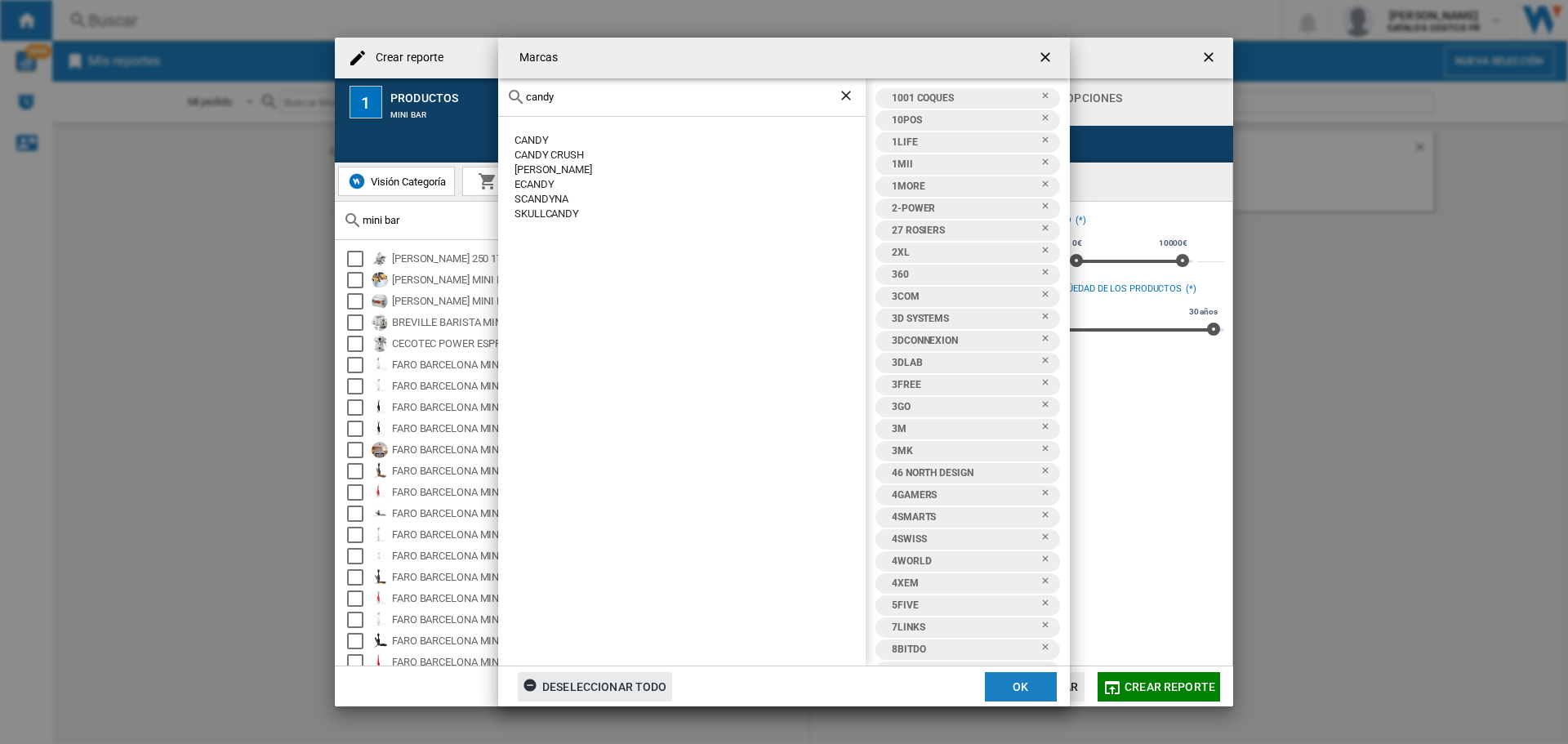
click at [1199, 682] on span "Crear reporte" at bounding box center [1170, 687] width 91 height 13
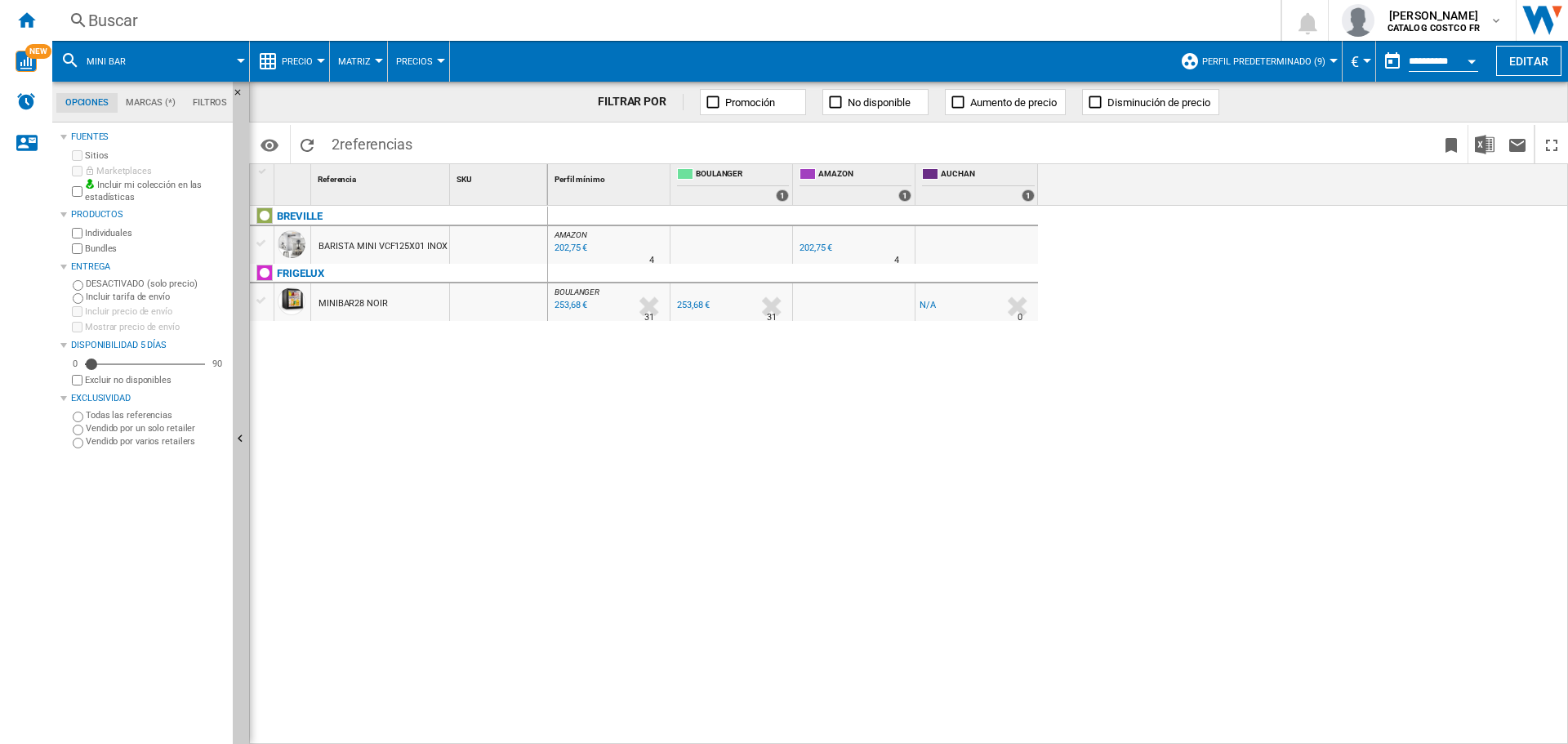
click at [74, 22] on ng-md-icon at bounding box center [78, 21] width 20 height 21
click at [95, 18] on div "Buscar" at bounding box center [663, 20] width 1150 height 23
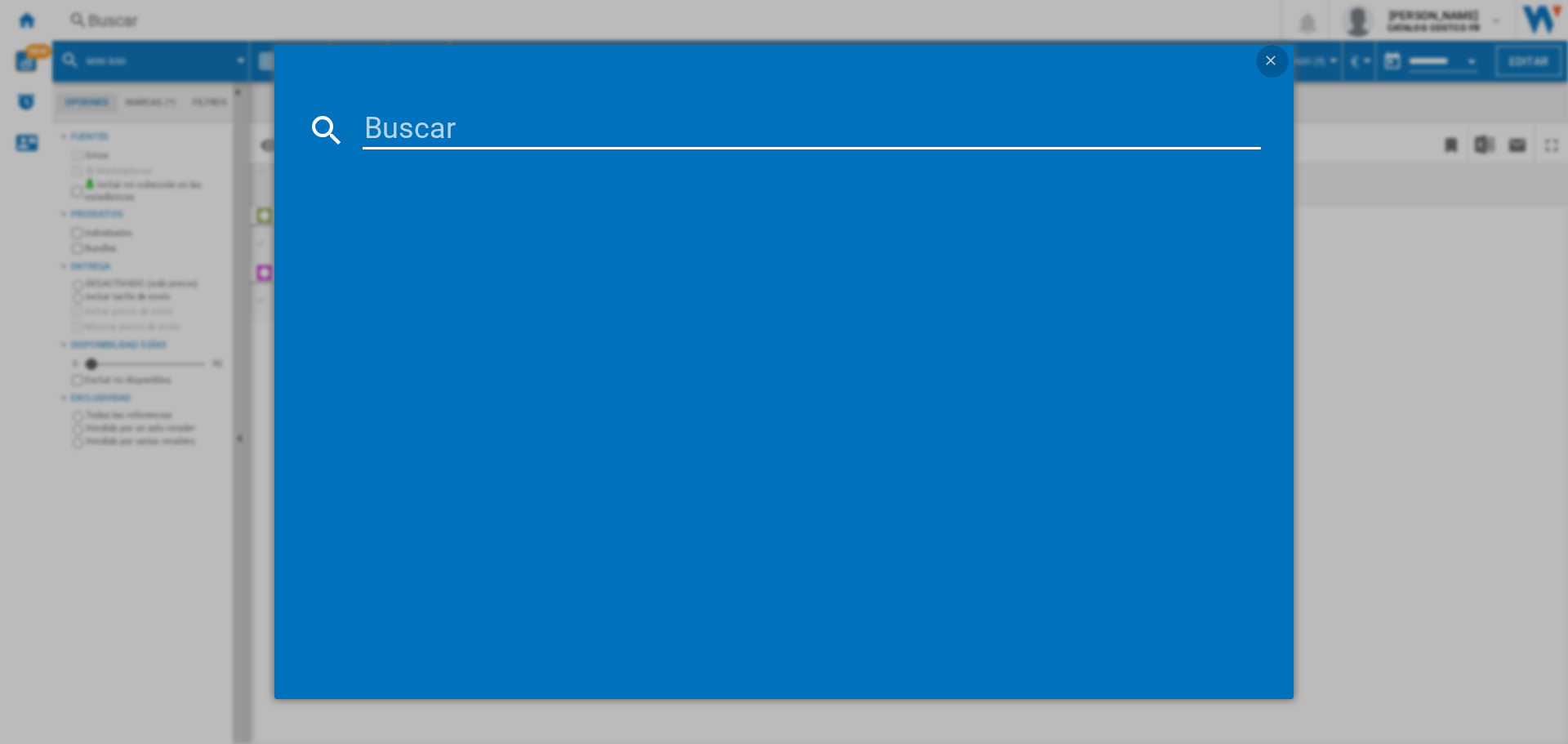
drag, startPoint x: 1274, startPoint y: 65, endPoint x: 1274, endPoint y: 56, distance: 9.0
click at [1274, 60] on ng-md-icon "getI18NText('BUTTONS.CLOSE_DIALOG')" at bounding box center [1273, 61] width 20 height 20
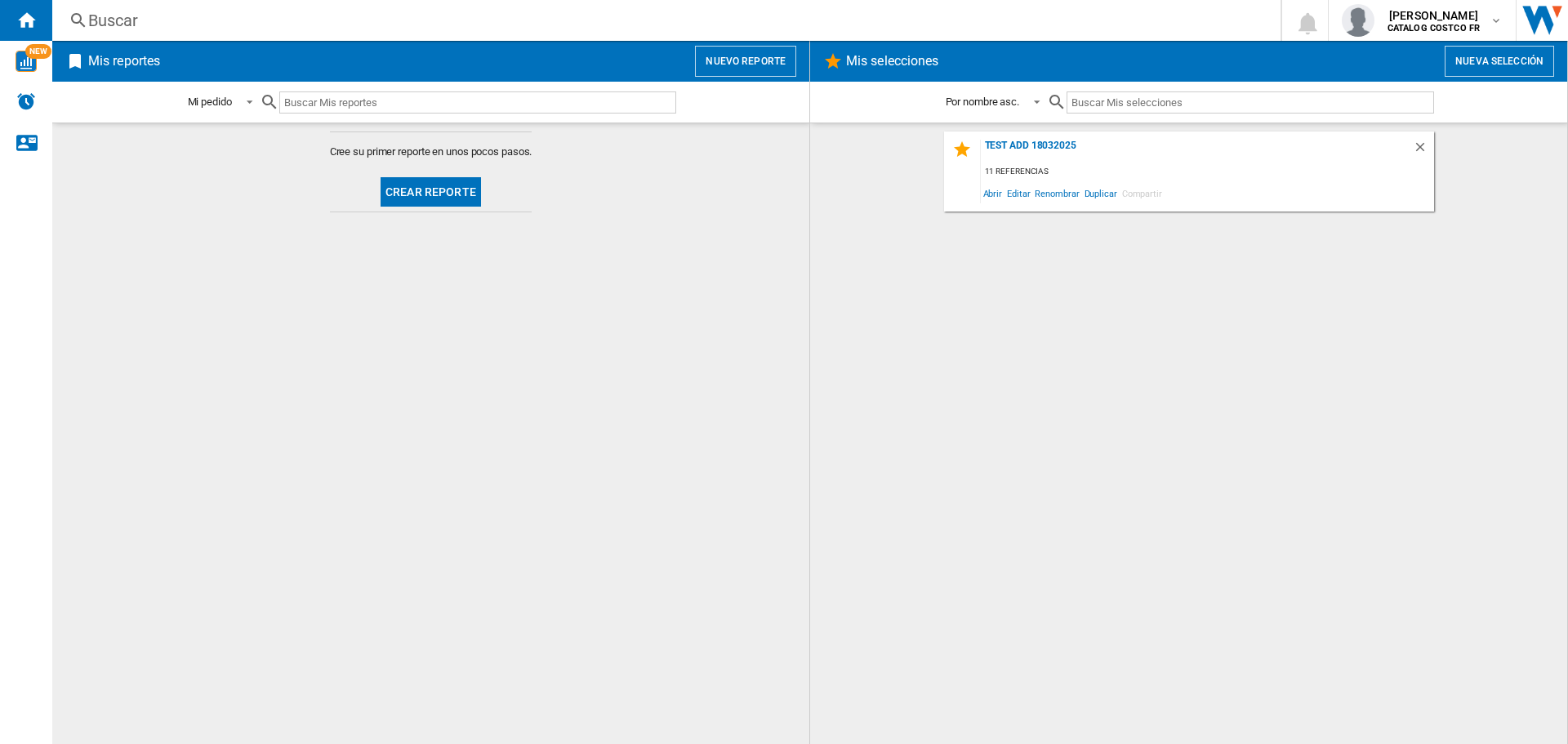
click at [411, 191] on button "Crear reporte" at bounding box center [431, 192] width 100 height 29
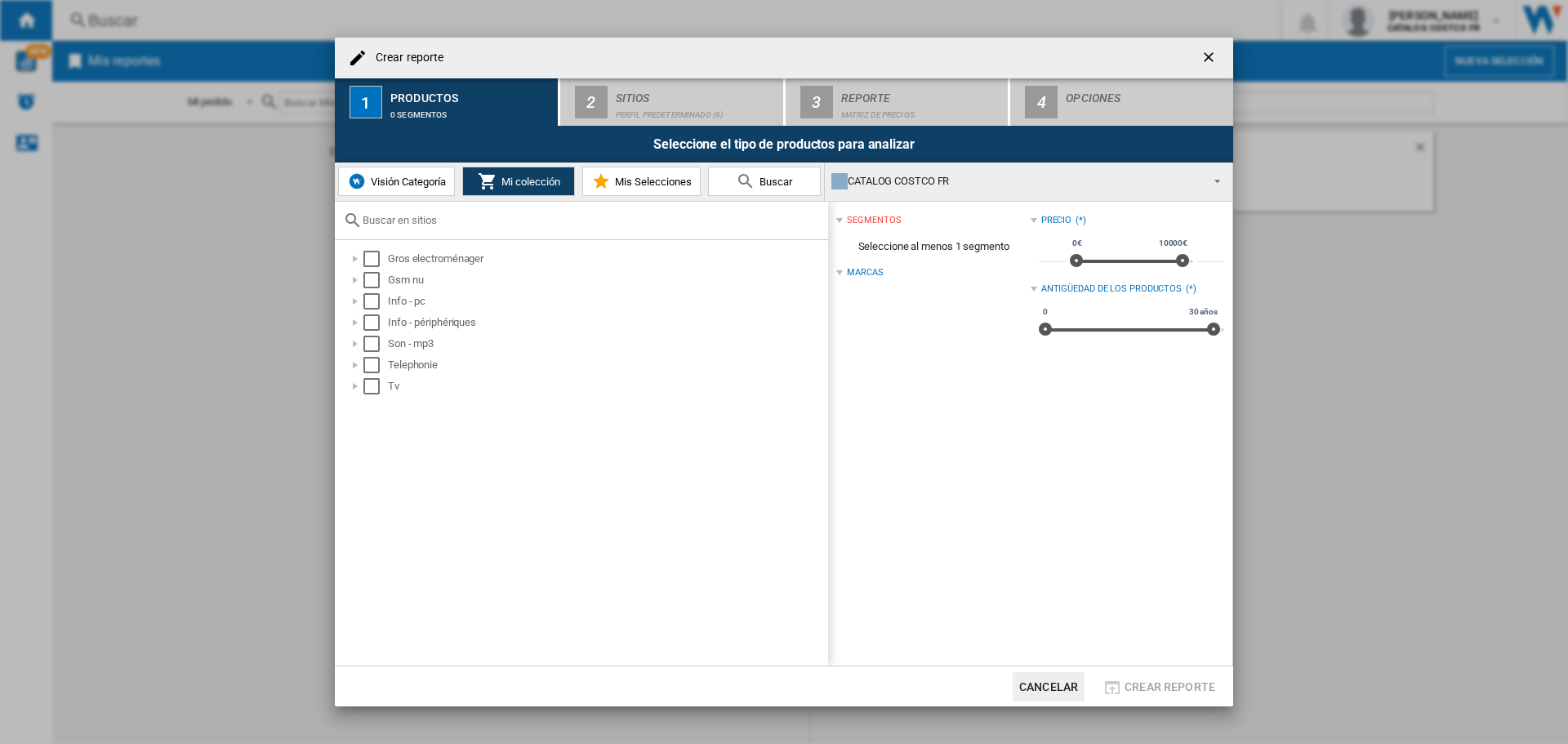
click at [397, 172] on button "Visión Categoría" at bounding box center [397, 181] width 117 height 29
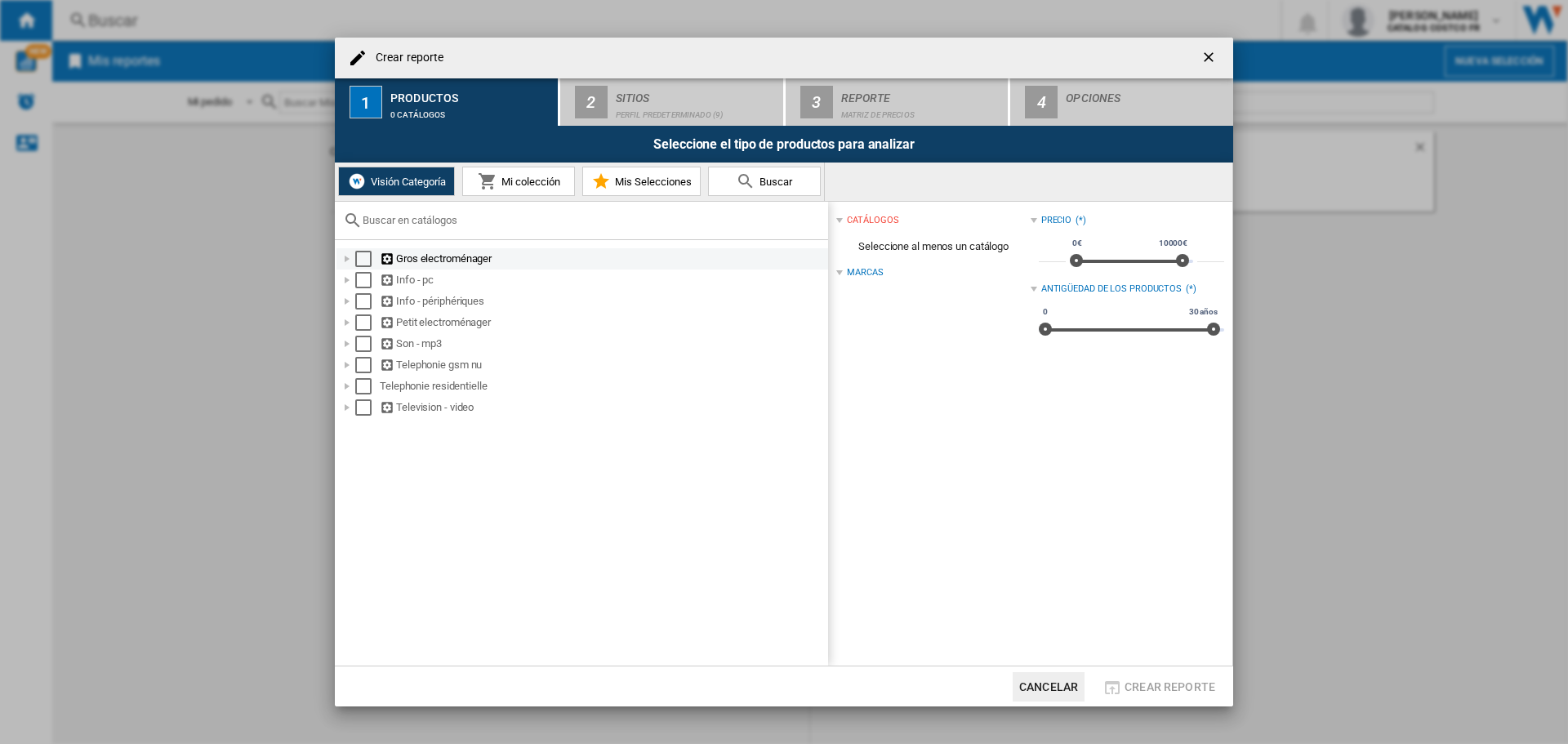
click at [452, 256] on div "Gros electroménager" at bounding box center [603, 259] width 446 height 16
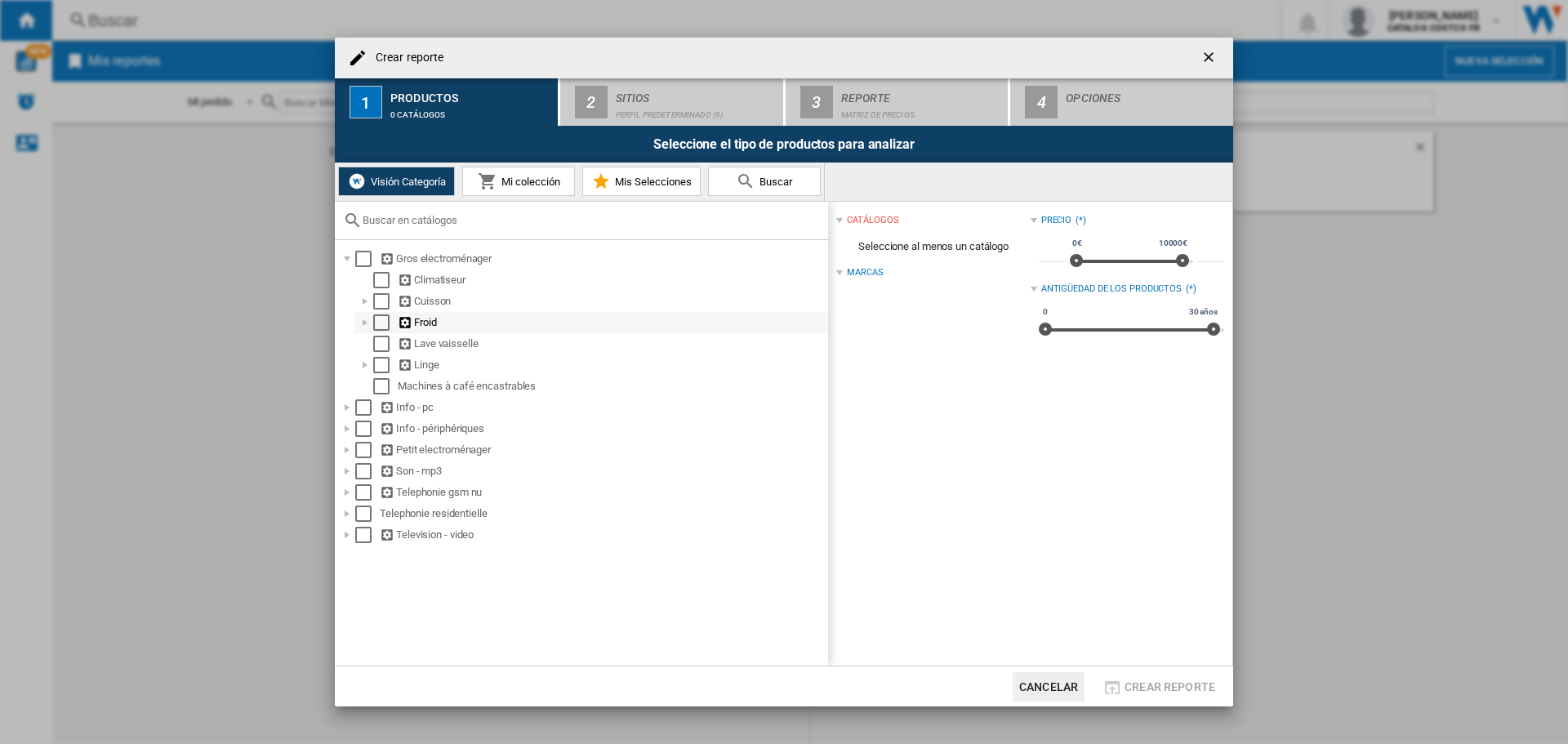
click at [429, 321] on div "Froid" at bounding box center [611, 322] width 428 height 16
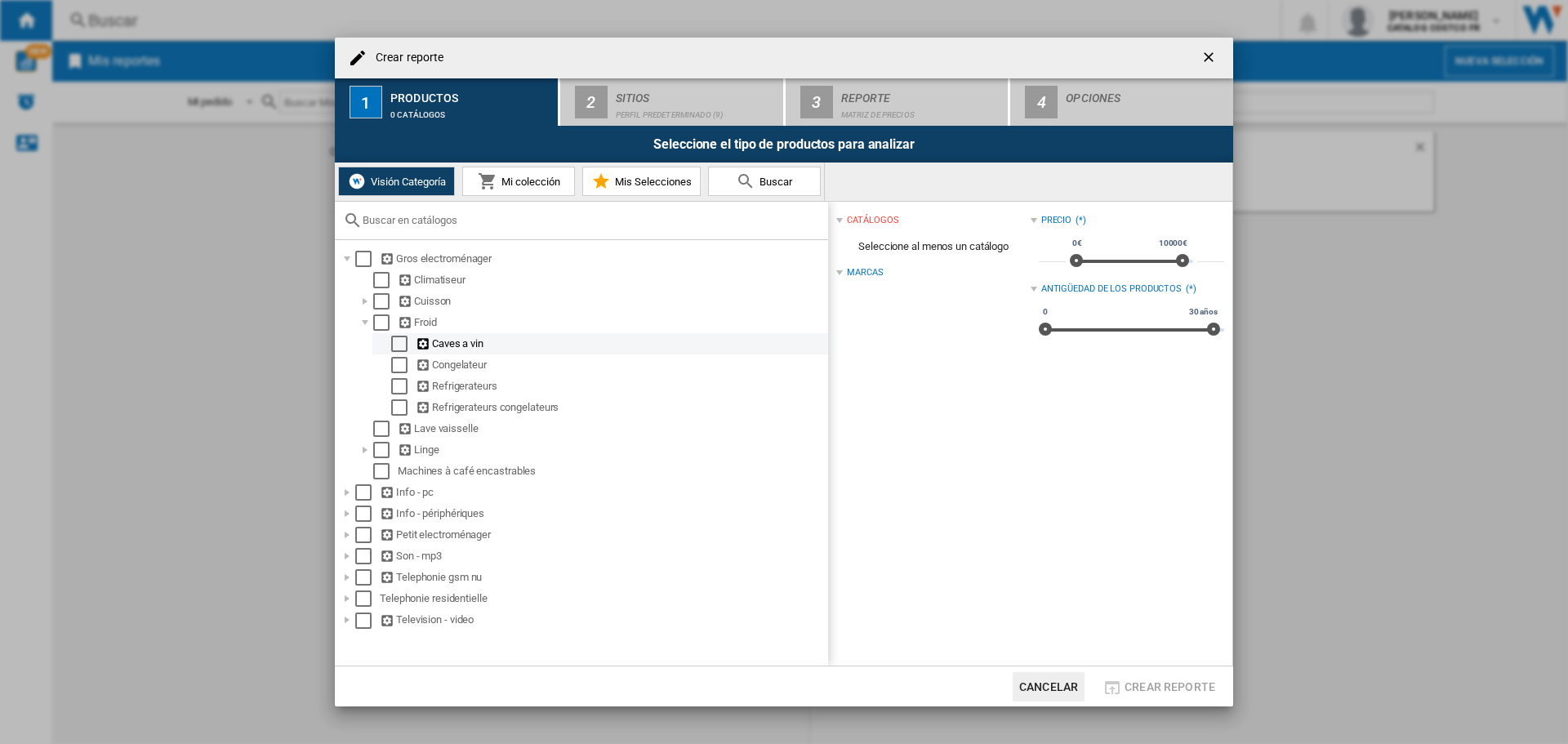
click at [469, 336] on div "Caves a vin" at bounding box center [621, 344] width 410 height 16
click at [400, 343] on div "Select" at bounding box center [399, 344] width 16 height 16
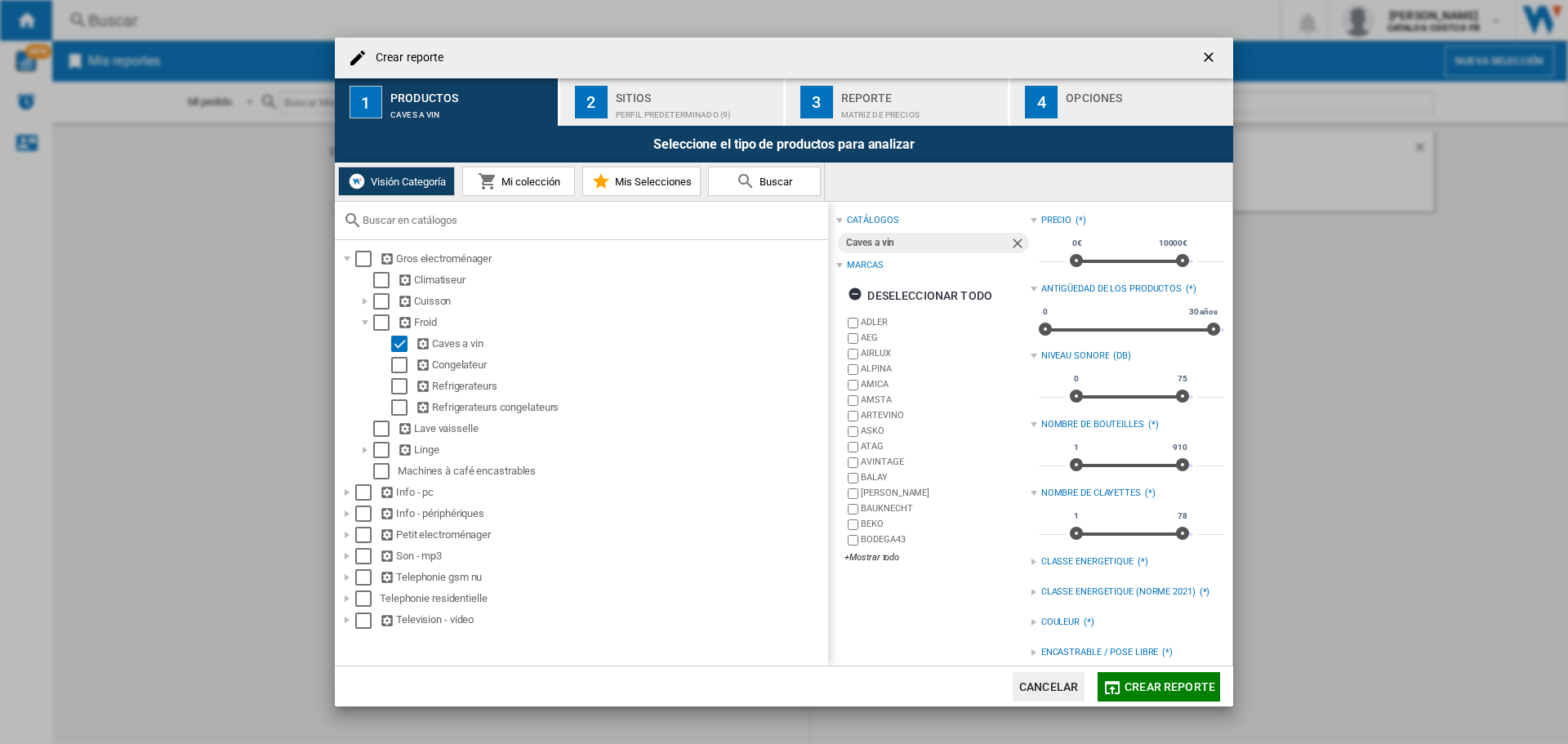
click at [763, 181] on span "Buscar" at bounding box center [774, 182] width 36 height 12
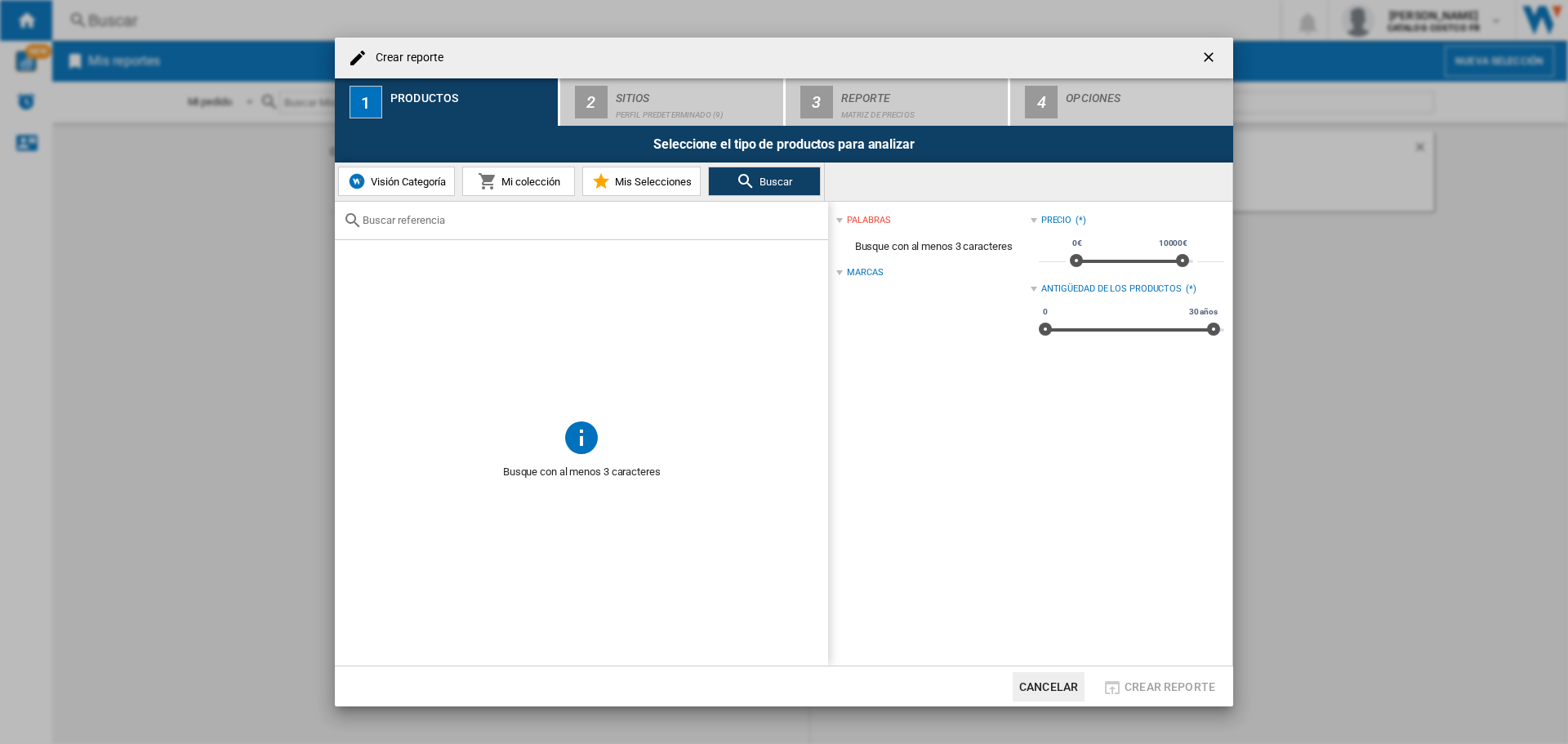
click at [475, 206] on div "Crear reporte ..." at bounding box center [582, 221] width 494 height 38
click at [415, 219] on input "Crear reporte ..." at bounding box center [591, 220] width 457 height 12
paste input "Vinoteca [PERSON_NAME] HOWC023 - 23 Botellas, 62 L, 3 Estantes, Wifi, Negro"
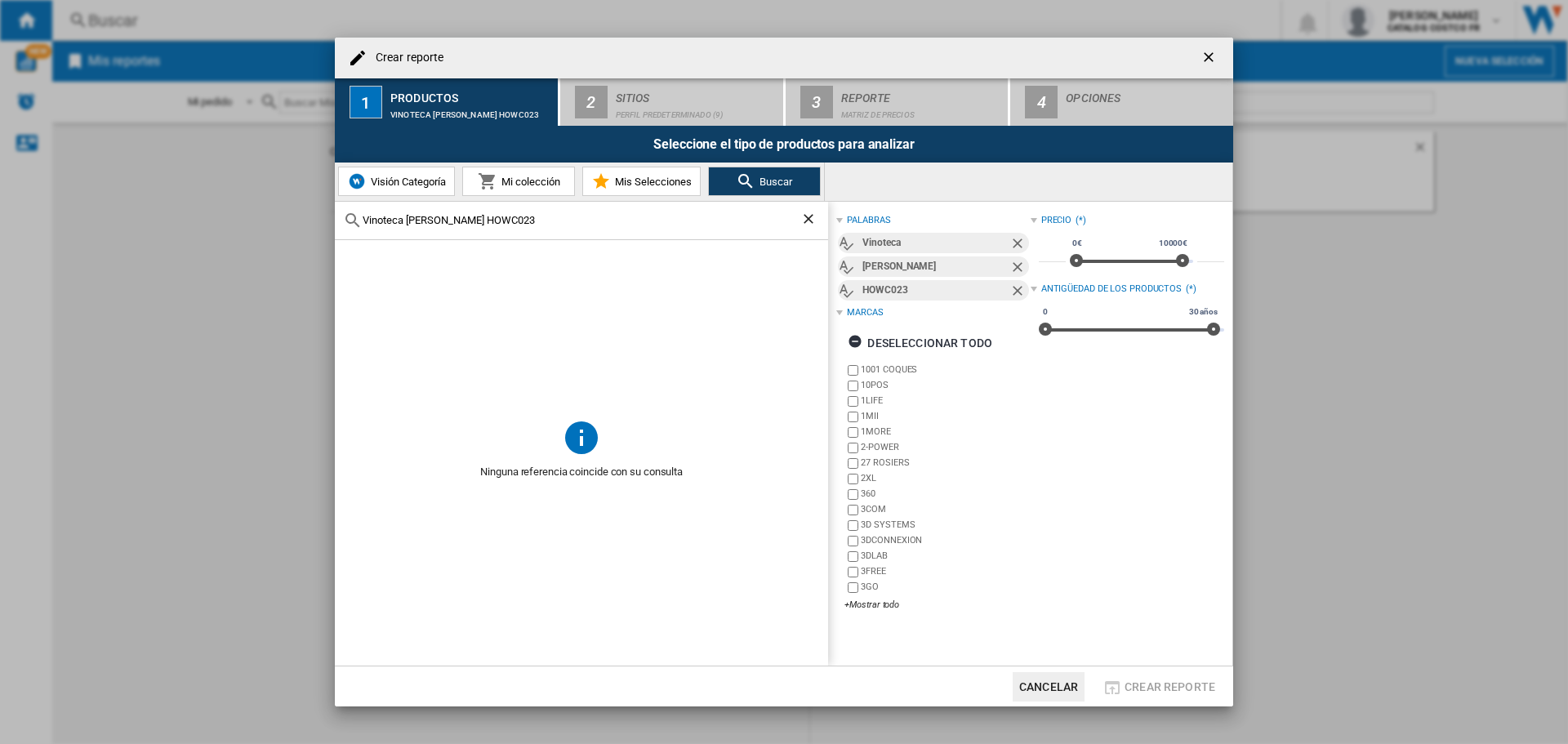
click at [545, 221] on input "Vinoteca [PERSON_NAME] HOWC023" at bounding box center [582, 220] width 438 height 12
type input "HOWC023"
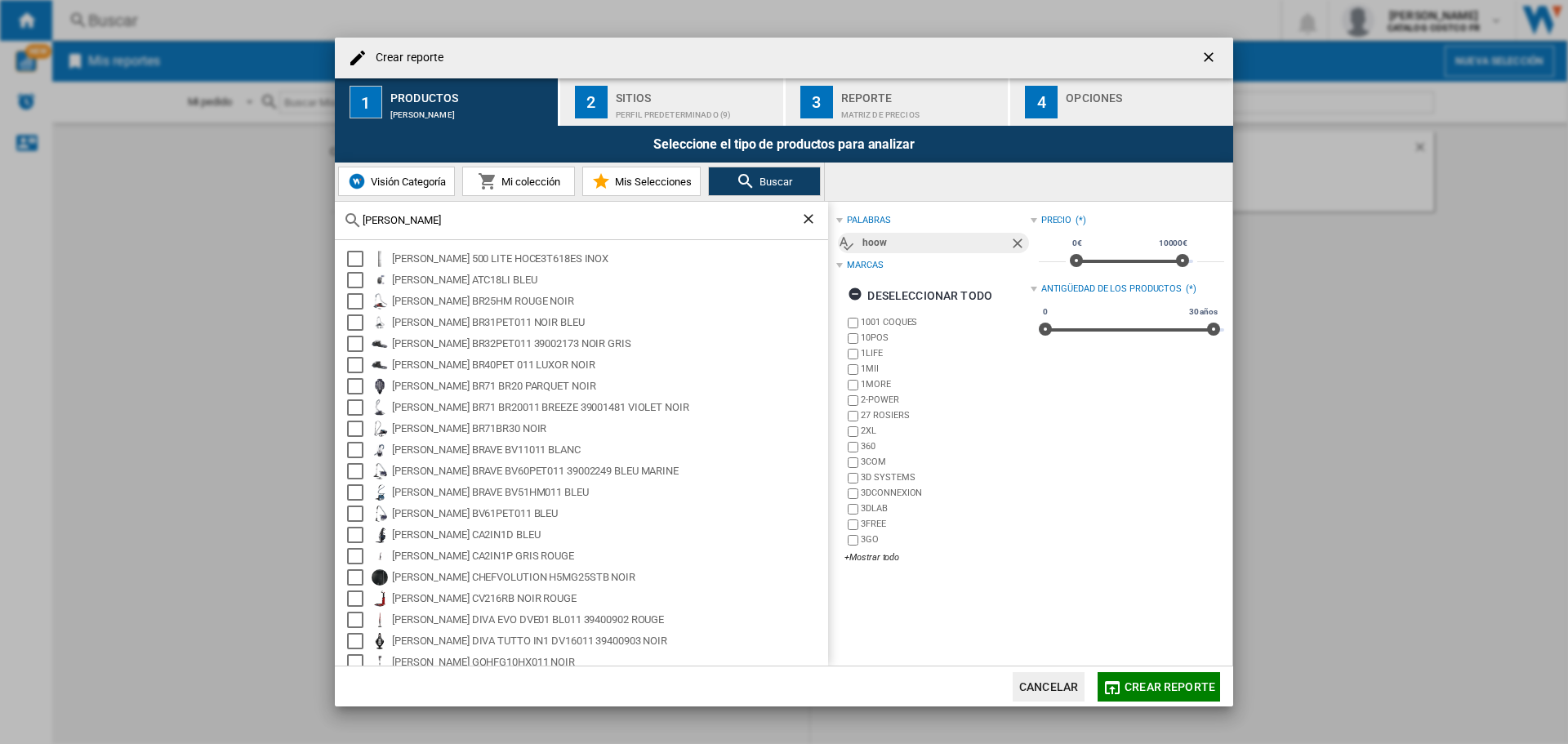
type input "[PERSON_NAME]"
click at [431, 177] on span "Visión Categoría" at bounding box center [407, 182] width 80 height 12
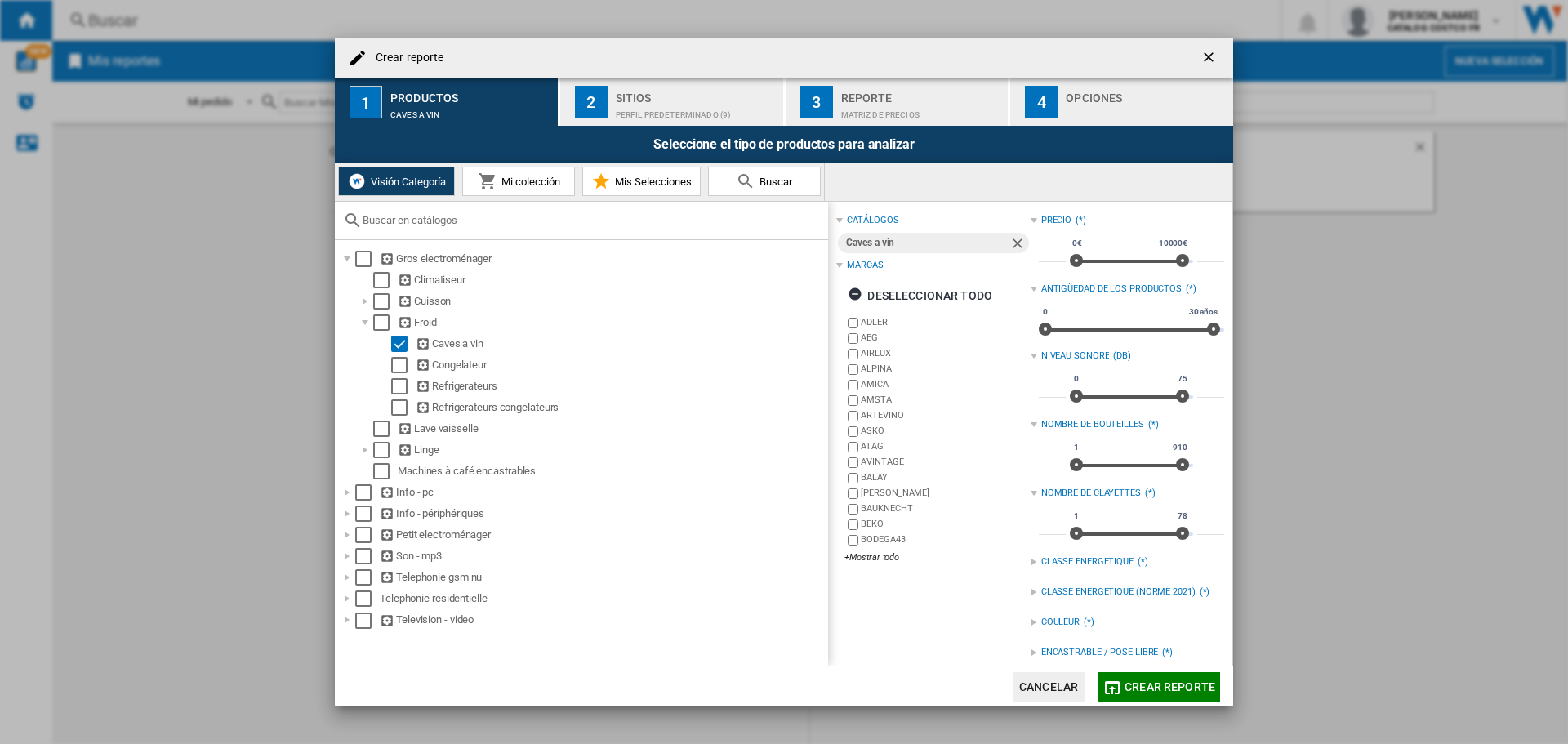
click at [1151, 693] on span "Crear reporte" at bounding box center [1170, 687] width 91 height 13
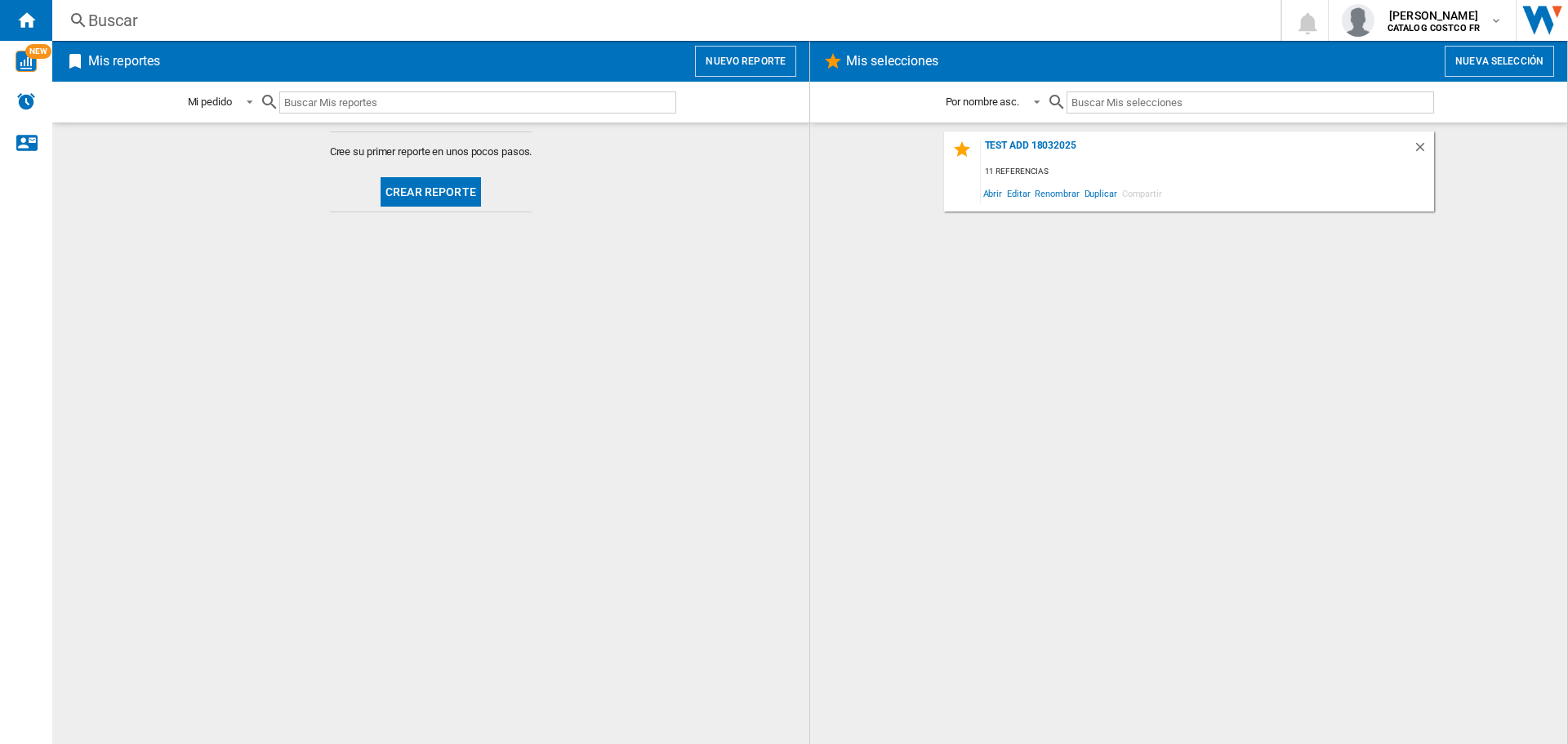
click at [422, 171] on span at bounding box center [431, 165] width 203 height 12
click at [424, 180] on button "Crear reporte" at bounding box center [431, 192] width 100 height 29
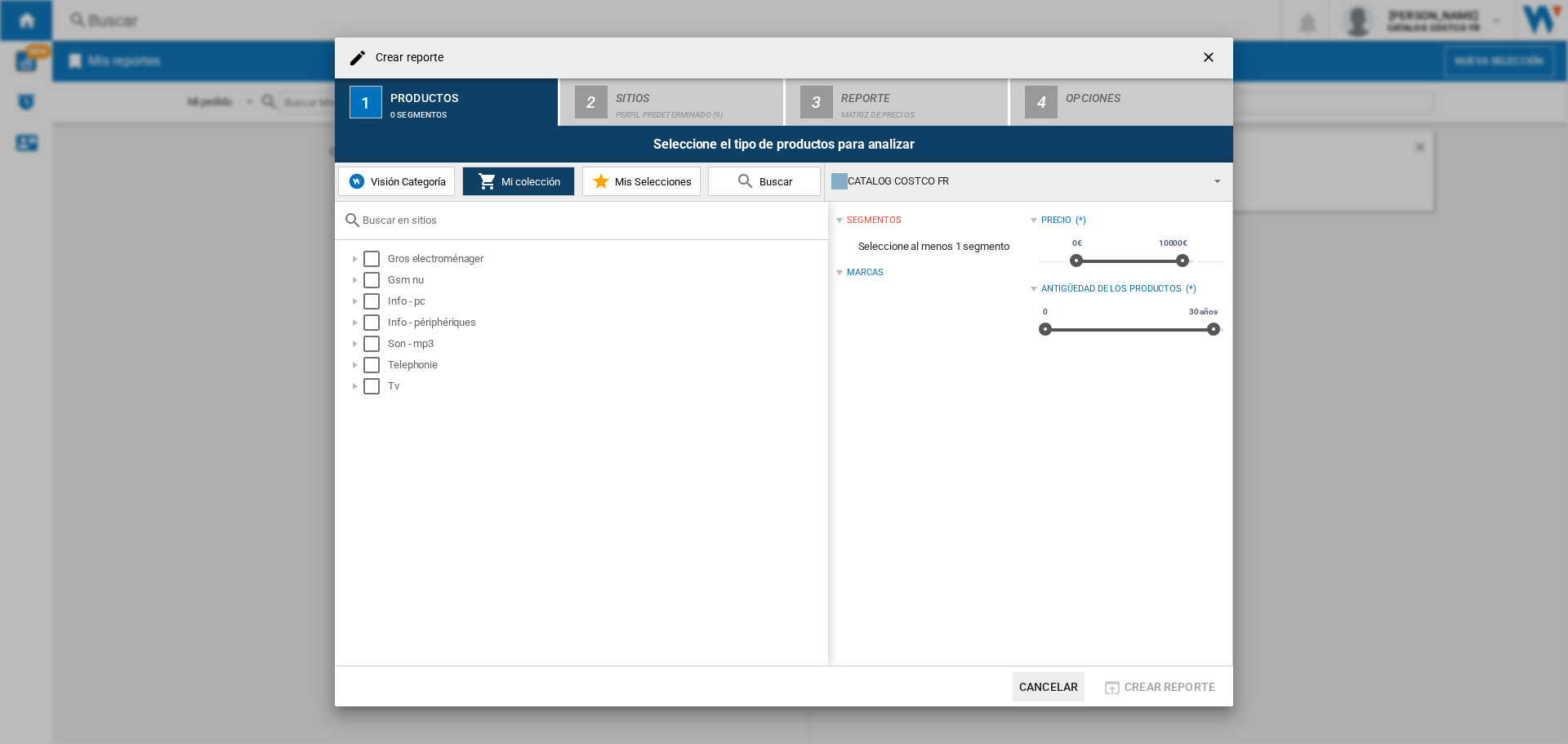
click at [401, 188] on button "Visión Categoría" at bounding box center [397, 181] width 117 height 29
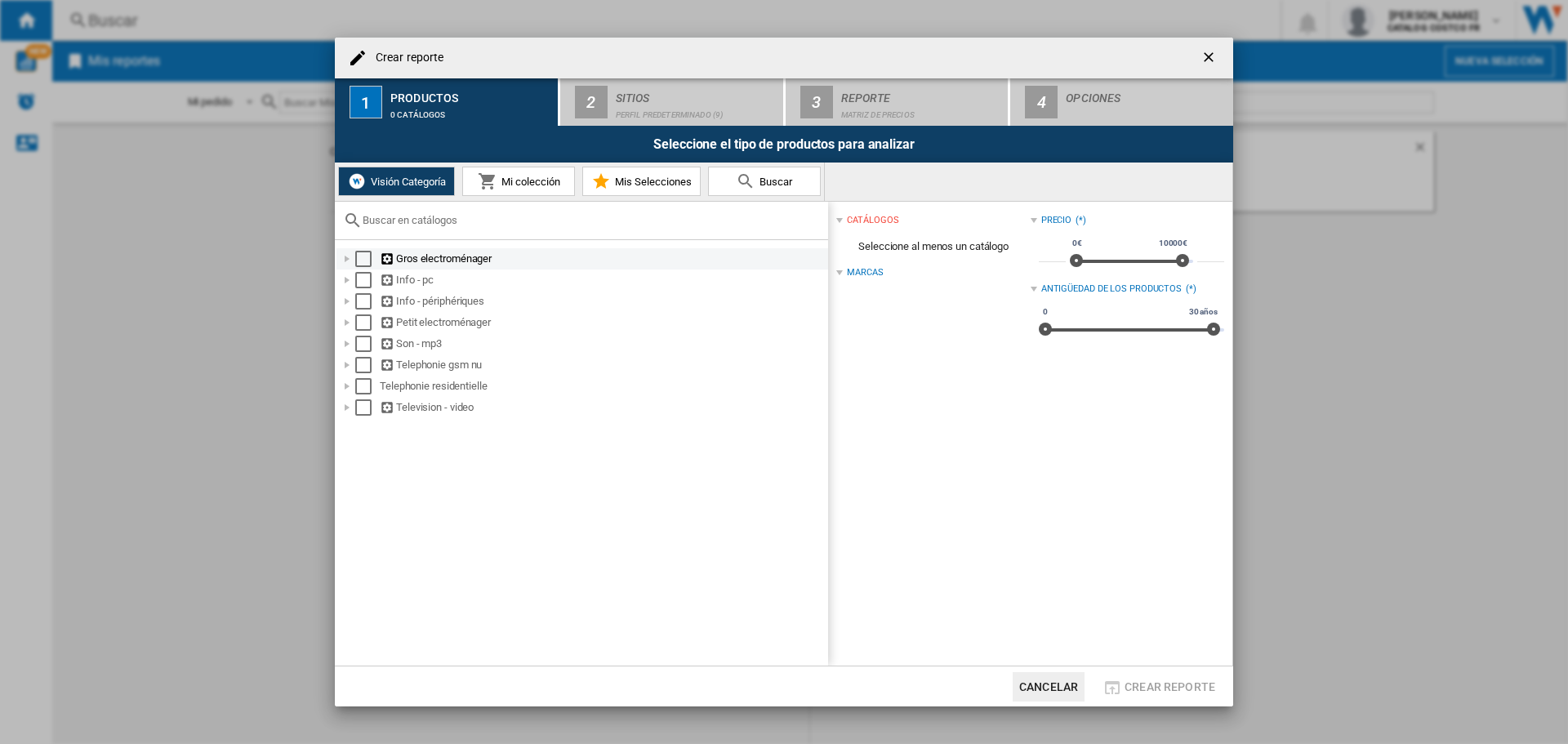
click at [410, 258] on div "Gros electroménager" at bounding box center [603, 259] width 446 height 16
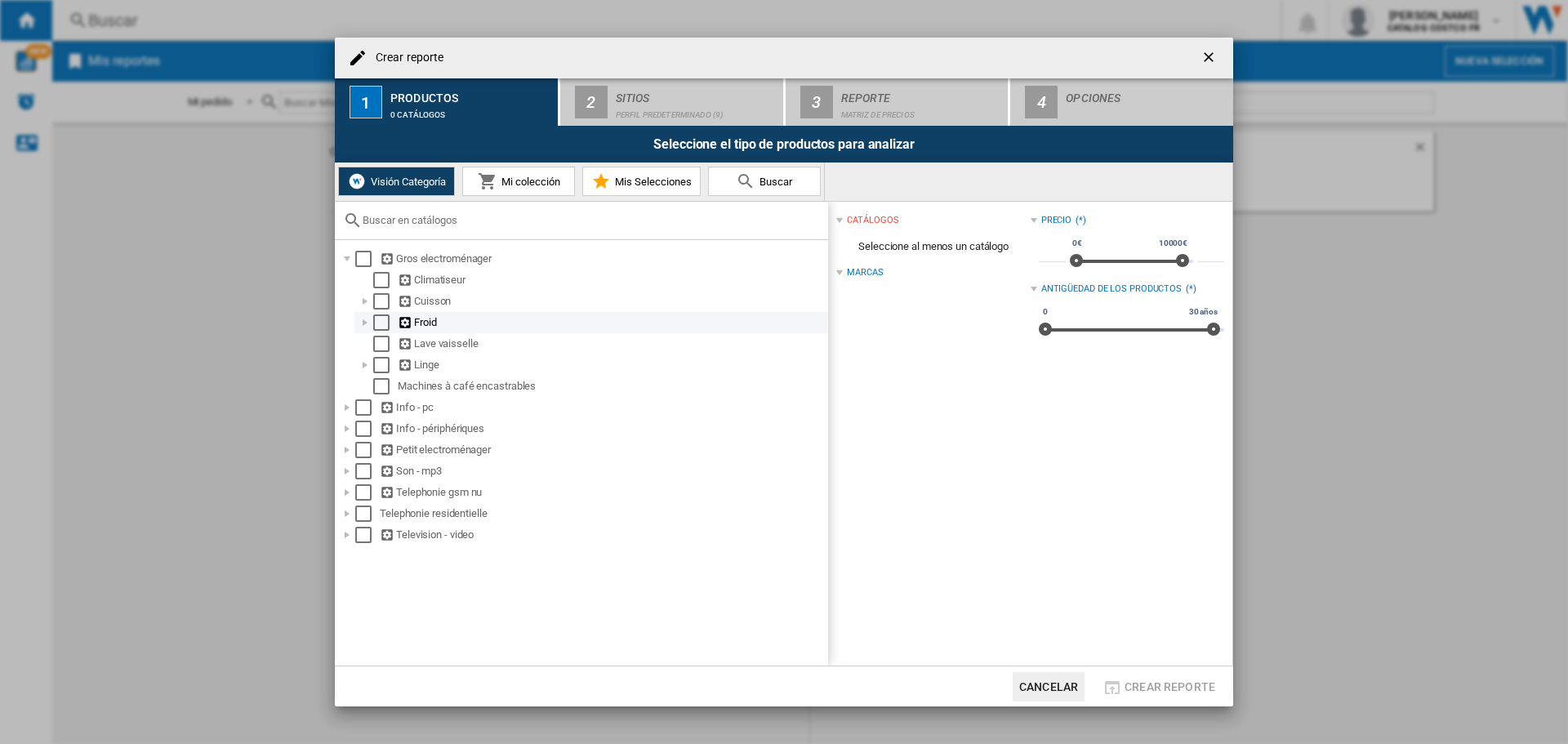
click at [416, 329] on div "Froid" at bounding box center [611, 322] width 428 height 16
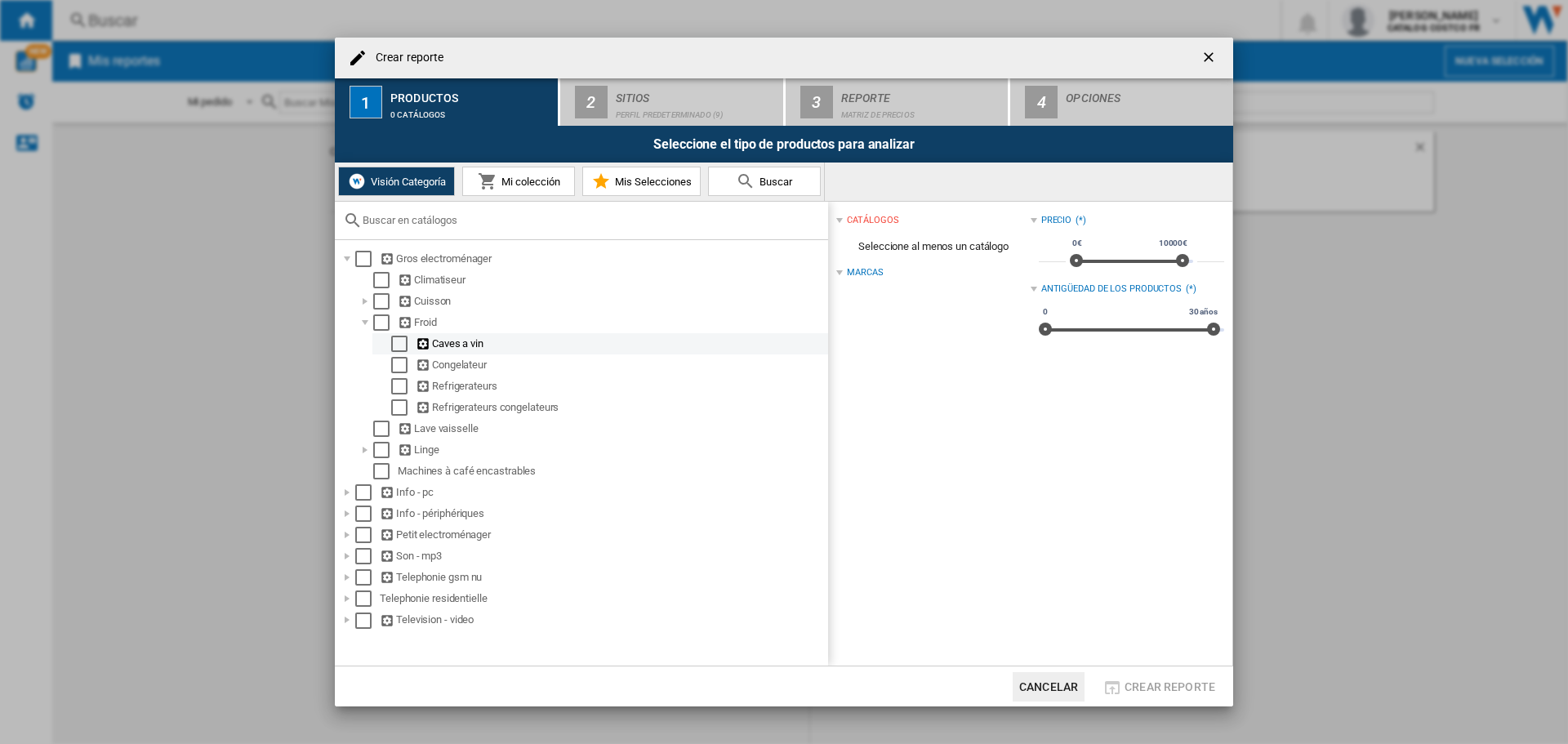
click at [402, 343] on div "Select" at bounding box center [399, 344] width 16 height 16
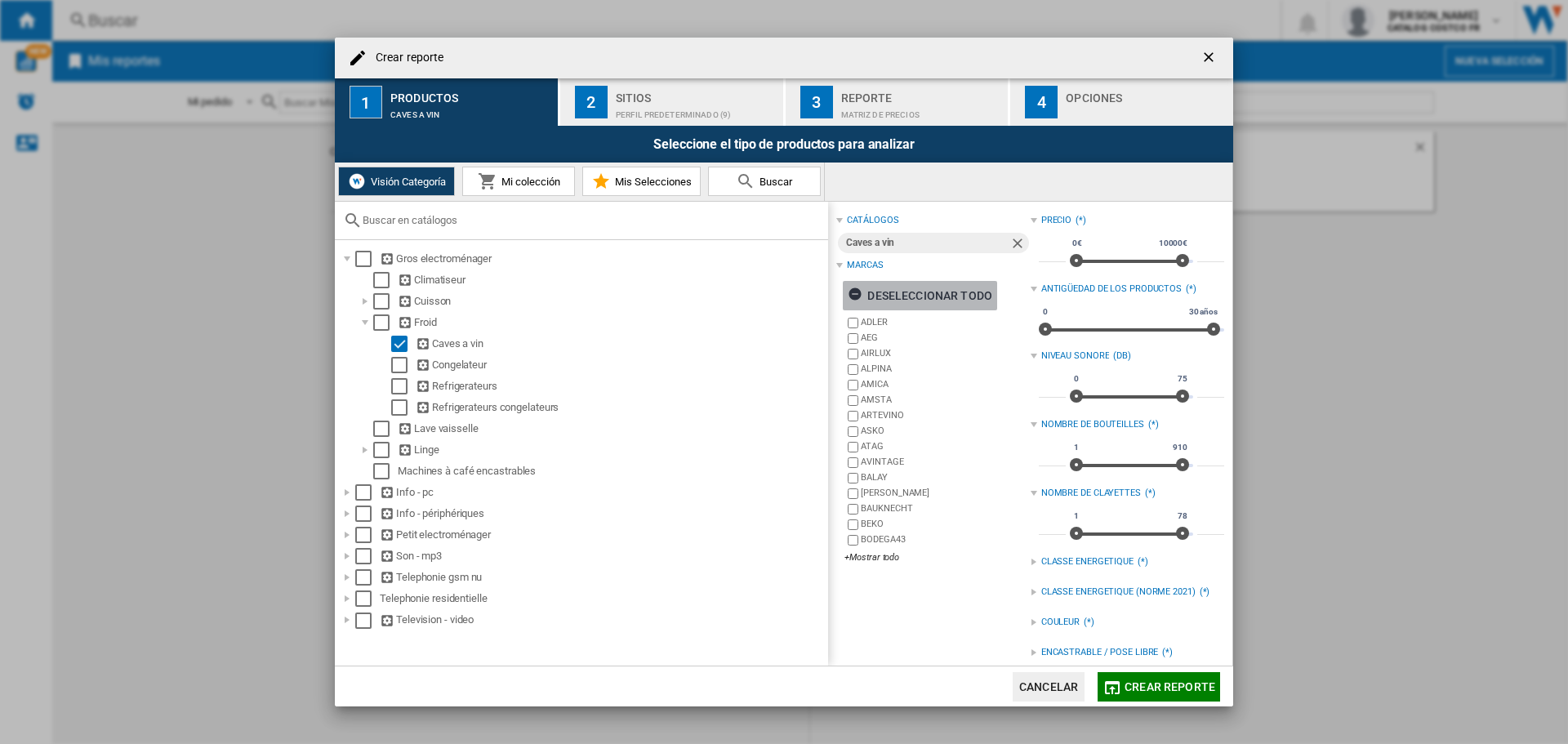
click at [860, 292] on ng-md-icon "Crear reporte ..." at bounding box center [857, 296] width 20 height 20
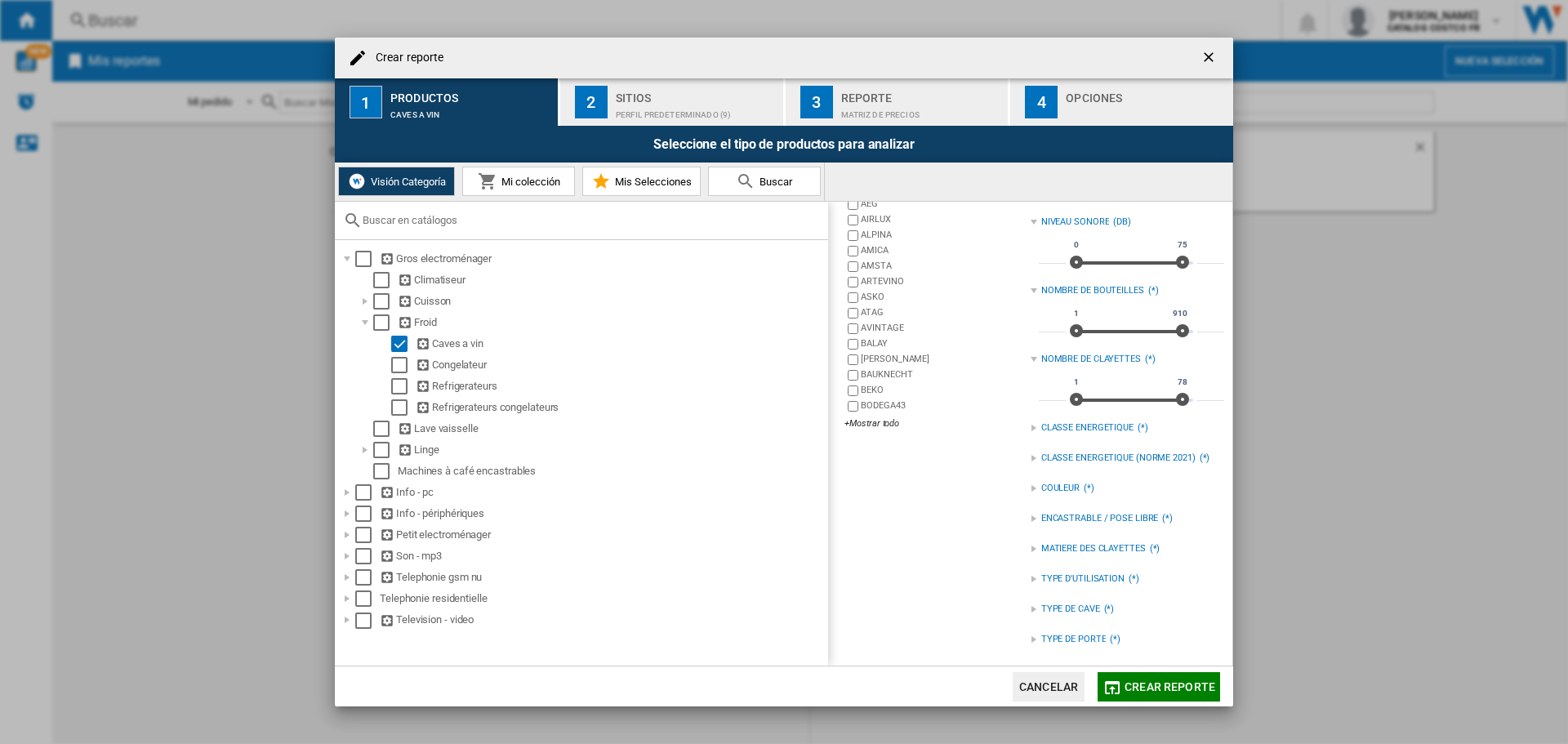
scroll to position [135, 0]
click at [874, 422] on div "+Mostrar todo" at bounding box center [938, 423] width 185 height 12
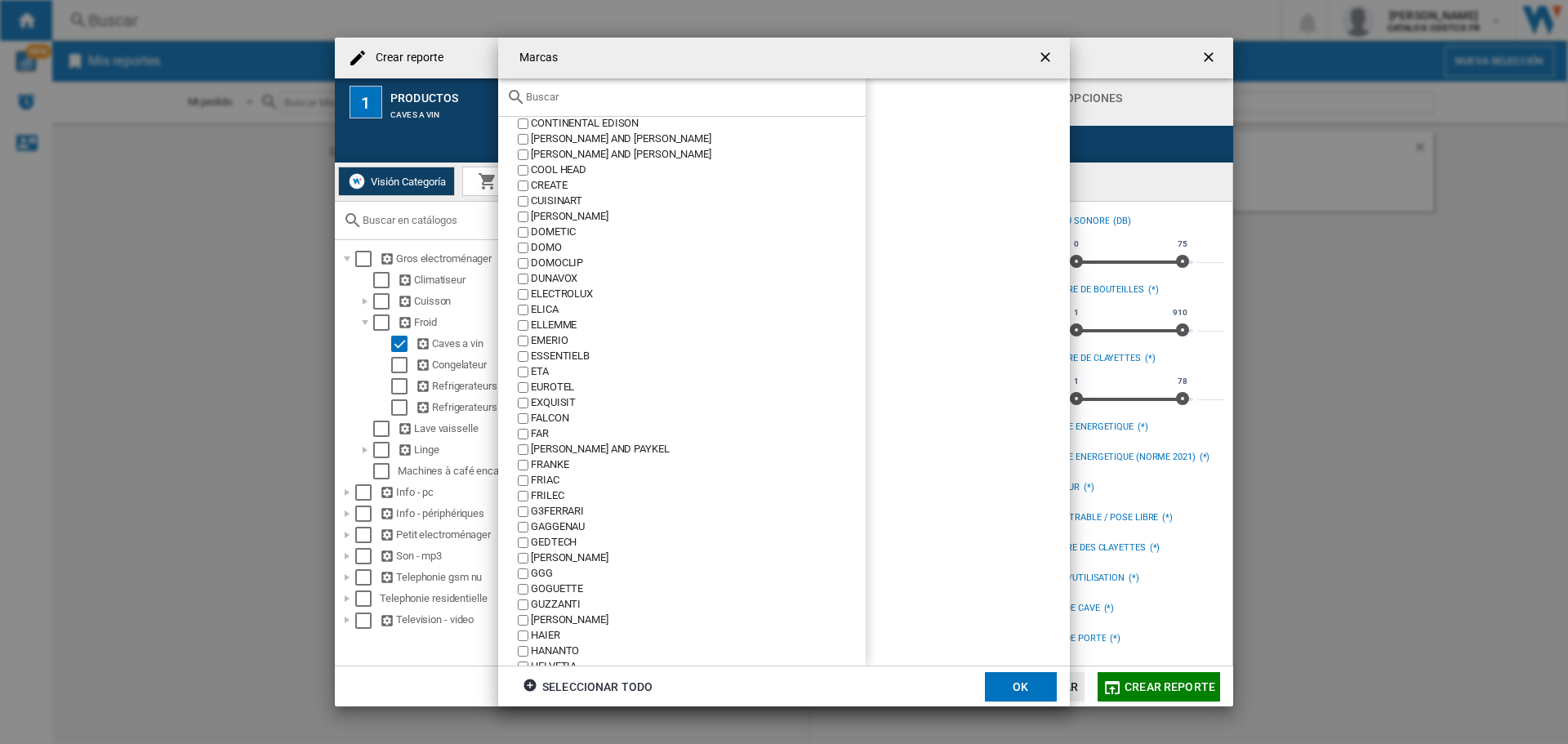
scroll to position [980, 0]
click at [552, 417] on div "HOOVER" at bounding box center [698, 418] width 335 height 16
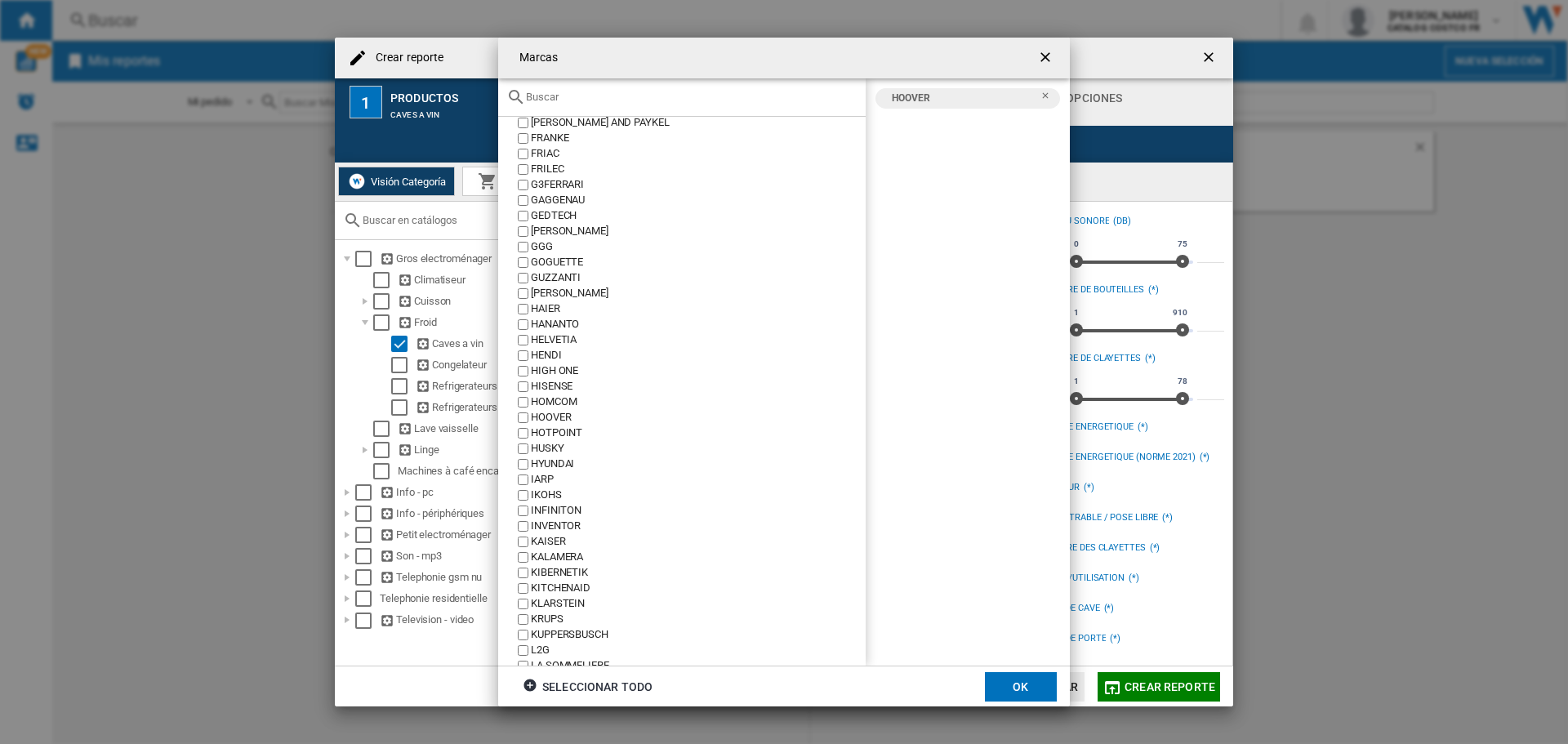
click at [1006, 684] on button "OK" at bounding box center [1021, 687] width 72 height 29
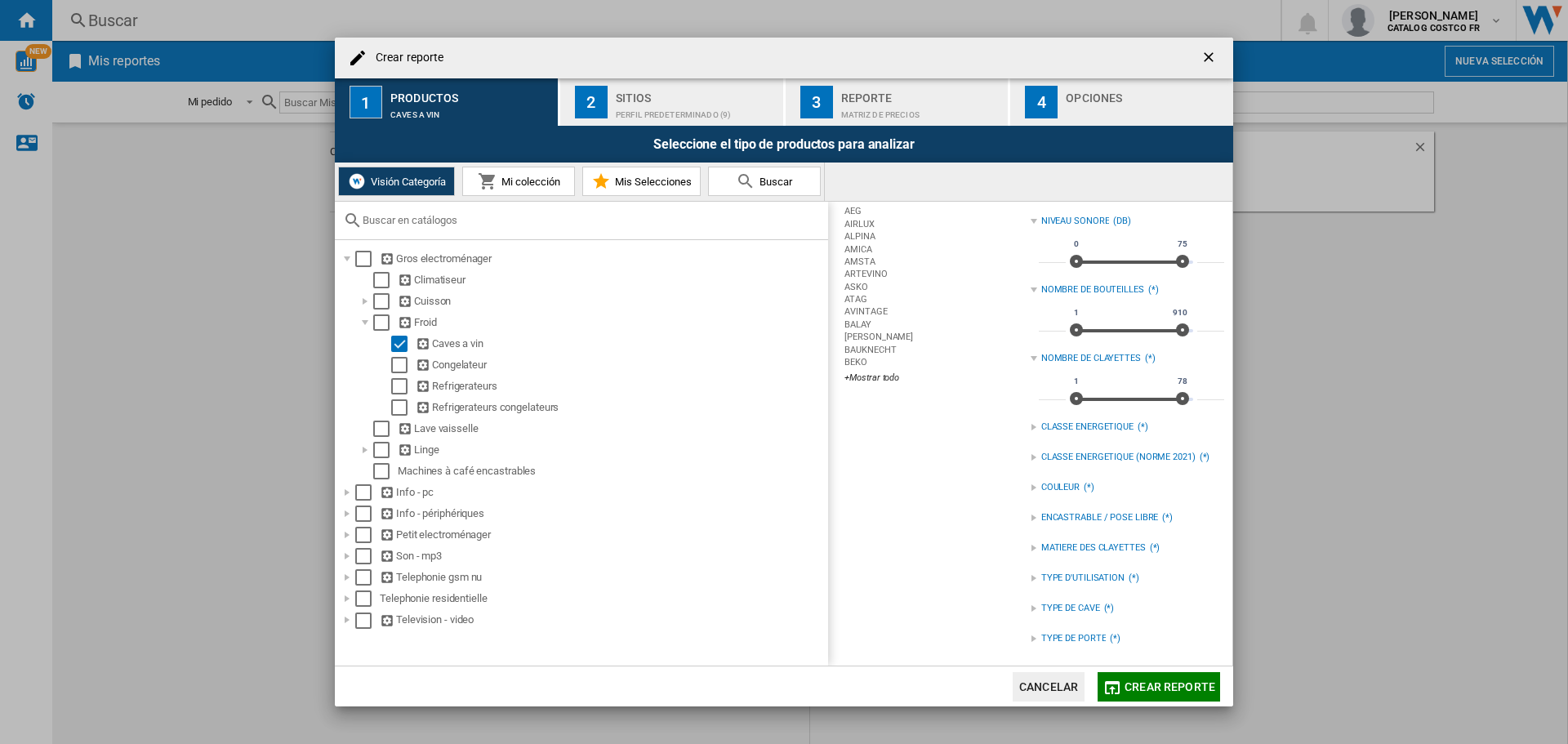
scroll to position [0, 0]
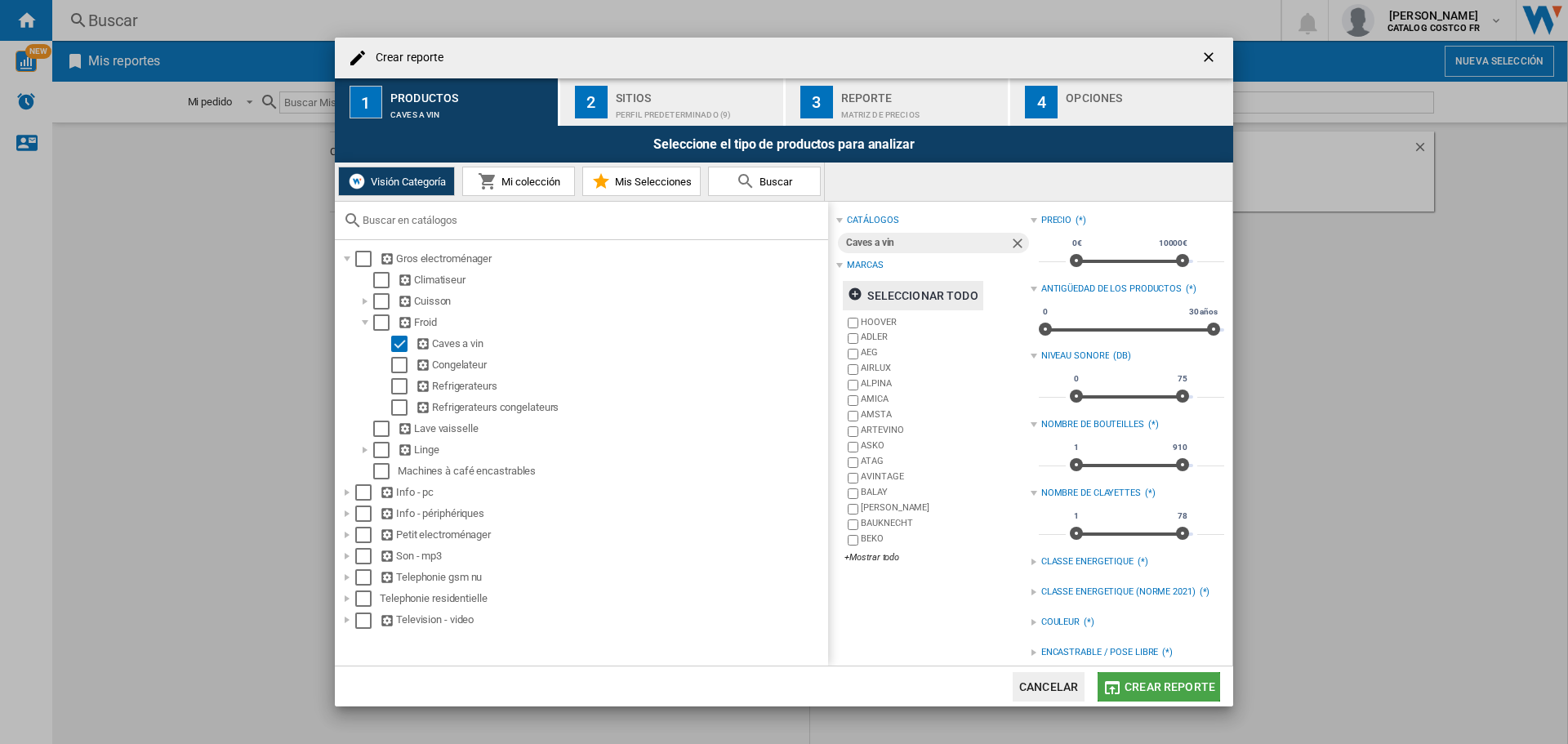
click at [1145, 685] on span "Crear reporte" at bounding box center [1170, 687] width 91 height 13
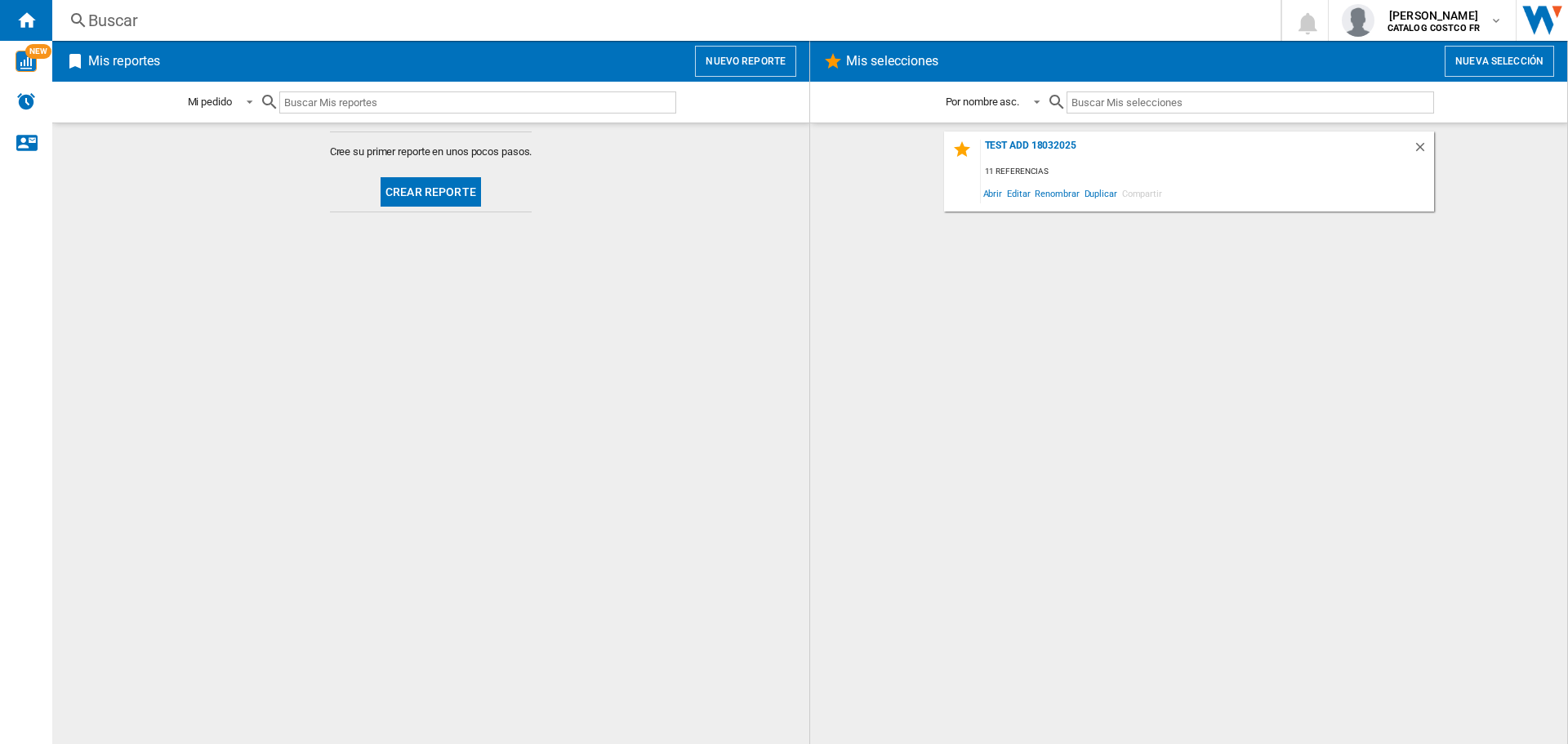
click at [394, 201] on button "Crear reporte" at bounding box center [431, 192] width 100 height 29
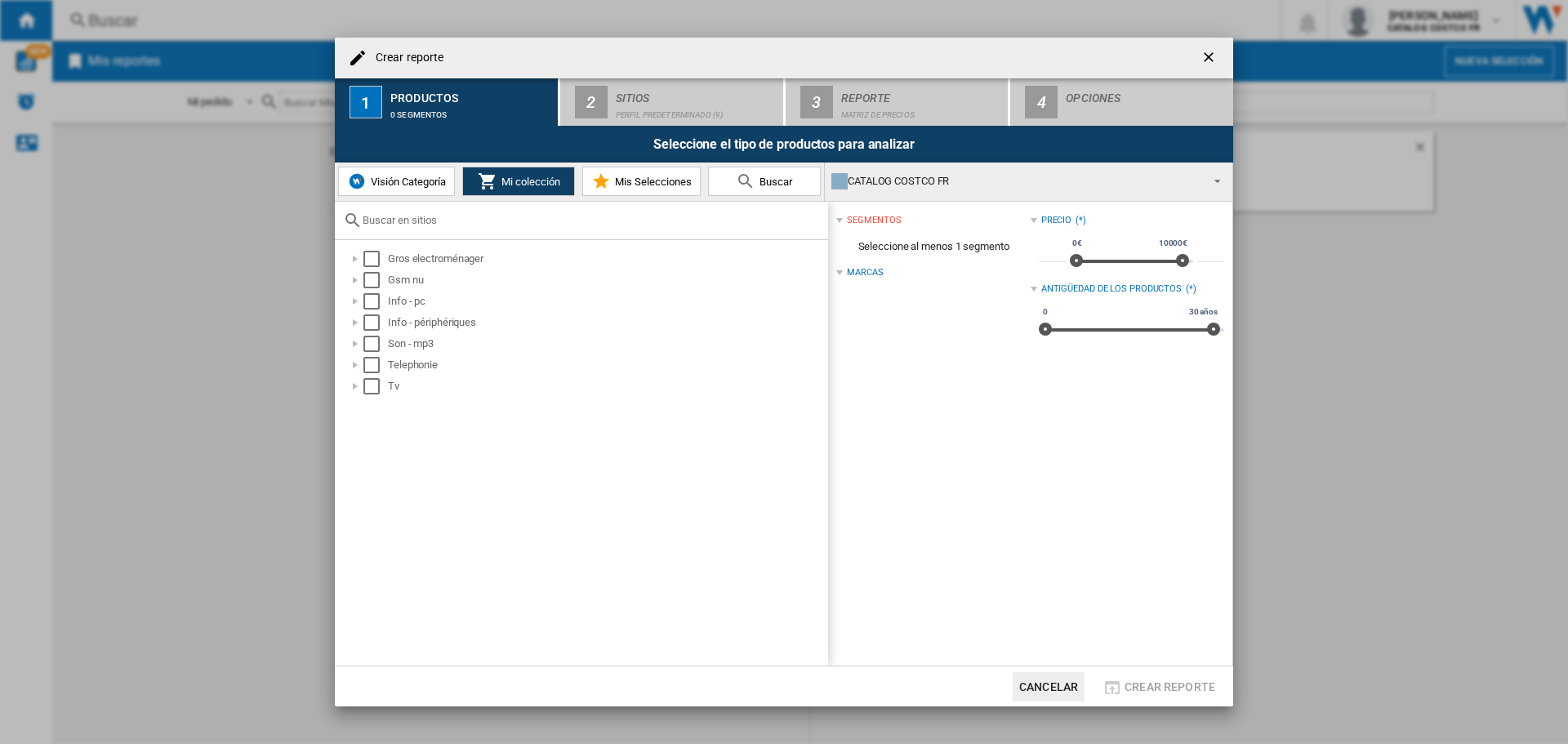
click at [415, 189] on button "Visión Categoría" at bounding box center [397, 181] width 117 height 29
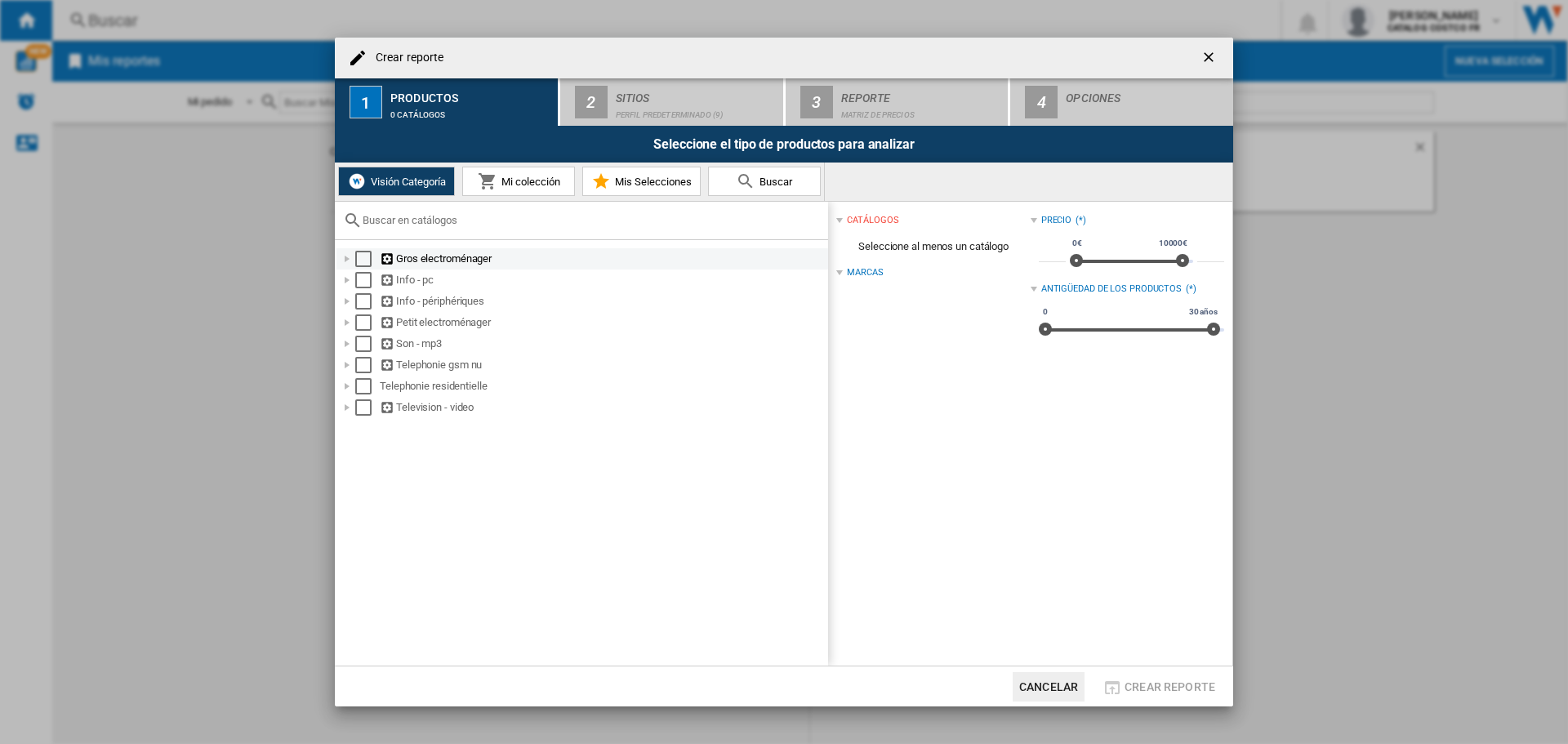
click at [435, 262] on div "Gros electroménager" at bounding box center [603, 259] width 446 height 16
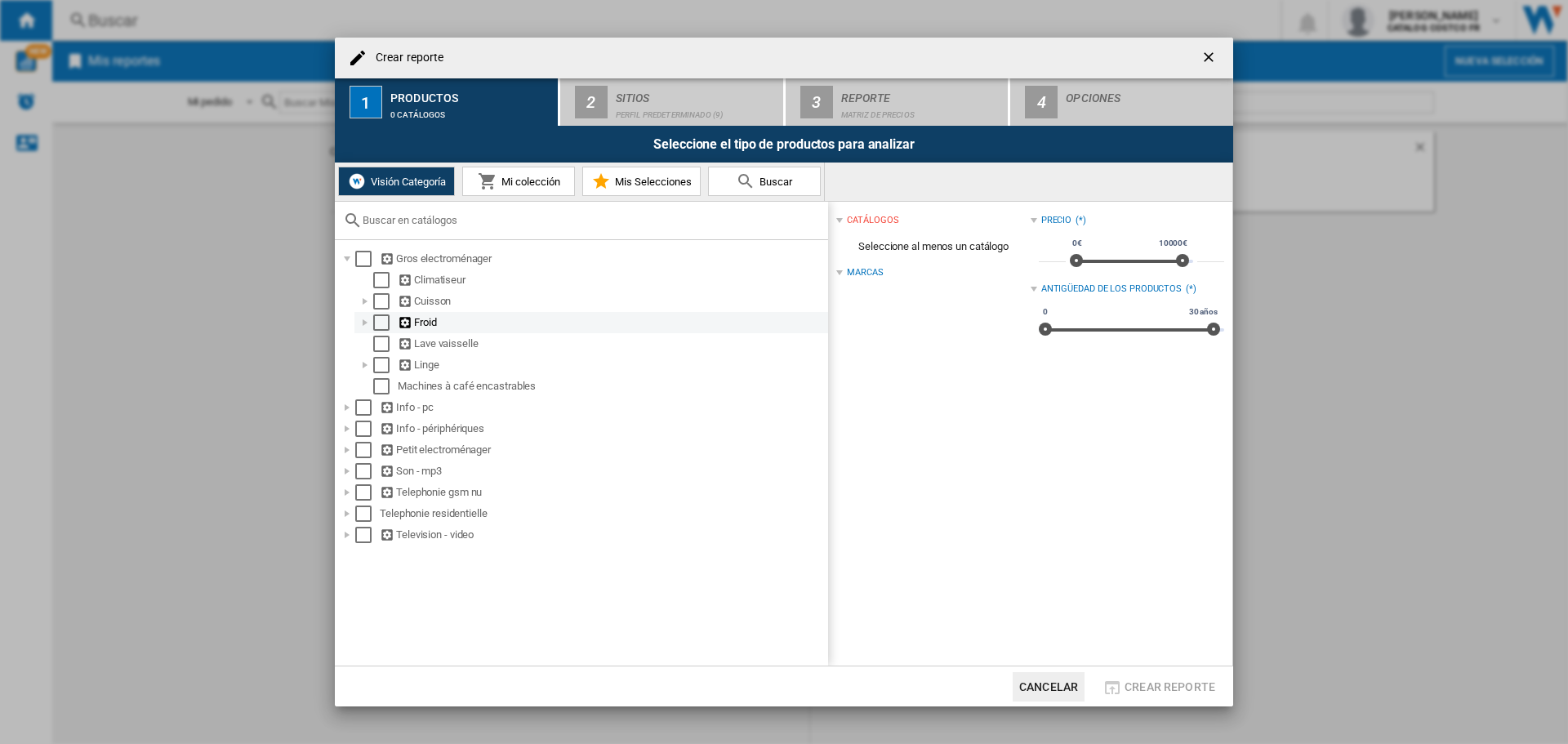
click at [407, 320] on ng-md-icon "Crear reporte ..." at bounding box center [405, 323] width 16 height 16
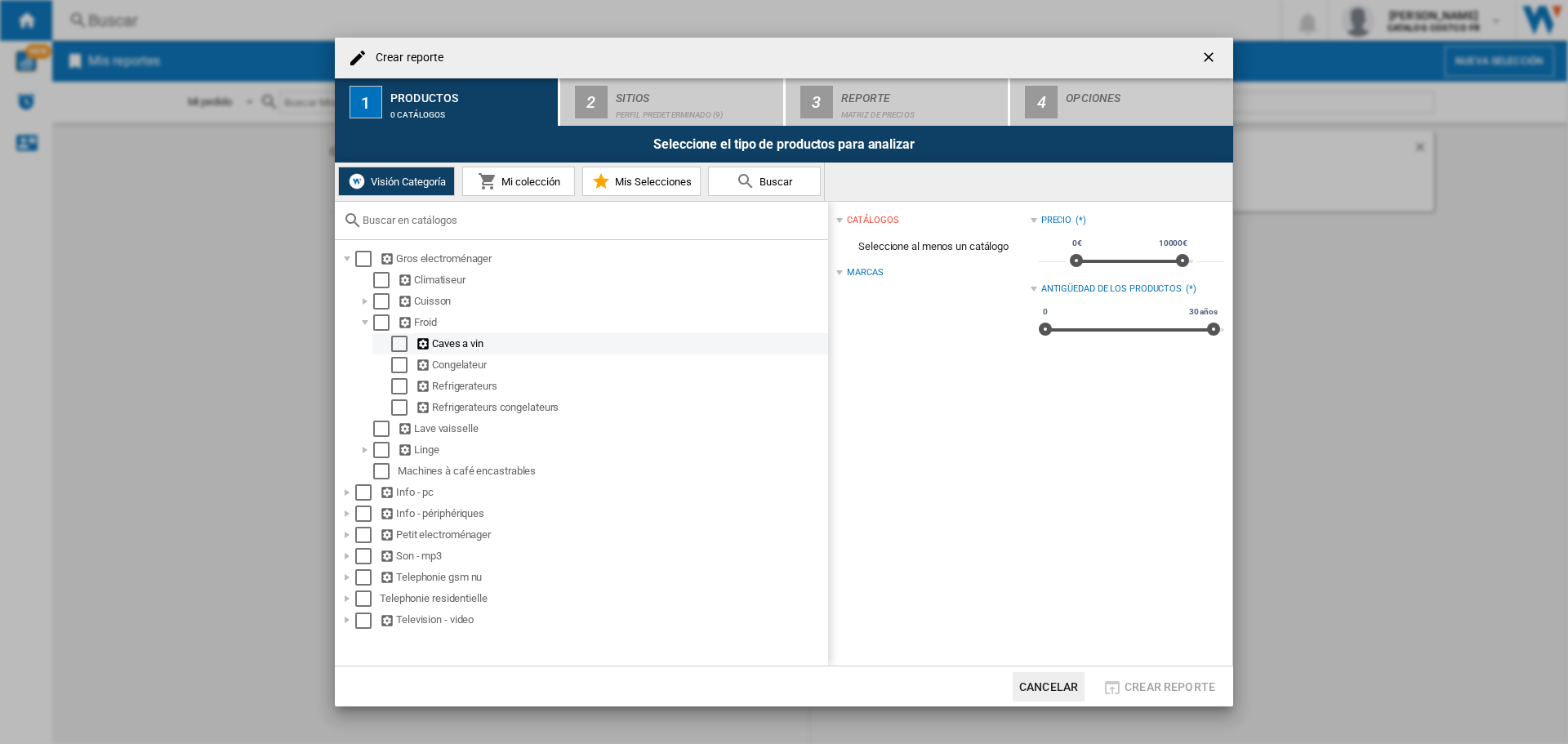
click at [455, 345] on div "Caves a vin" at bounding box center [621, 344] width 410 height 16
click at [425, 342] on ng-md-icon "Crear reporte ..." at bounding box center [423, 345] width 16 height 16
click at [402, 343] on div "Select" at bounding box center [399, 344] width 16 height 16
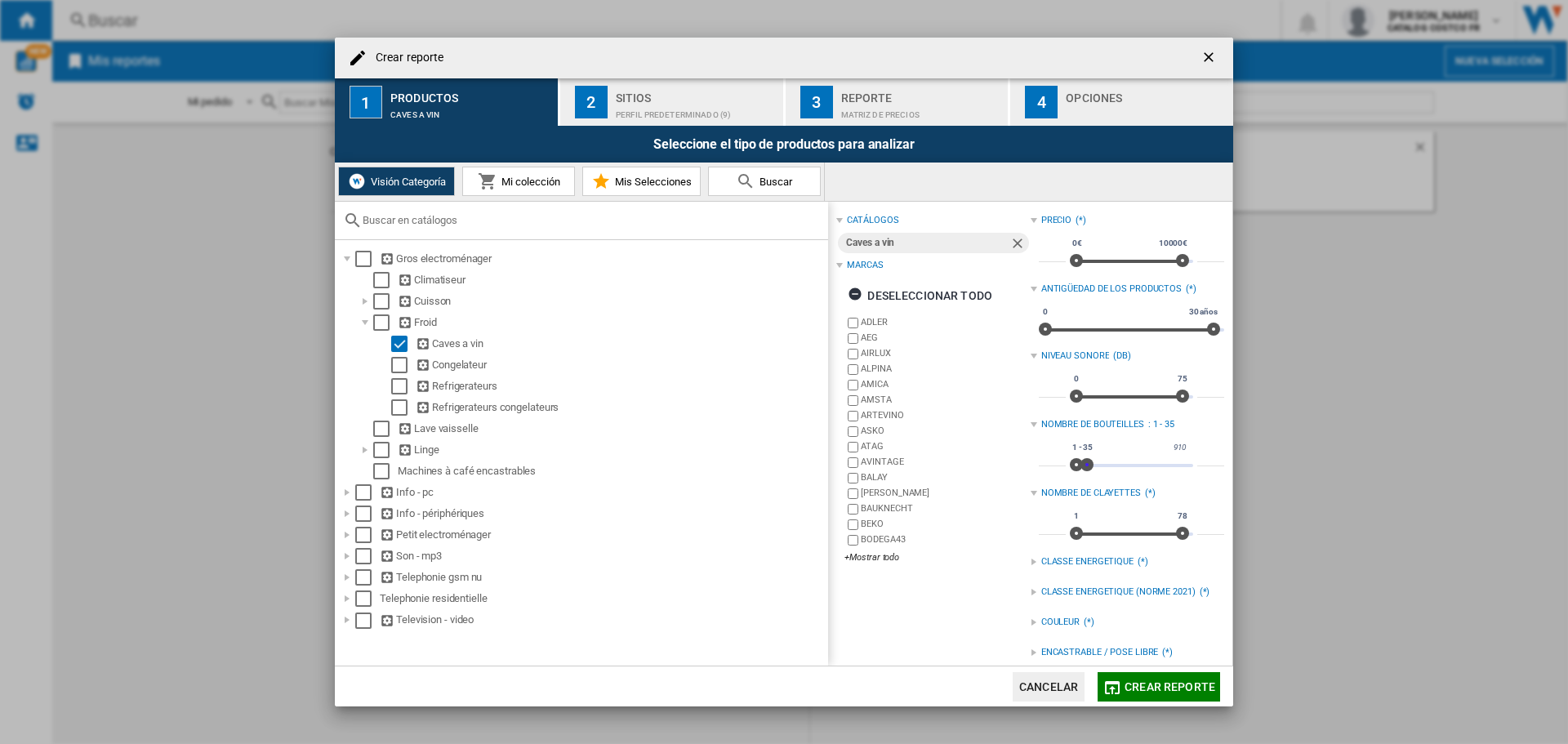
type input "**"
drag, startPoint x: 1178, startPoint y: 466, endPoint x: 1079, endPoint y: 466, distance: 99.0
click at [1079, 466] on span "Crear reporte ..." at bounding box center [1083, 464] width 13 height 13
click at [1137, 683] on span "Crear reporte" at bounding box center [1170, 687] width 91 height 13
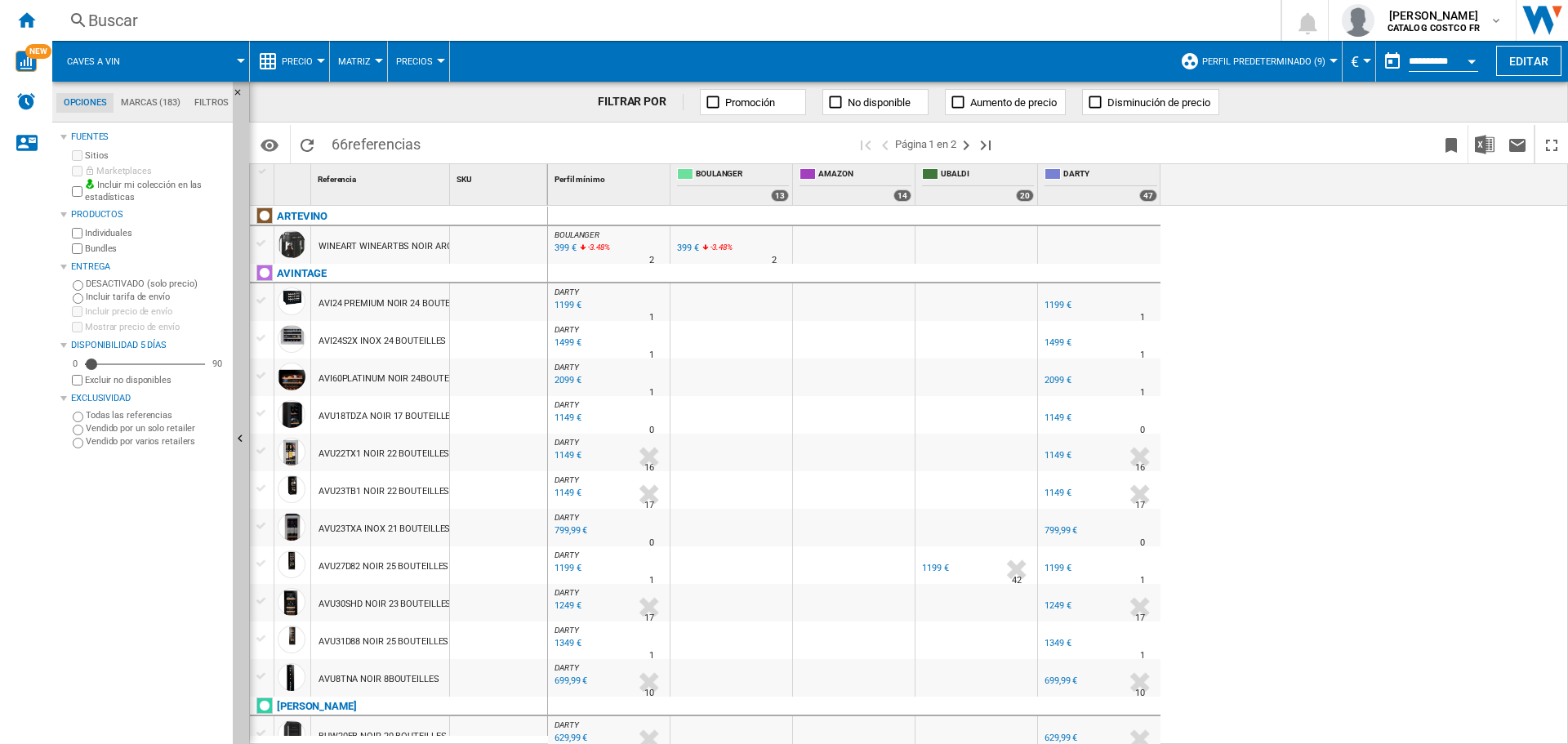
scroll to position [327, 0]
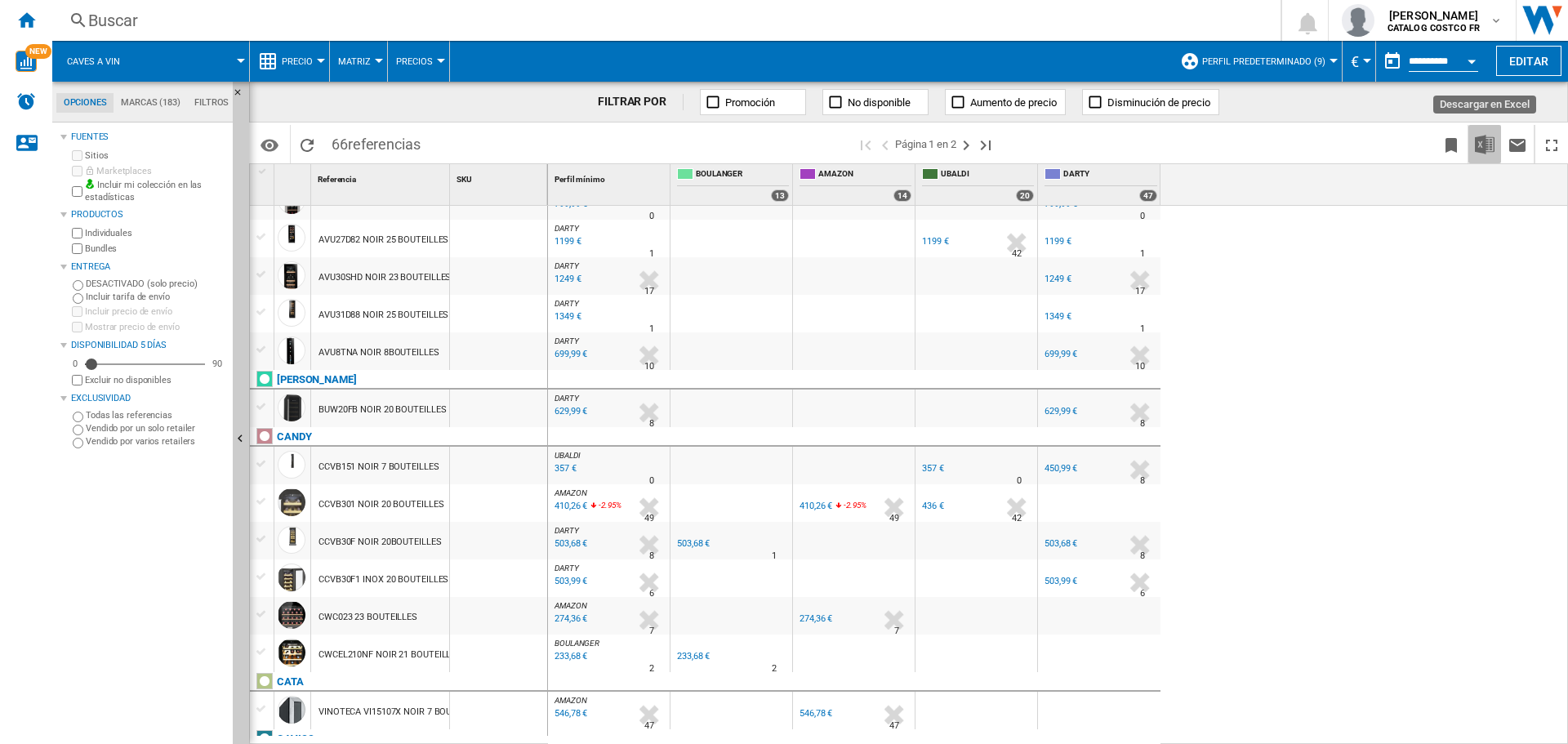
click at [1483, 149] on img "Descargar en Excel" at bounding box center [1485, 145] width 20 height 20
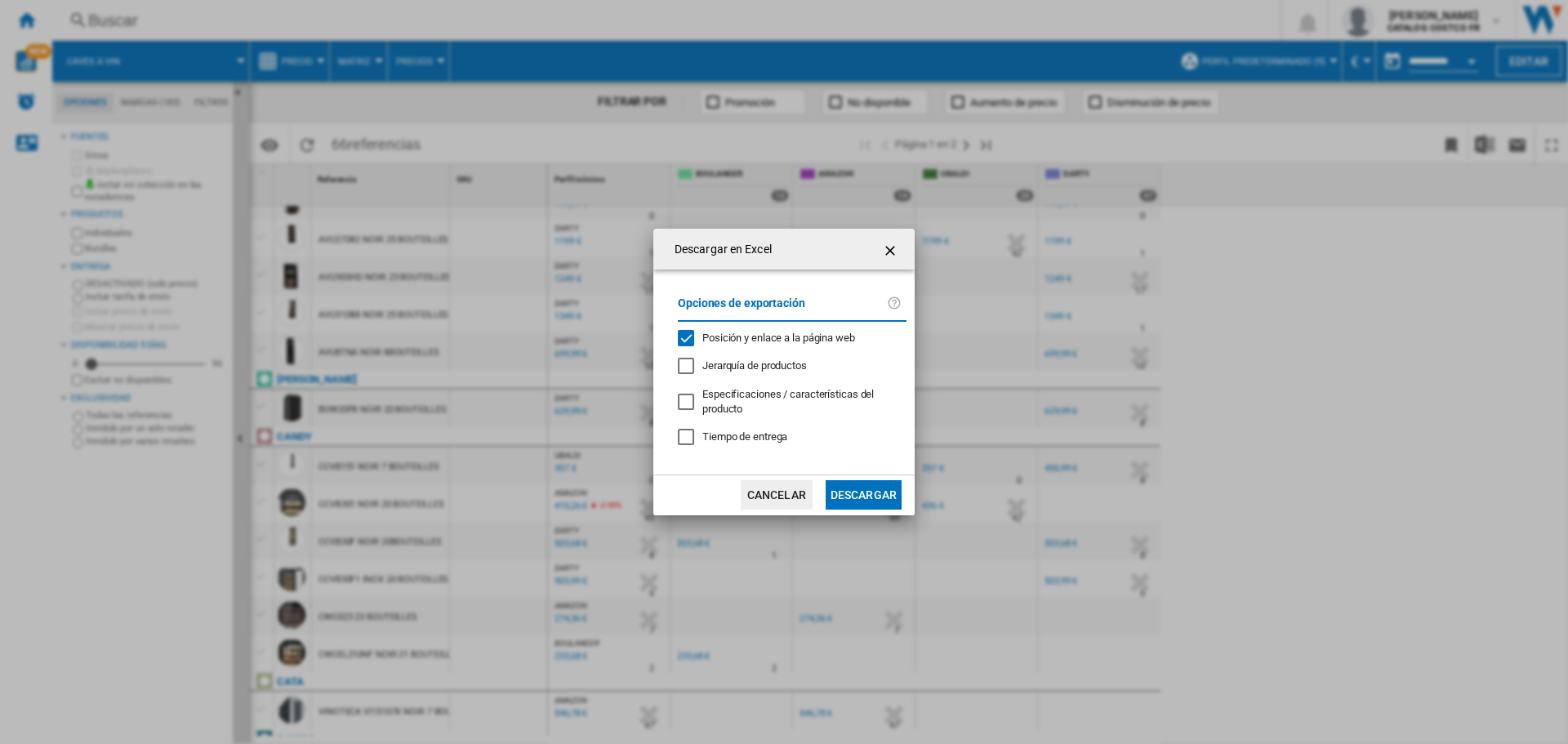
click at [838, 490] on button "Descargar" at bounding box center [864, 495] width 76 height 29
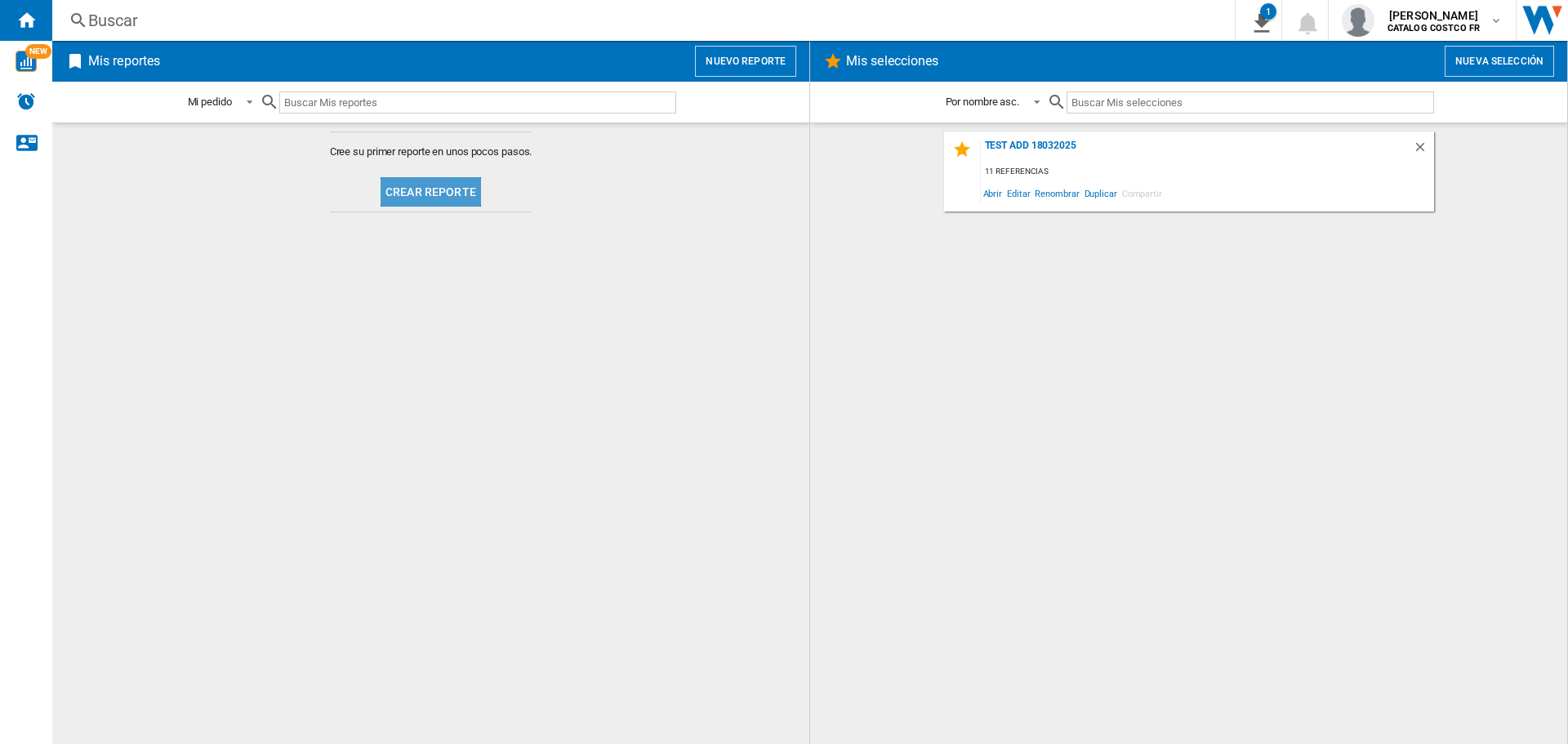
click at [455, 193] on button "Crear reporte" at bounding box center [431, 192] width 100 height 29
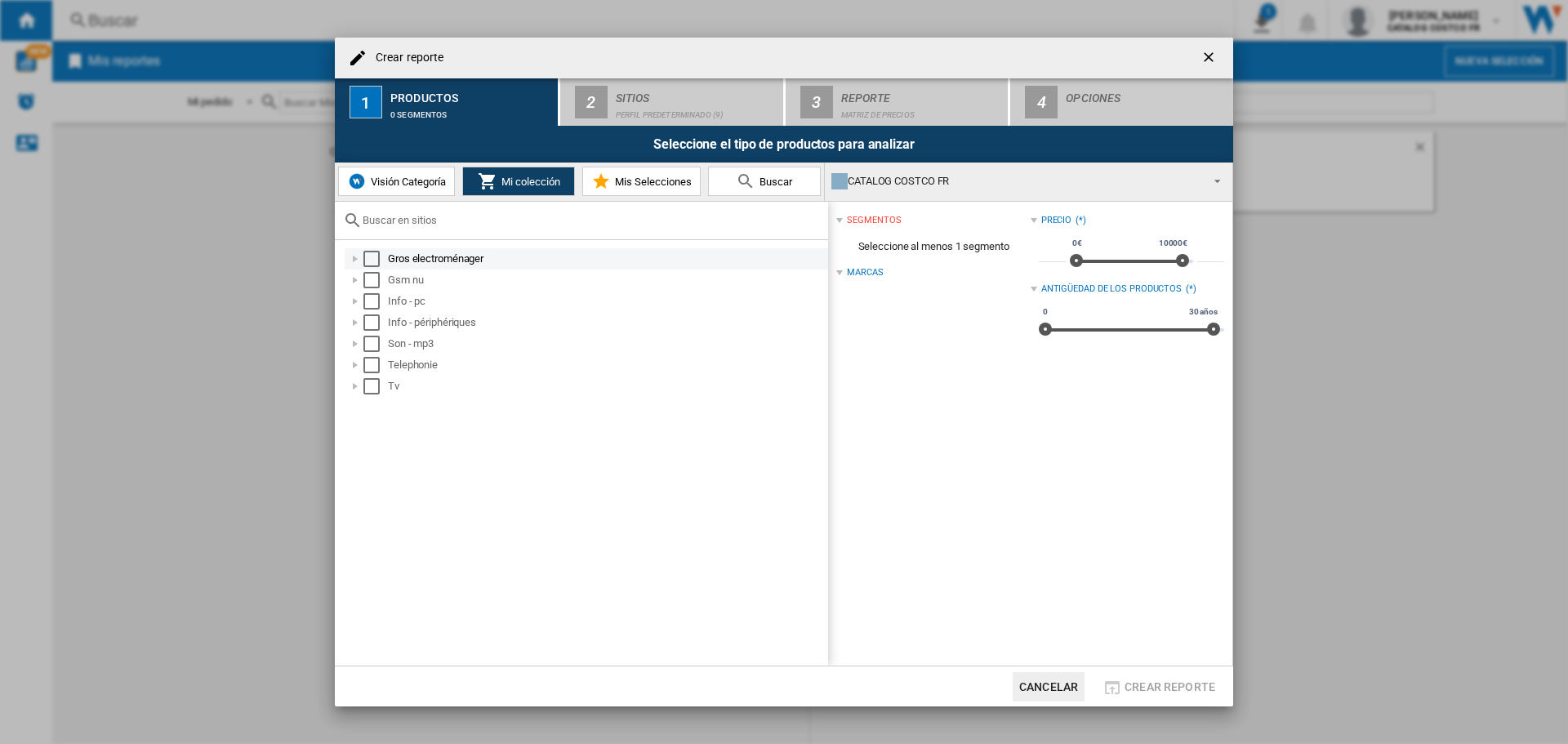
click at [405, 253] on div "Gros electroménager" at bounding box center [607, 259] width 438 height 16
click at [445, 262] on div "Gros electroménager" at bounding box center [607, 259] width 438 height 16
click at [417, 176] on span "Visión Categoría" at bounding box center [407, 182] width 80 height 12
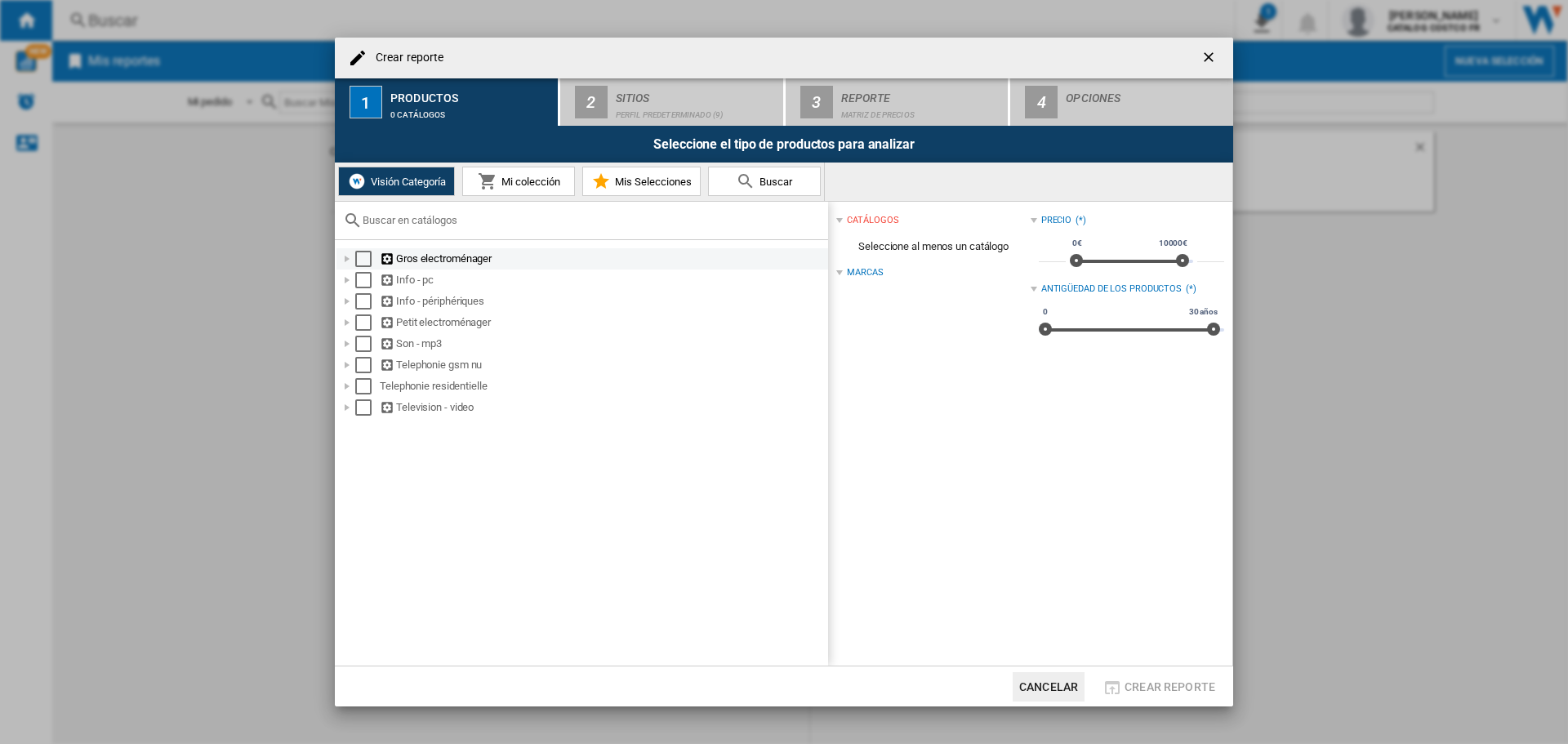
click at [413, 254] on div "Gros electroménager" at bounding box center [603, 259] width 446 height 16
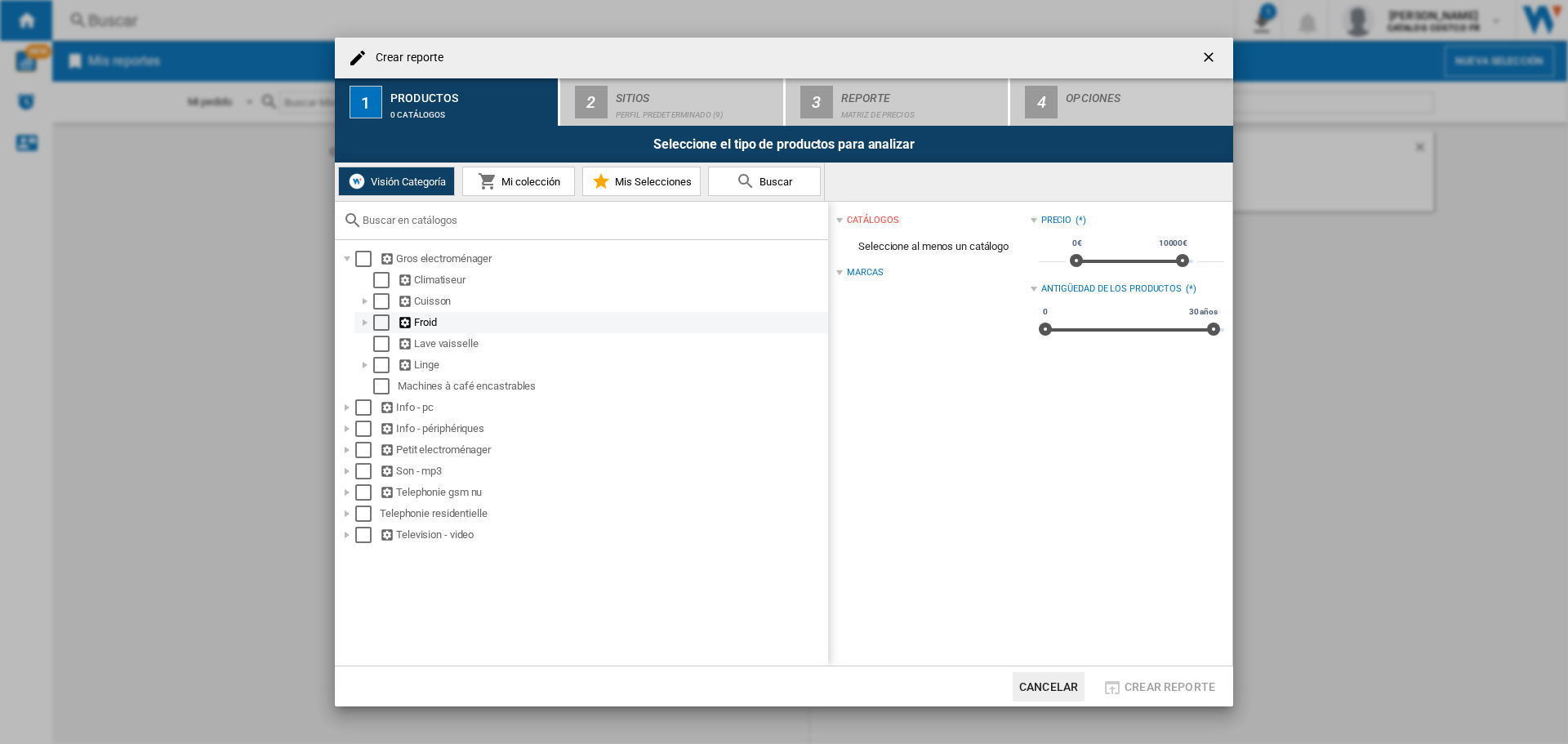
click at [421, 319] on div "Froid" at bounding box center [611, 322] width 428 height 16
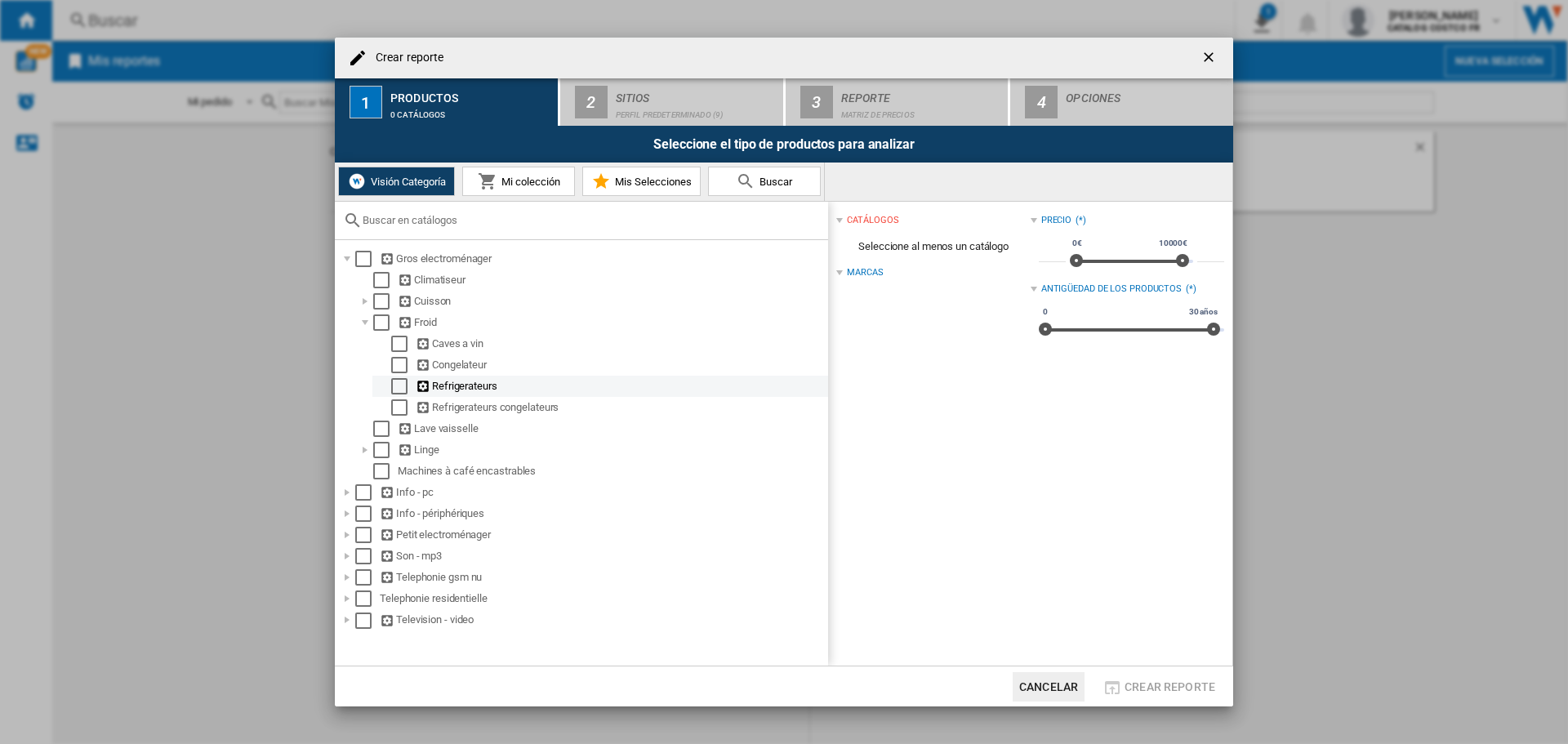
click at [470, 388] on div "Refrigerateurs" at bounding box center [621, 386] width 410 height 16
click at [403, 383] on div "Select" at bounding box center [399, 386] width 16 height 16
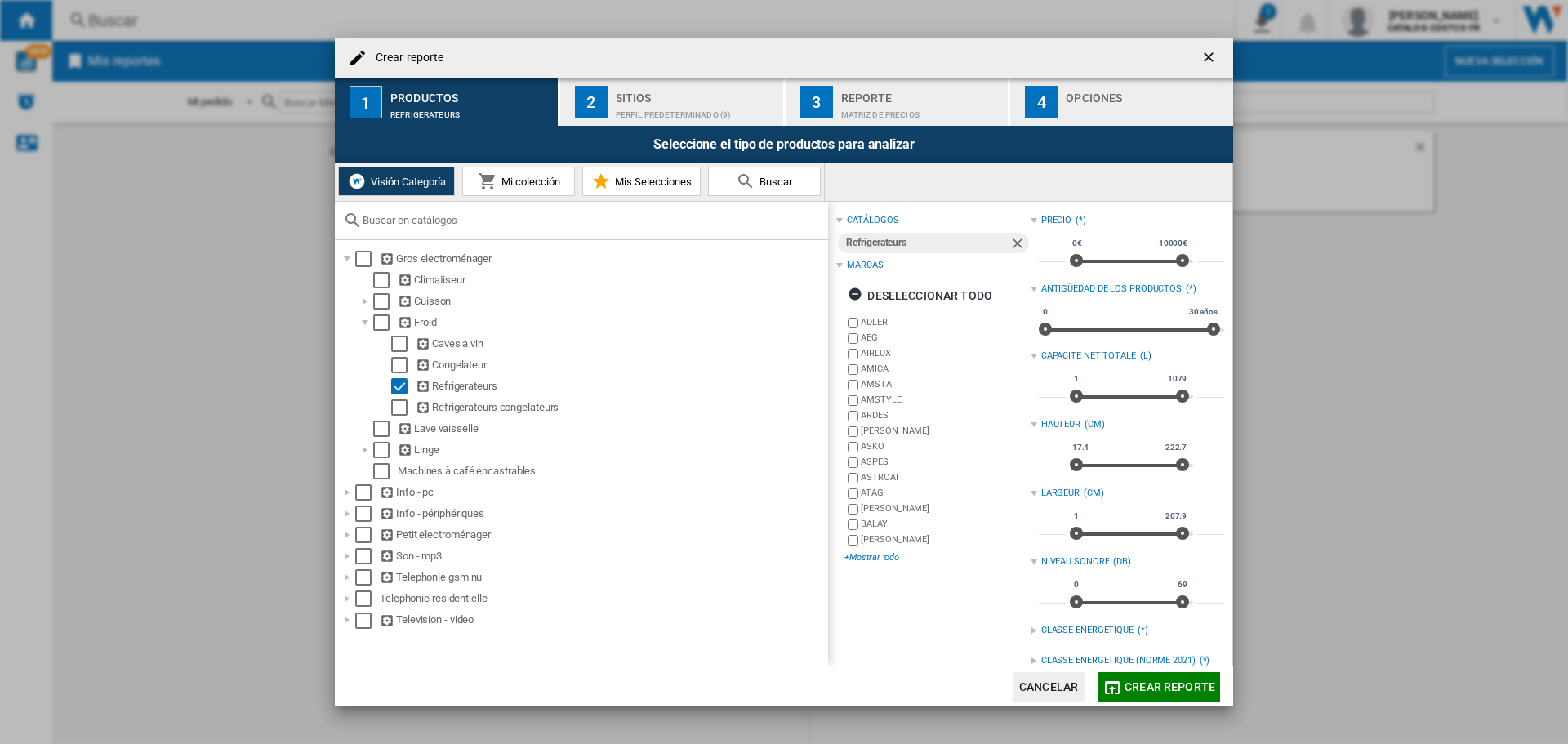
click at [878, 553] on div "+Mostrar todo" at bounding box center [938, 558] width 185 height 12
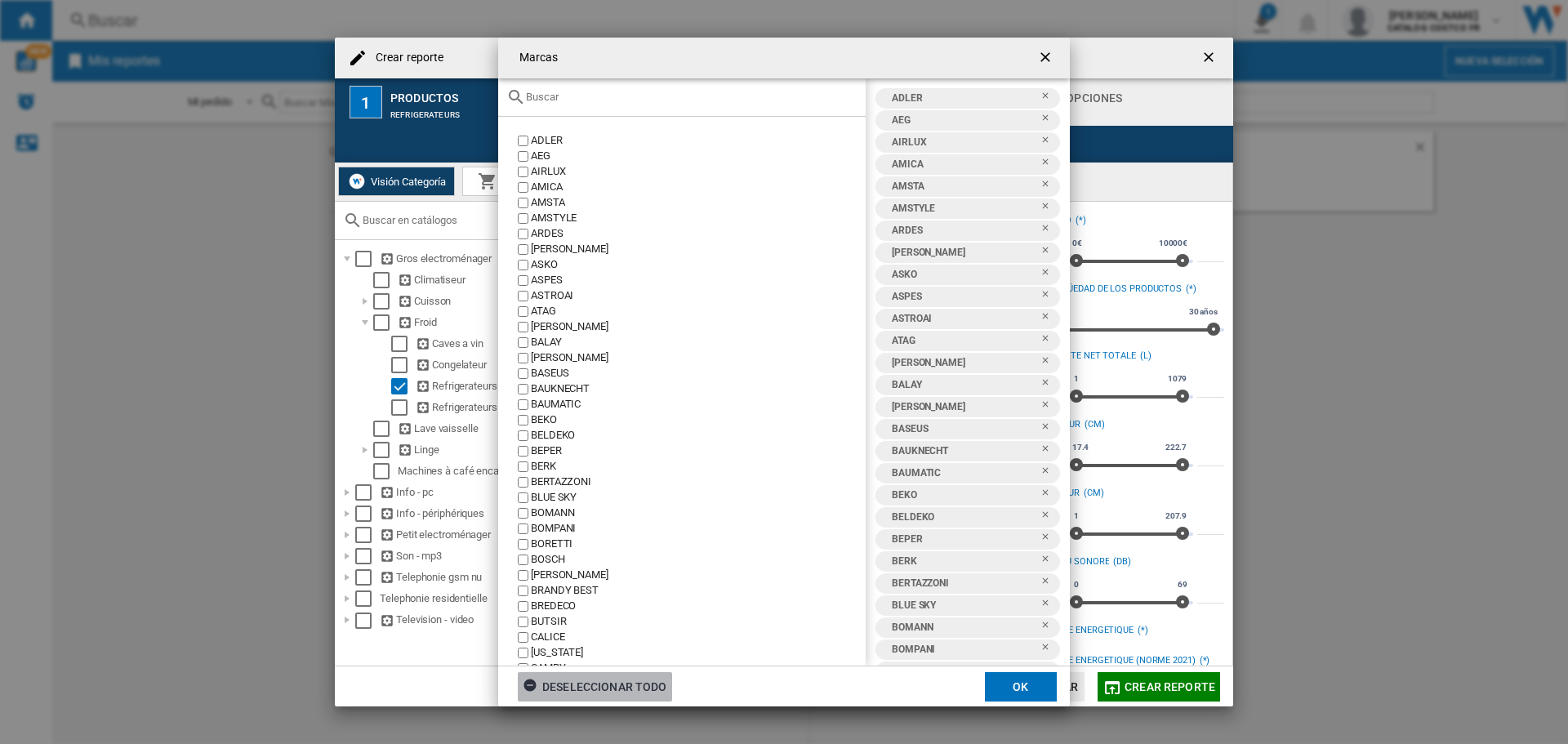
click at [613, 682] on div "Deseleccionar todo" at bounding box center [595, 687] width 145 height 29
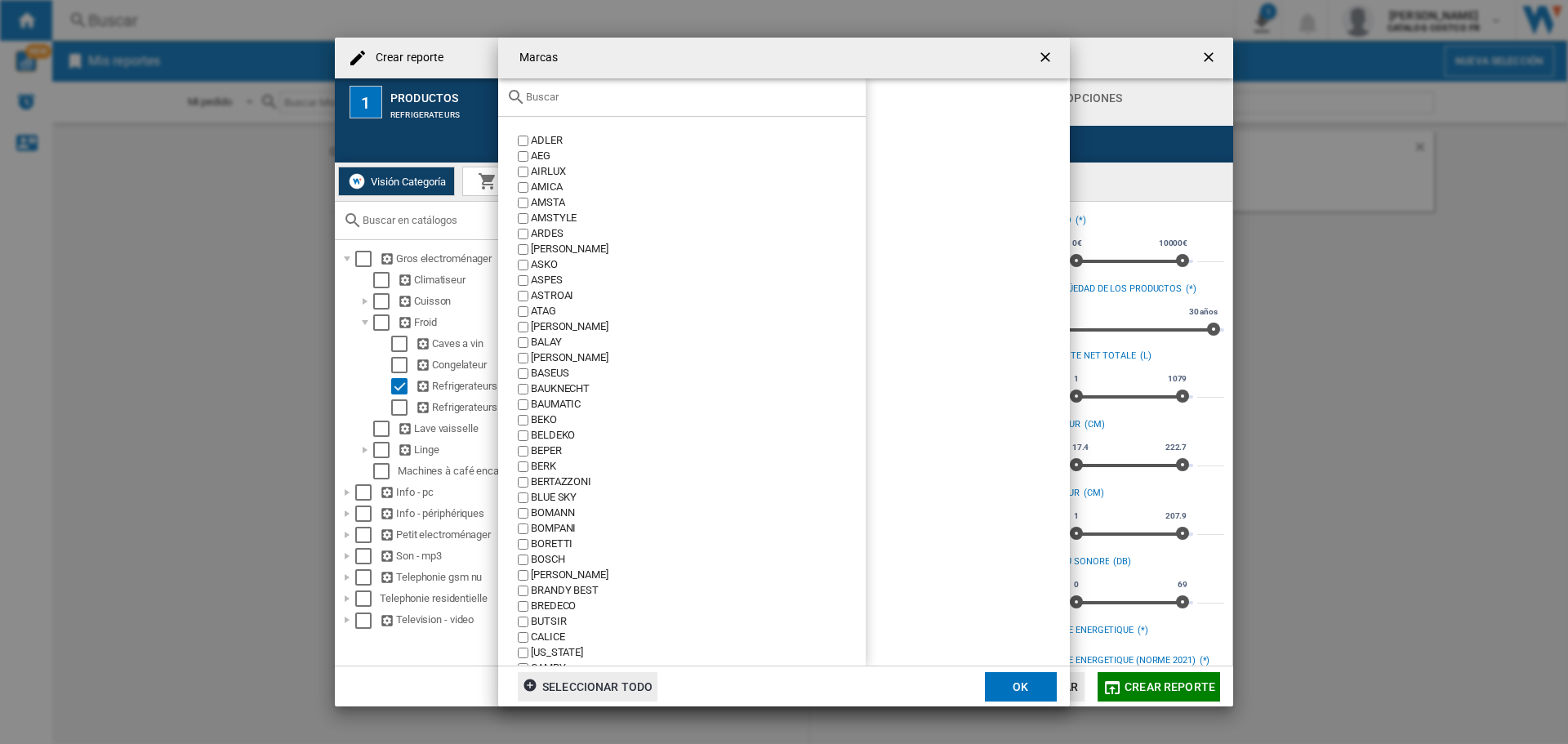
click at [554, 342] on div "BALAY" at bounding box center [698, 343] width 335 height 16
drag, startPoint x: 524, startPoint y: 412, endPoint x: 529, endPoint y: 423, distance: 12.1
click at [526, 412] on label "BEKO" at bounding box center [690, 420] width 352 height 16
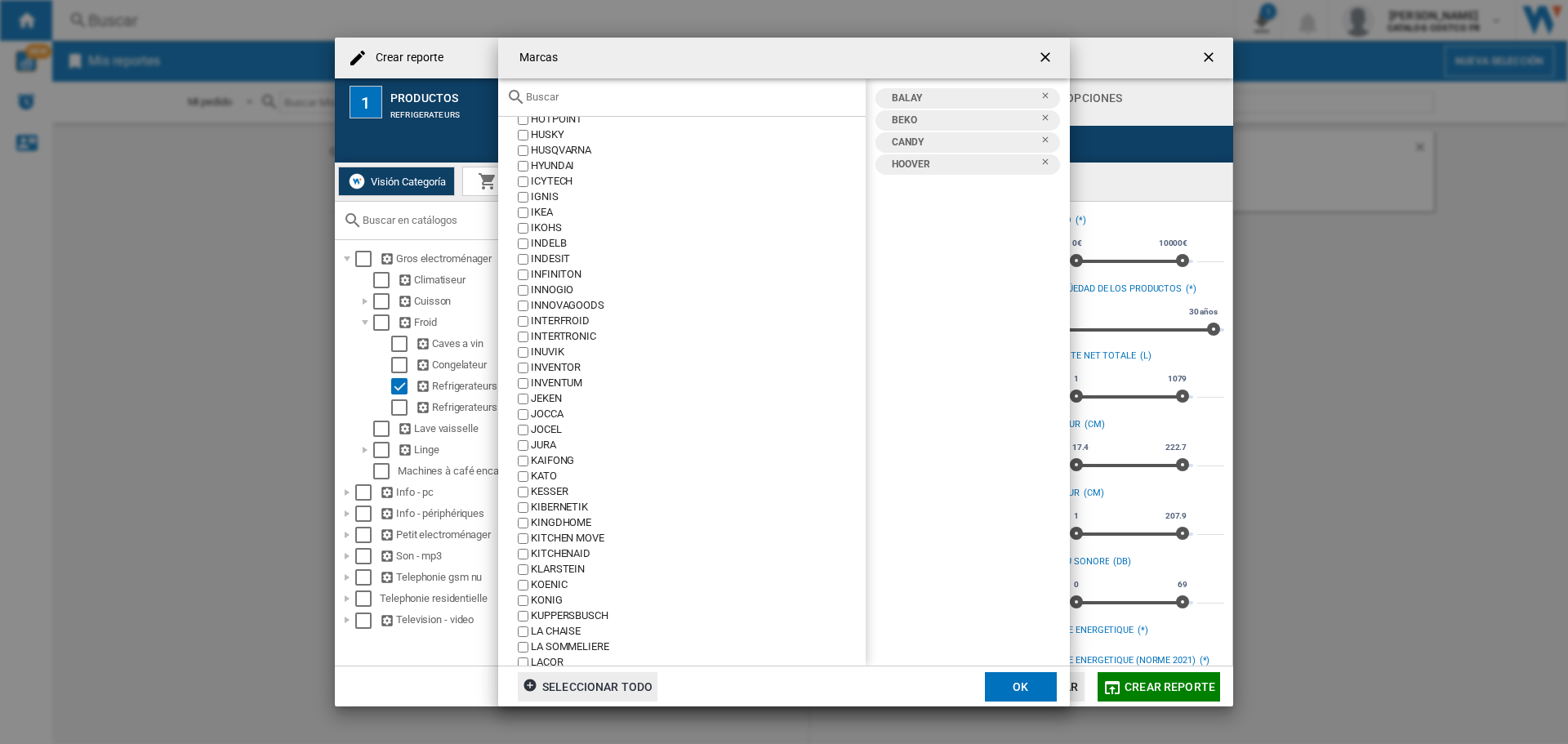
scroll to position [1798, 0]
click at [1045, 686] on button "OK" at bounding box center [1021, 687] width 72 height 29
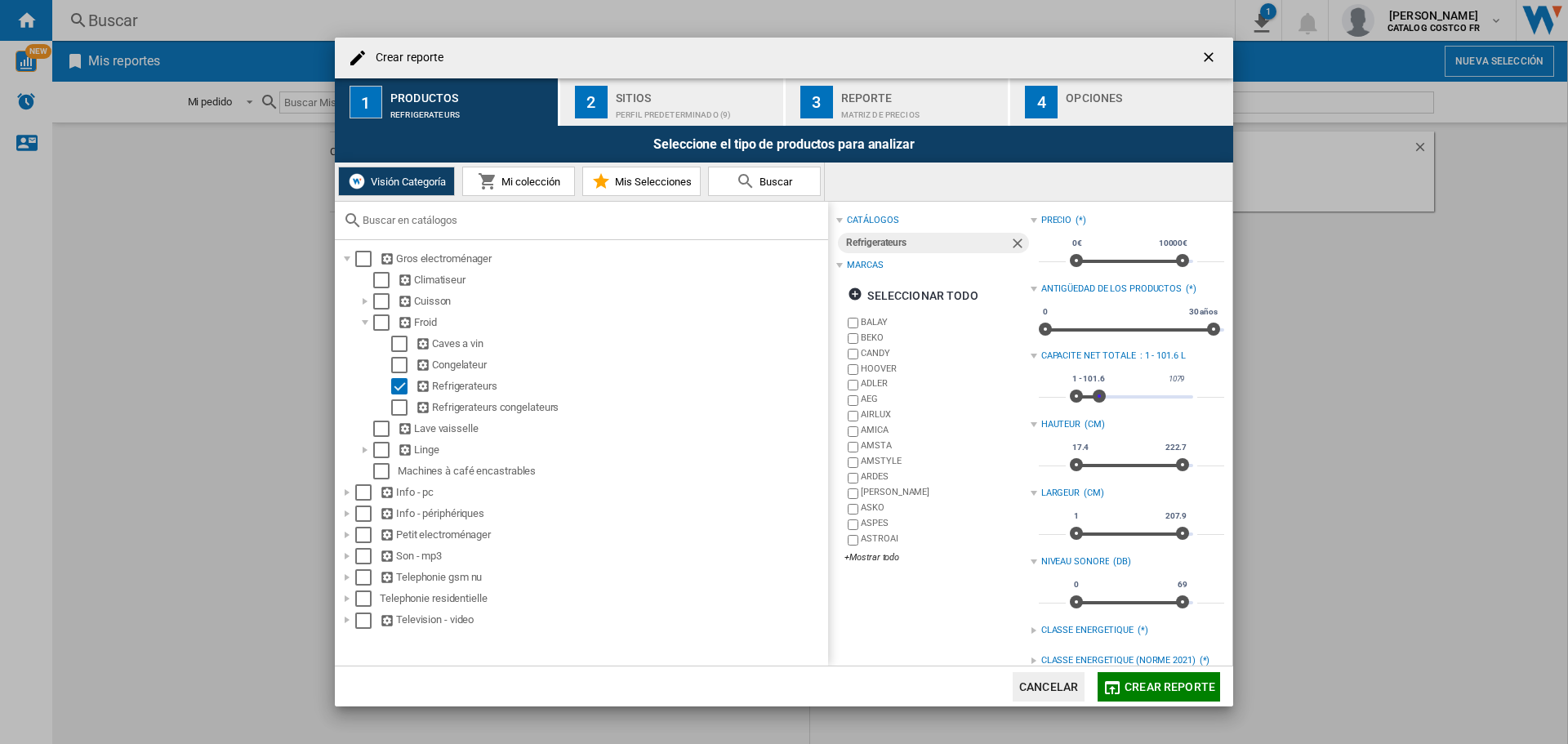
type input "**"
drag, startPoint x: 1174, startPoint y: 402, endPoint x: 1094, endPoint y: 401, distance: 80.0
click at [1094, 398] on div "1 1079 1 98 1 - 101.6" at bounding box center [1132, 398] width 123 height 3
click at [1134, 684] on span "Crear reporte" at bounding box center [1170, 687] width 91 height 13
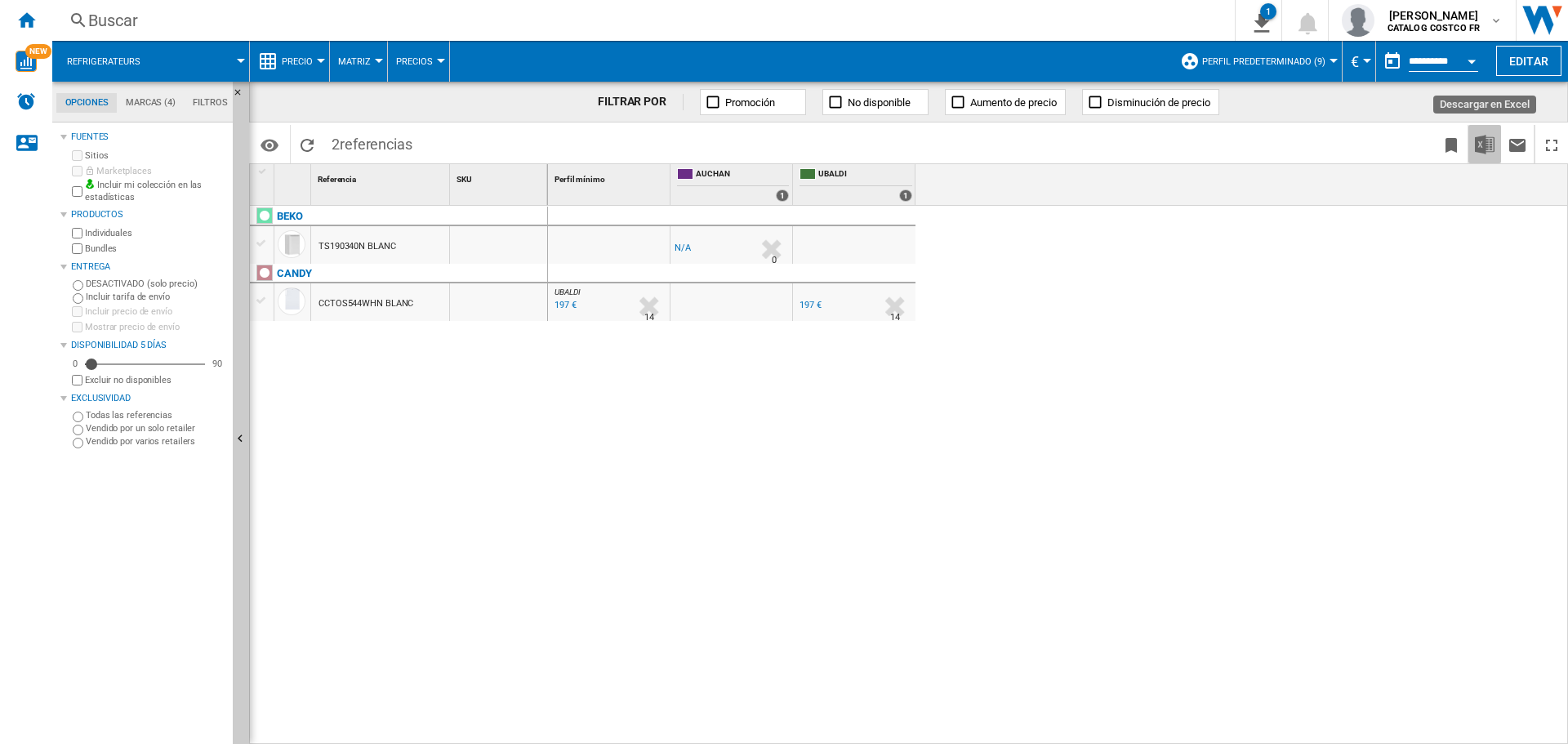
click at [1482, 149] on img "Descargar en Excel" at bounding box center [1485, 145] width 20 height 20
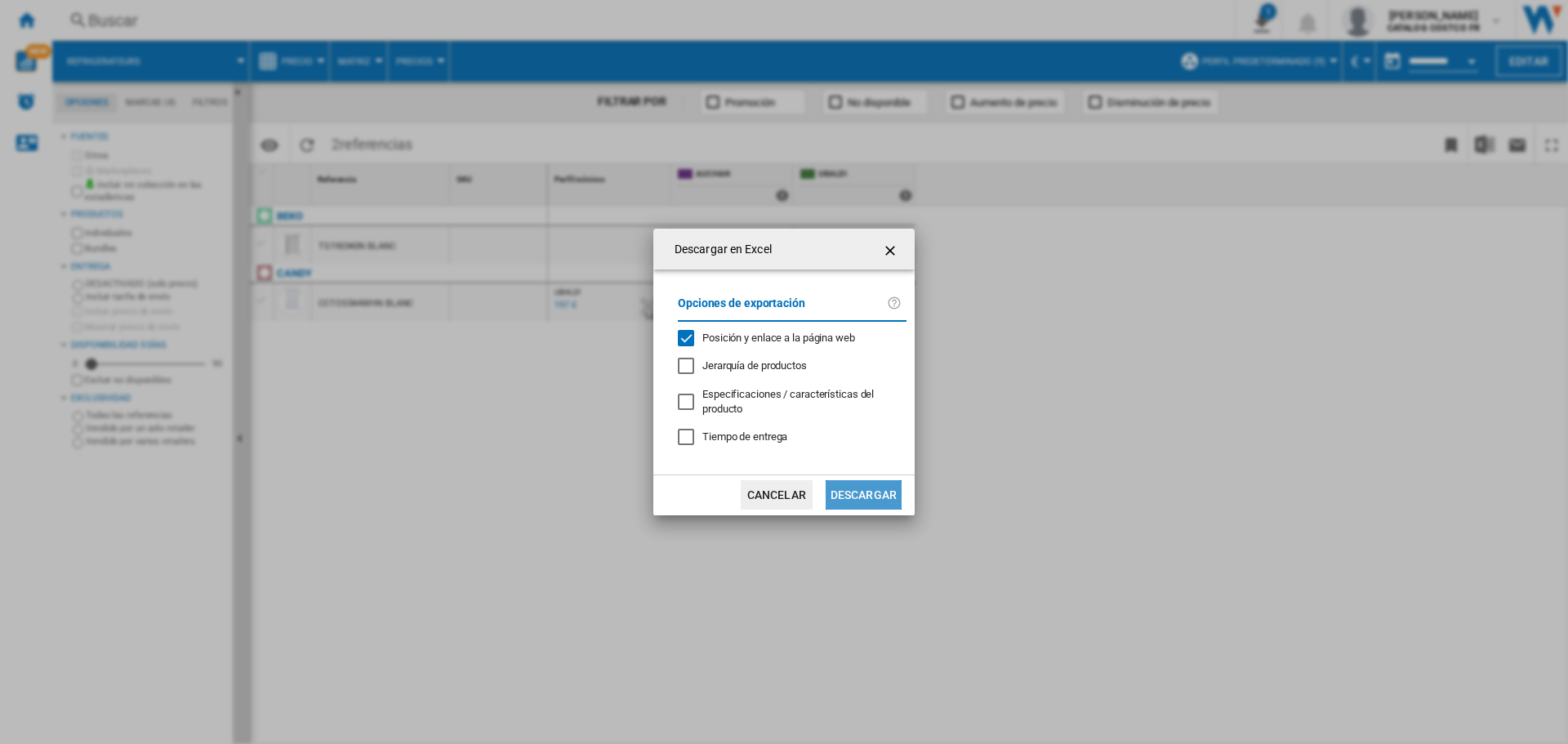
click at [832, 499] on button "Descargar" at bounding box center [864, 495] width 76 height 29
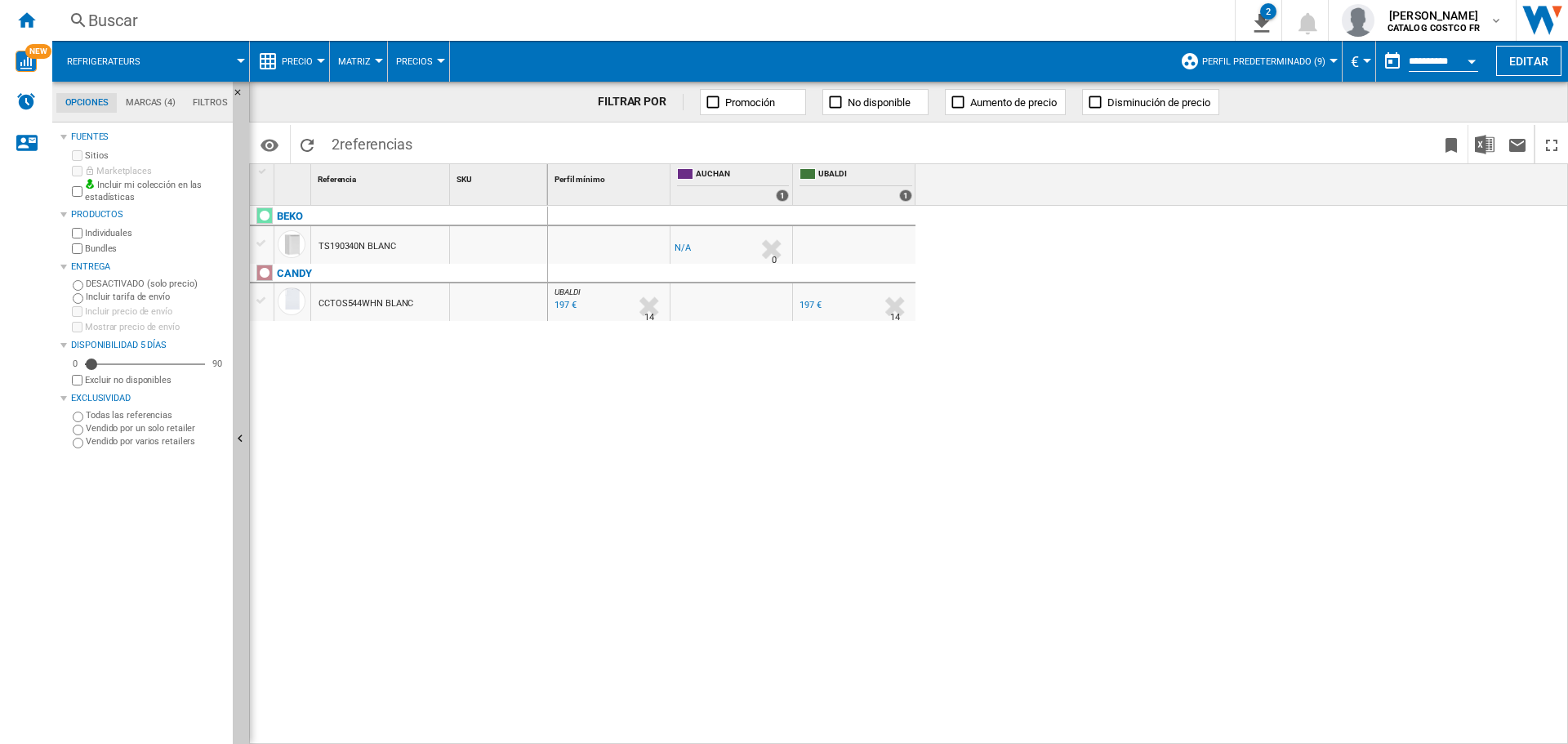
click at [563, 300] on div "197 €" at bounding box center [565, 305] width 24 height 16
click at [815, 308] on div "197 €" at bounding box center [810, 305] width 22 height 10
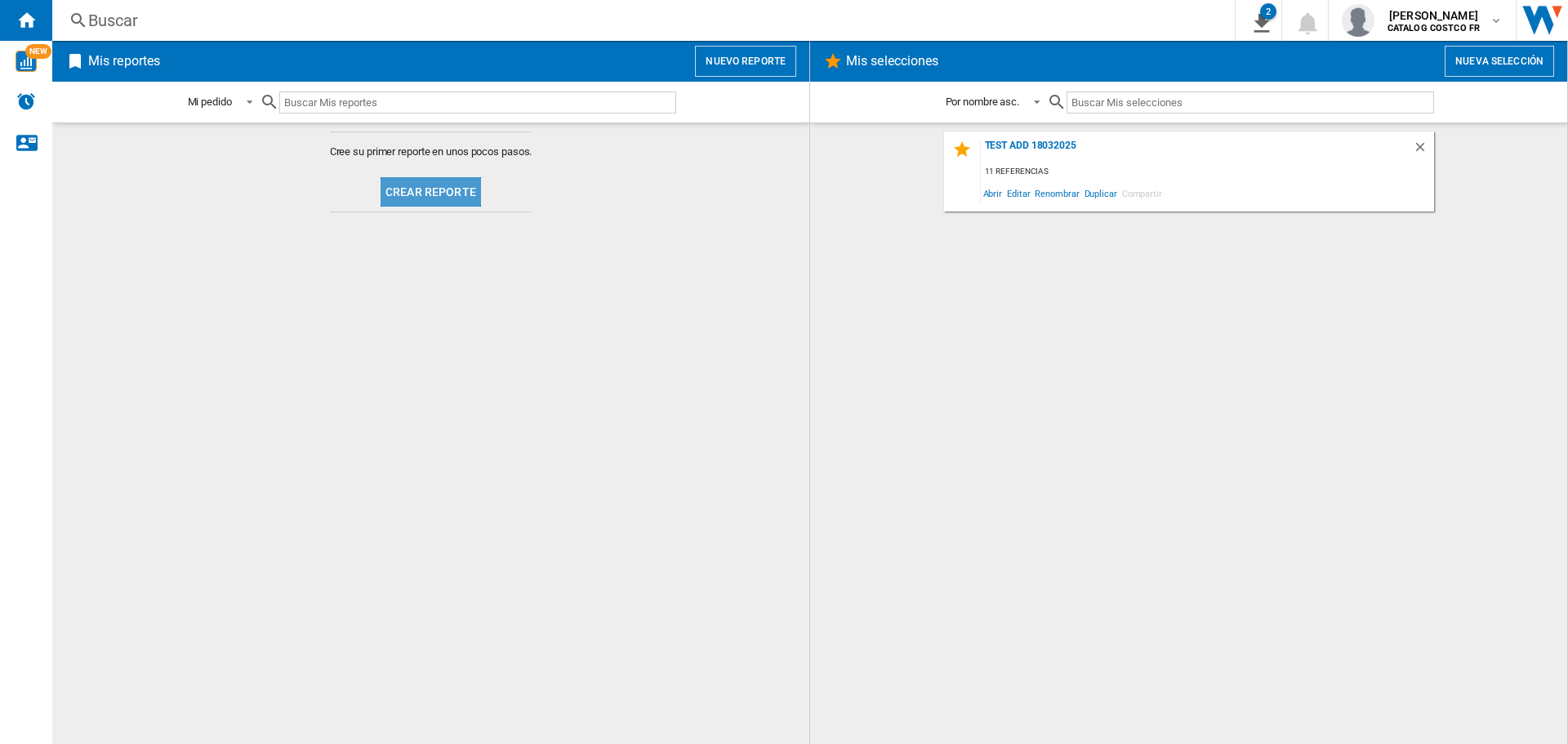
click at [434, 199] on button "Crear reporte" at bounding box center [431, 192] width 100 height 29
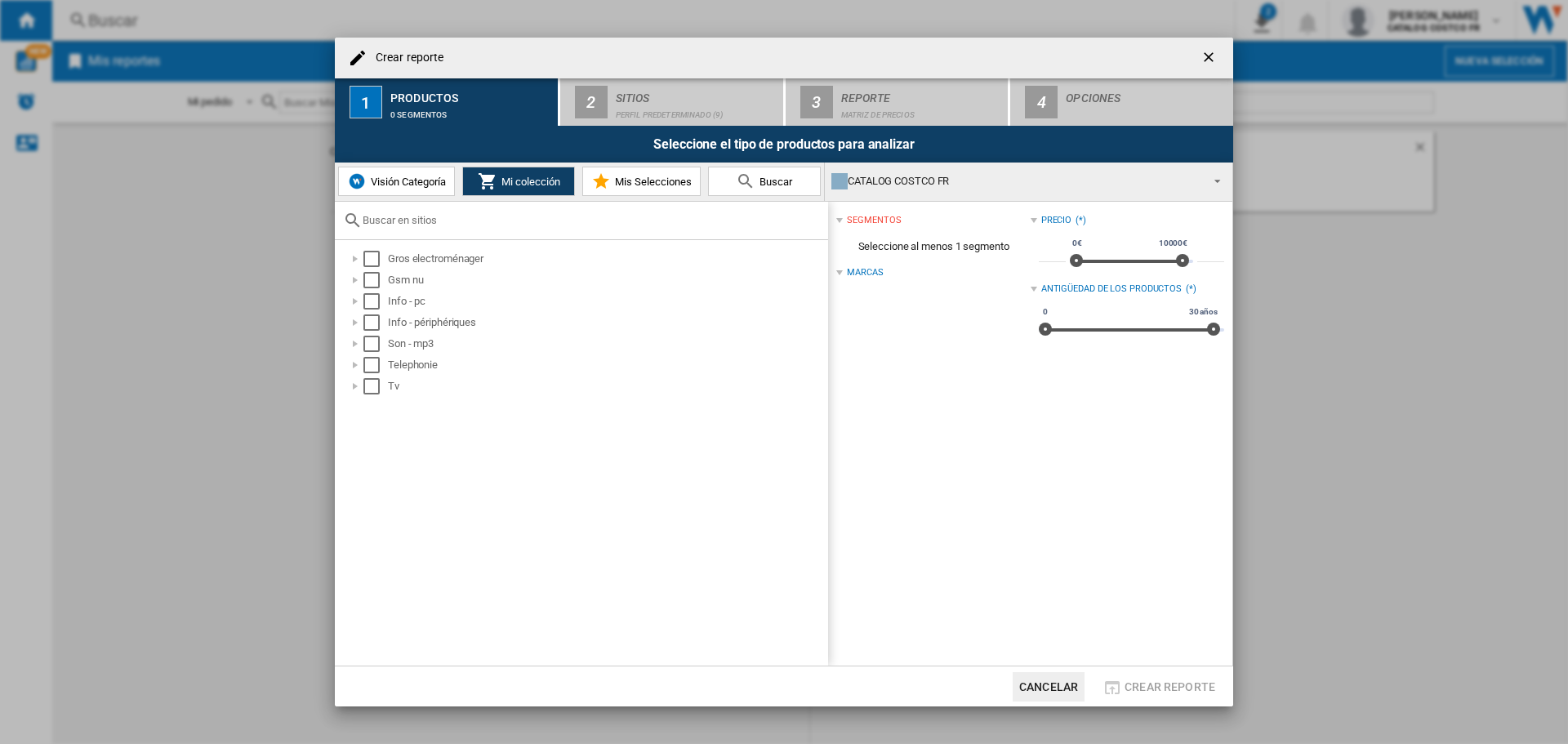
click at [431, 173] on button "Visión Categoría" at bounding box center [397, 181] width 117 height 29
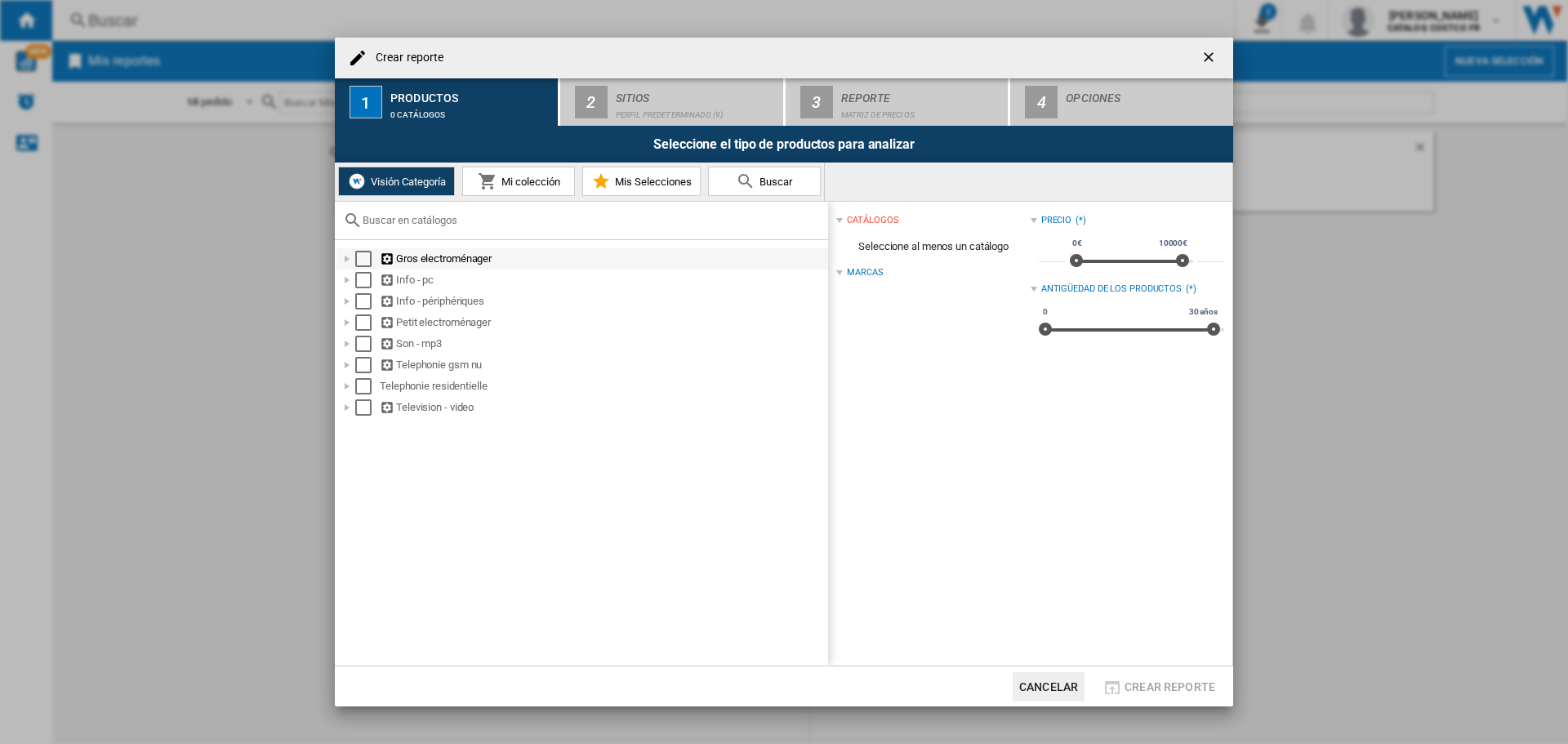
click at [406, 252] on div "Gros electroménager" at bounding box center [603, 259] width 446 height 16
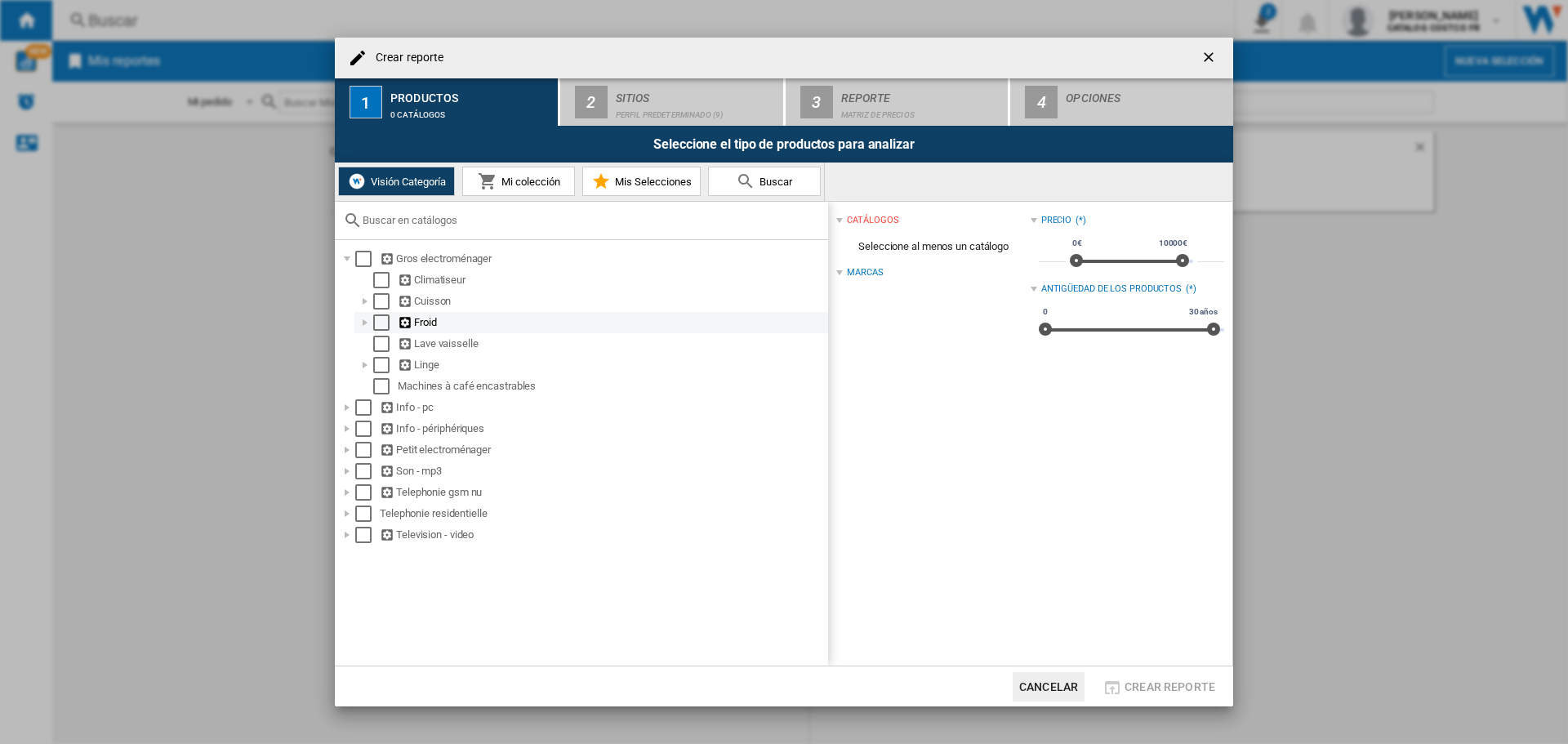
click at [429, 326] on div "Froid" at bounding box center [611, 322] width 428 height 16
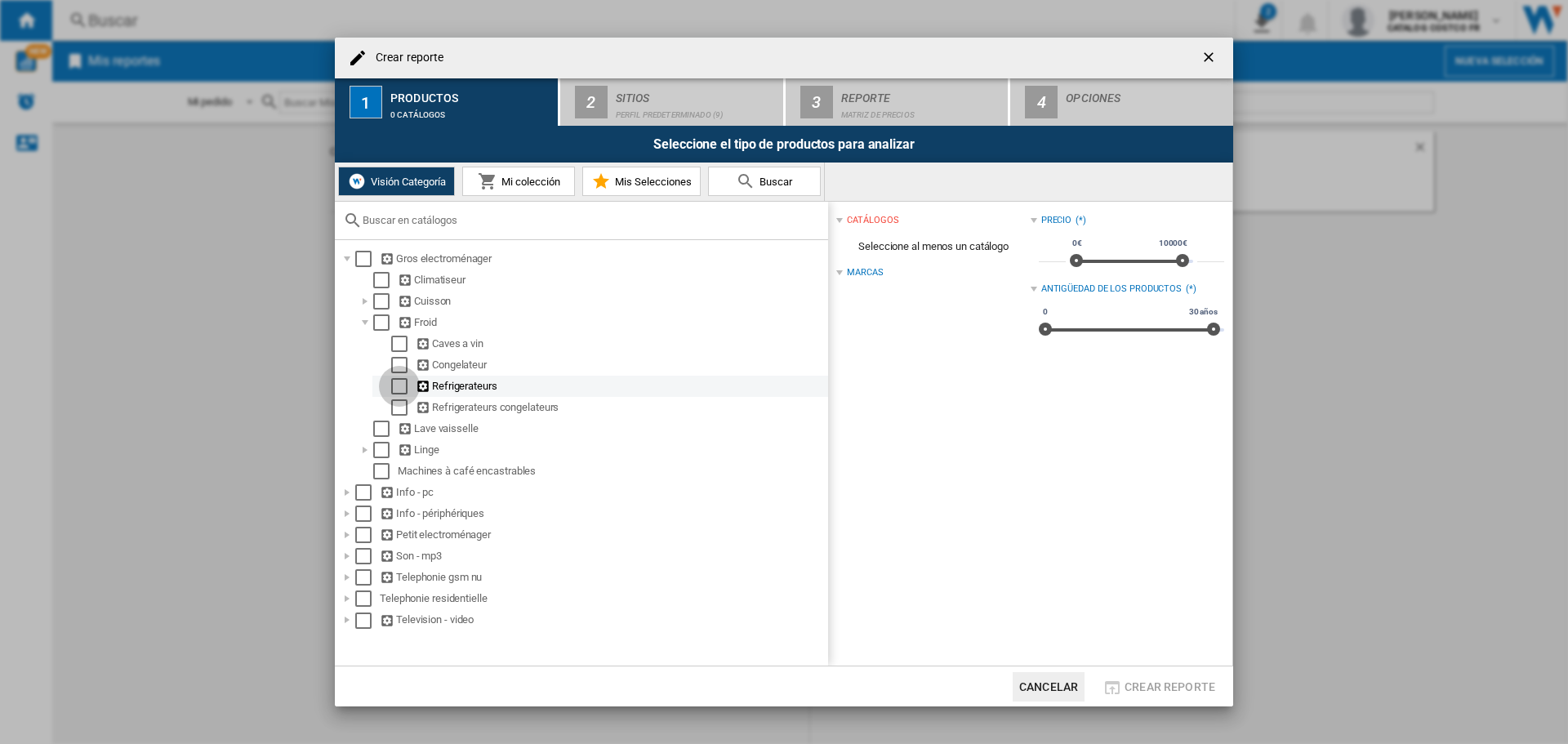
click at [397, 384] on div "Select" at bounding box center [399, 386] width 16 height 16
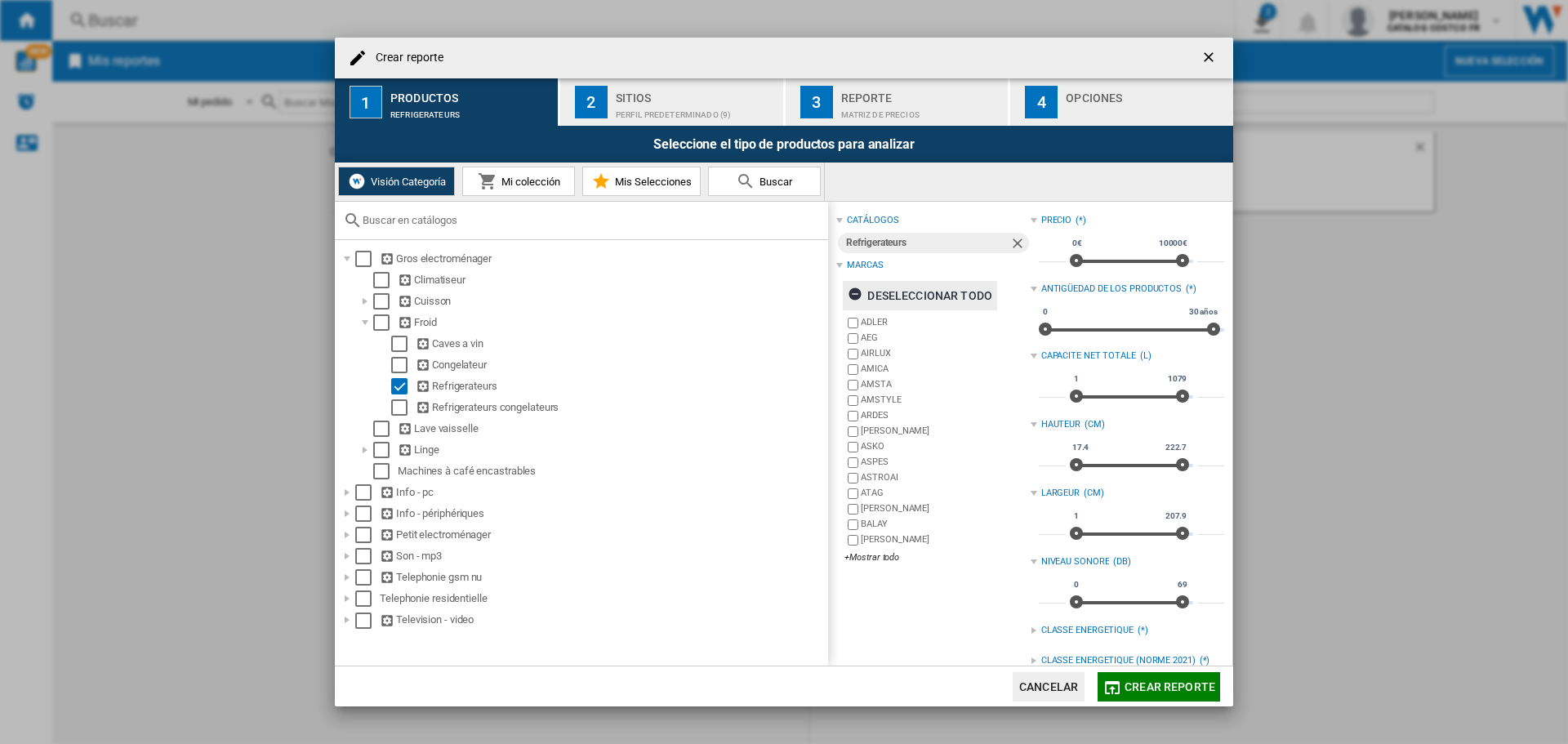
click at [912, 289] on div "Deseleccionar todo" at bounding box center [920, 296] width 145 height 29
drag, startPoint x: 1175, startPoint y: 394, endPoint x: 1094, endPoint y: 394, distance: 81.0
click at [1094, 394] on span "Crear reporte ..." at bounding box center [1099, 396] width 13 height 13
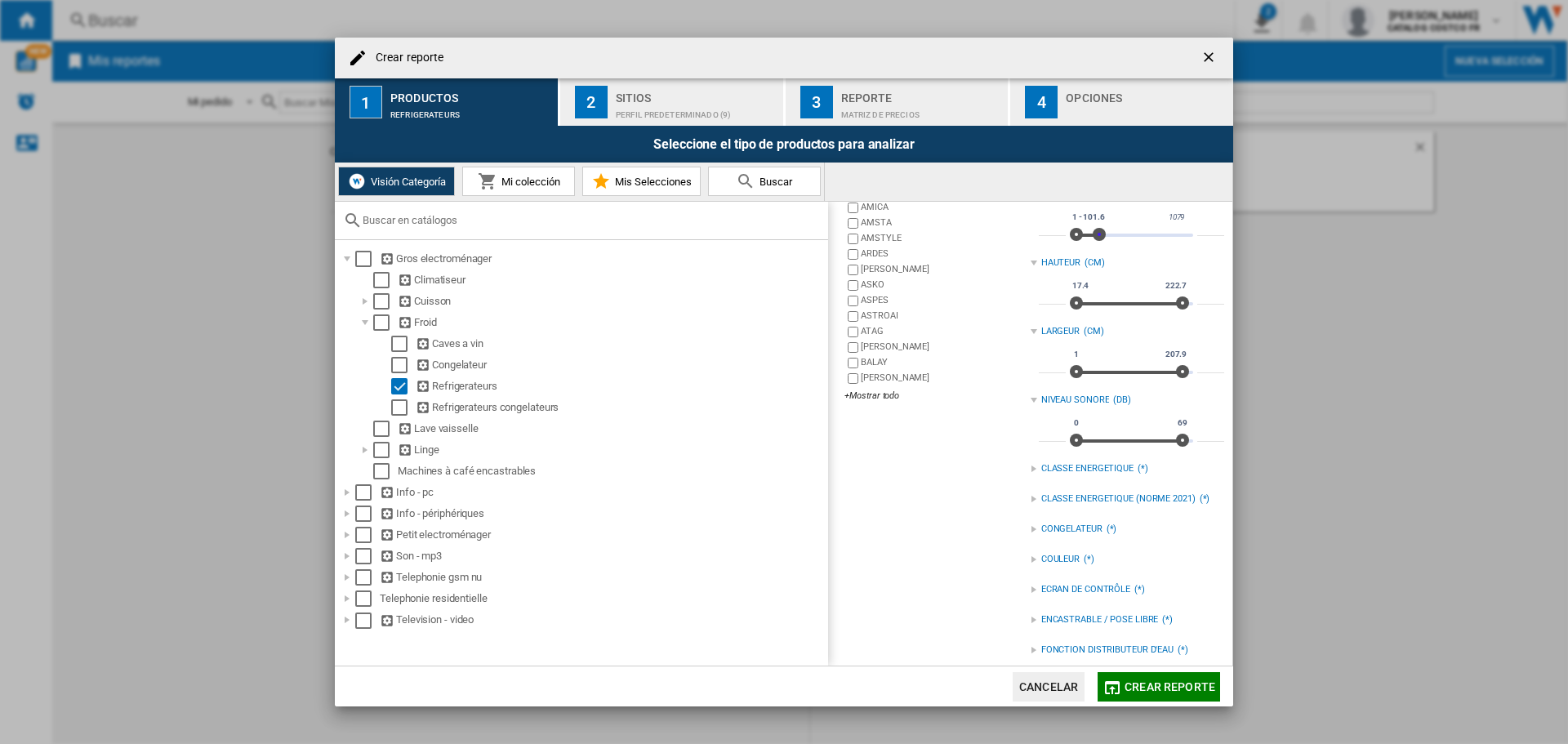
scroll to position [164, 0]
click at [870, 392] on div "+Mostrar todo" at bounding box center [938, 394] width 185 height 12
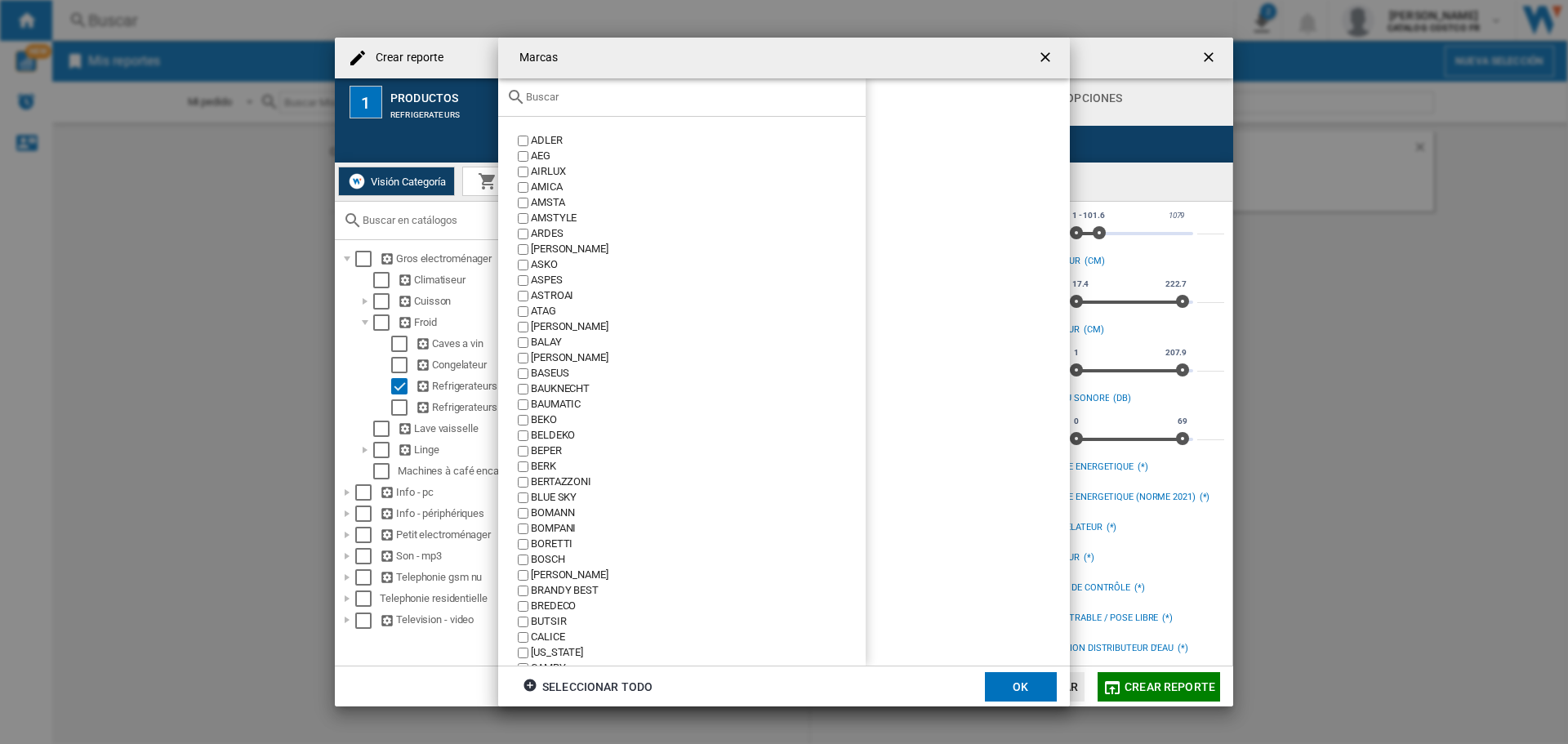
click at [529, 342] on label "BALAY" at bounding box center [690, 343] width 352 height 16
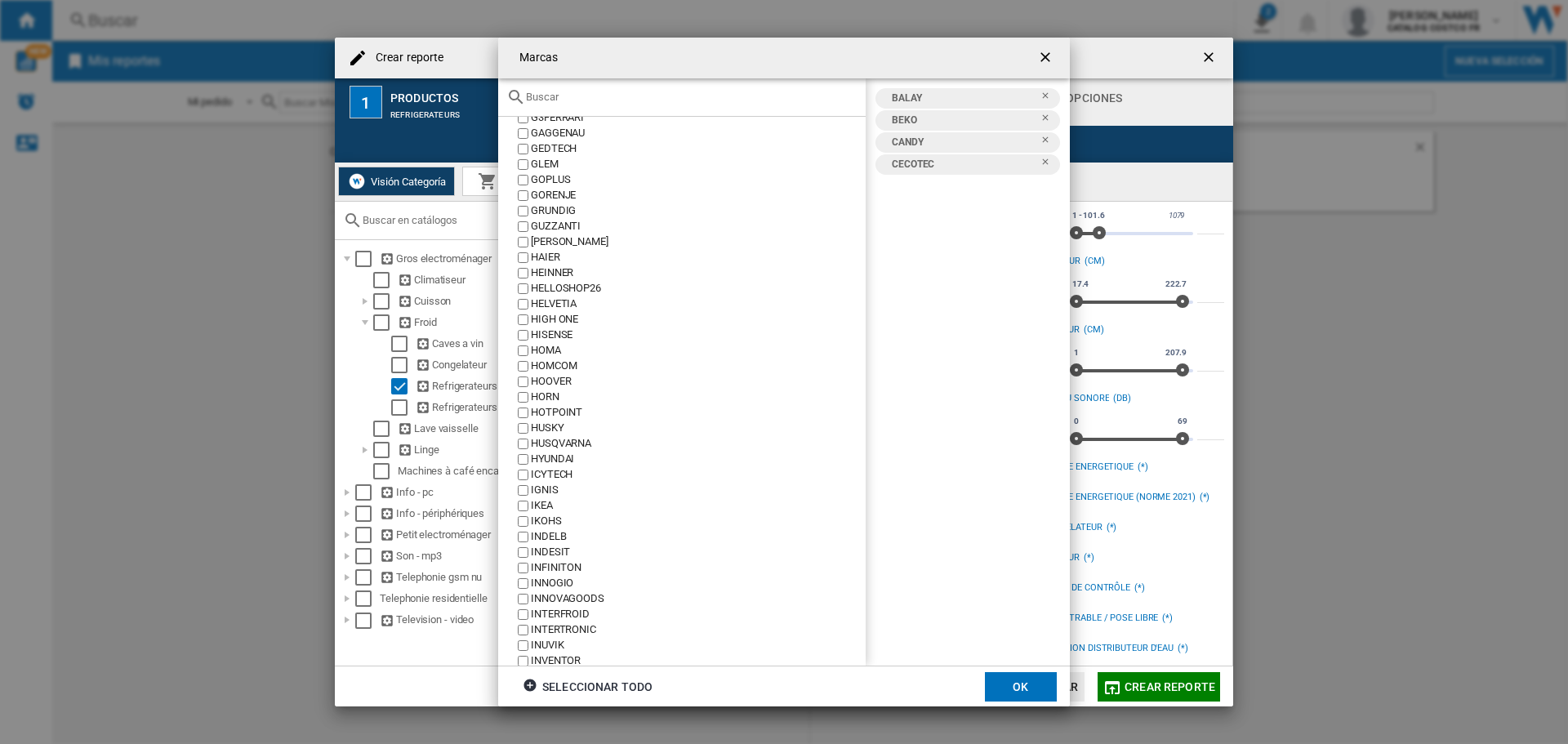
scroll to position [1553, 0]
click at [1018, 677] on button "OK" at bounding box center [1021, 687] width 72 height 29
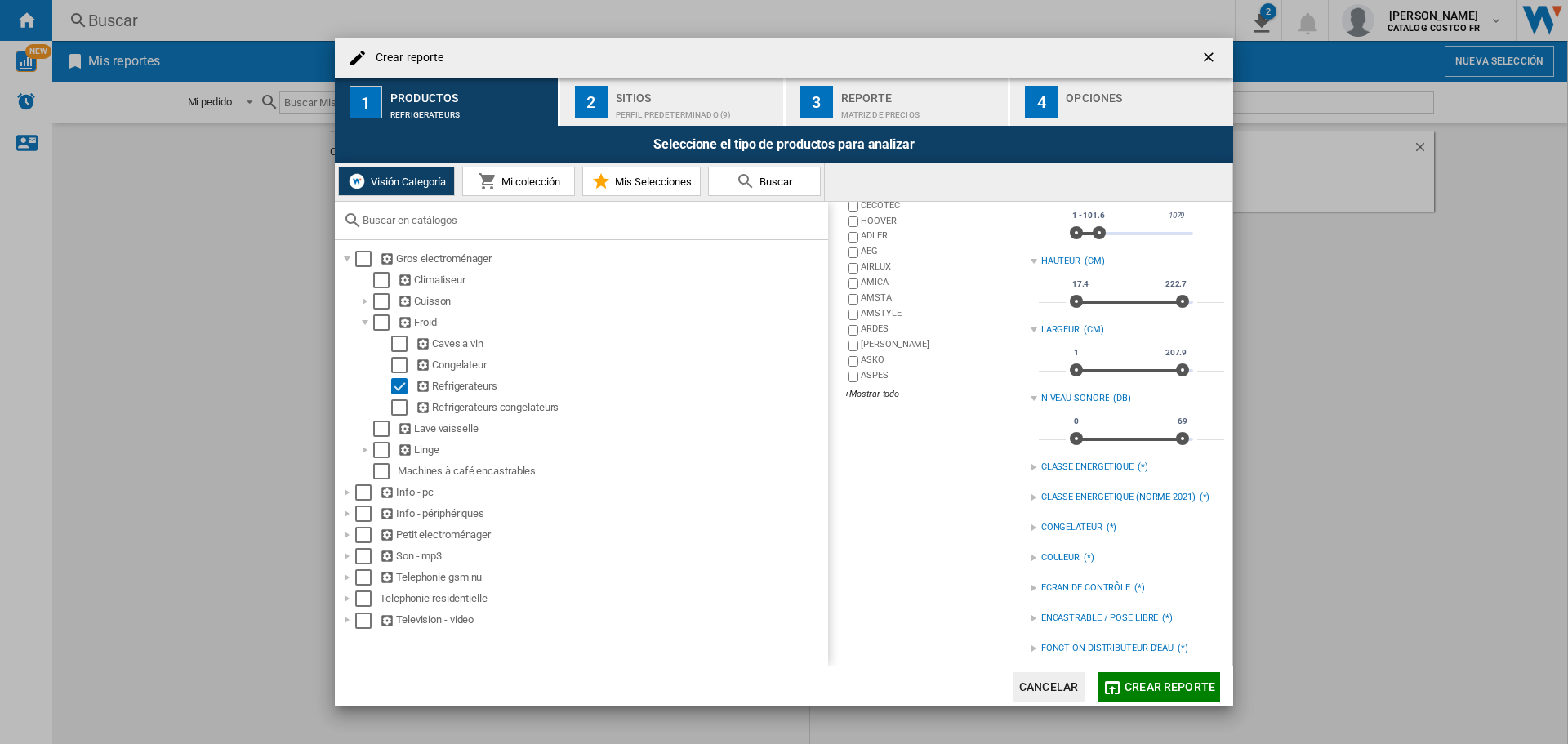
scroll to position [0, 0]
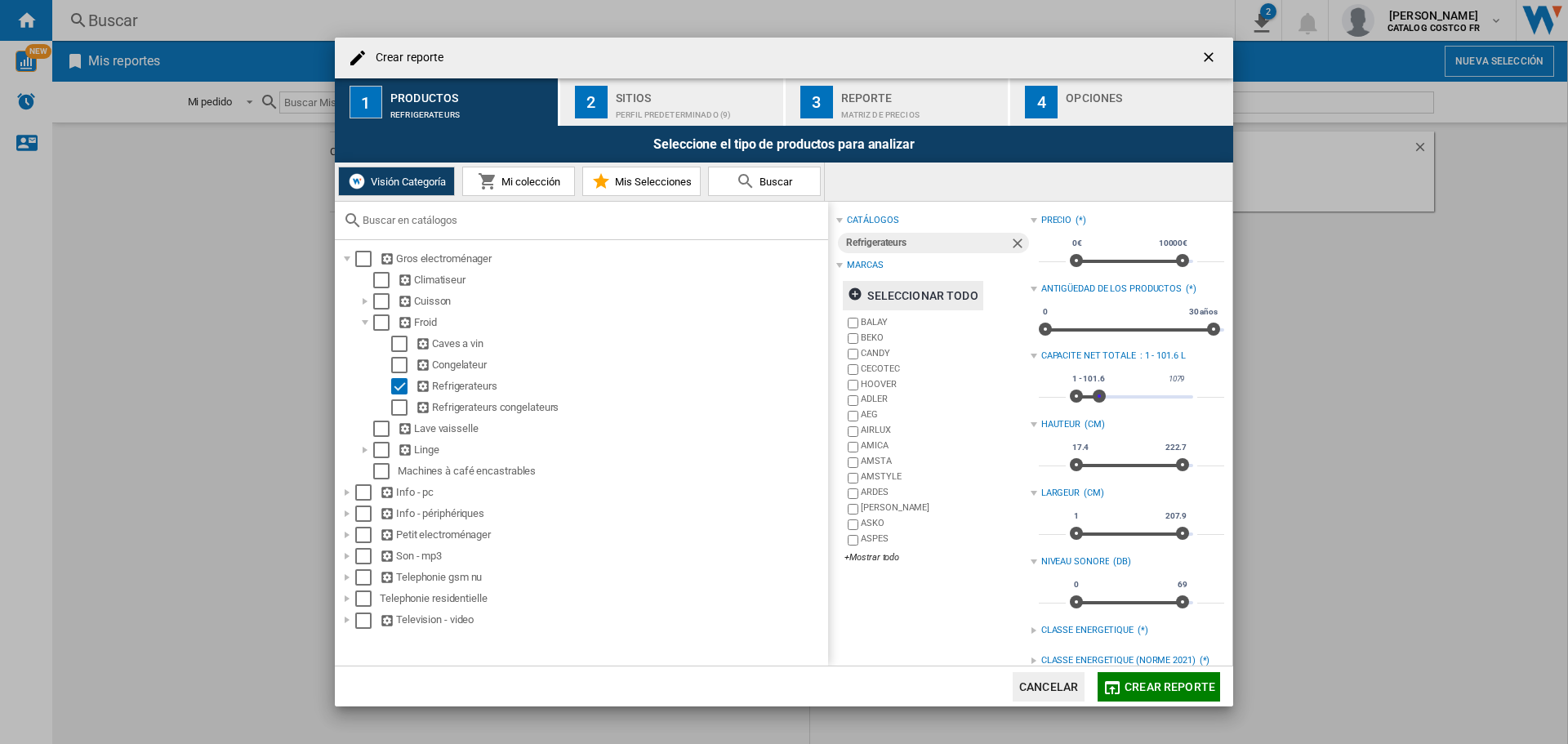
type input "**"
click at [1094, 399] on span "Crear reporte ..." at bounding box center [1098, 396] width 13 height 13
click at [1159, 685] on span "Crear reporte" at bounding box center [1170, 687] width 91 height 13
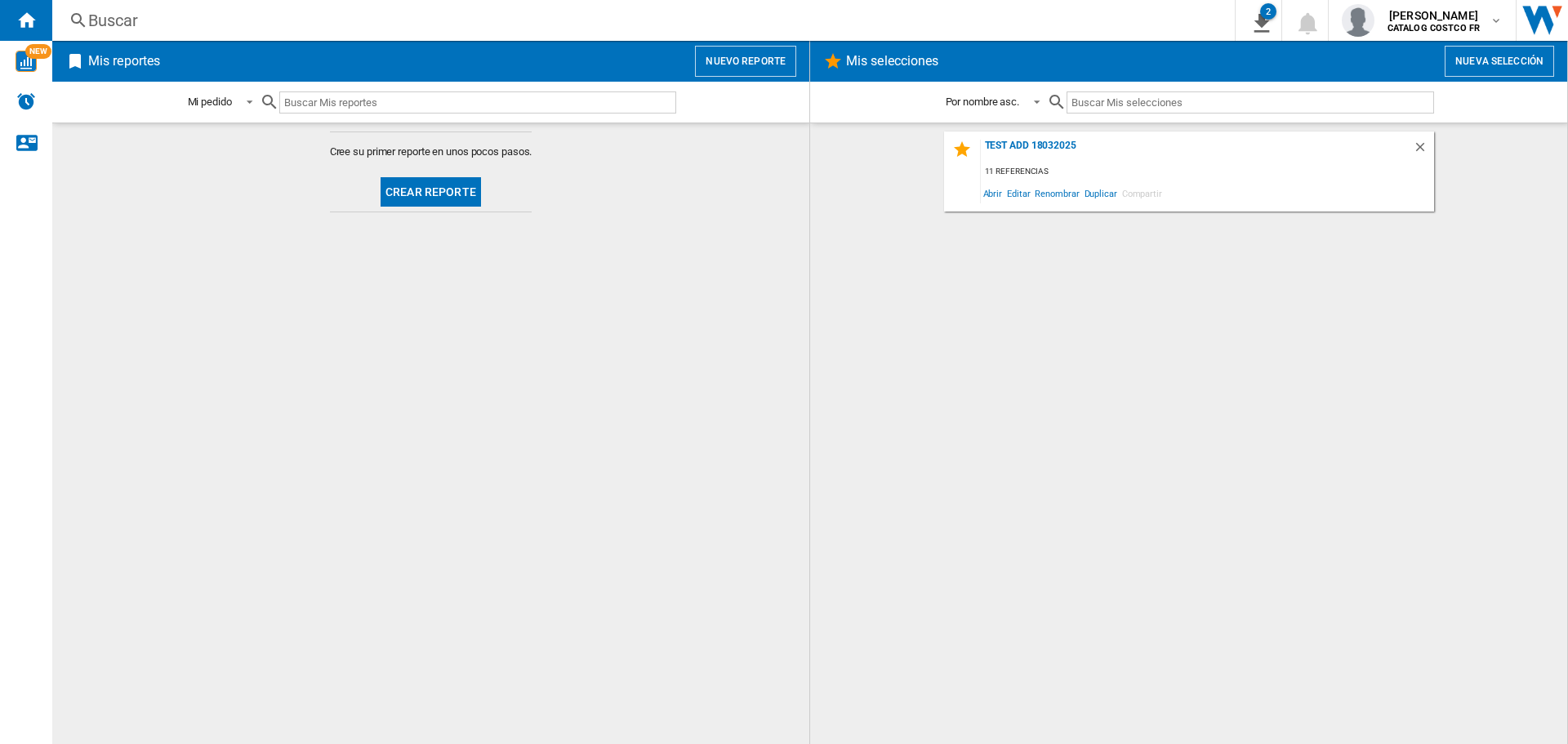
click at [419, 203] on button "Crear reporte" at bounding box center [431, 192] width 100 height 29
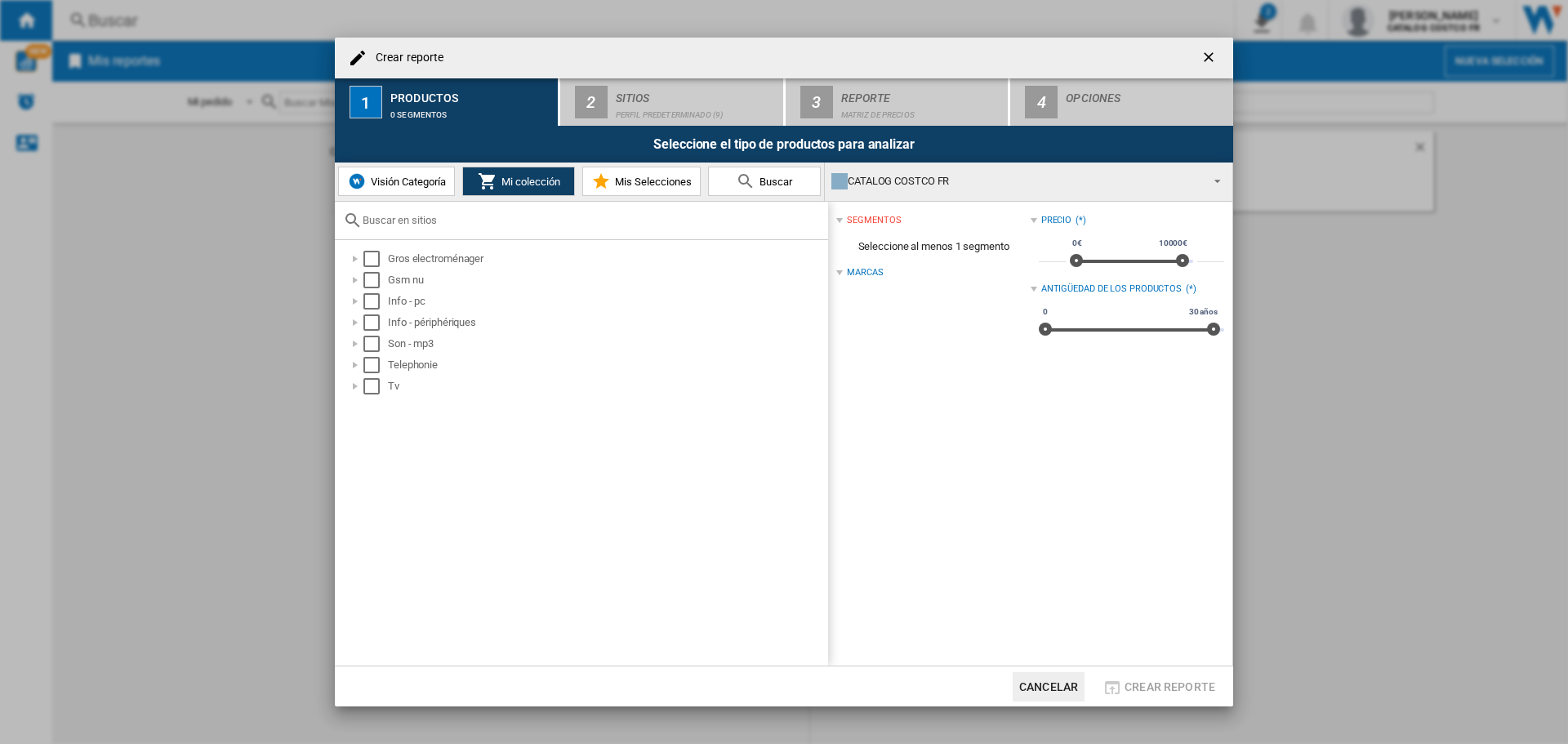
click at [374, 193] on button "Visión Categoría" at bounding box center [397, 181] width 117 height 29
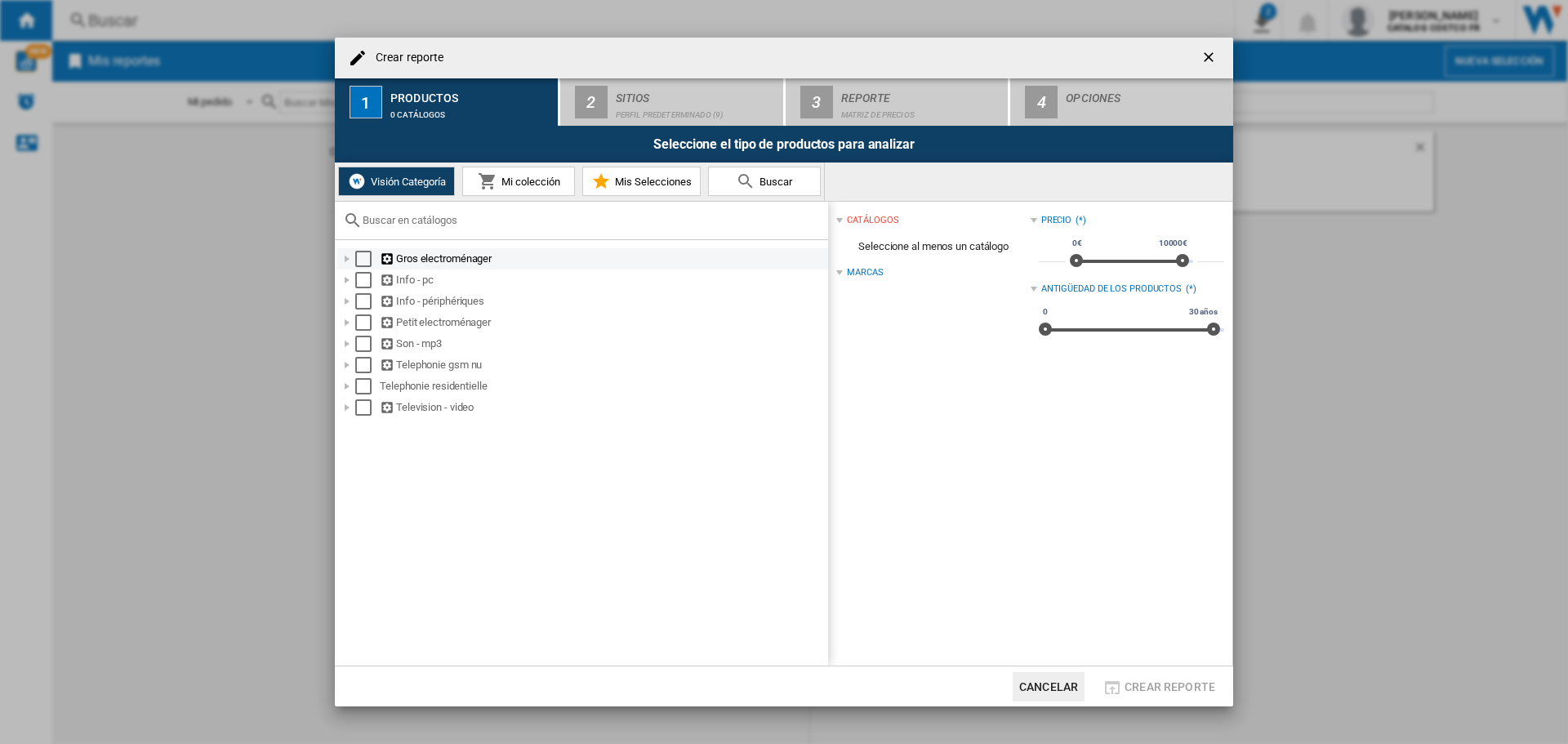
click at [421, 254] on div "Gros electroménager" at bounding box center [603, 259] width 446 height 16
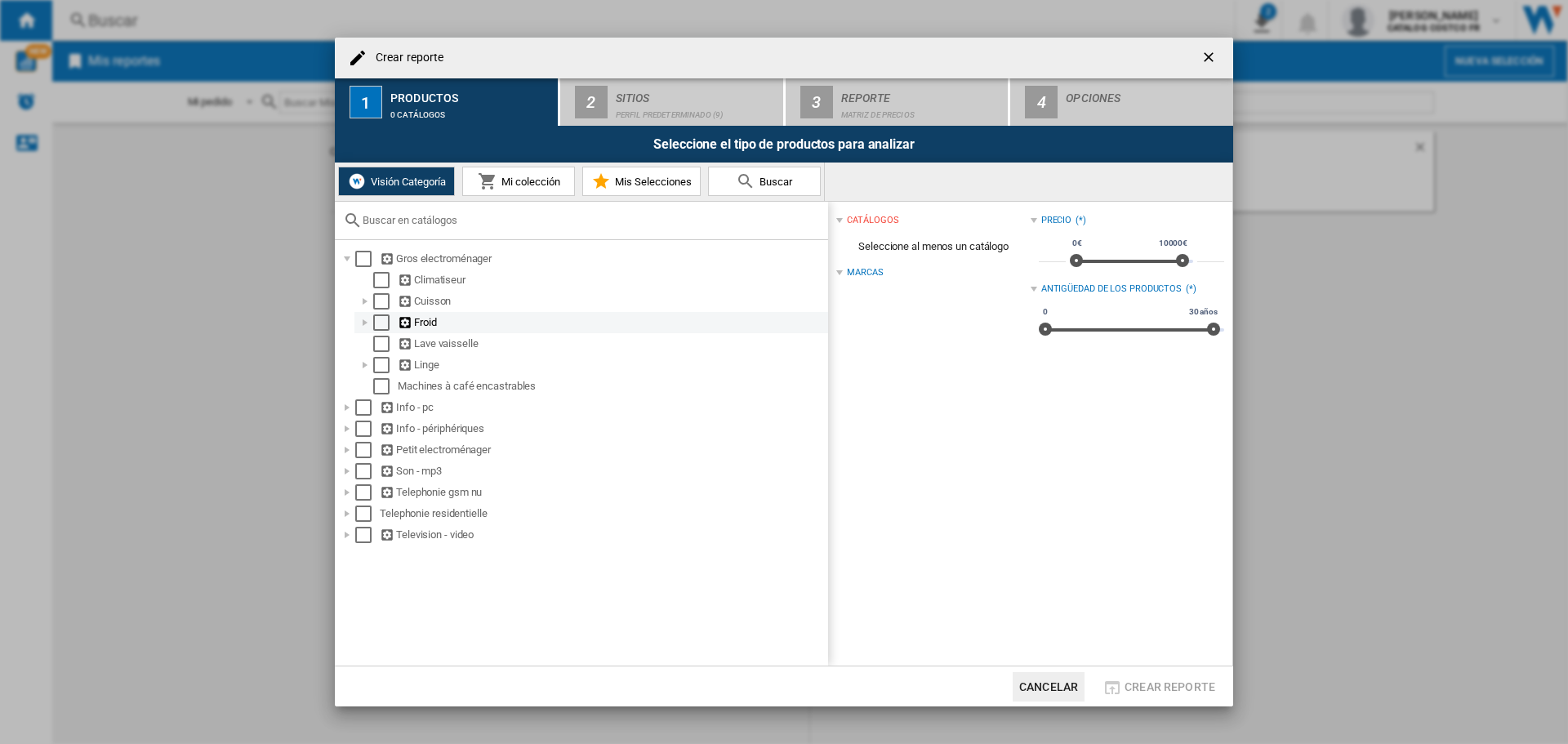
click at [436, 320] on div "Froid" at bounding box center [611, 322] width 428 height 16
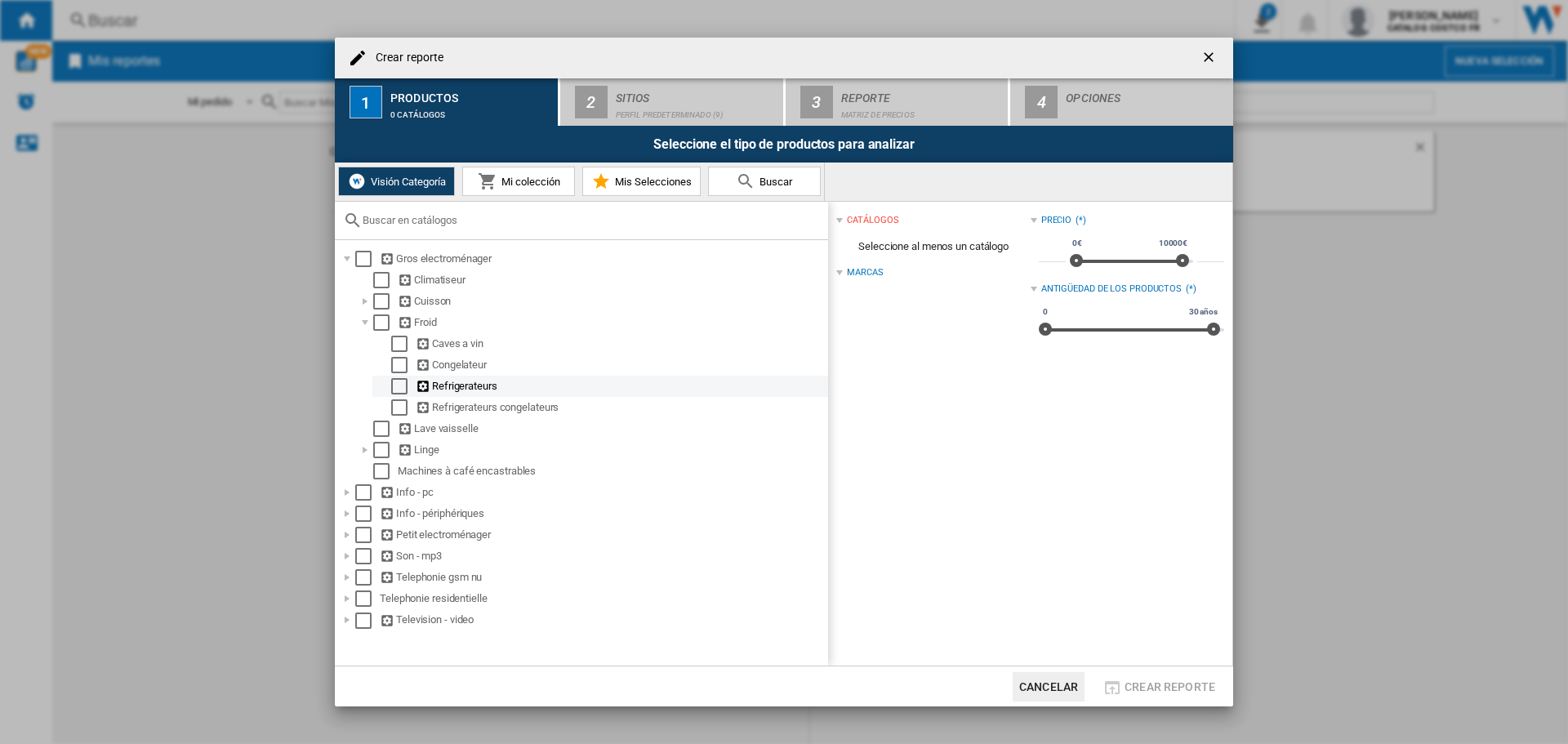
click at [457, 385] on div "Refrigerateurs" at bounding box center [621, 386] width 410 height 16
click at [393, 383] on div "Select" at bounding box center [399, 386] width 16 height 16
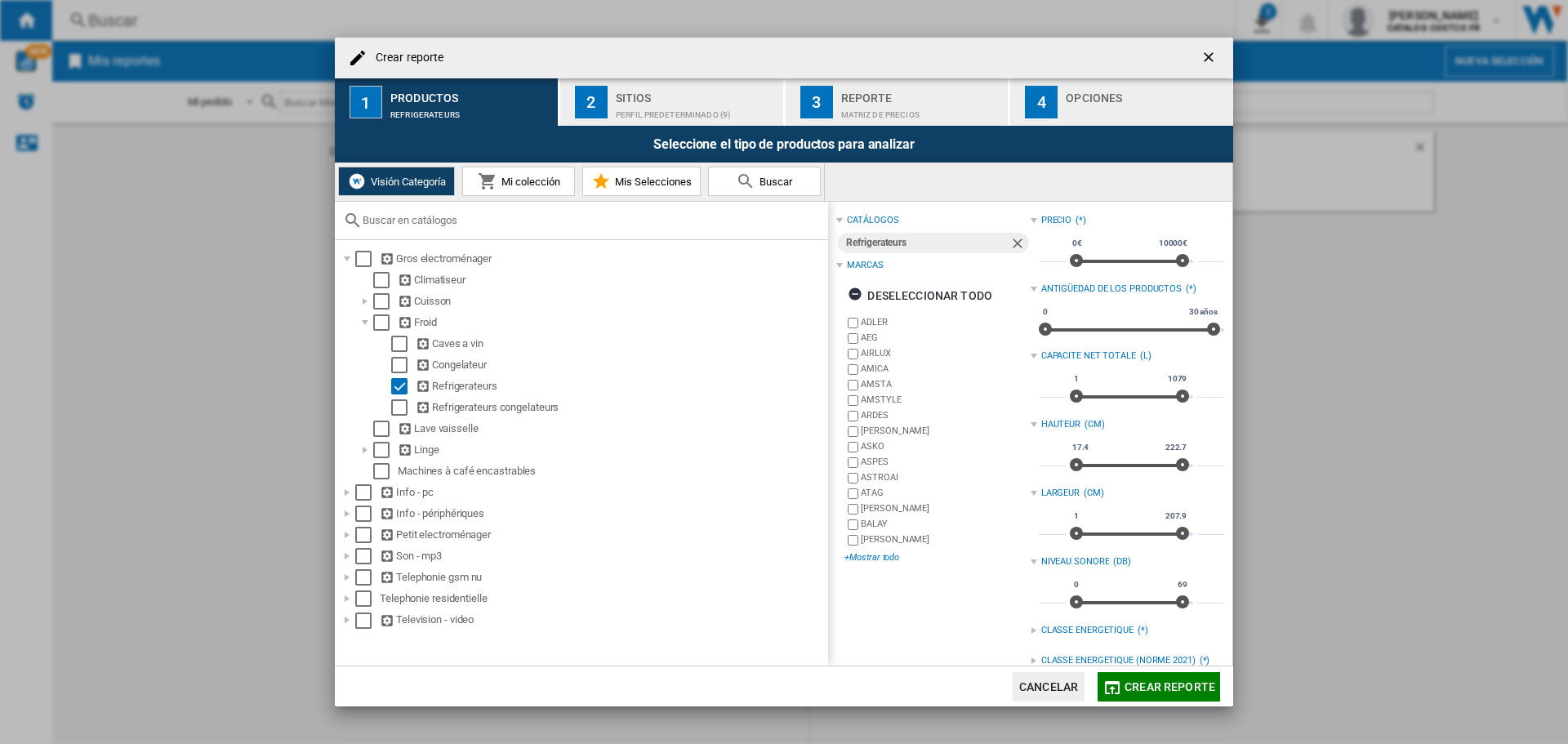
click at [878, 554] on div "+Mostrar todo" at bounding box center [938, 558] width 185 height 12
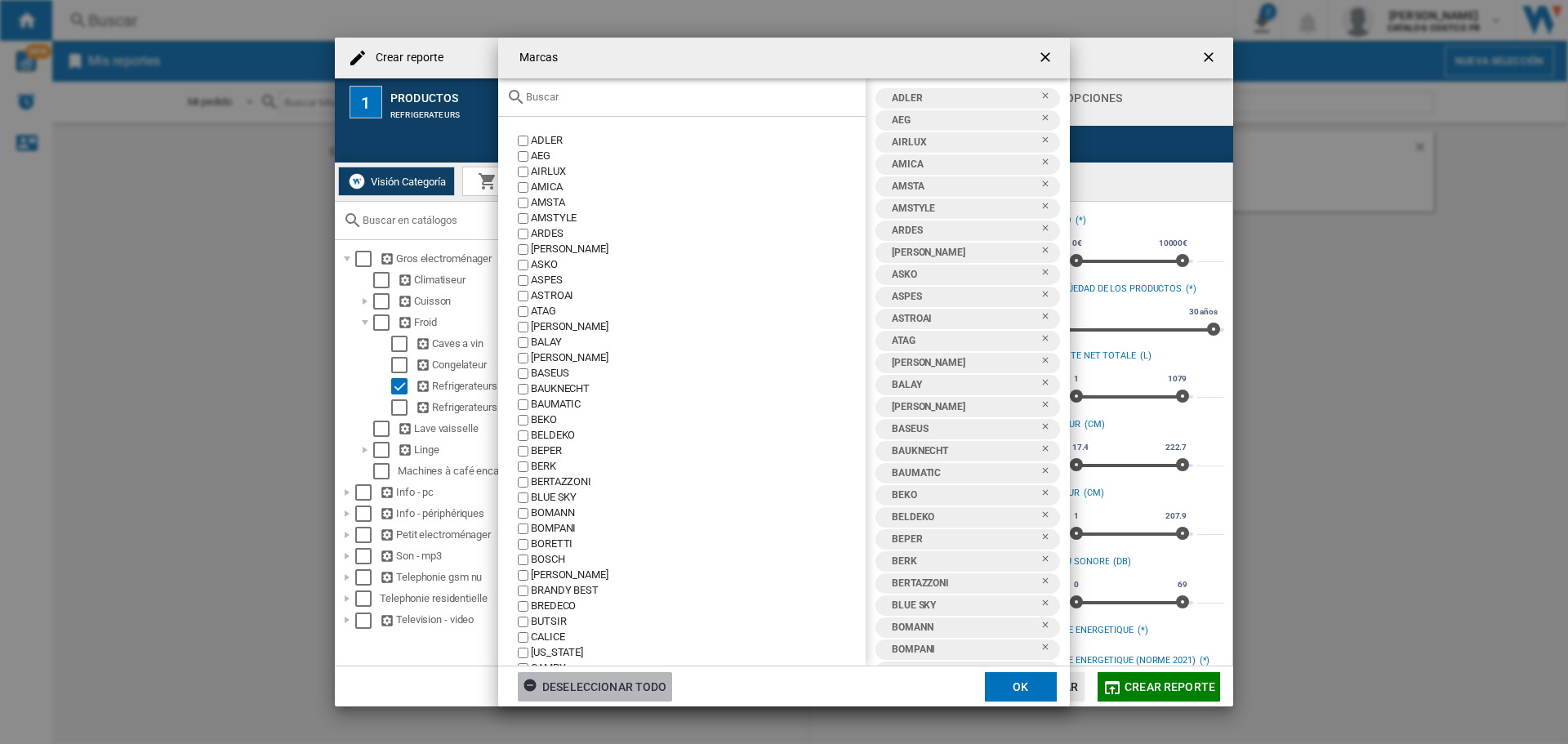
click at [612, 680] on div "Deseleccionar todo" at bounding box center [595, 687] width 145 height 29
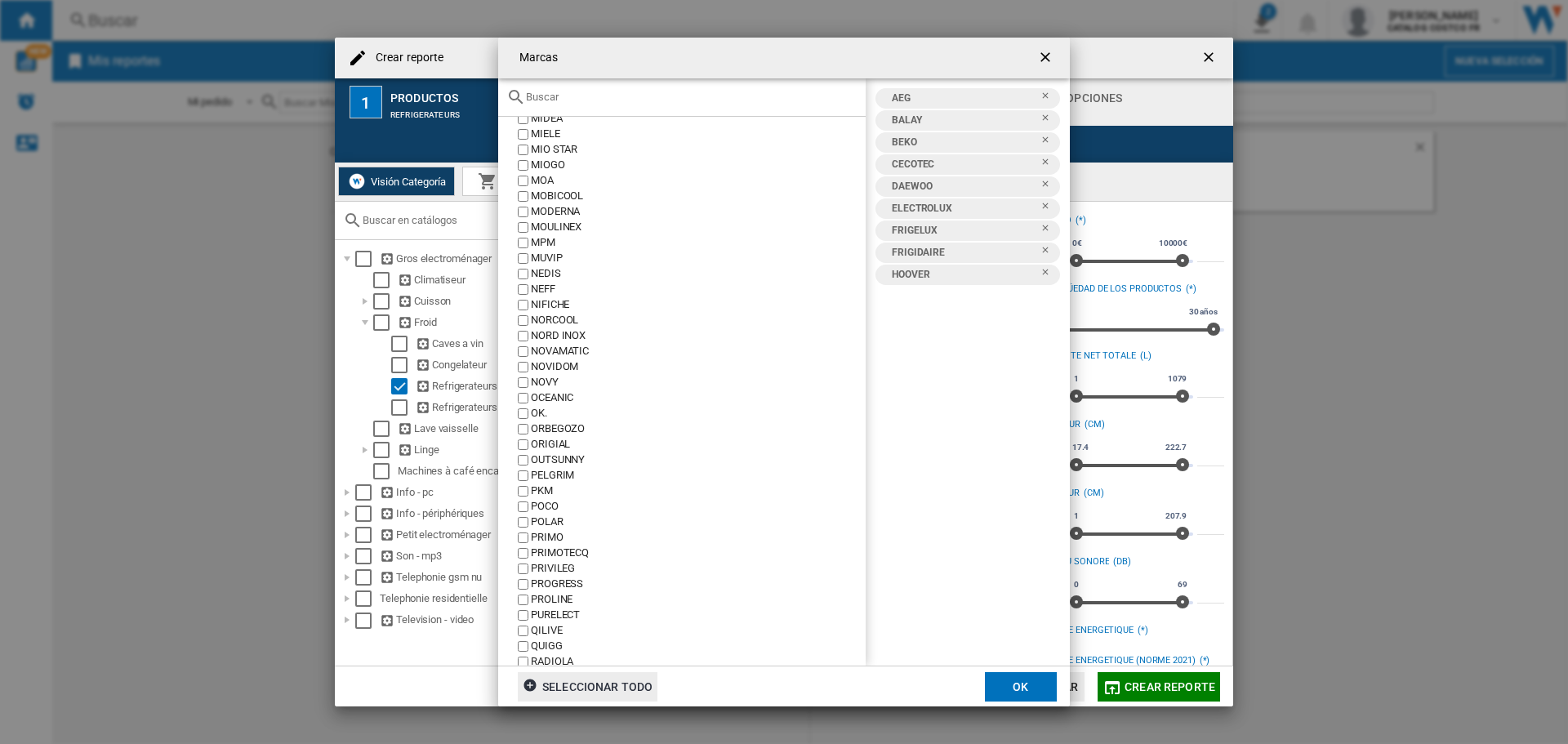
scroll to position [2779, 0]
click at [990, 692] on button "OK" at bounding box center [1021, 687] width 72 height 29
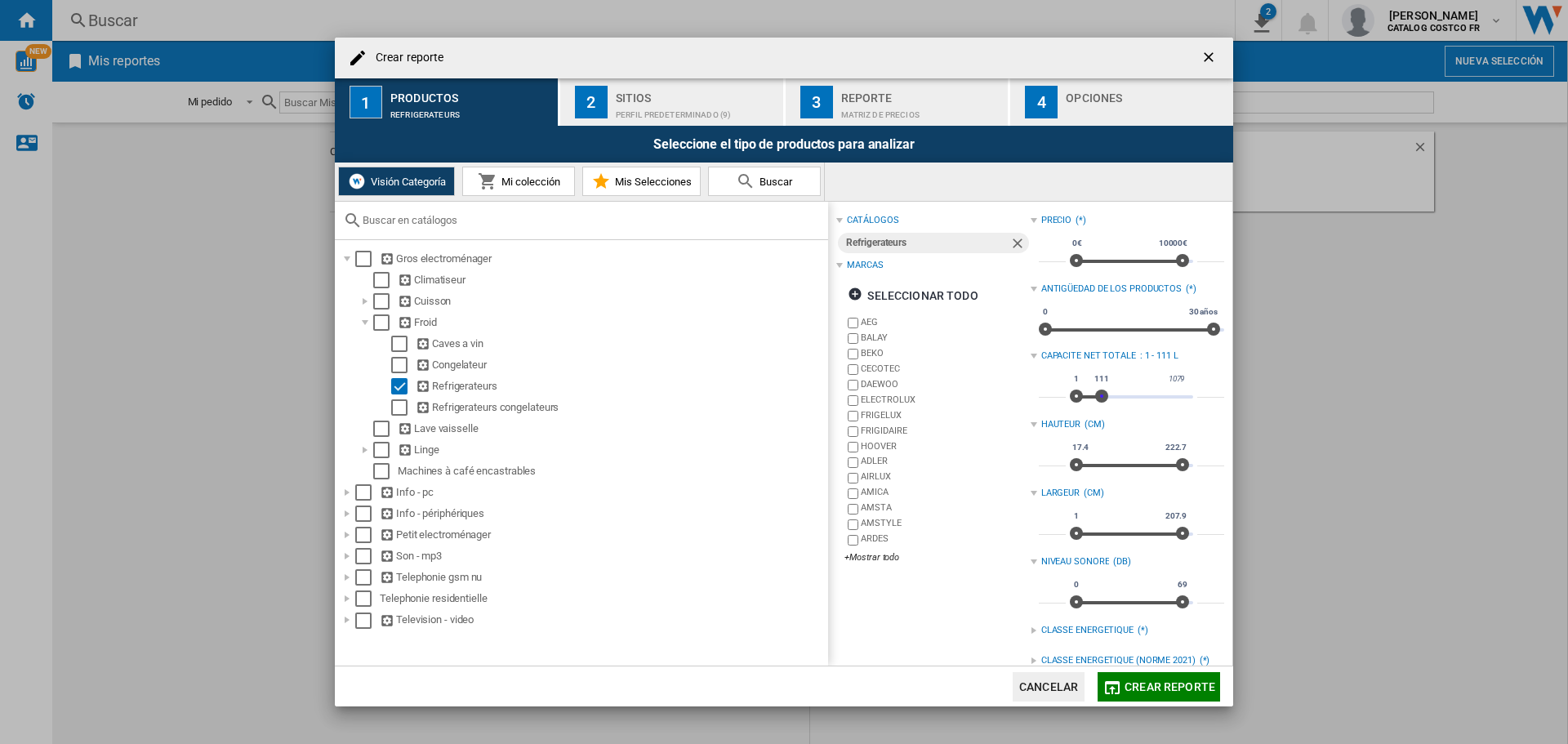
type input "***"
drag, startPoint x: 1177, startPoint y: 399, endPoint x: 1095, endPoint y: 398, distance: 82.0
click at [1095, 398] on span "Crear reporte ..." at bounding box center [1100, 396] width 13 height 13
click at [1173, 690] on span "Crear reporte" at bounding box center [1170, 687] width 91 height 13
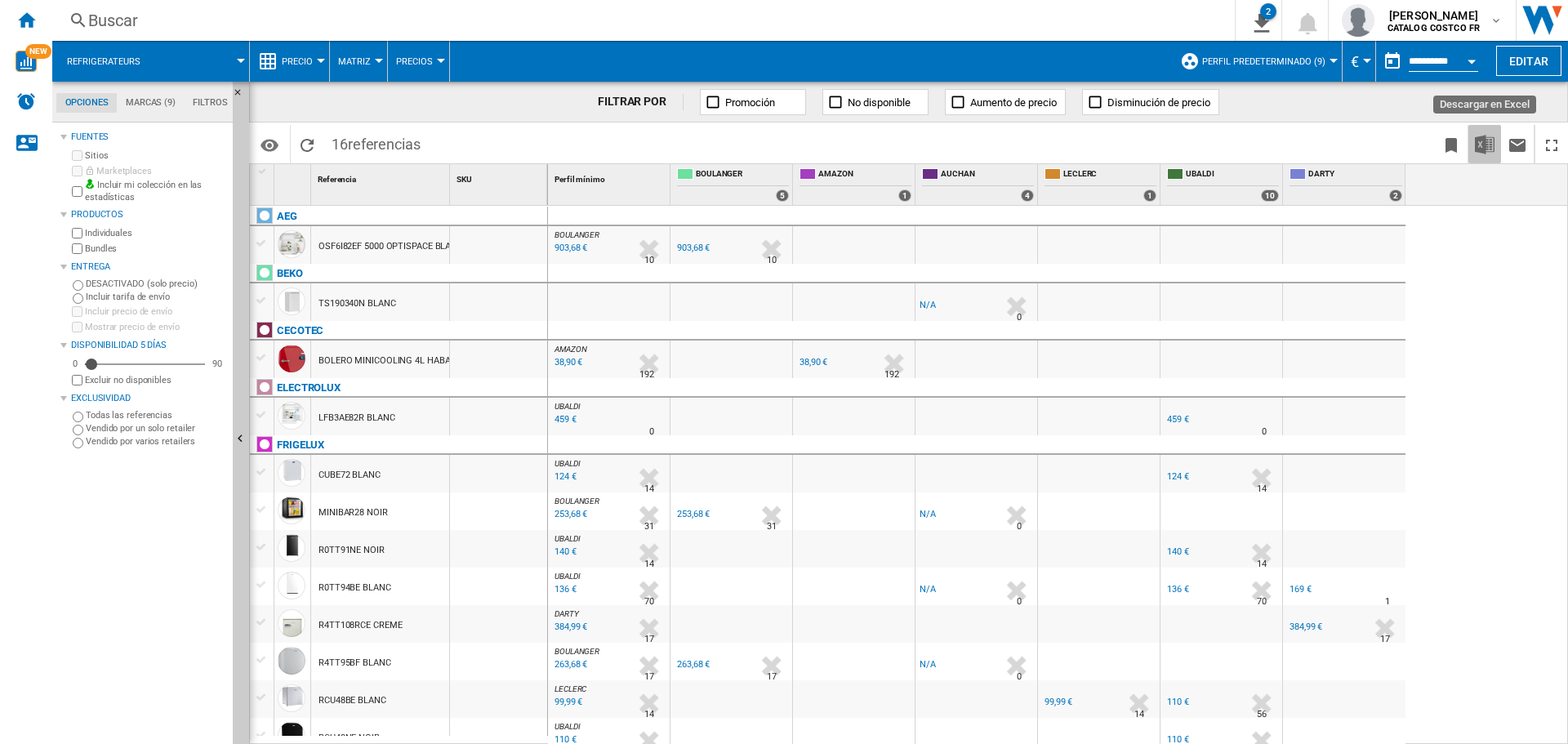
click at [1481, 143] on img "Descargar en Excel" at bounding box center [1485, 145] width 20 height 20
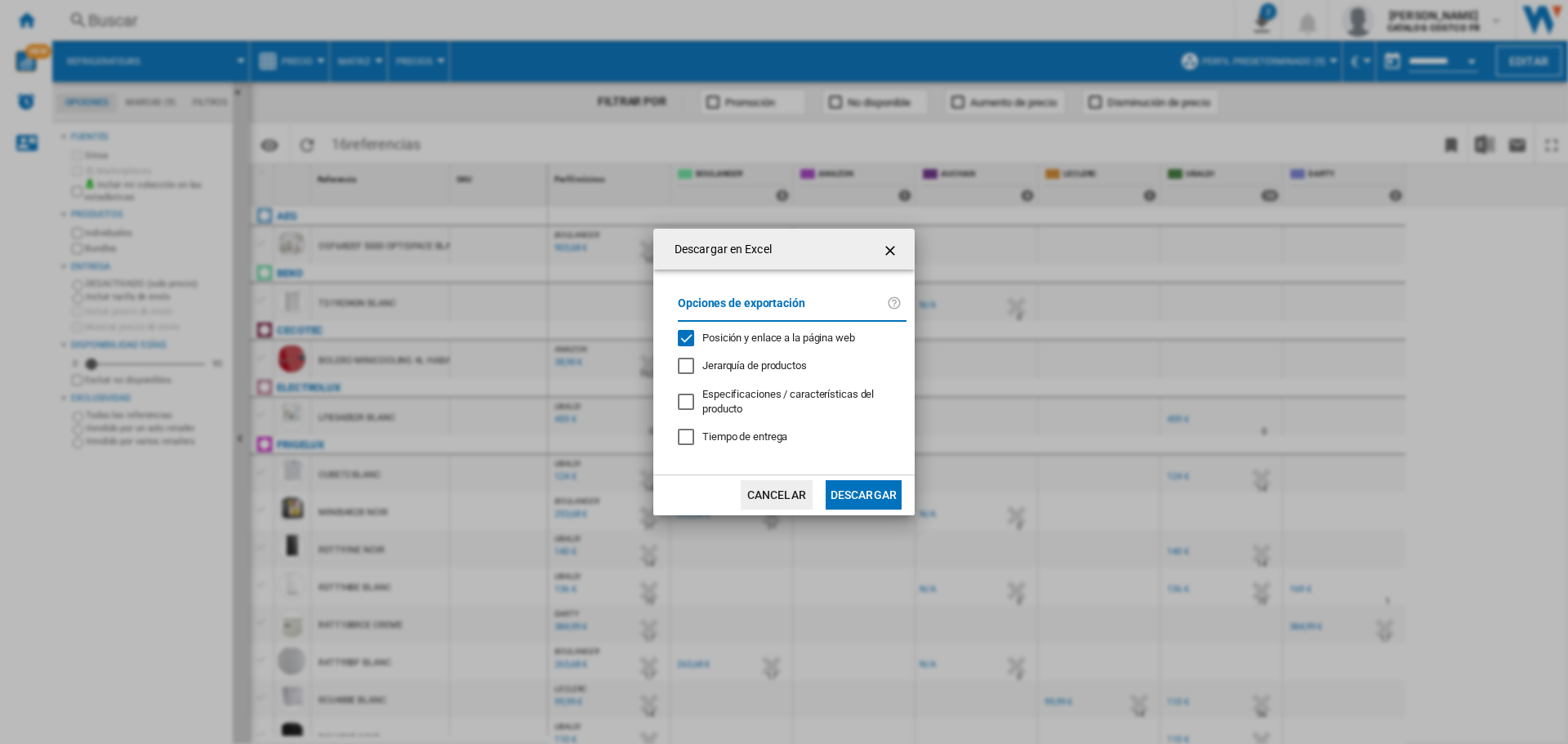
click at [861, 475] on md-dialog-actions "Cancelar Descargar" at bounding box center [784, 495] width 261 height 41
click at [861, 487] on button "Descargar" at bounding box center [864, 495] width 76 height 29
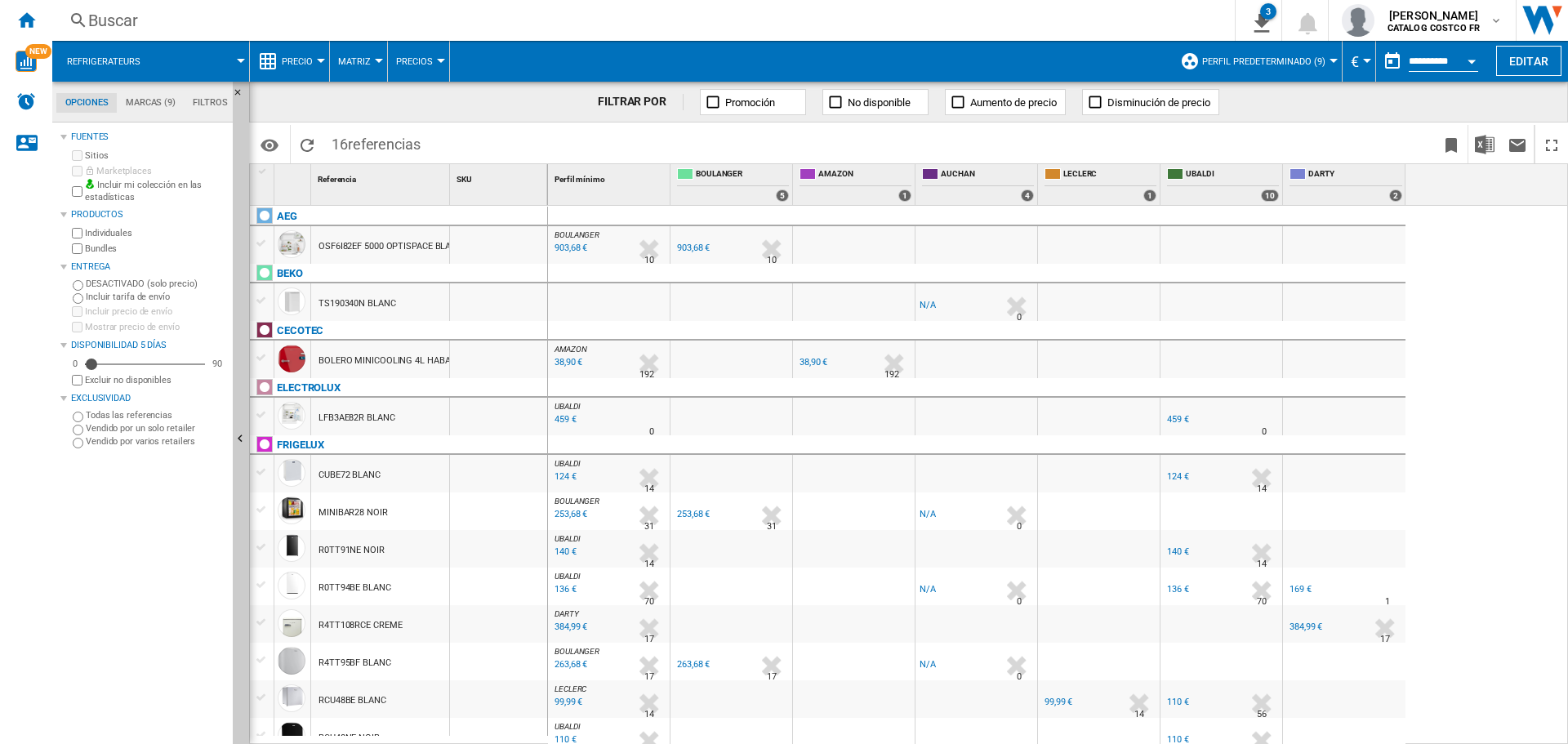
click at [81, 22] on ng-md-icon at bounding box center [78, 21] width 20 height 21
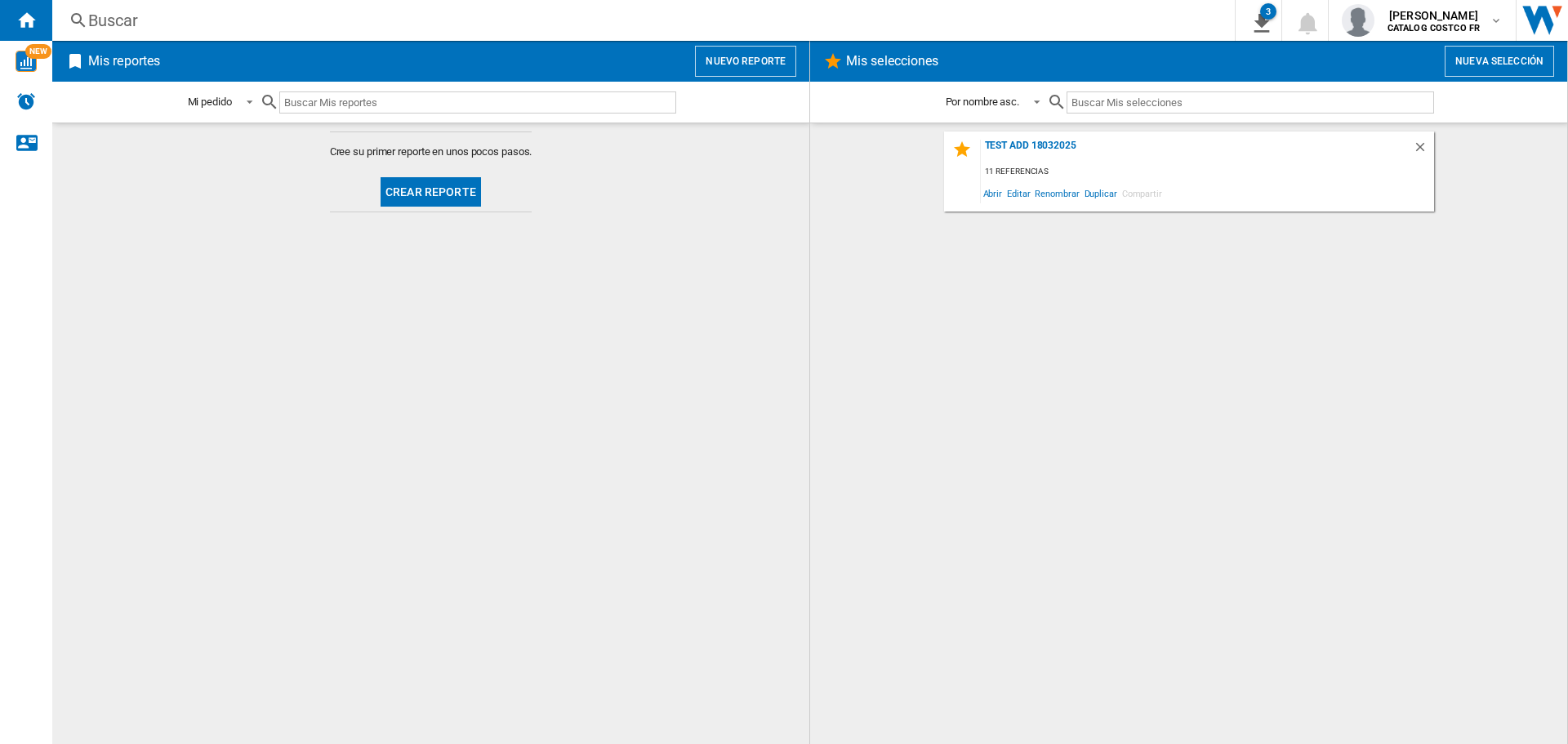
click at [412, 184] on button "Crear reporte" at bounding box center [431, 192] width 100 height 29
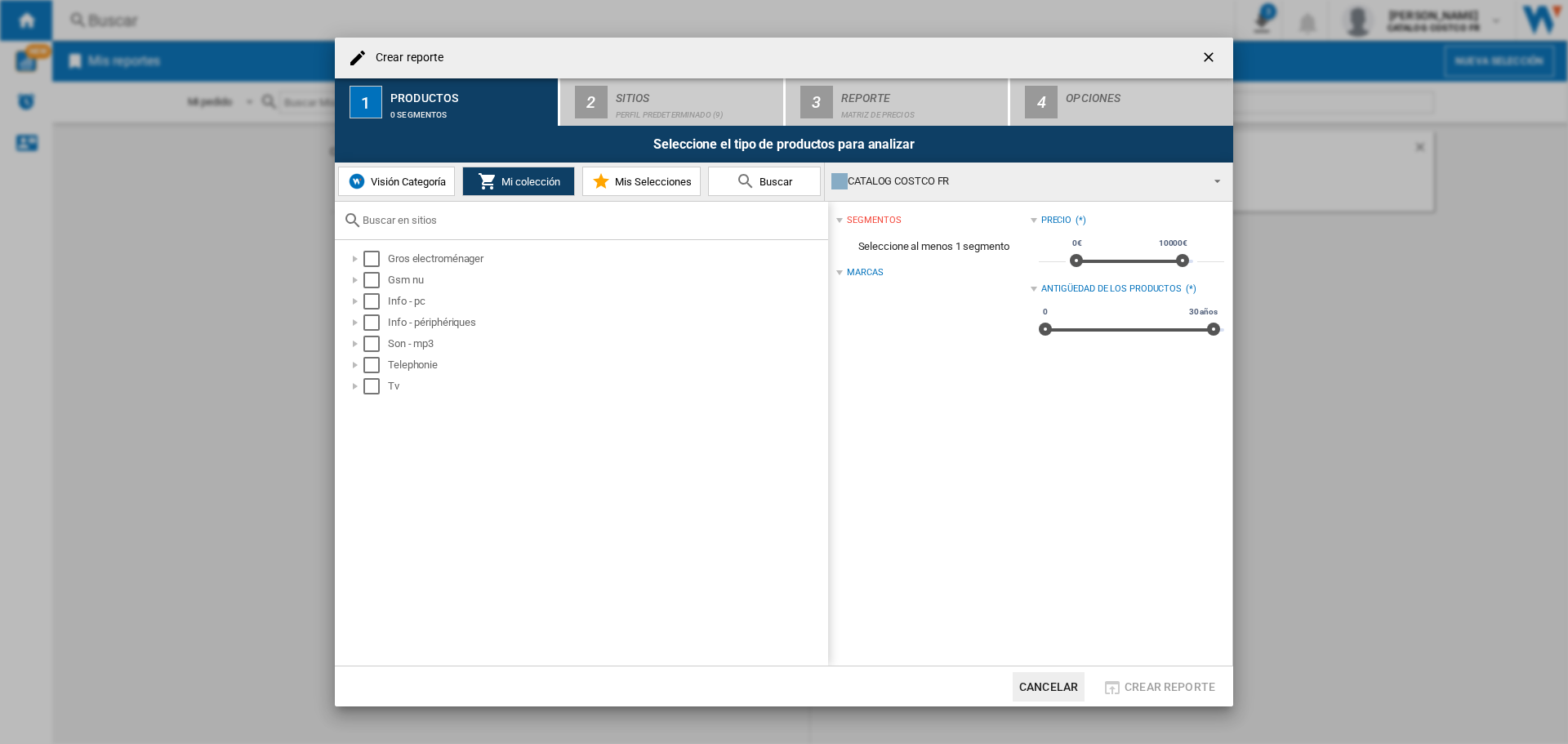
click at [416, 189] on button "Visión Categoría" at bounding box center [397, 181] width 117 height 29
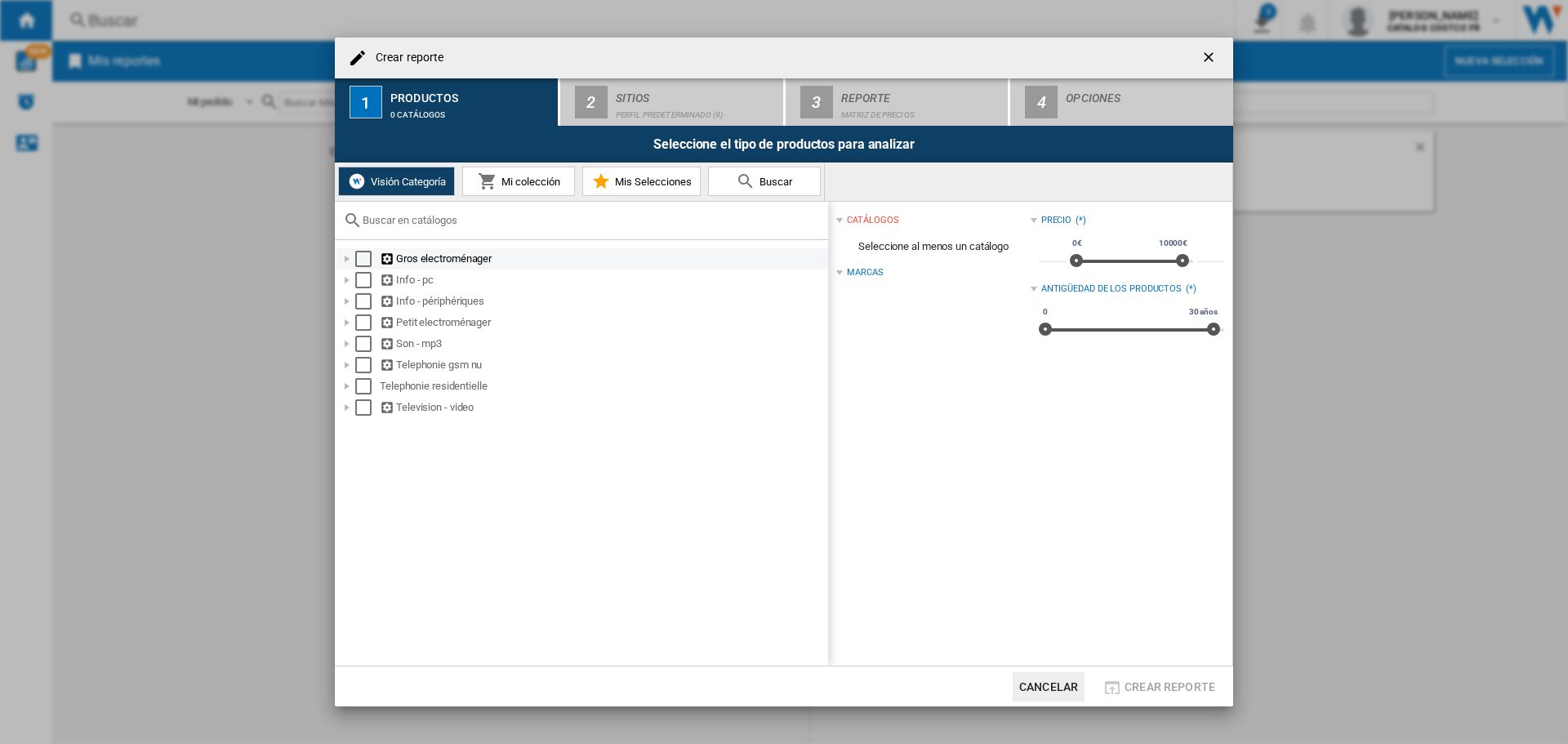
click at [411, 253] on div "Gros electroménager" at bounding box center [603, 259] width 446 height 16
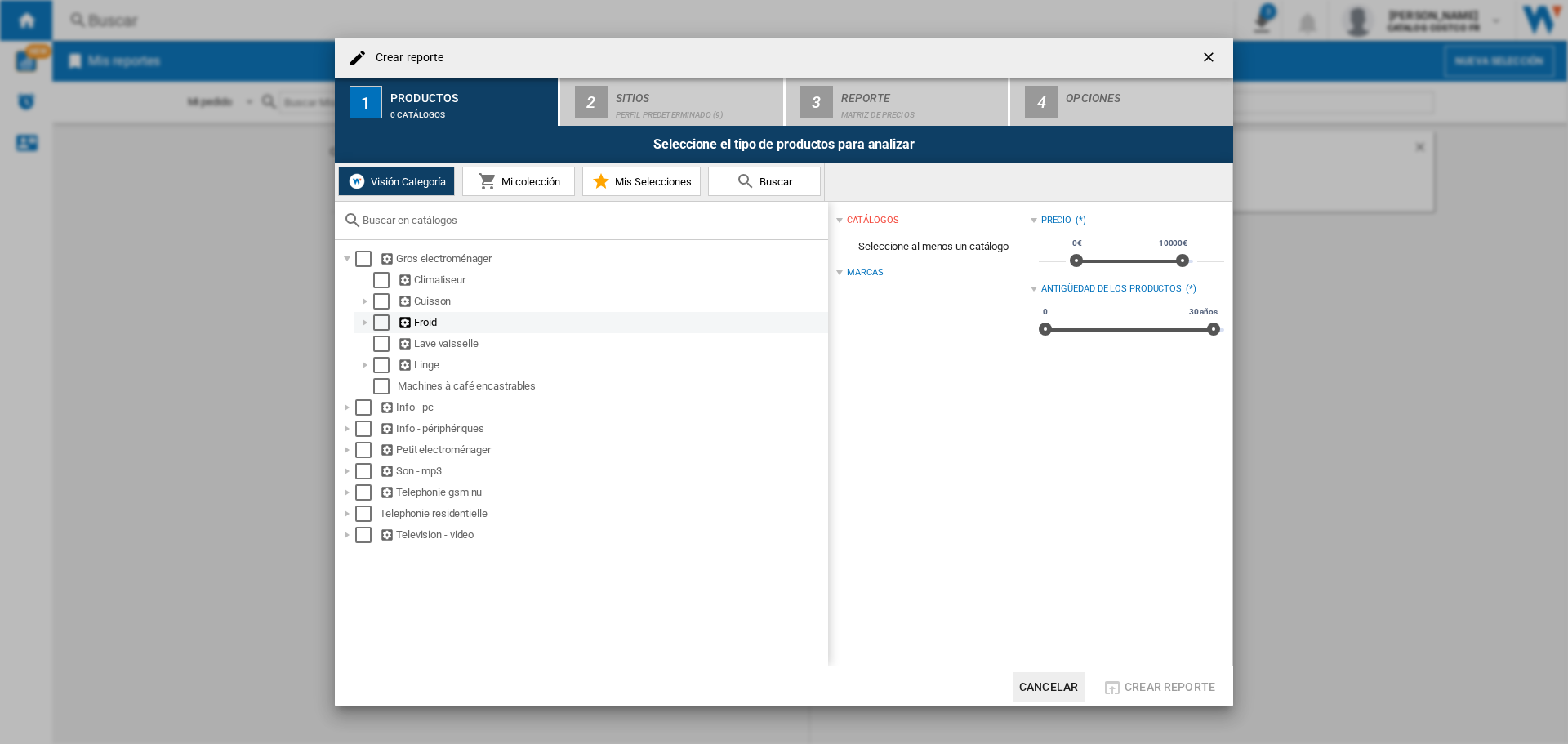
click at [429, 321] on div "Froid" at bounding box center [611, 322] width 428 height 16
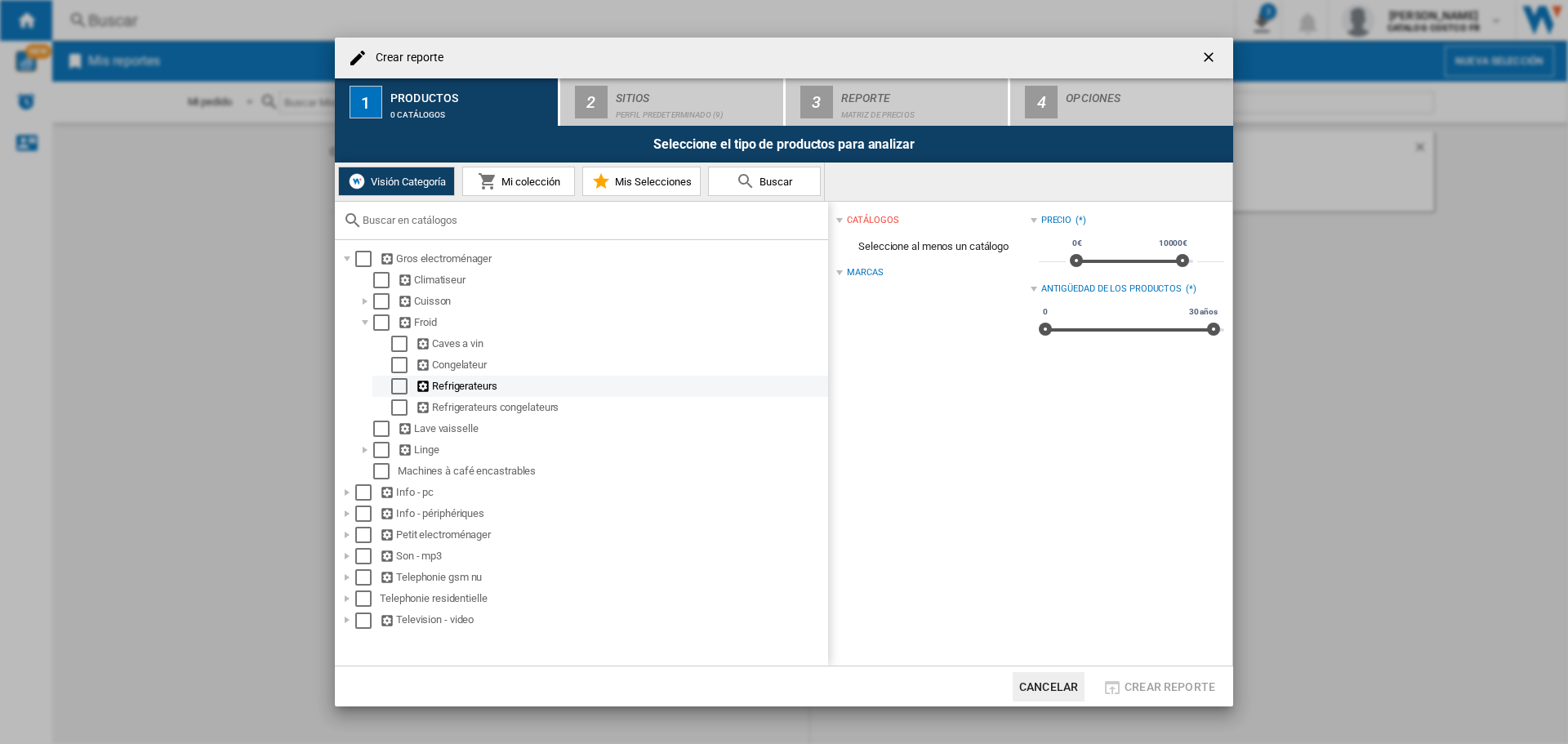
click at [403, 383] on div "Select" at bounding box center [399, 386] width 16 height 16
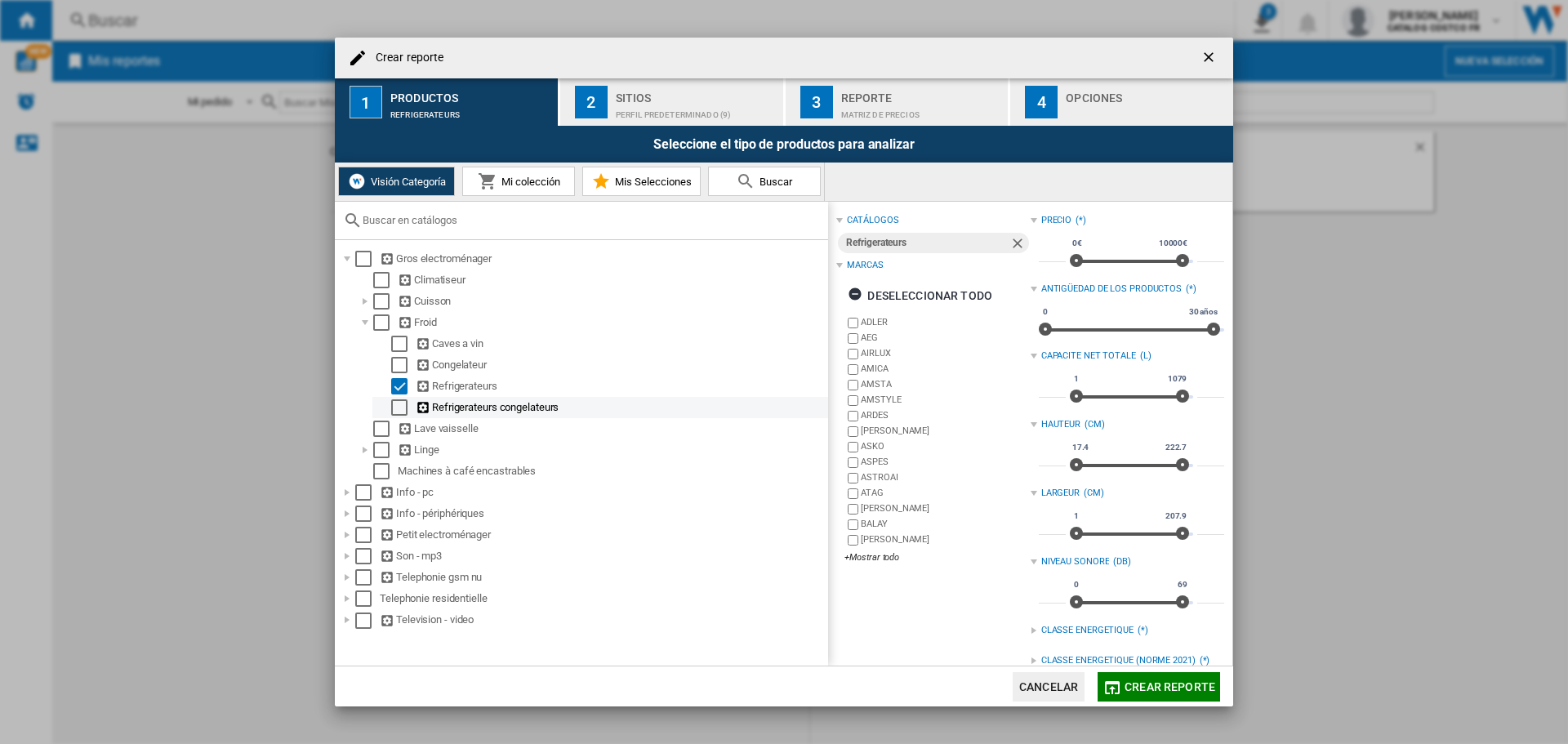
click at [402, 405] on div "Select" at bounding box center [399, 407] width 16 height 16
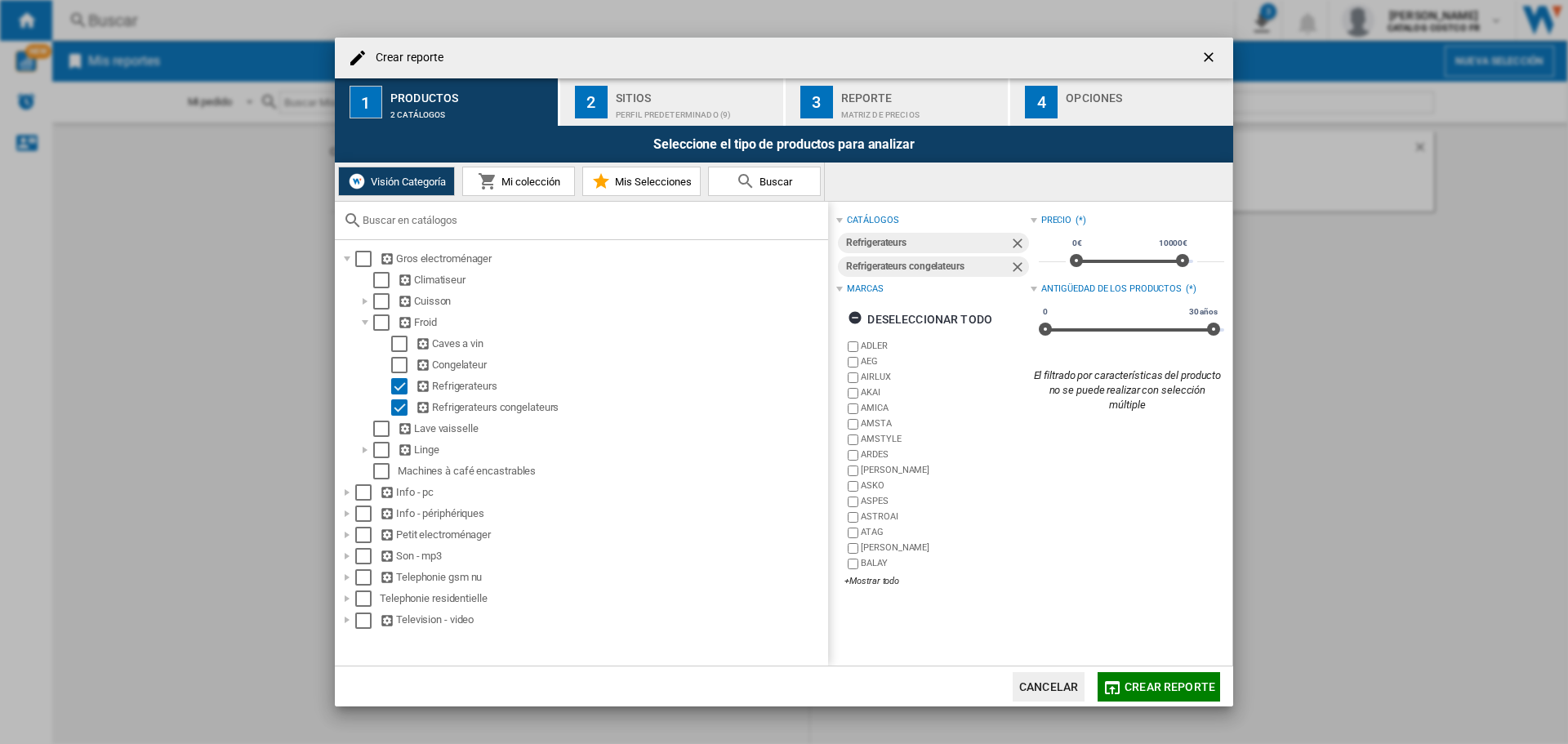
click at [1032, 679] on button "Cancelar" at bounding box center [1049, 687] width 72 height 29
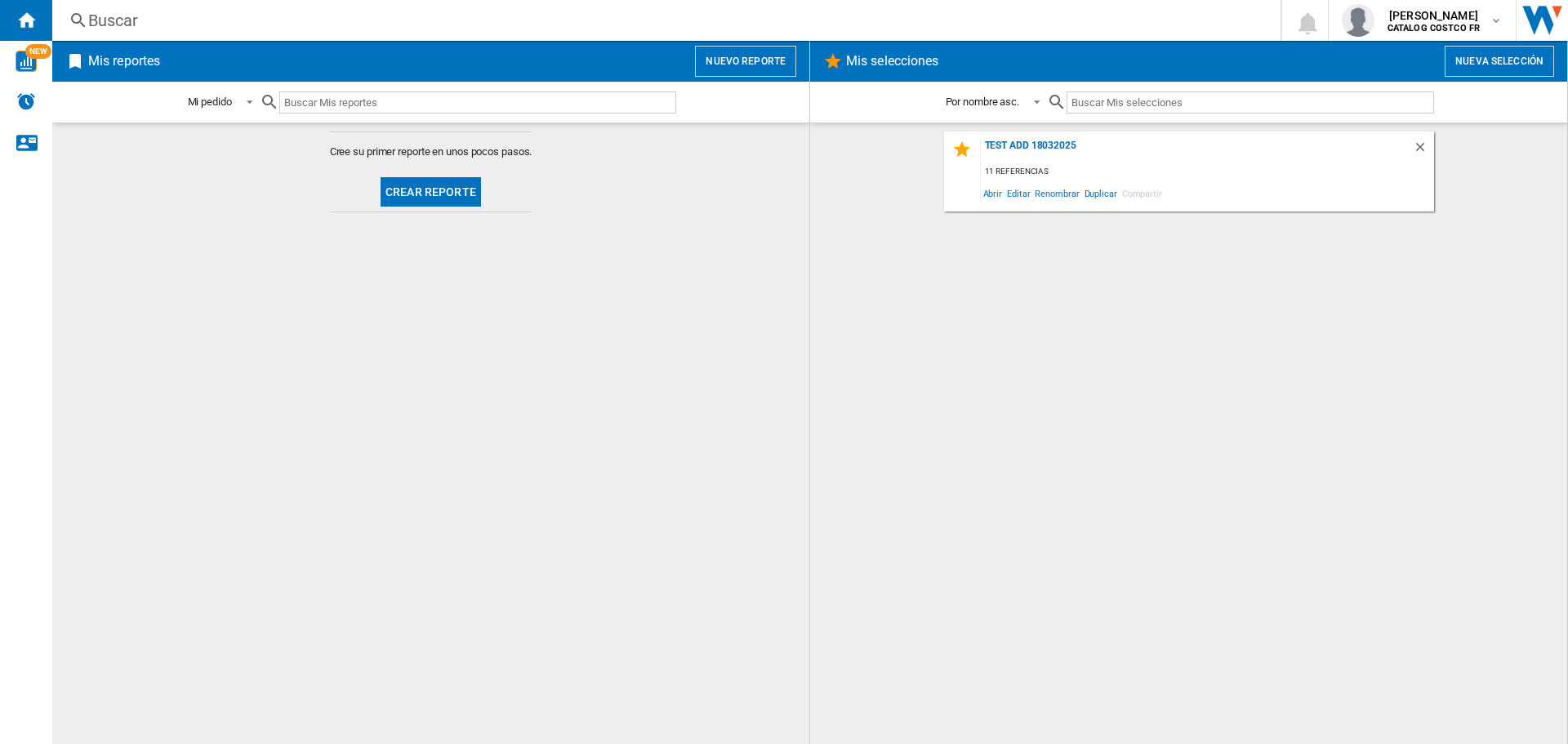
click at [398, 191] on button "Crear reporte" at bounding box center [431, 192] width 100 height 29
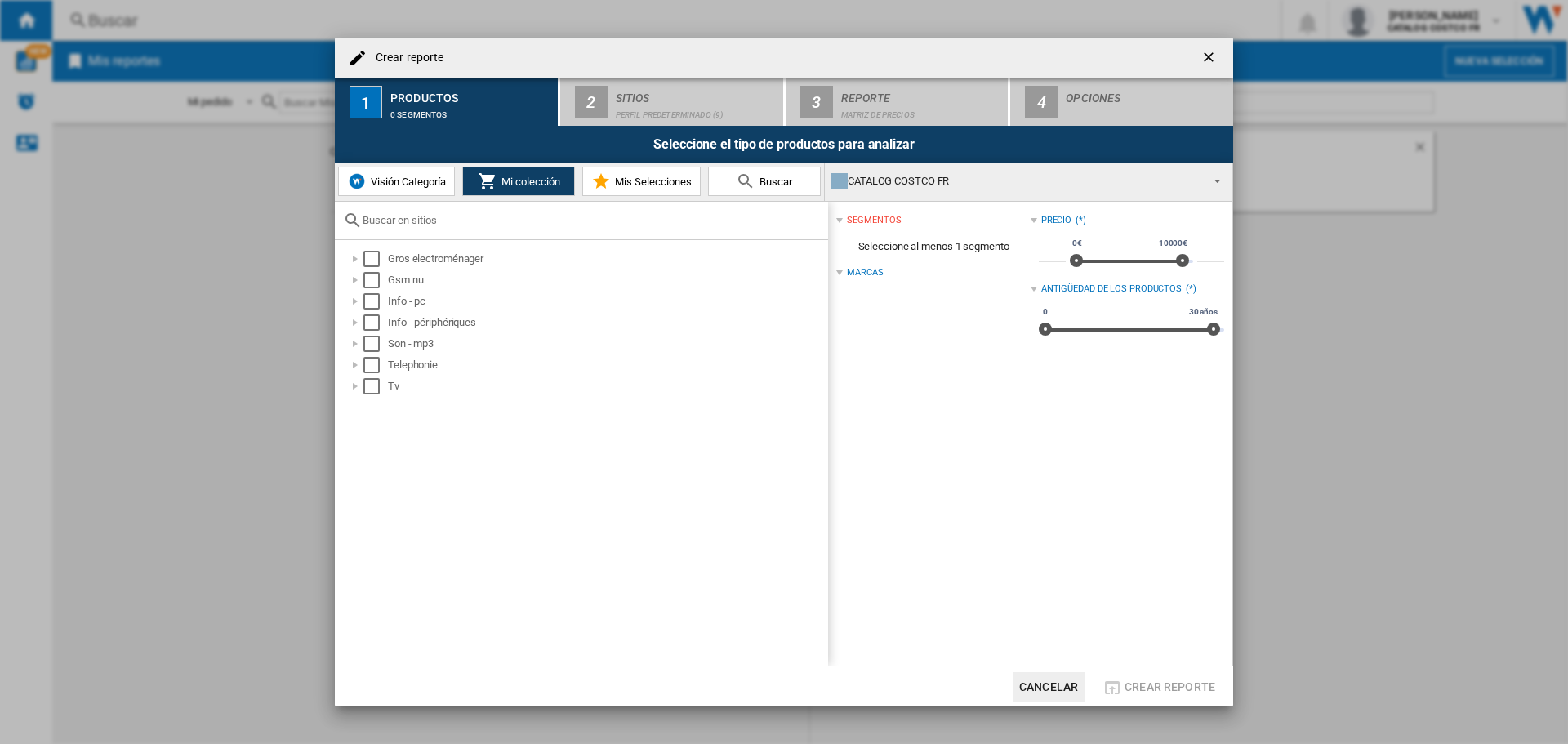
click at [381, 183] on span "Visión Categoría" at bounding box center [407, 182] width 80 height 12
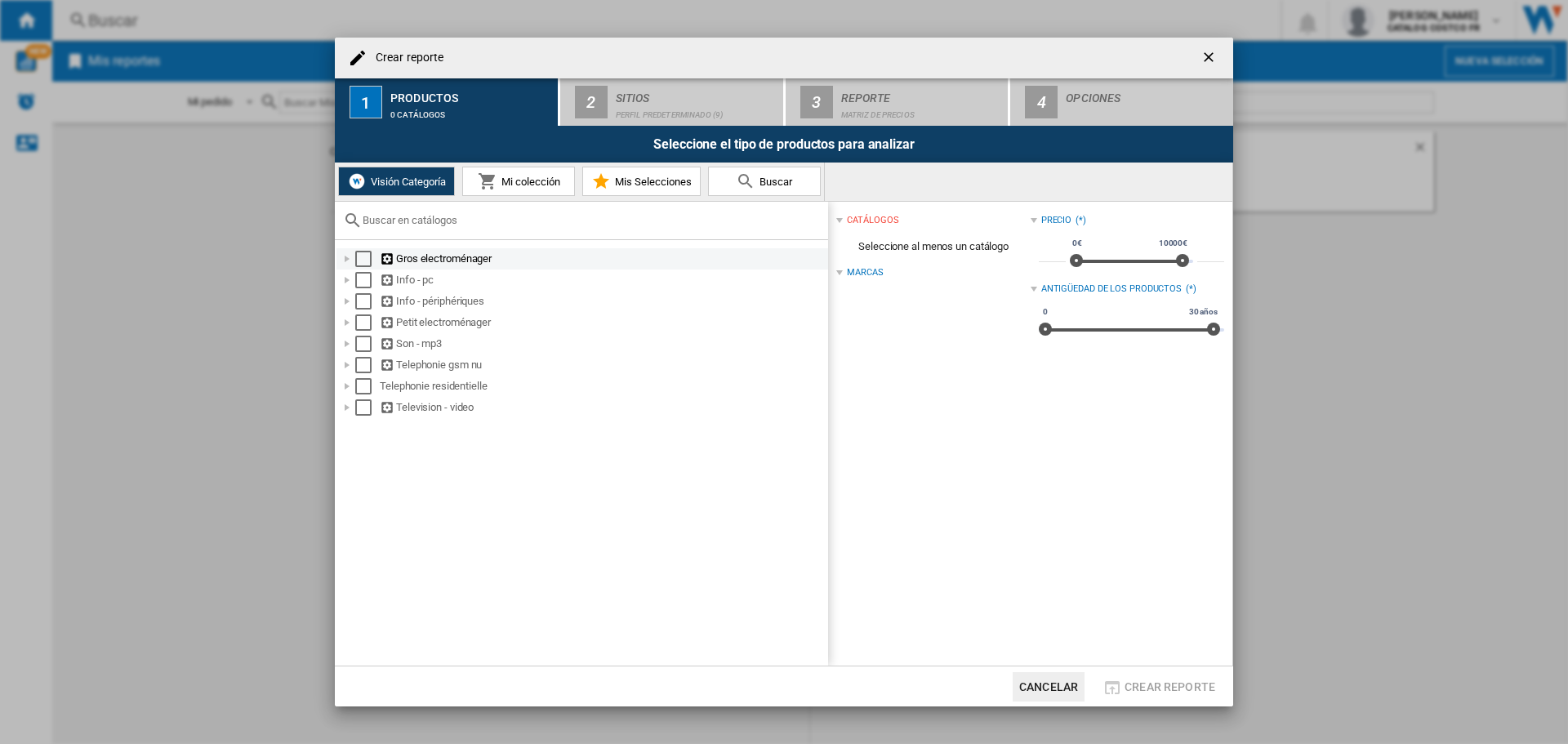
click at [403, 254] on div "Gros electroménager" at bounding box center [603, 259] width 446 height 16
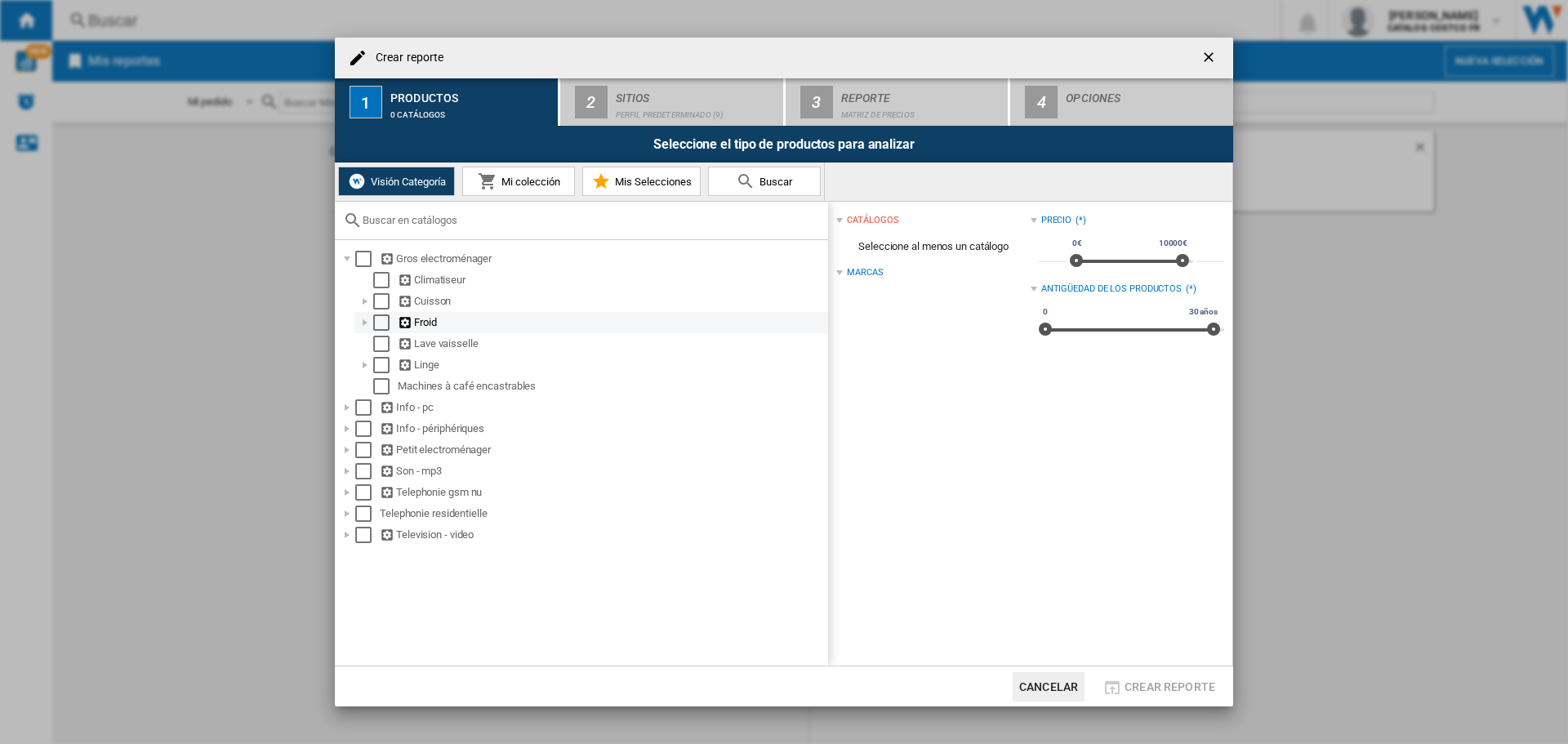
click at [417, 315] on div "Froid" at bounding box center [611, 322] width 428 height 16
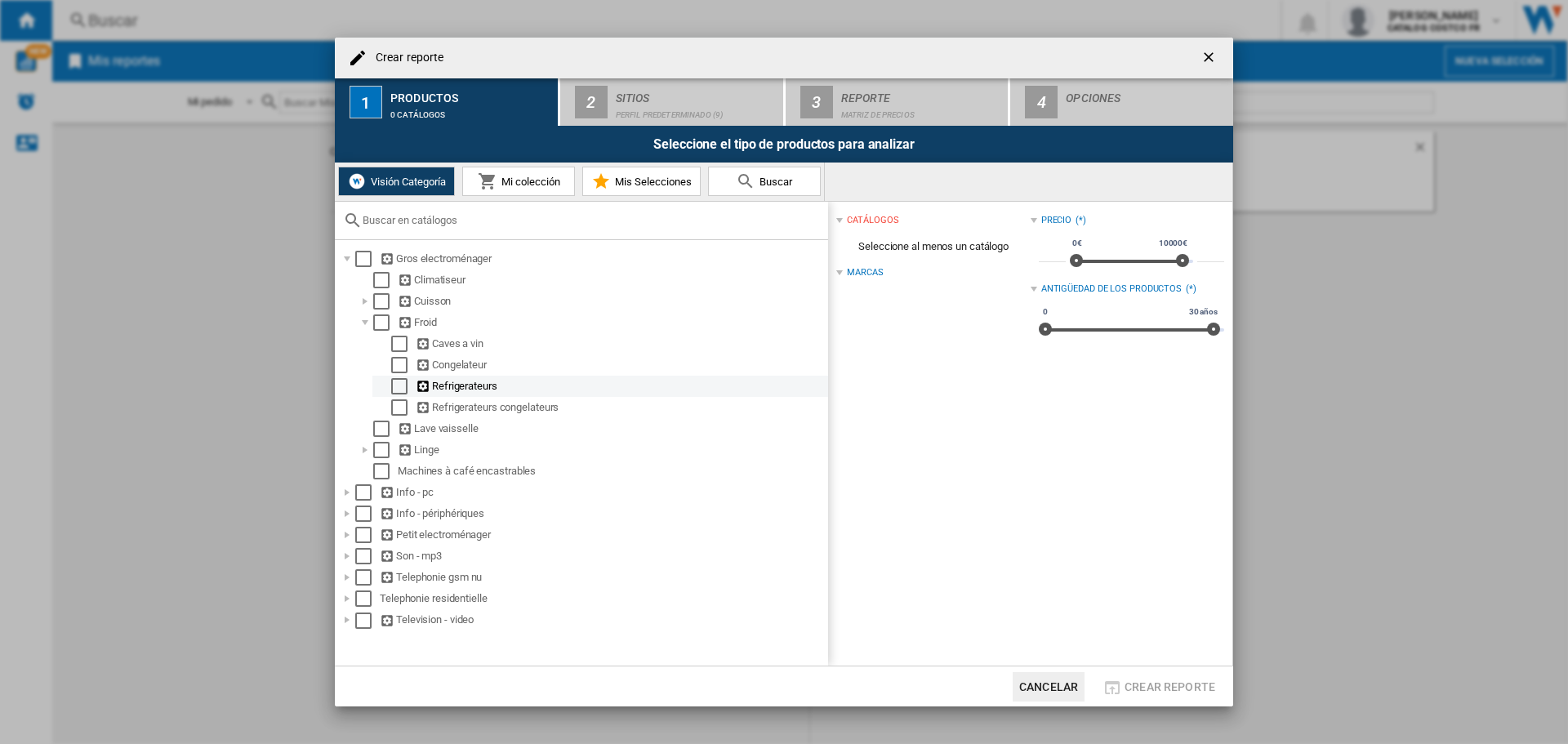
click at [463, 391] on div "Refrigerateurs" at bounding box center [621, 386] width 410 height 16
click at [404, 385] on div "Select" at bounding box center [399, 386] width 16 height 16
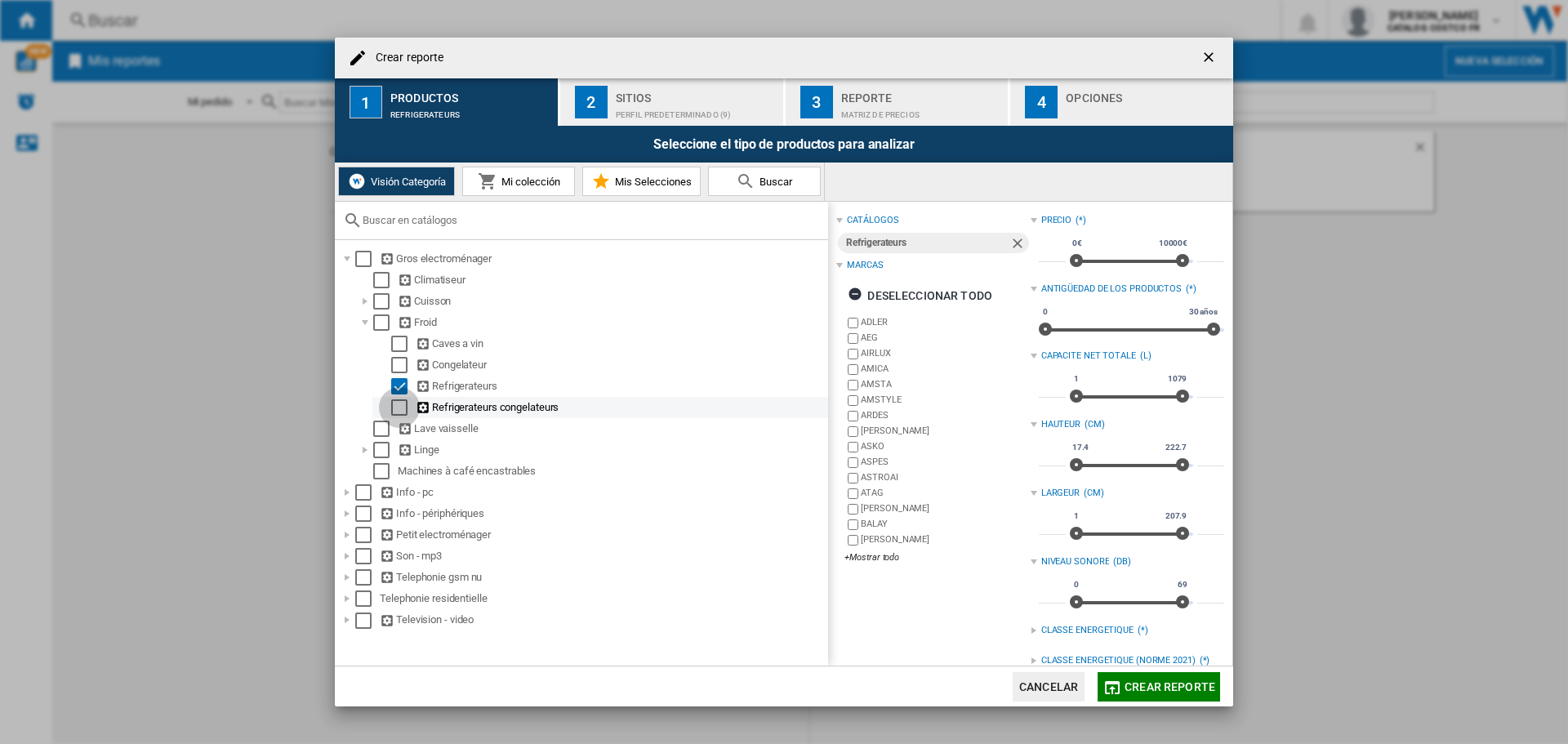
click at [398, 404] on div "Select" at bounding box center [399, 407] width 16 height 16
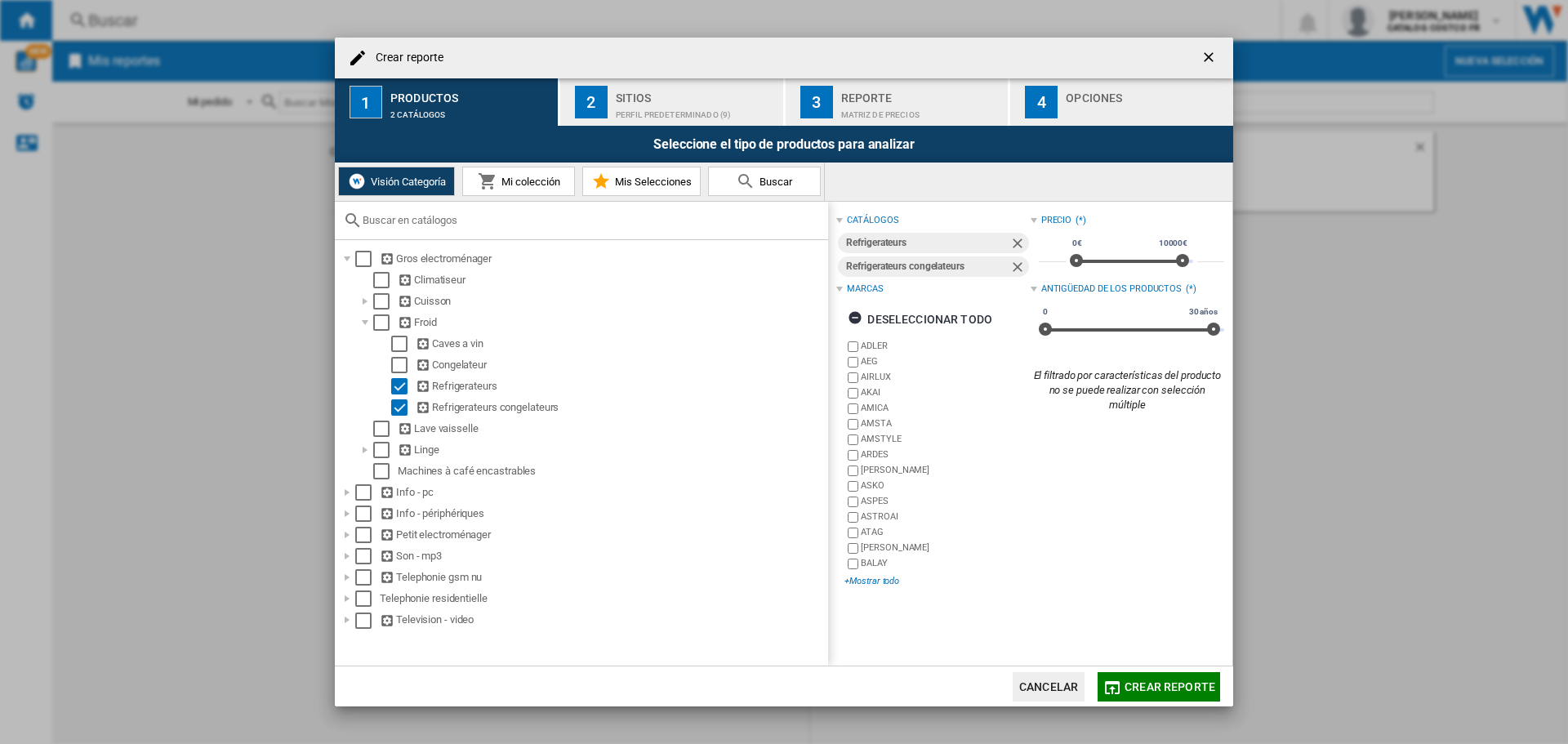
click at [894, 575] on div "+Mostrar todo" at bounding box center [938, 581] width 185 height 12
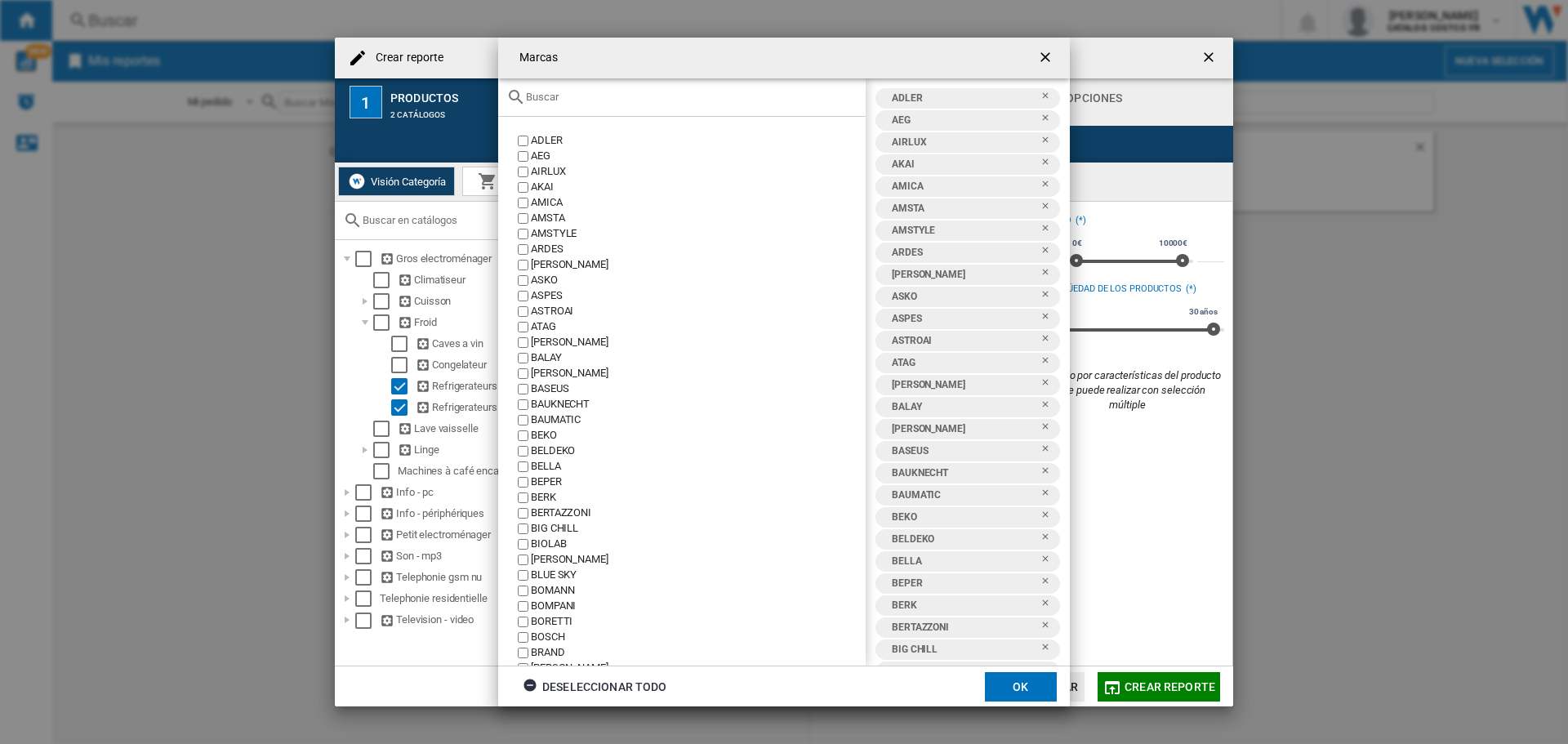
click at [598, 684] on div "Deseleccionar todo" at bounding box center [595, 687] width 145 height 29
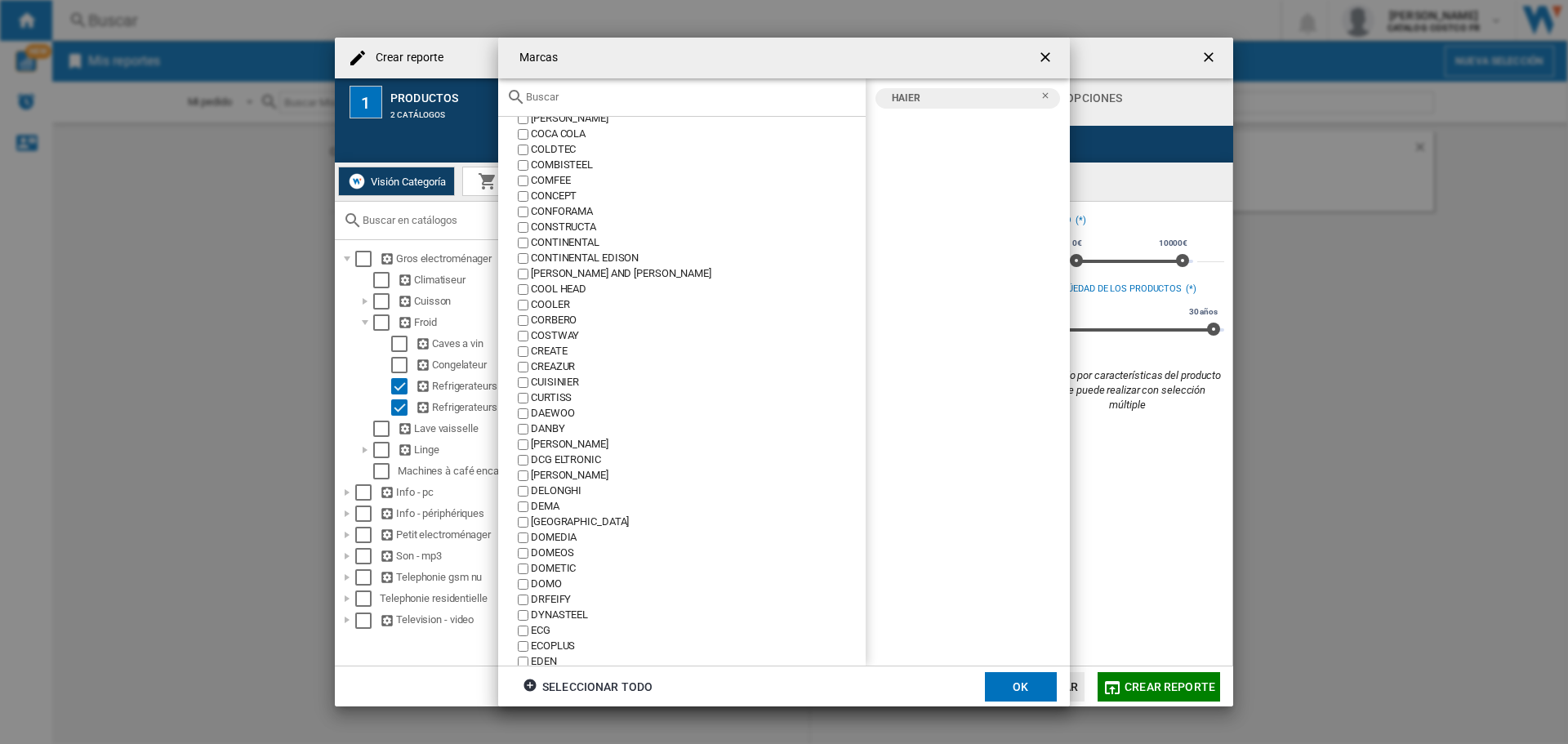
scroll to position [572, 0]
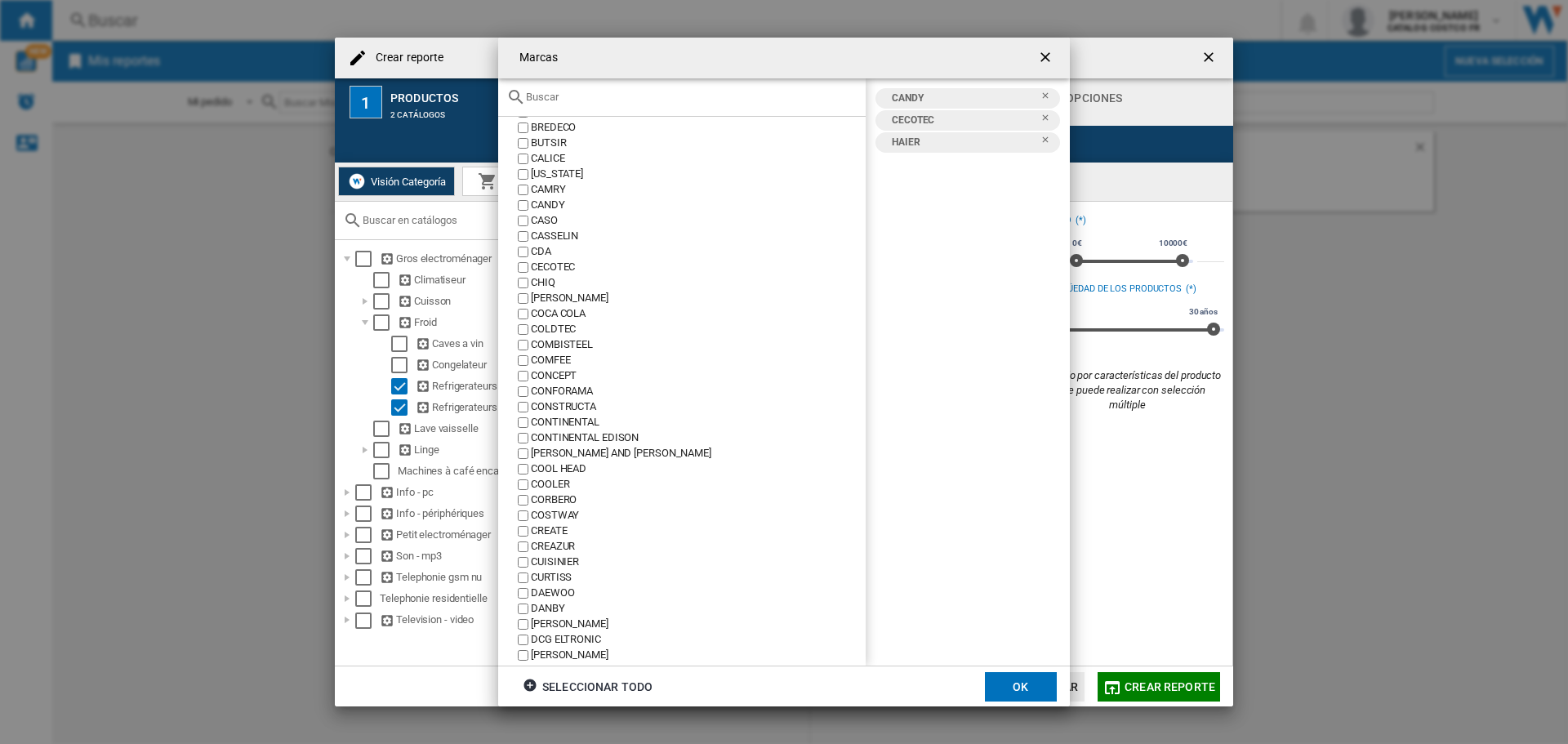
click at [1017, 684] on button "OK" at bounding box center [1021, 687] width 72 height 29
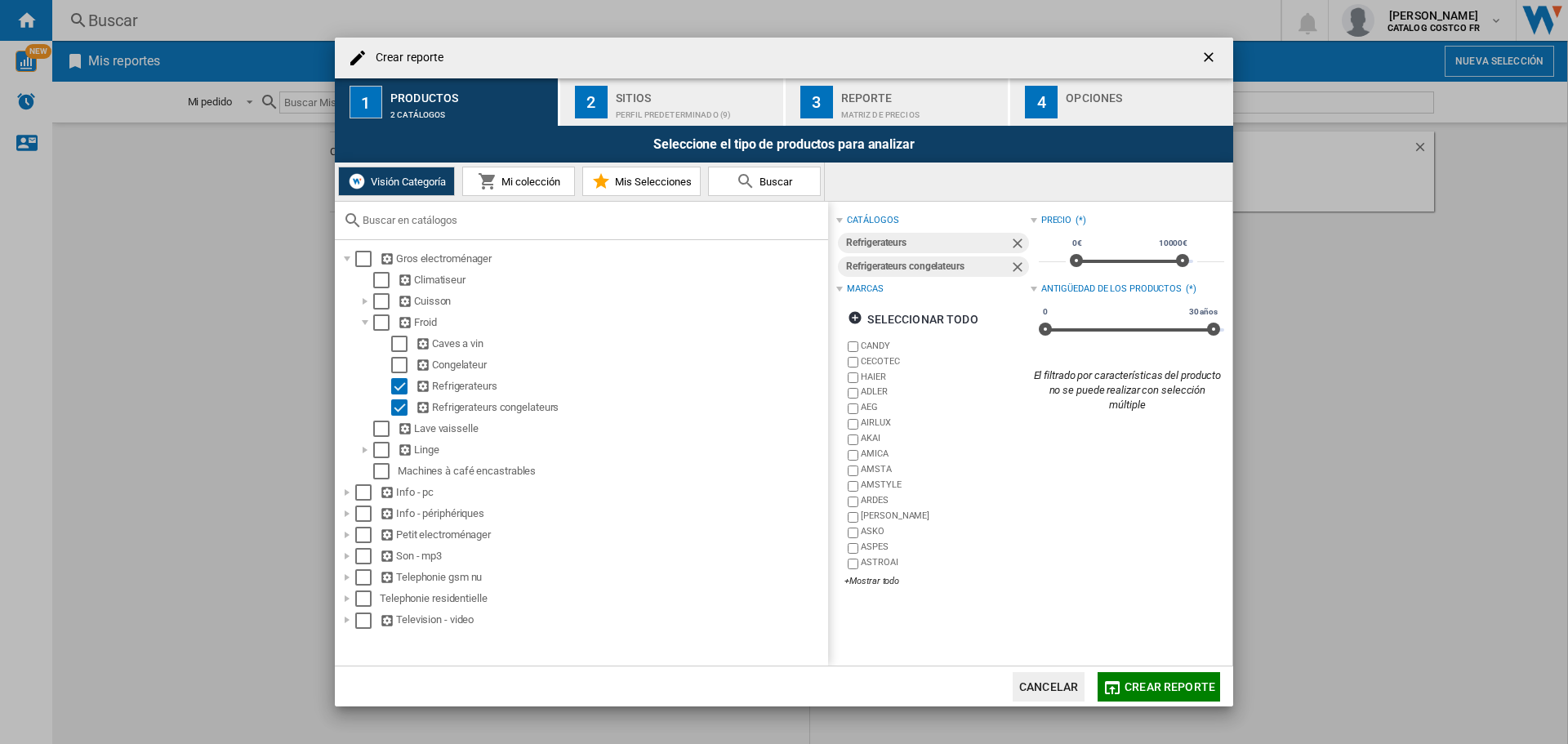
click at [1012, 240] on ng-md-icon "Quitar" at bounding box center [1019, 245] width 20 height 20
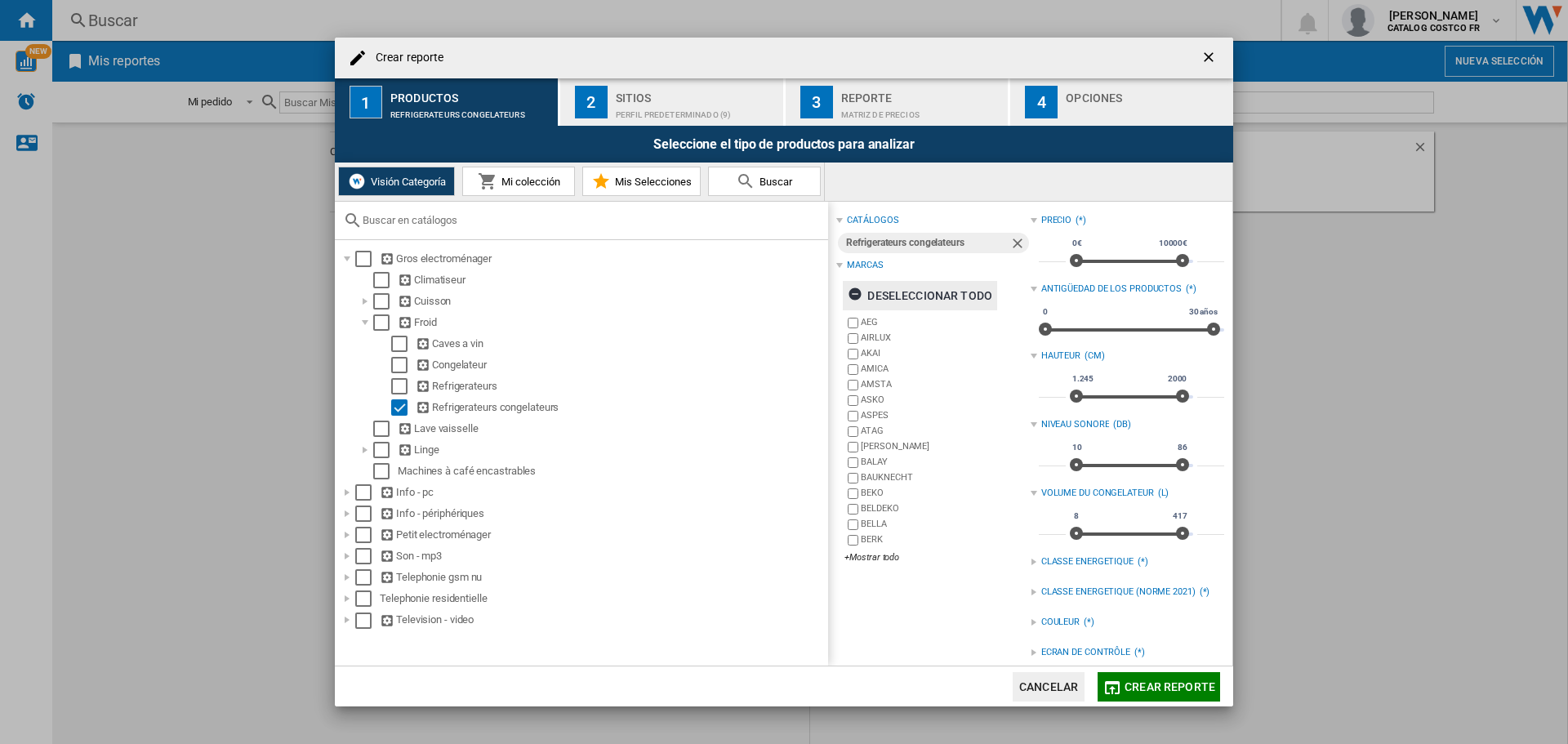
click at [850, 294] on ng-md-icon "button" at bounding box center [857, 296] width 20 height 20
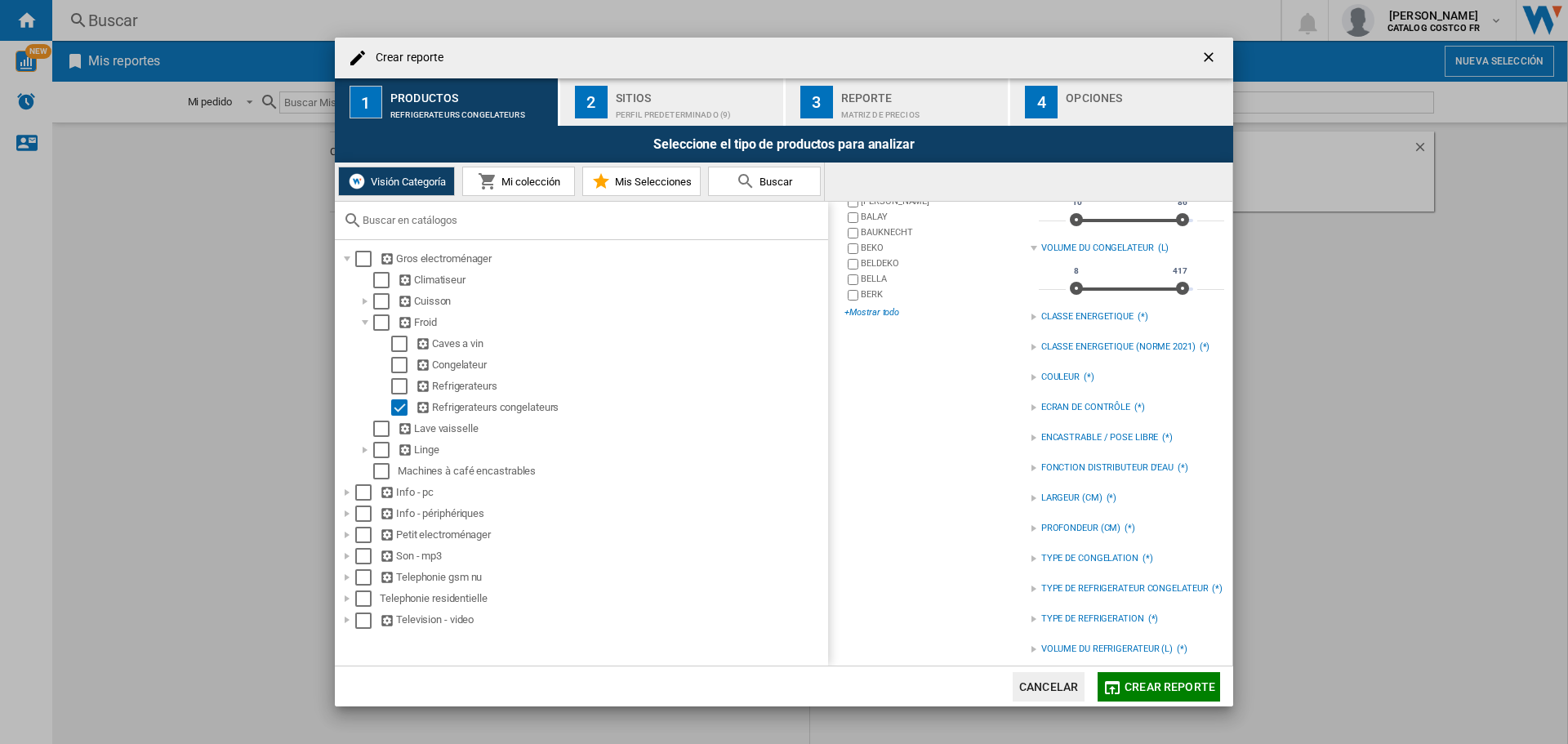
click at [884, 317] on div "+Mostrar todo" at bounding box center [938, 313] width 185 height 12
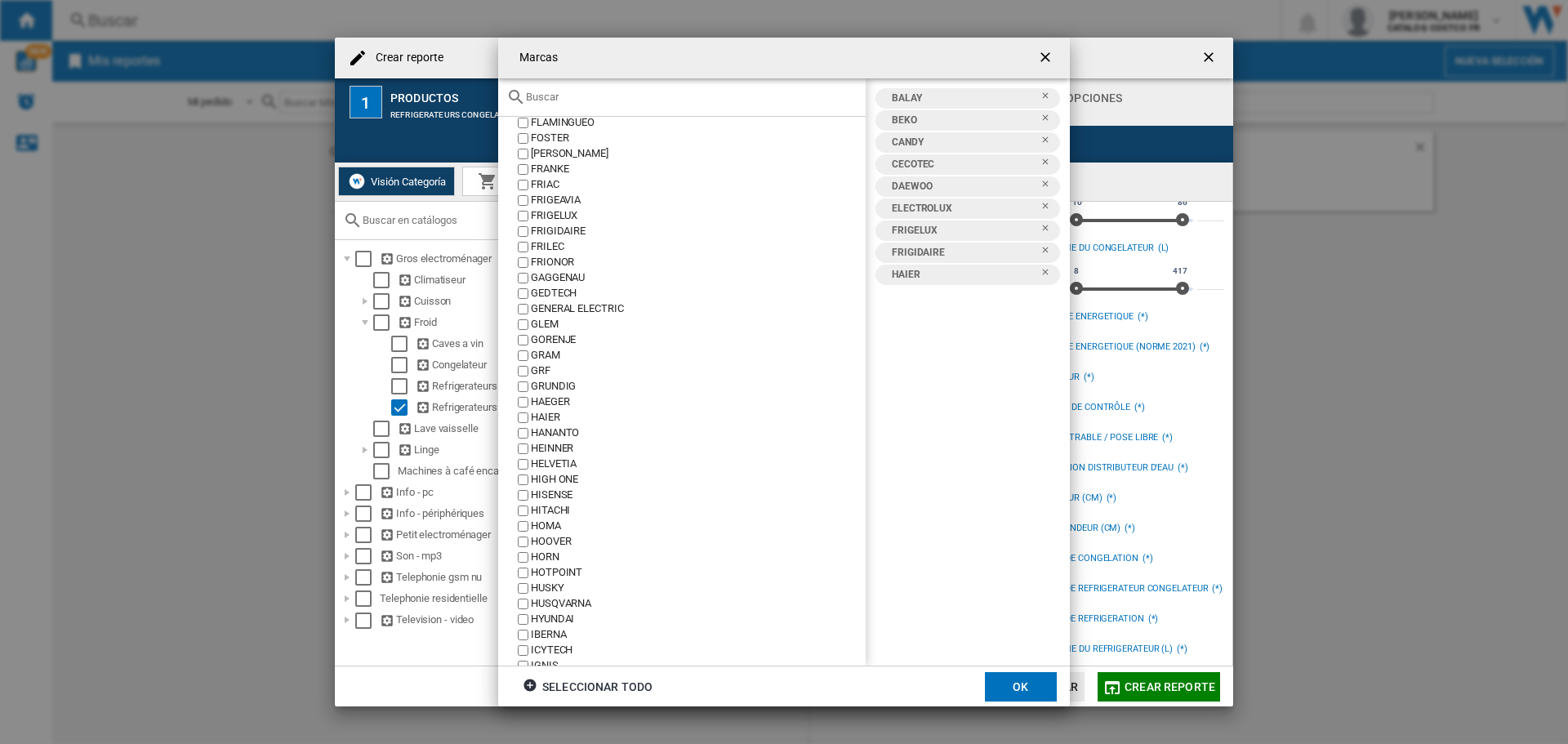
scroll to position [1144, 0]
click at [1008, 676] on button "OK" at bounding box center [1021, 687] width 72 height 29
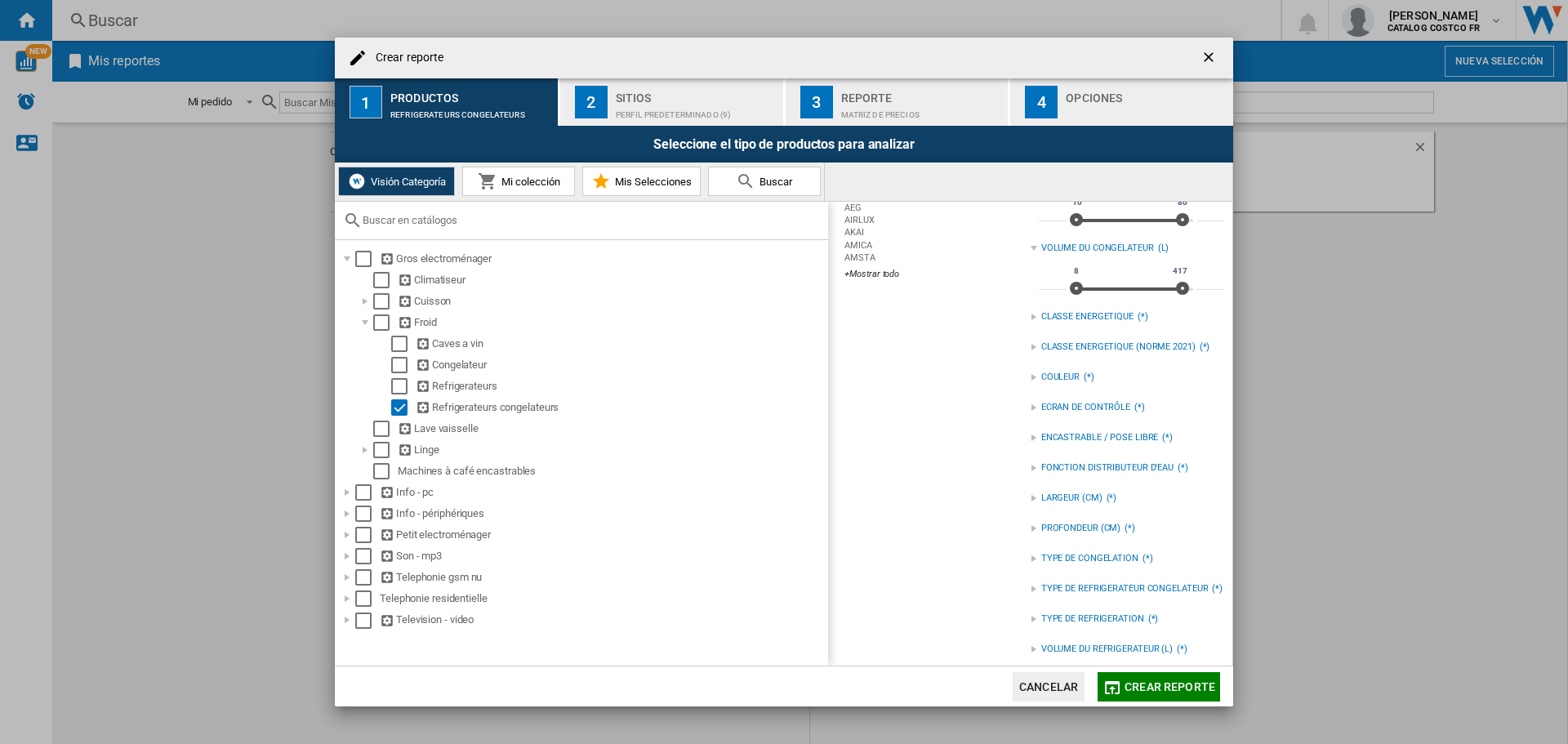
scroll to position [106, 0]
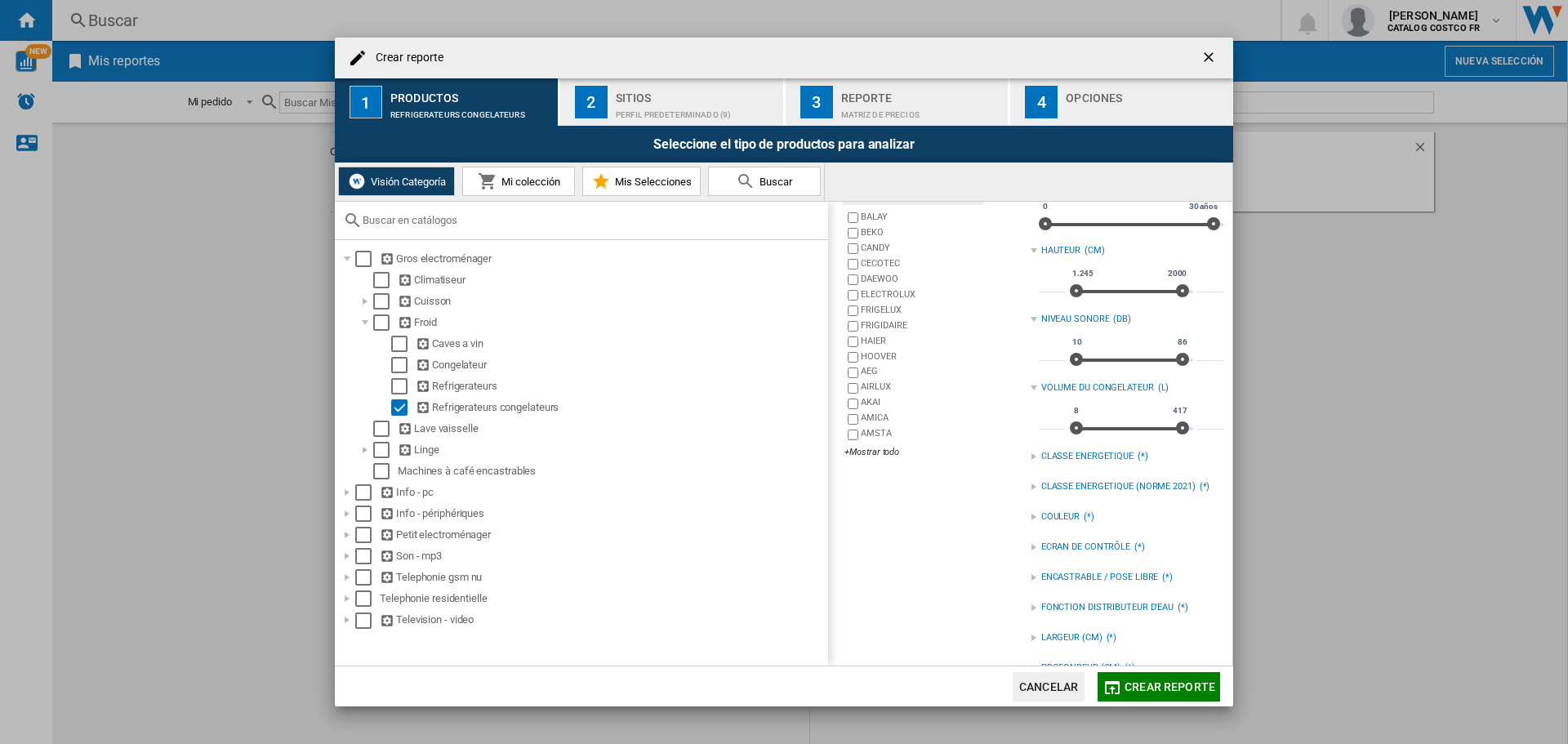
click at [1165, 686] on span "Crear reporte" at bounding box center [1170, 687] width 91 height 13
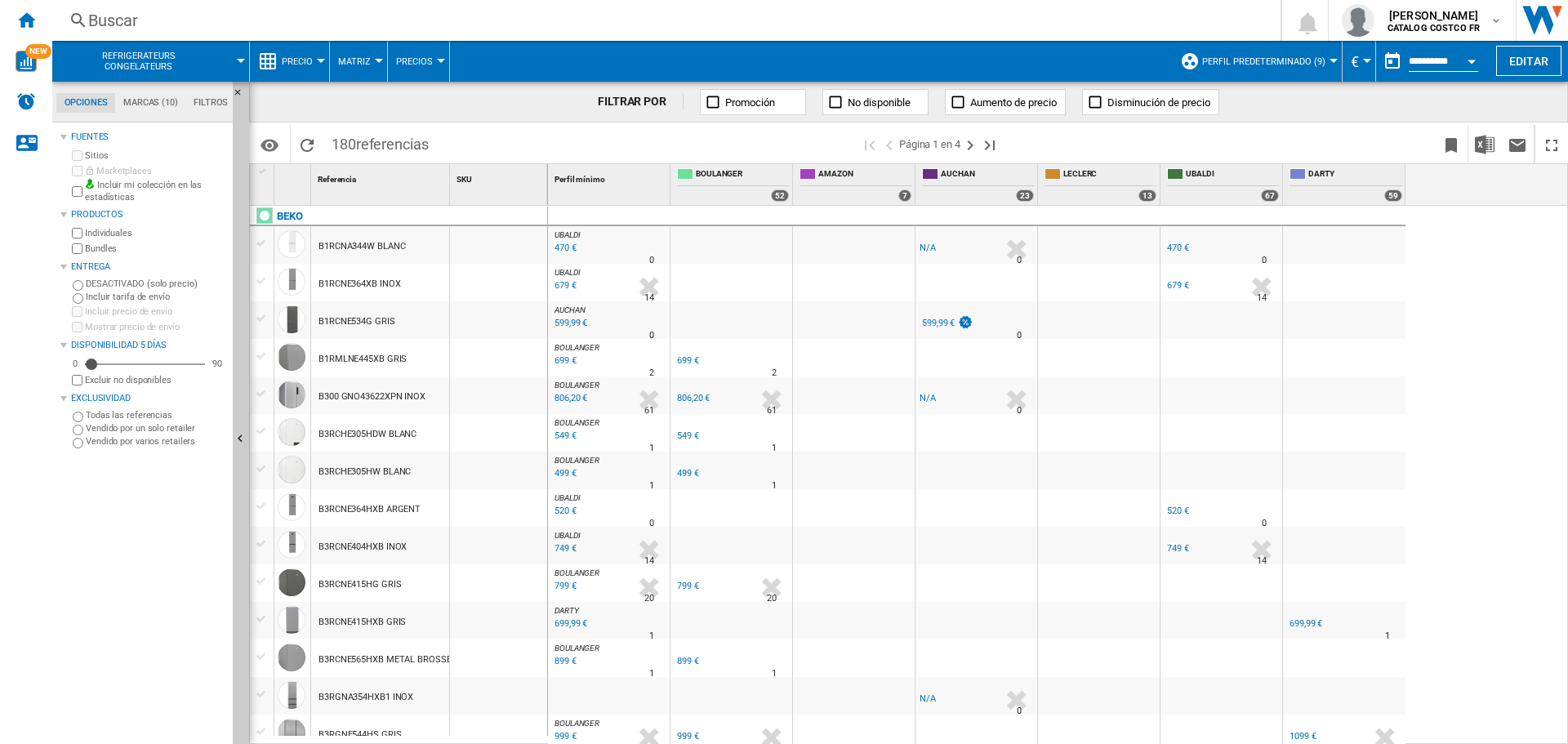
scroll to position [572, 0]
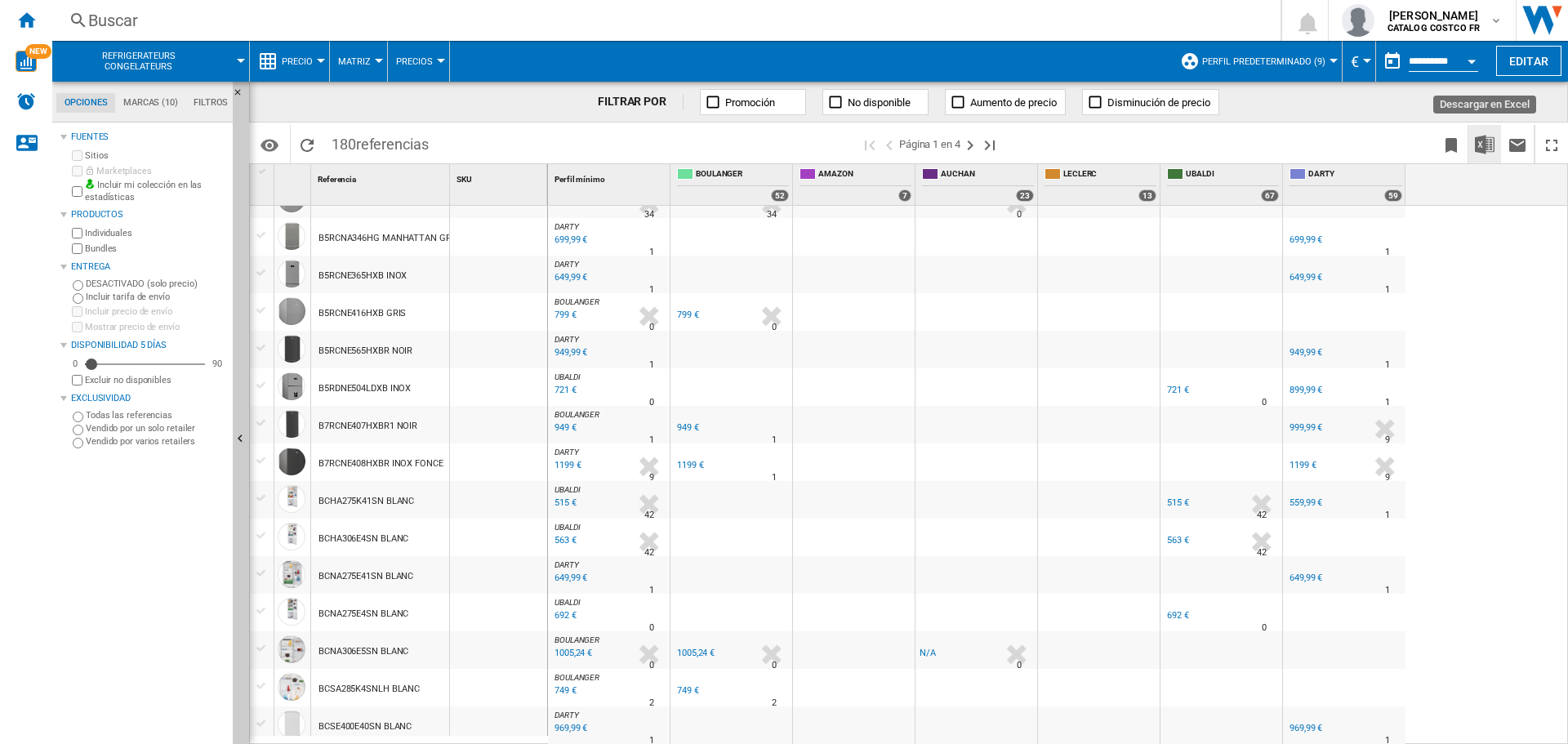
click at [1492, 146] on img "Descargar en Excel" at bounding box center [1485, 145] width 20 height 20
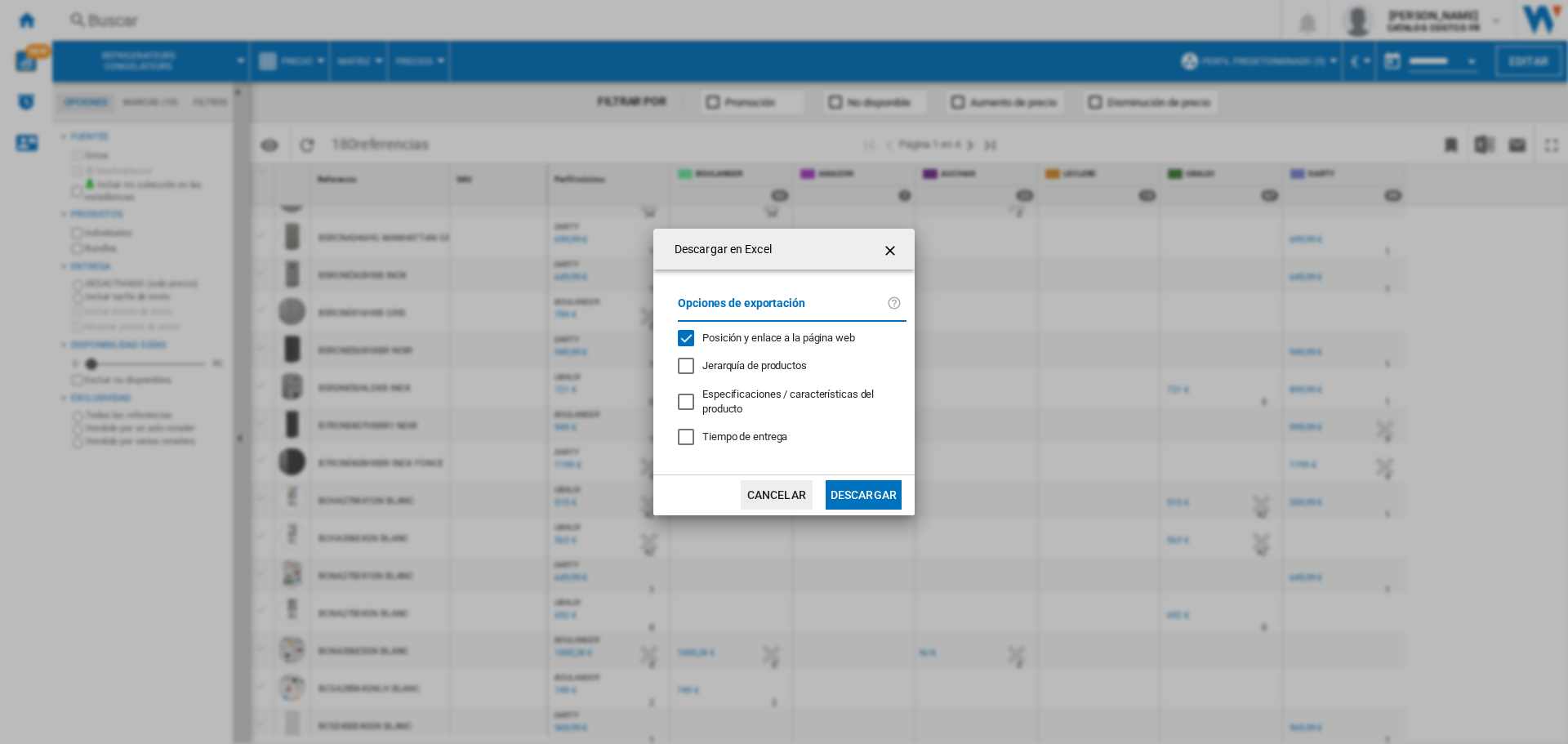
click at [835, 494] on button "Descargar" at bounding box center [864, 495] width 76 height 29
